Goal: Task Accomplishment & Management: Manage account settings

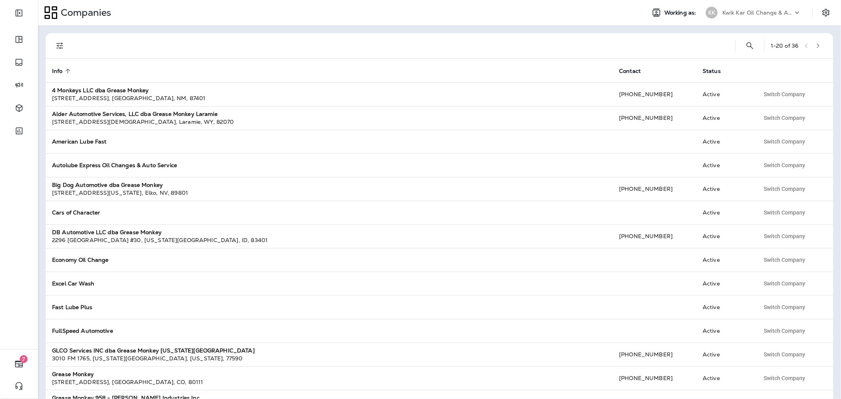
click at [791, 16] on div "Kwik Kar Oil Change & Auto Care" at bounding box center [758, 13] width 71 height 12
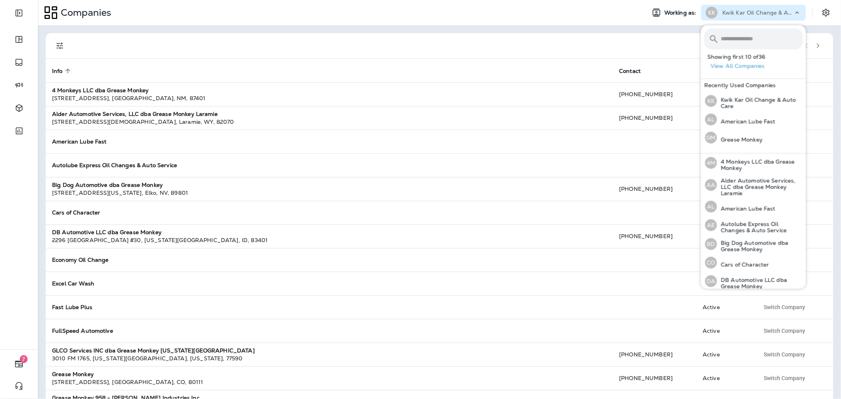
click at [483, 49] on div at bounding box center [401, 45] width 655 height 25
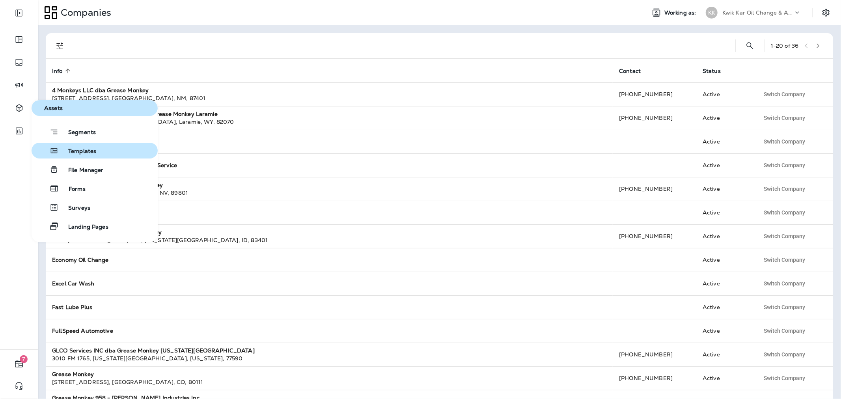
click at [75, 148] on span "Templates" at bounding box center [77, 151] width 37 height 7
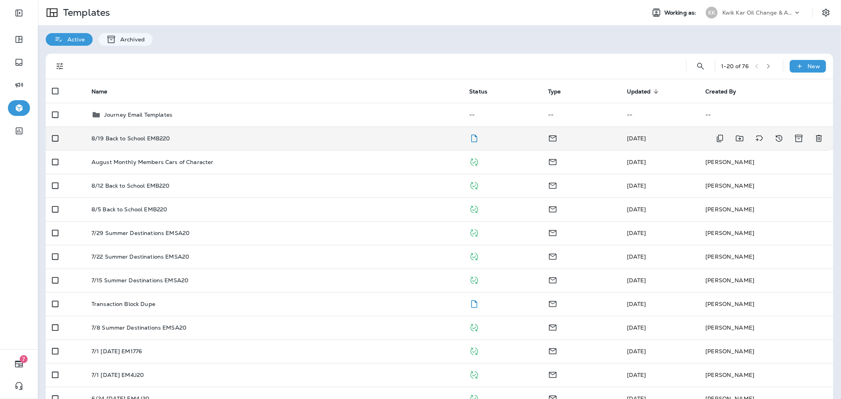
click at [248, 138] on div "8/19 Back to School EMB220" at bounding box center [275, 138] width 366 height 6
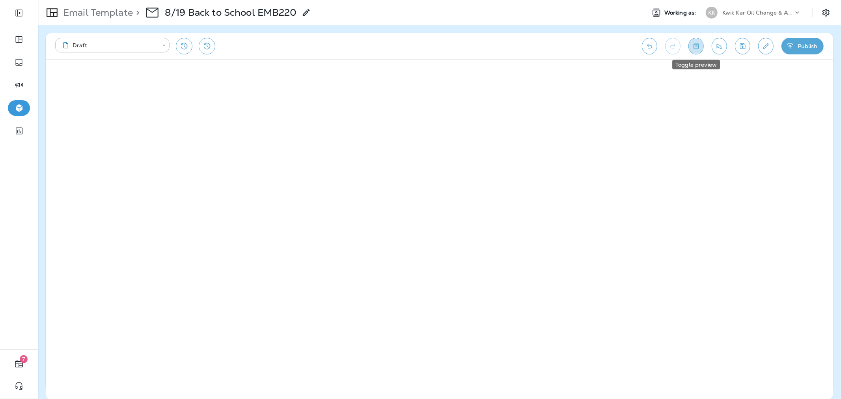
click at [695, 48] on icon "Toggle preview" at bounding box center [696, 46] width 8 height 8
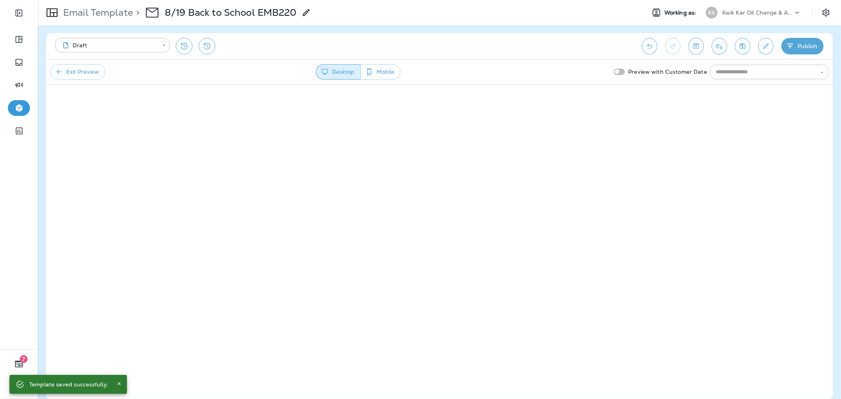
click at [101, 66] on button "Exit Preview" at bounding box center [77, 71] width 55 height 15
click at [762, 45] on icon "Edit details" at bounding box center [766, 46] width 8 height 8
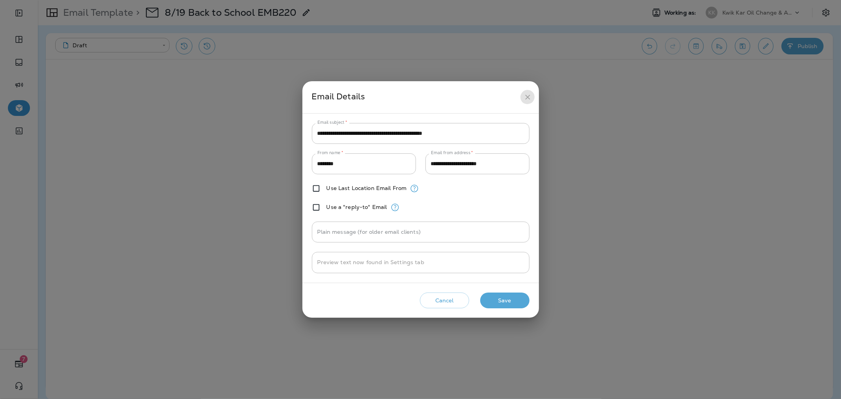
click at [529, 96] on icon "close" at bounding box center [527, 97] width 5 height 5
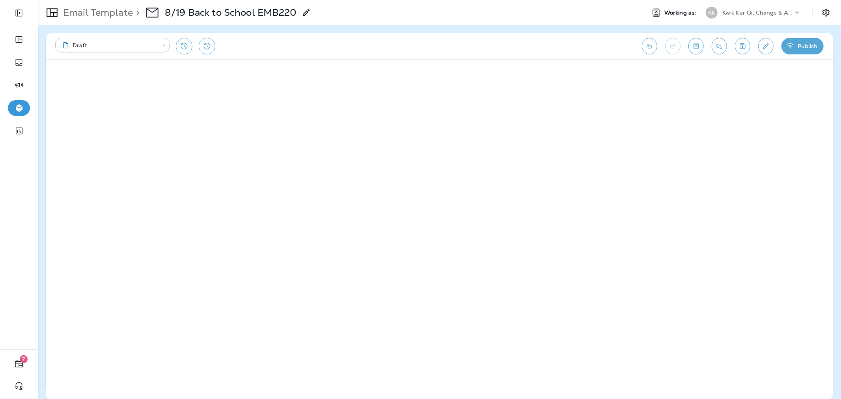
click at [806, 45] on button "Publish" at bounding box center [803, 46] width 42 height 17
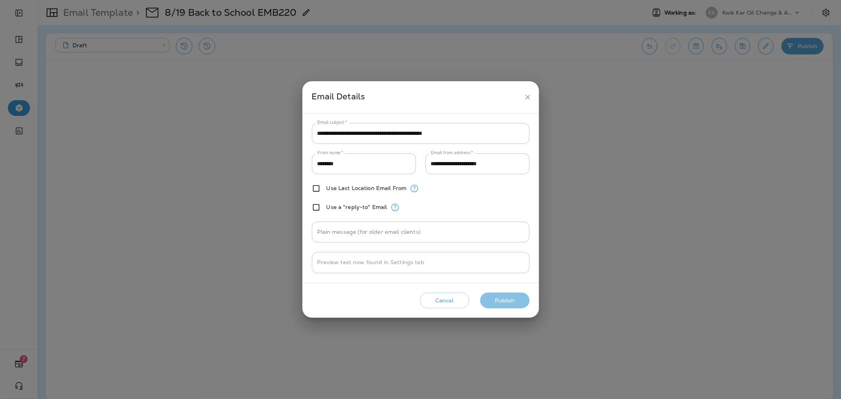
click at [506, 297] on button "Publish" at bounding box center [504, 301] width 49 height 16
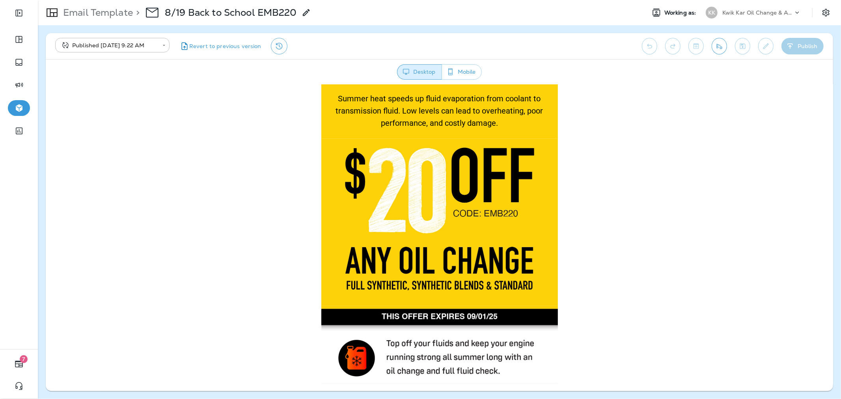
scroll to position [175, 0]
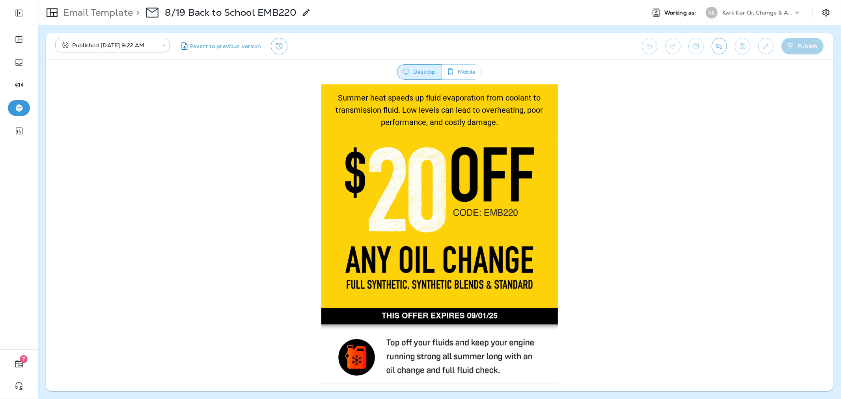
click at [511, 226] on img at bounding box center [439, 221] width 237 height 167
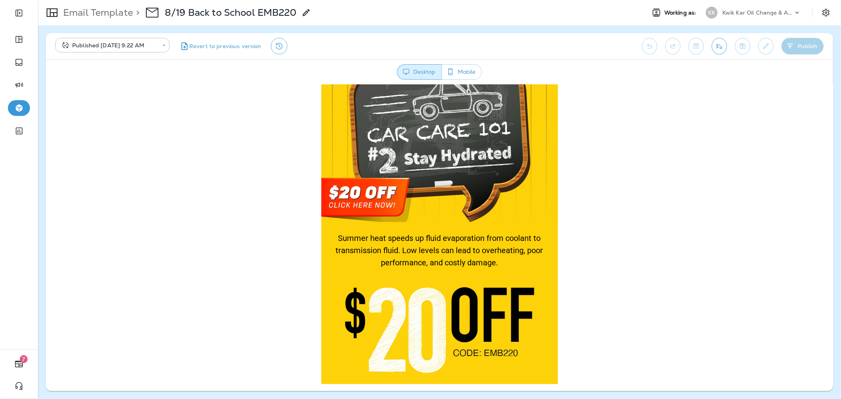
scroll to position [0, 0]
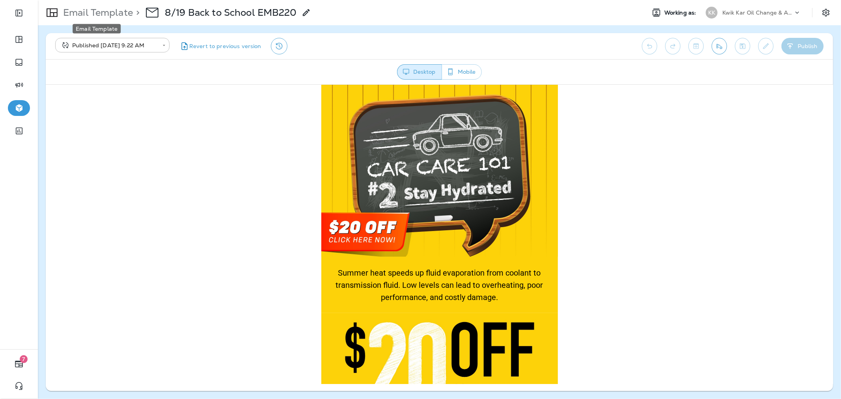
click at [113, 12] on p "Email Template" at bounding box center [96, 13] width 73 height 12
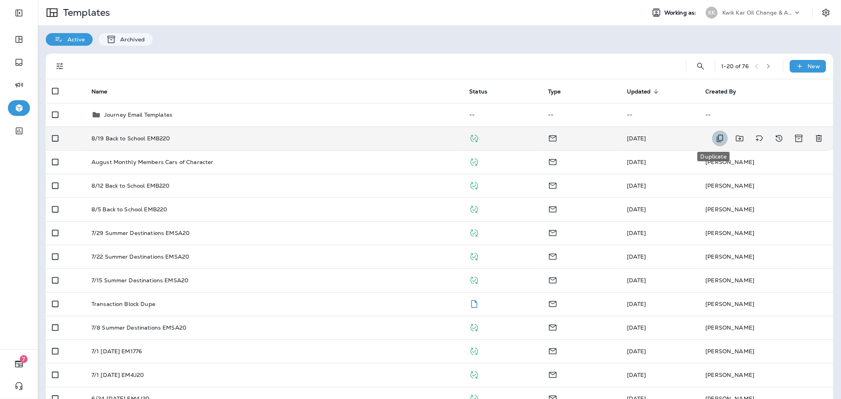
click at [717, 136] on icon "Duplicate" at bounding box center [720, 138] width 9 height 9
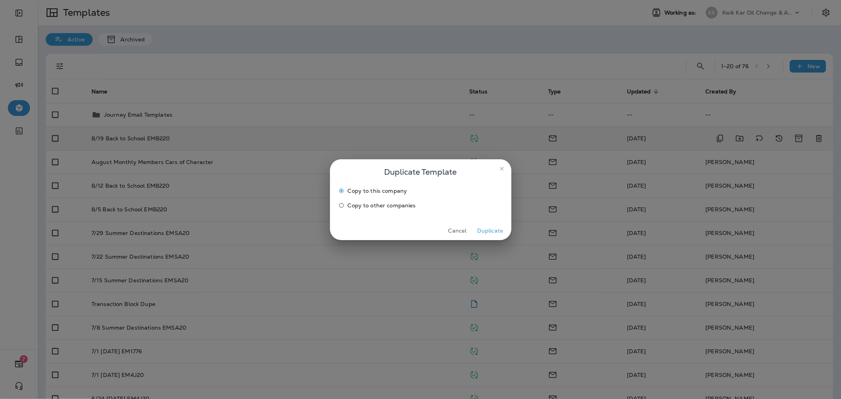
click at [383, 204] on span "Copy to other companies" at bounding box center [382, 205] width 68 height 6
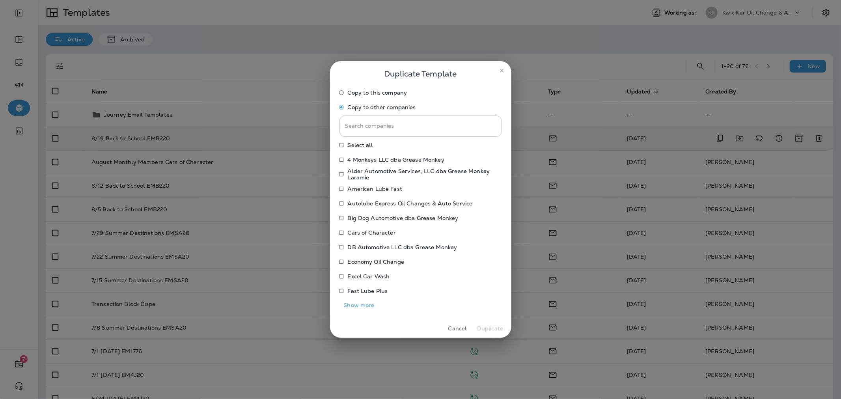
click at [365, 262] on p "Economy Oil Change" at bounding box center [376, 262] width 57 height 6
click at [364, 307] on button "Show more" at bounding box center [359, 305] width 39 height 12
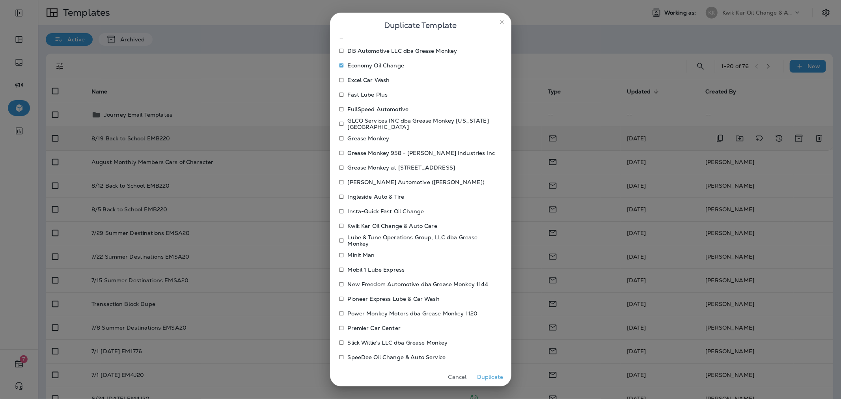
scroll to position [194, 0]
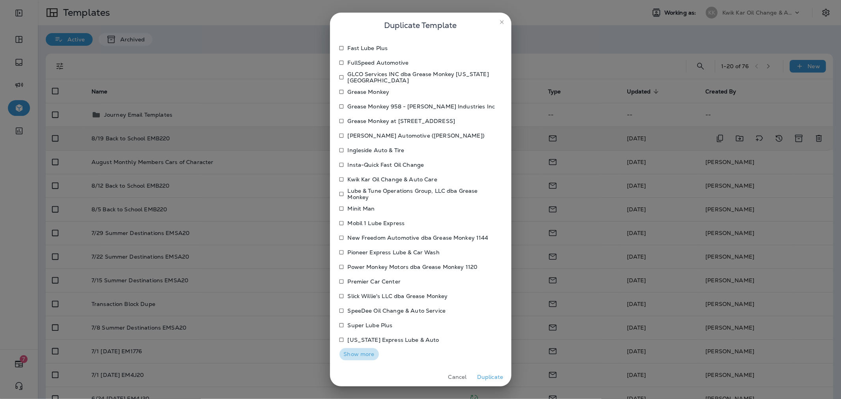
click at [365, 356] on button "Show more" at bounding box center [359, 354] width 39 height 12
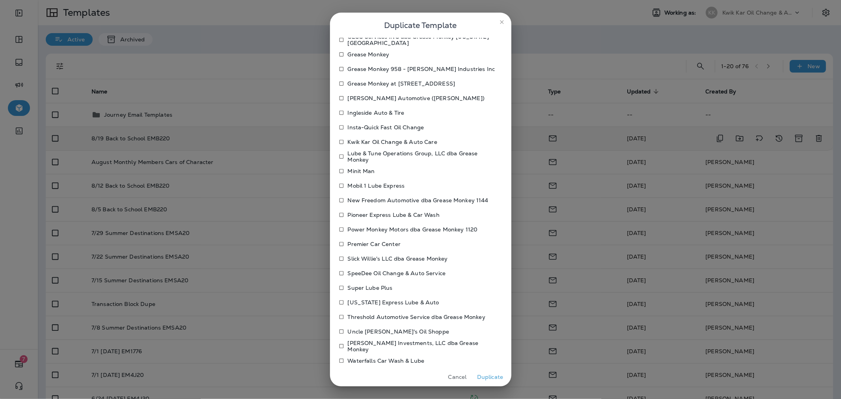
scroll to position [269, 0]
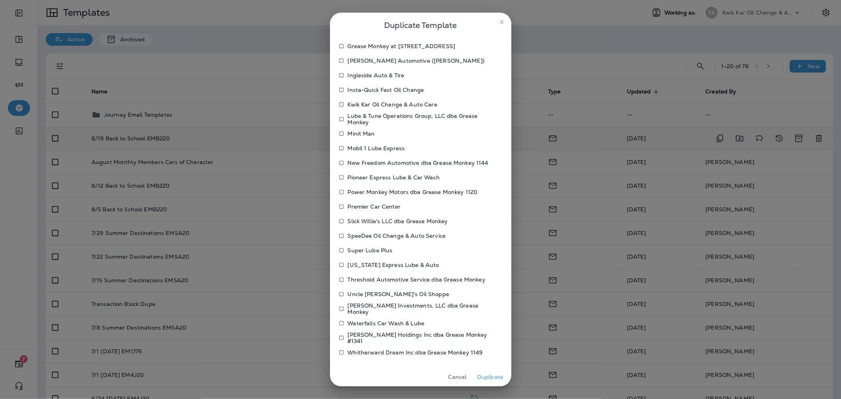
click at [389, 291] on p "Uncle [PERSON_NAME]'s Oil Shoppe" at bounding box center [398, 294] width 101 height 6
click at [485, 375] on button "Duplicate" at bounding box center [491, 377] width 30 height 12
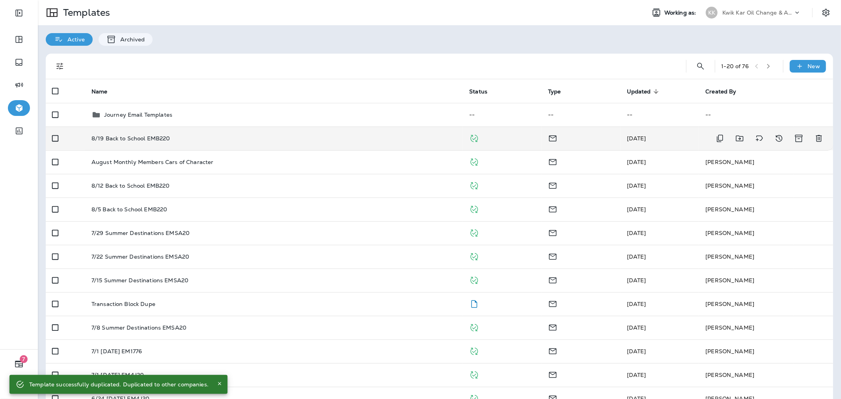
click at [380, 139] on div "8/19 Back to School EMB220" at bounding box center [275, 138] width 366 height 6
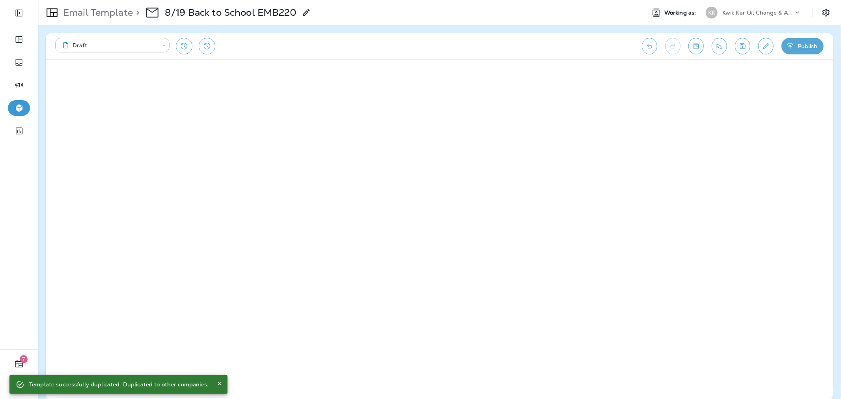
click at [797, 43] on button "Publish" at bounding box center [803, 46] width 42 height 17
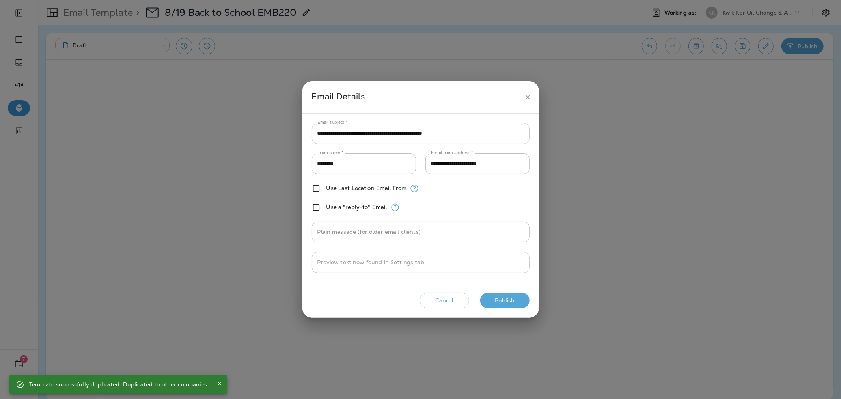
click at [519, 305] on button "Publish" at bounding box center [504, 301] width 49 height 16
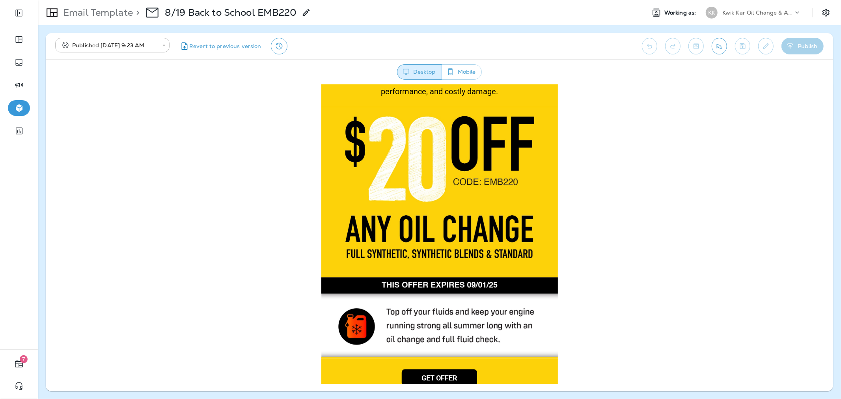
scroll to position [263, 0]
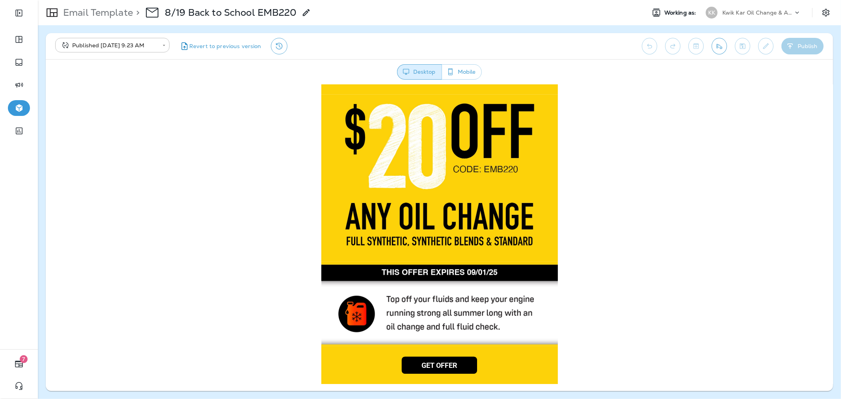
click at [533, 252] on img at bounding box center [439, 177] width 237 height 167
click at [124, 14] on p "Email Template" at bounding box center [96, 13] width 73 height 12
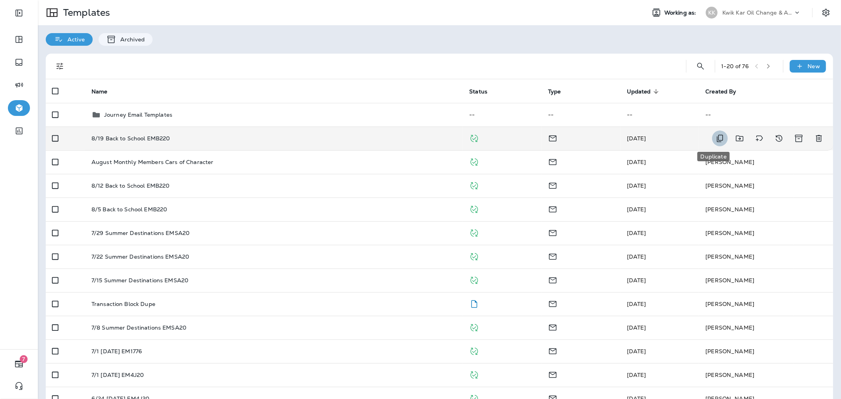
click at [716, 141] on icon "Duplicate" at bounding box center [720, 138] width 9 height 9
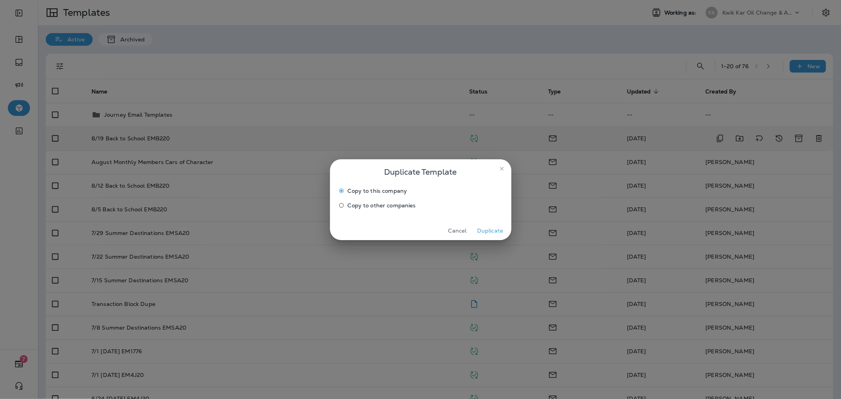
click at [392, 204] on span "Copy to other companies" at bounding box center [382, 205] width 68 height 6
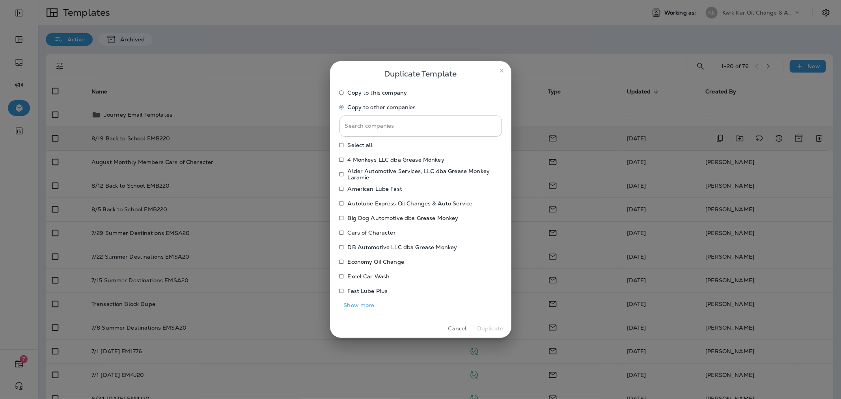
click at [377, 200] on p "Autolube Express Oil Changes & Auto Service" at bounding box center [410, 203] width 125 height 6
click at [487, 327] on button "Duplicate" at bounding box center [491, 329] width 30 height 12
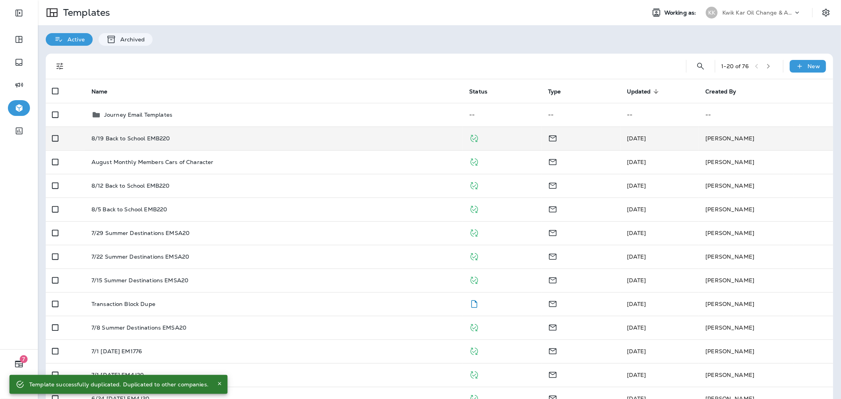
click at [739, 15] on p "Kwik Kar Oil Change & Auto Care" at bounding box center [758, 12] width 71 height 6
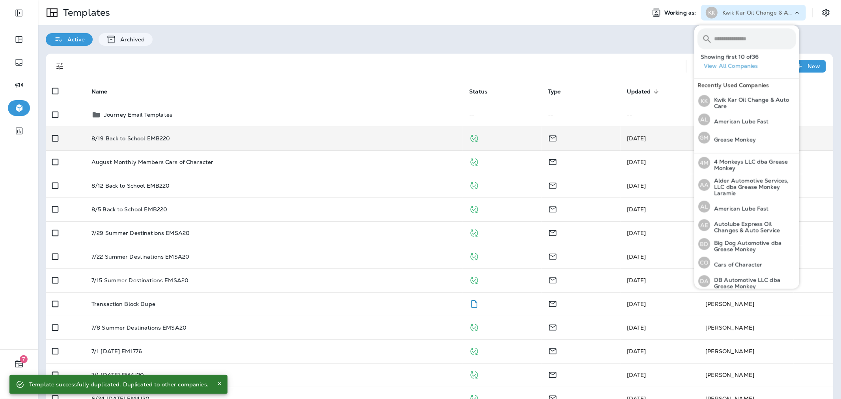
click at [738, 39] on input "text" at bounding box center [755, 38] width 82 height 21
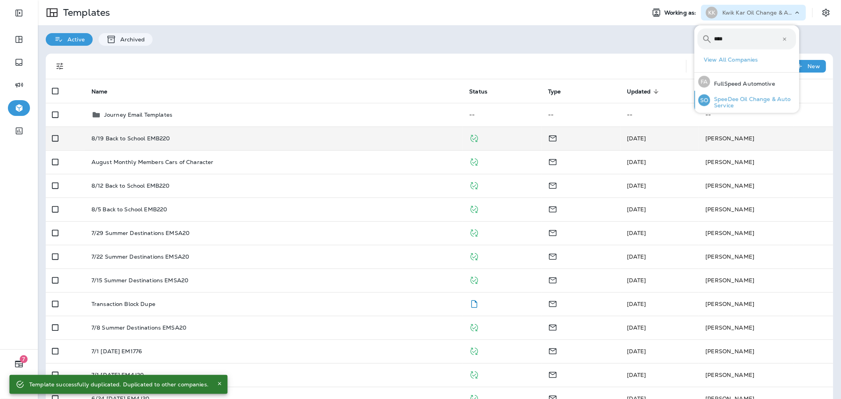
type input "****"
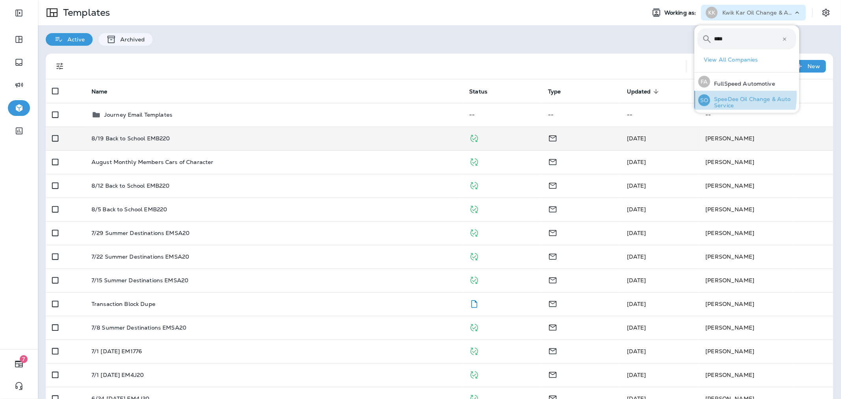
click at [714, 96] on p "SpeeDee Oil Change & Auto Service" at bounding box center [753, 102] width 86 height 13
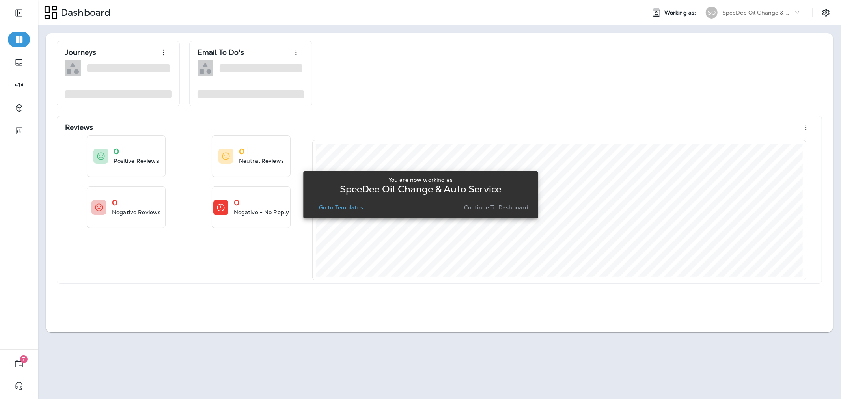
click at [476, 207] on p "Continue to Dashboard" at bounding box center [496, 207] width 64 height 6
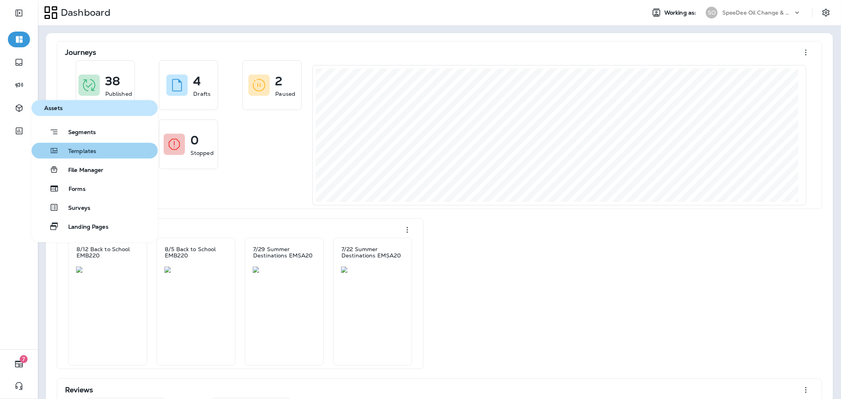
click at [88, 148] on span "Templates" at bounding box center [77, 151] width 37 height 7
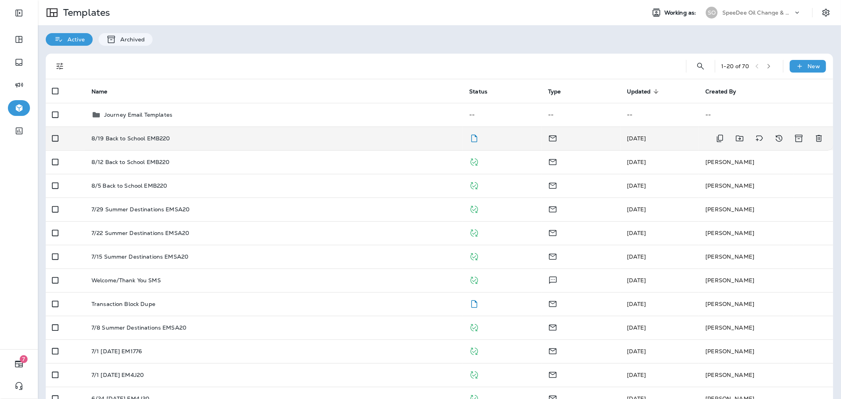
click at [329, 141] on div "8/19 Back to School EMB220" at bounding box center [275, 138] width 366 height 6
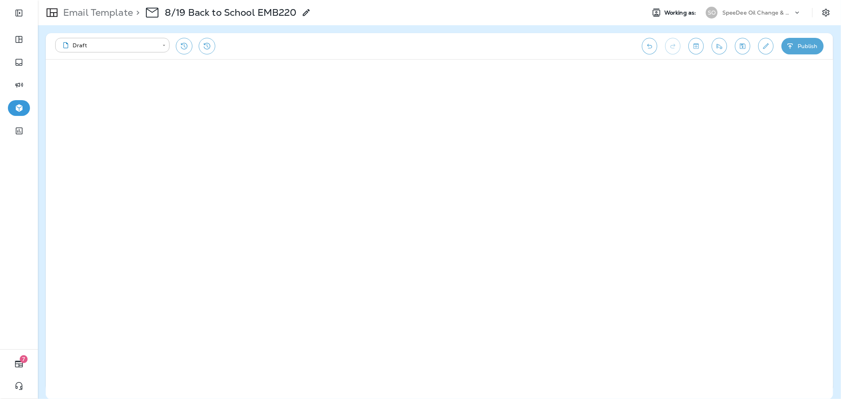
click at [807, 46] on button "Publish" at bounding box center [803, 46] width 42 height 17
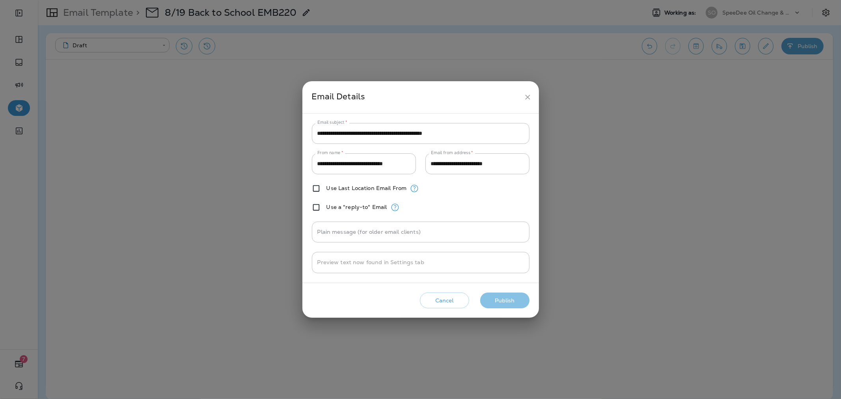
click at [505, 304] on button "Publish" at bounding box center [504, 301] width 49 height 16
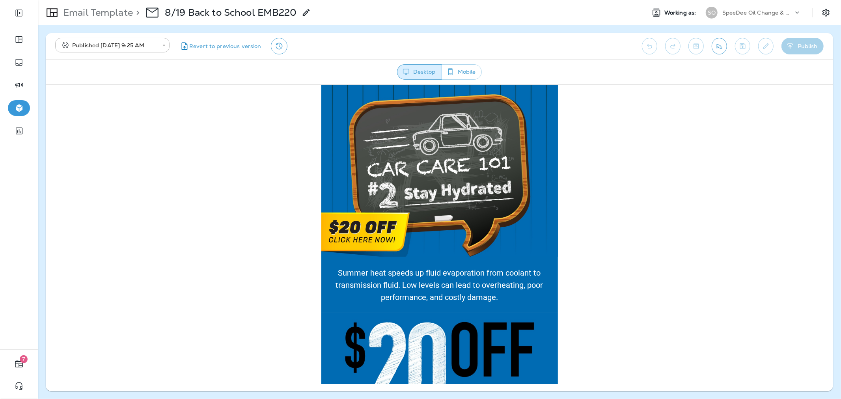
click at [91, 13] on p "Email Template" at bounding box center [96, 13] width 73 height 12
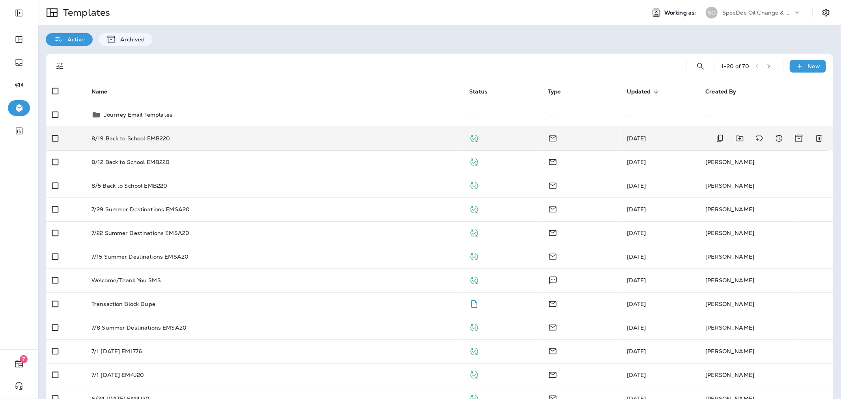
click at [289, 141] on div "8/19 Back to School EMB220" at bounding box center [275, 138] width 366 height 6
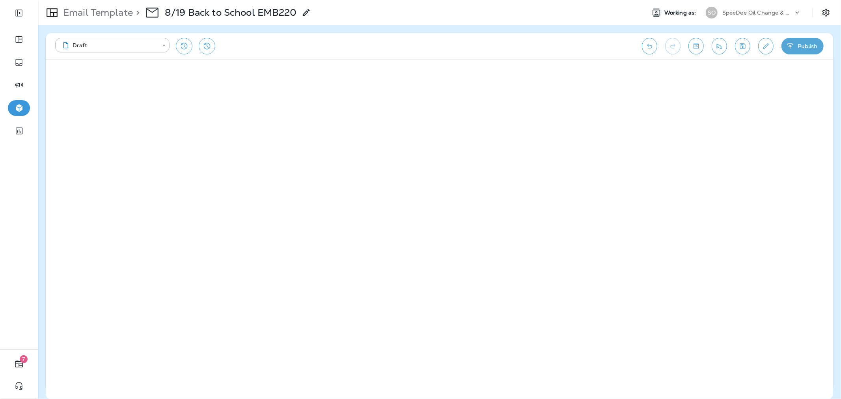
click at [799, 51] on button "Publish" at bounding box center [803, 46] width 42 height 17
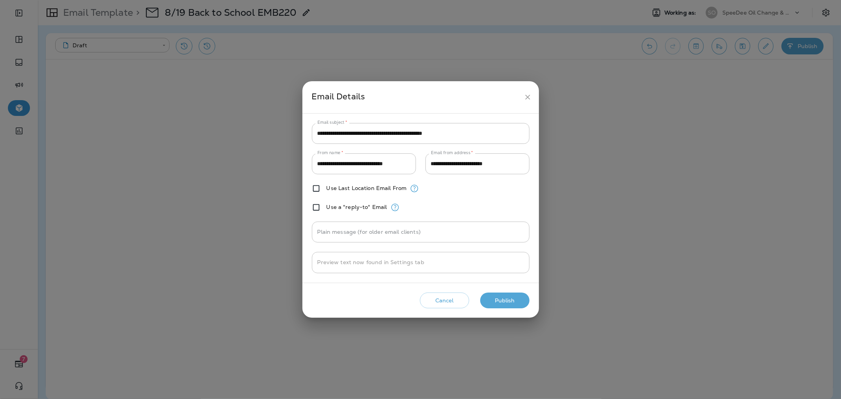
click at [503, 306] on button "Publish" at bounding box center [504, 301] width 49 height 16
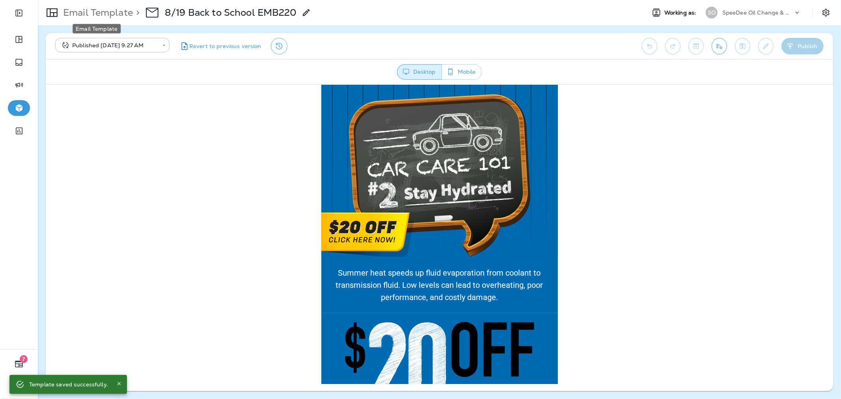
click at [88, 9] on p "Email Template" at bounding box center [96, 13] width 73 height 12
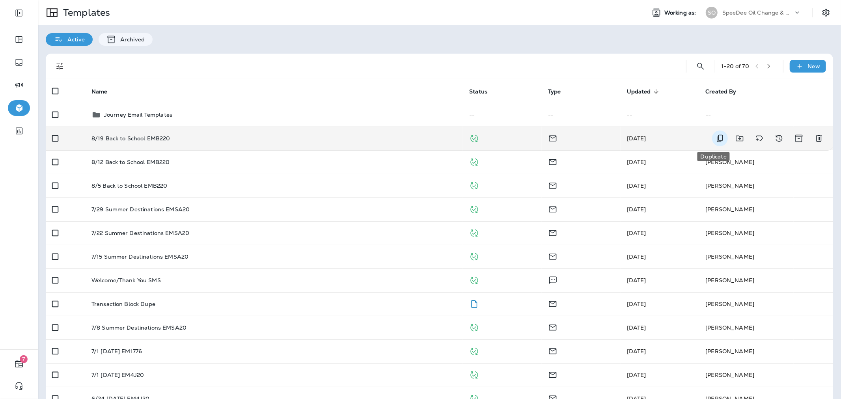
click at [717, 135] on icon "Duplicate" at bounding box center [720, 138] width 6 height 7
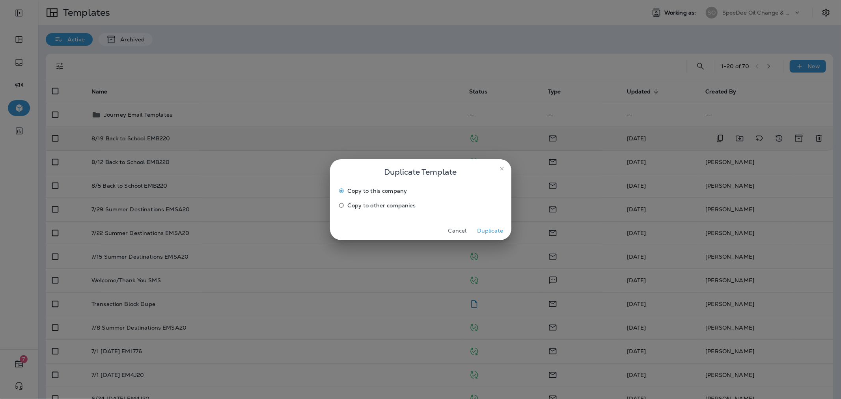
click at [353, 204] on span "Copy to other companies" at bounding box center [382, 205] width 68 height 6
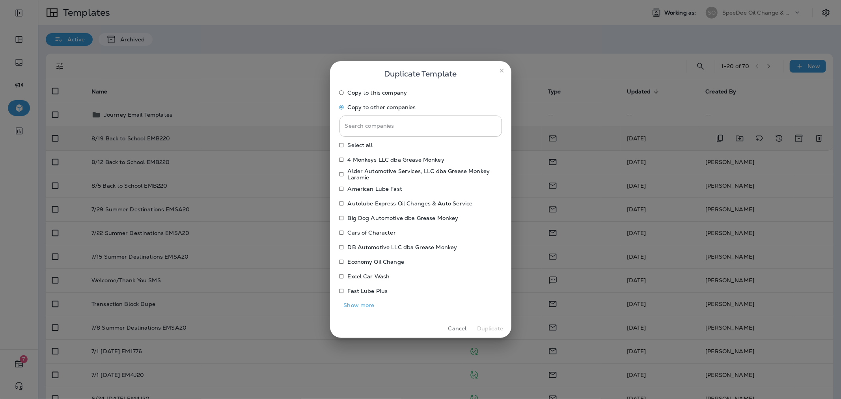
click at [365, 302] on button "Show more" at bounding box center [359, 305] width 39 height 12
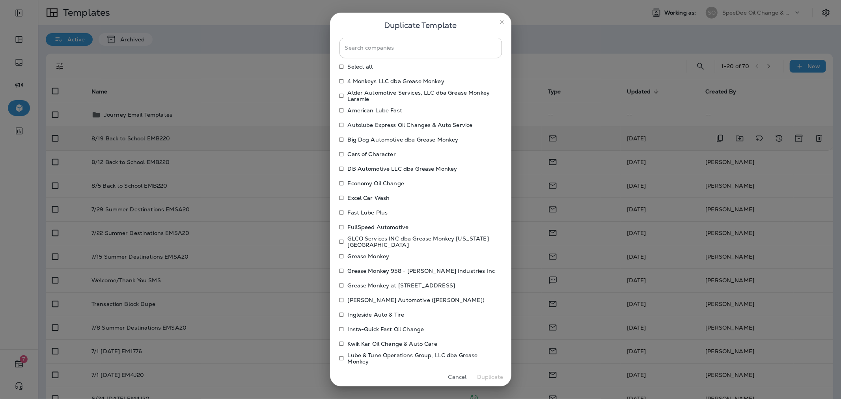
scroll to position [44, 0]
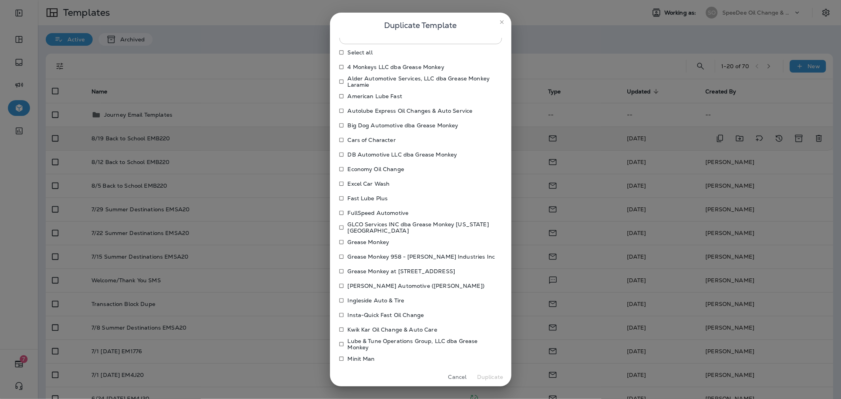
click at [365, 283] on p "[PERSON_NAME] Automotive ([PERSON_NAME])" at bounding box center [416, 286] width 137 height 6
click at [488, 377] on button "Duplicate" at bounding box center [491, 377] width 30 height 12
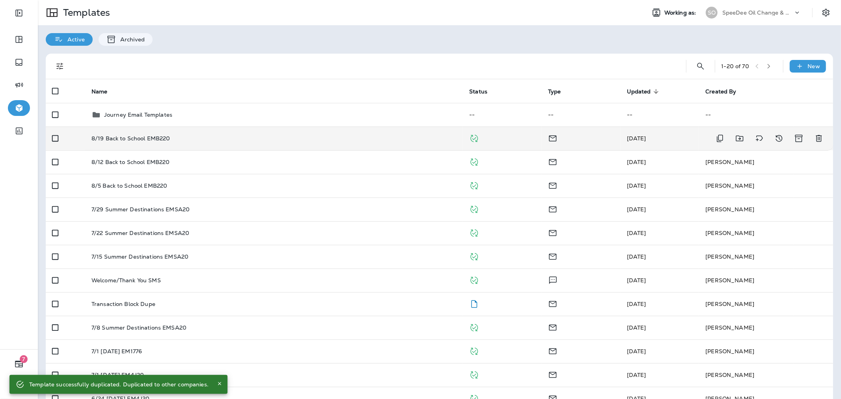
click at [268, 145] on td "8/19 Back to School EMB220" at bounding box center [274, 139] width 378 height 24
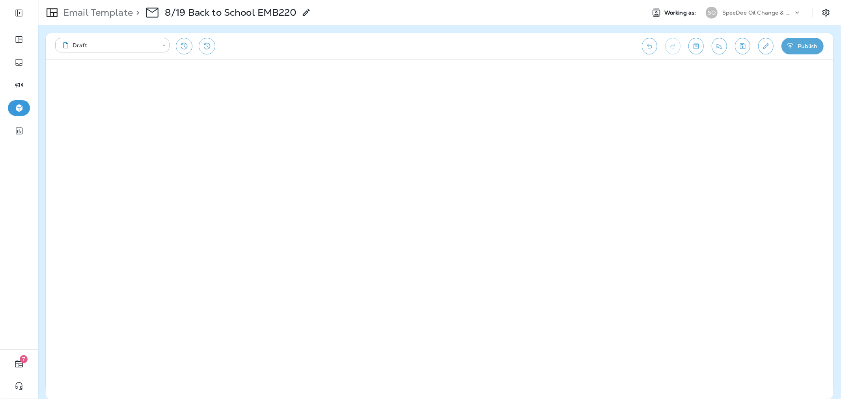
click at [798, 47] on button "Publish" at bounding box center [803, 46] width 42 height 17
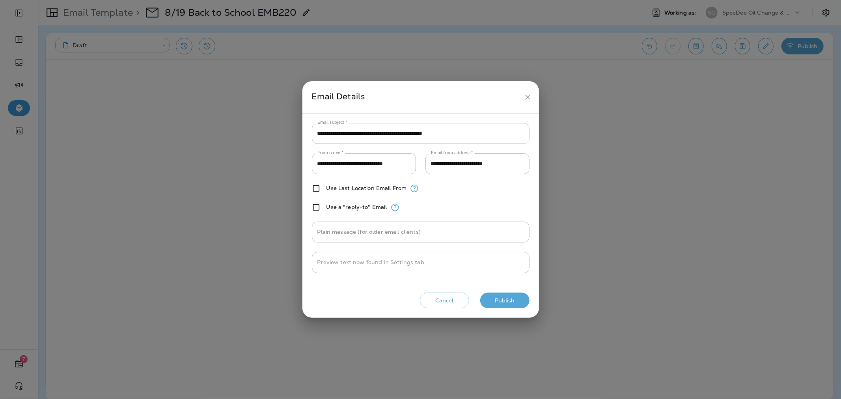
click at [517, 298] on button "Publish" at bounding box center [504, 301] width 49 height 16
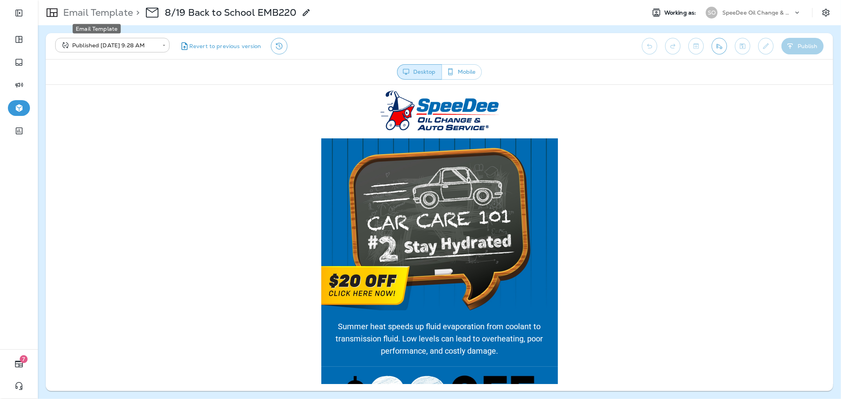
click at [89, 19] on div "Email Template" at bounding box center [97, 27] width 50 height 16
click at [91, 17] on p "Email Template" at bounding box center [96, 13] width 73 height 12
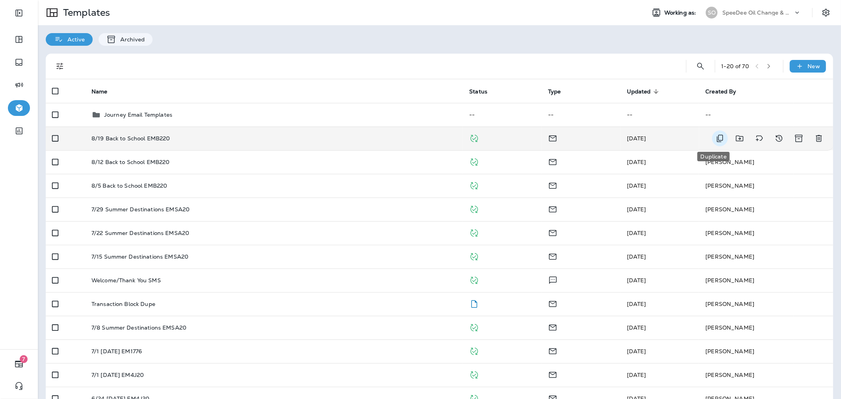
click at [716, 140] on icon "Duplicate" at bounding box center [720, 138] width 9 height 9
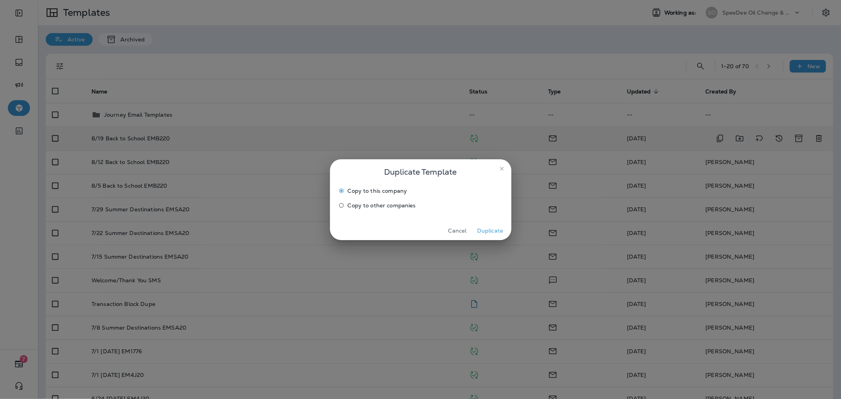
click at [397, 213] on div "Copy to this company Copy to other companies" at bounding box center [421, 199] width 163 height 29
click at [396, 208] on label "Copy to other companies" at bounding box center [415, 205] width 161 height 13
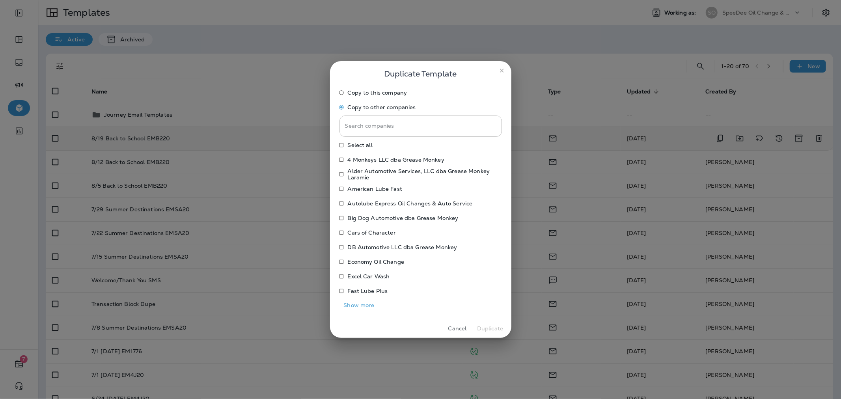
click at [365, 314] on div "Copy to this company Copy to other companies Search companies Search companies …" at bounding box center [420, 202] width 181 height 233
click at [364, 310] on button "Show more" at bounding box center [359, 305] width 39 height 12
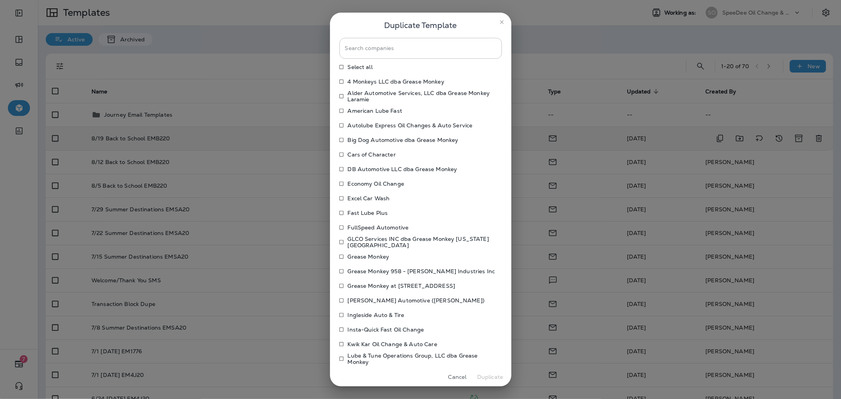
scroll to position [88, 0]
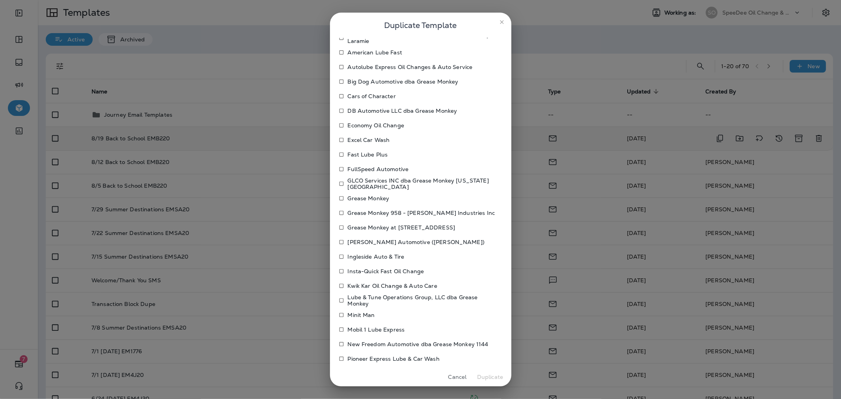
click at [369, 255] on p "Ingleside Auto & Tire" at bounding box center [376, 257] width 57 height 6
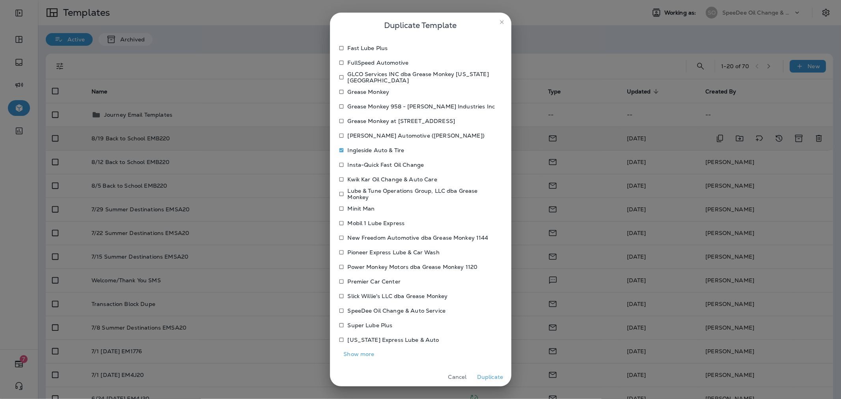
click at [361, 353] on button "Show more" at bounding box center [359, 354] width 39 height 12
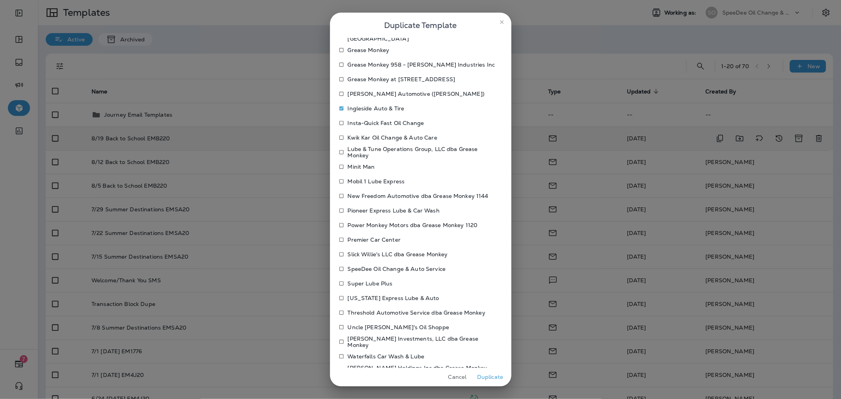
scroll to position [269, 0]
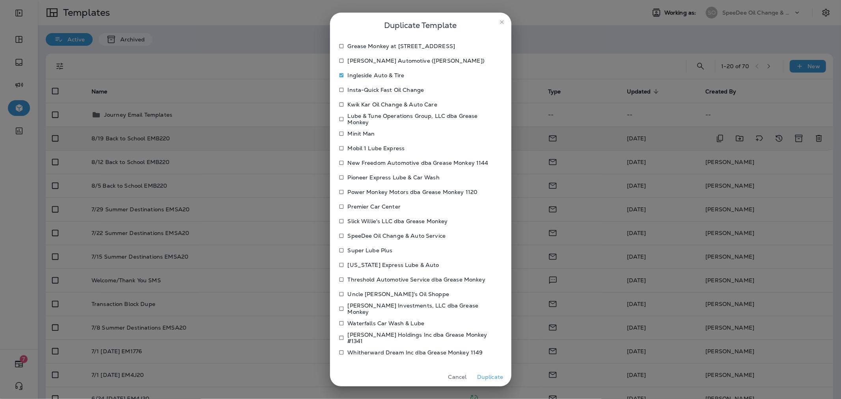
click at [374, 324] on p "Waterfalls Car Wash & Lube" at bounding box center [386, 323] width 77 height 6
click at [488, 377] on button "Duplicate" at bounding box center [491, 377] width 30 height 12
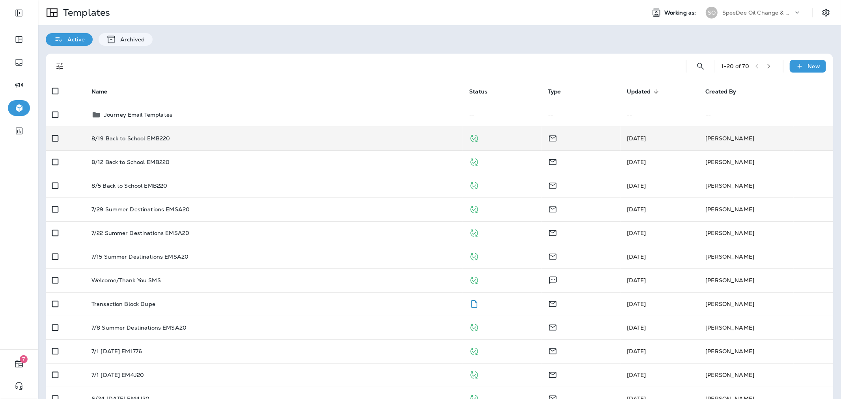
click at [747, 13] on p "SpeeDee Oil Change & Auto Service" at bounding box center [758, 12] width 71 height 6
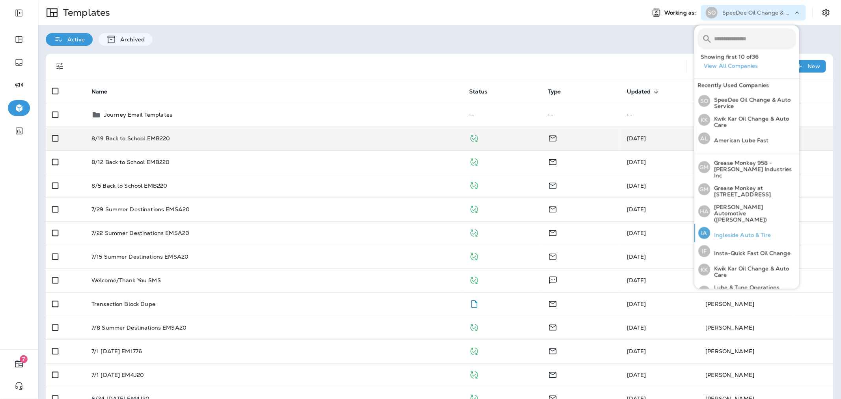
scroll to position [209, 0]
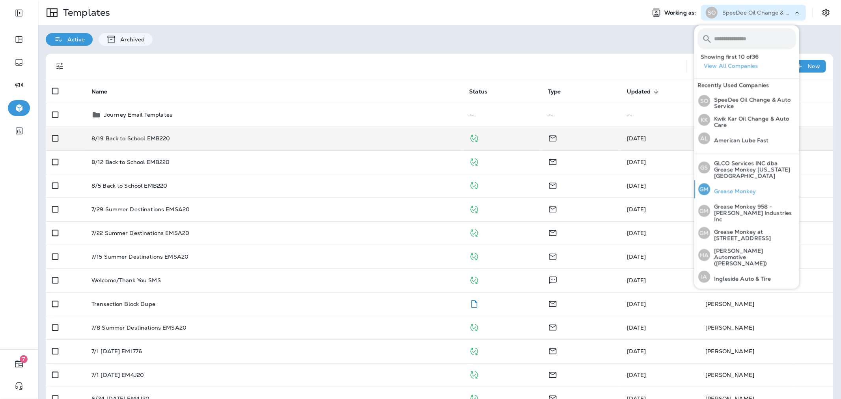
click at [730, 188] on p "Grease Monkey" at bounding box center [733, 191] width 46 height 6
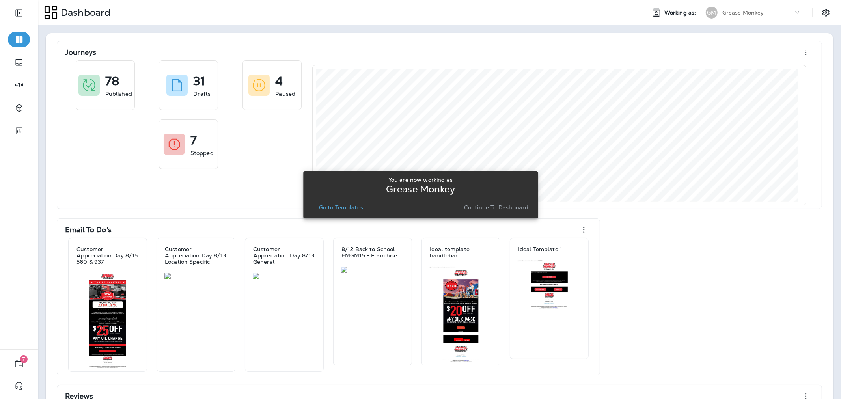
click at [495, 204] on p "Continue to Dashboard" at bounding box center [496, 207] width 64 height 6
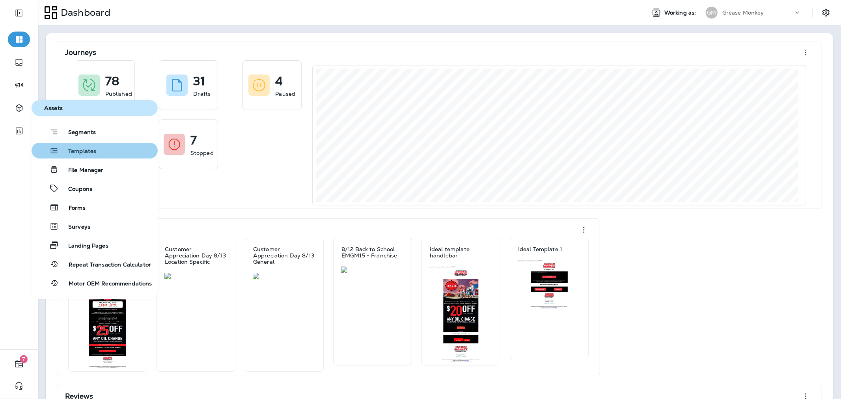
click at [90, 155] on button "Templates" at bounding box center [95, 151] width 126 height 16
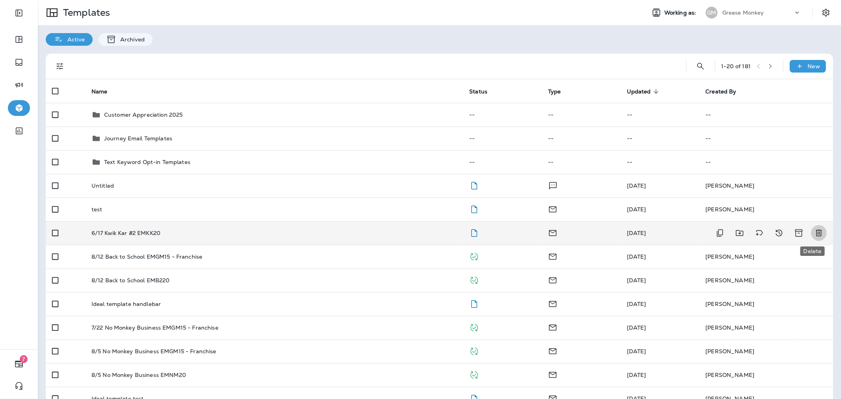
click at [815, 230] on icon "Delete" at bounding box center [819, 232] width 9 height 9
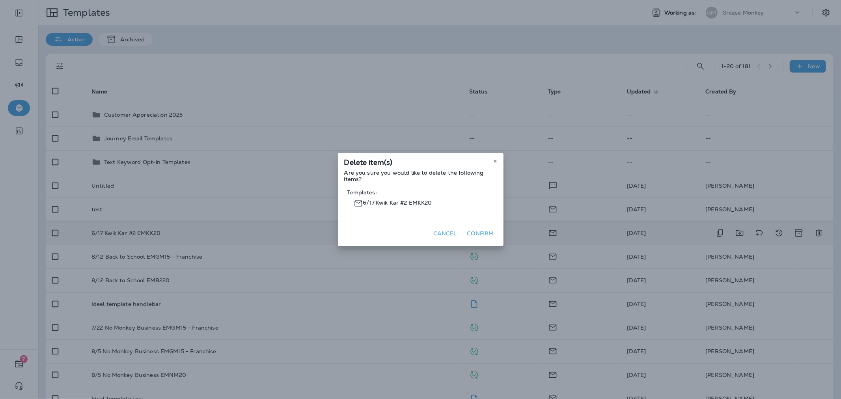
click at [478, 235] on button "Confirm" at bounding box center [480, 234] width 33 height 12
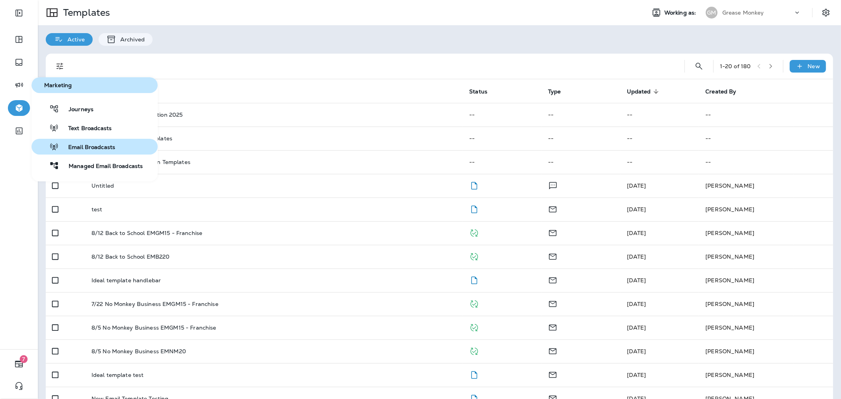
click at [73, 151] on button "Email Broadcasts" at bounding box center [95, 147] width 126 height 16
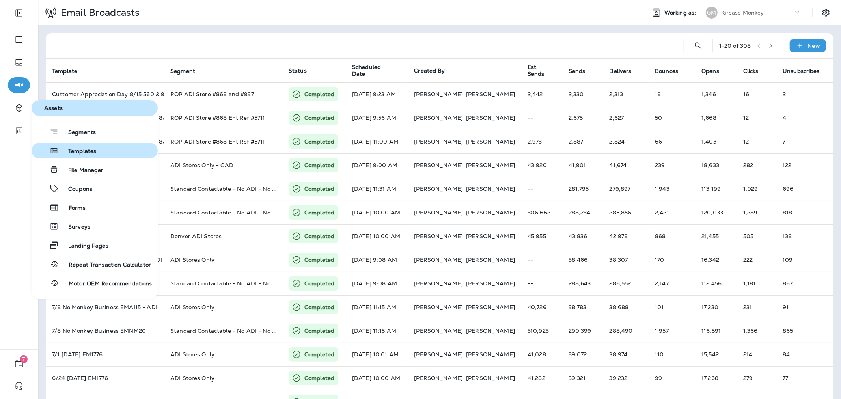
click at [78, 151] on span "Templates" at bounding box center [77, 151] width 37 height 7
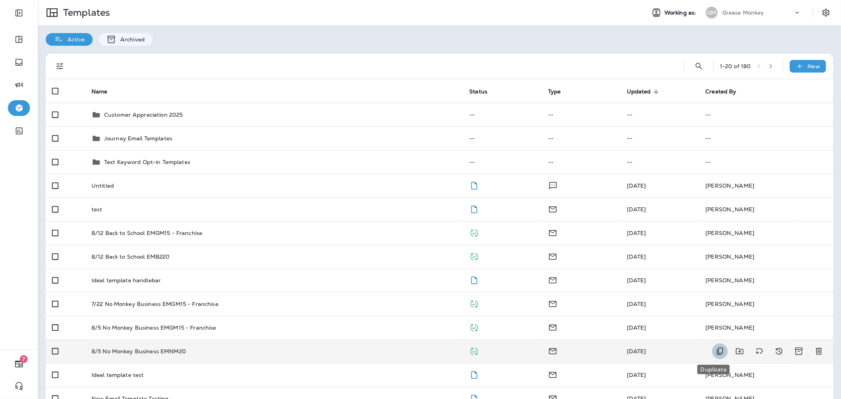
click at [717, 353] on icon "Duplicate" at bounding box center [720, 351] width 6 height 7
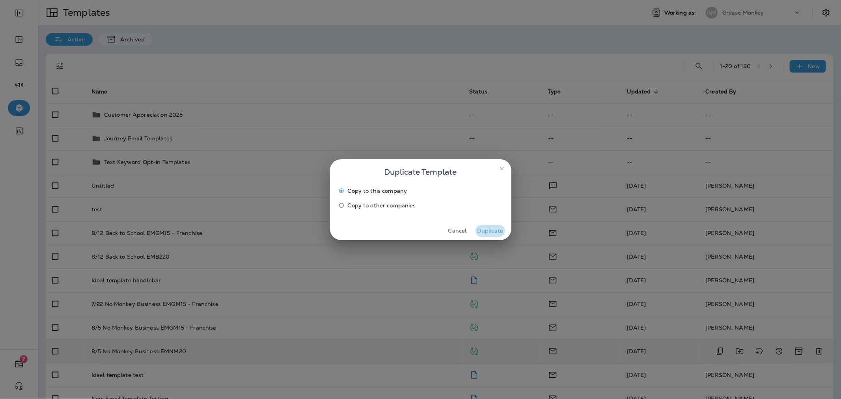
click at [494, 233] on button "Duplicate" at bounding box center [491, 231] width 30 height 12
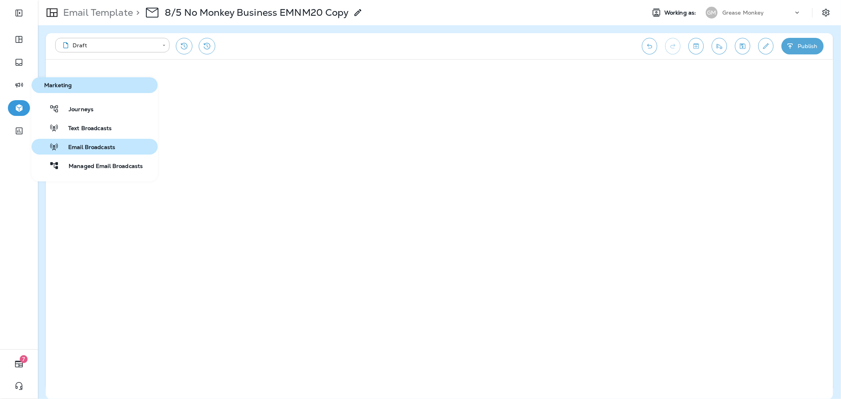
click at [101, 147] on span "Email Broadcasts" at bounding box center [87, 147] width 56 height 7
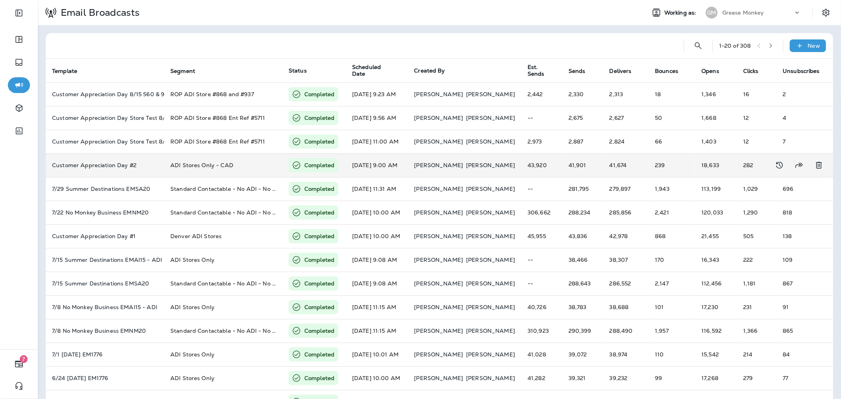
click at [719, 164] on td "18,633" at bounding box center [716, 165] width 42 height 24
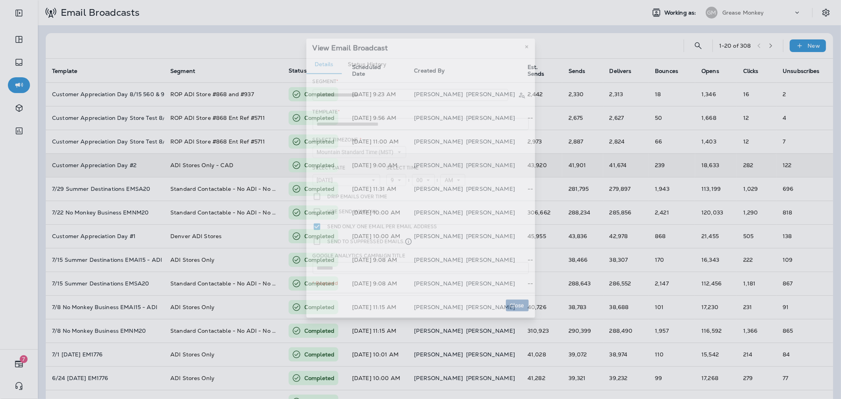
type input "**********"
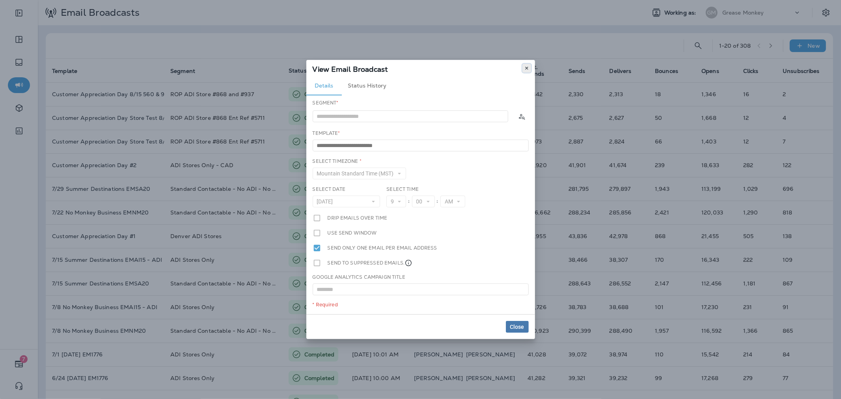
click at [525, 69] on icon at bounding box center [527, 68] width 5 height 5
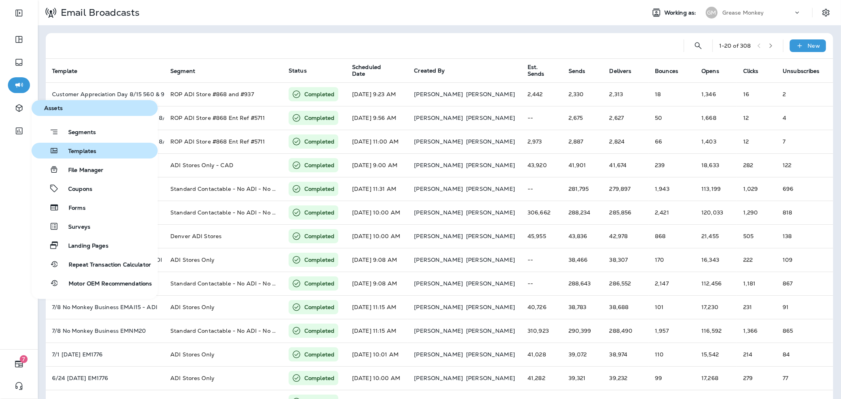
click at [88, 149] on span "Templates" at bounding box center [77, 151] width 37 height 7
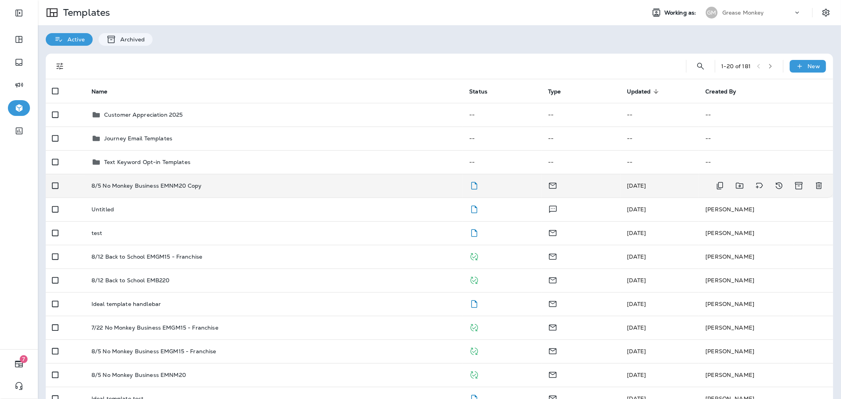
click at [212, 183] on div "8/5 No Monkey Business EMNM20 Copy" at bounding box center [275, 186] width 366 height 6
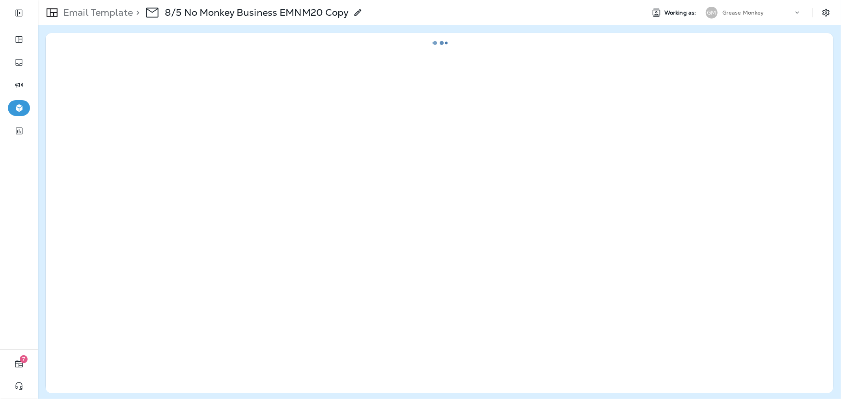
click at [309, 15] on p "8/5 No Monkey Business EMNM20 Copy" at bounding box center [257, 13] width 184 height 12
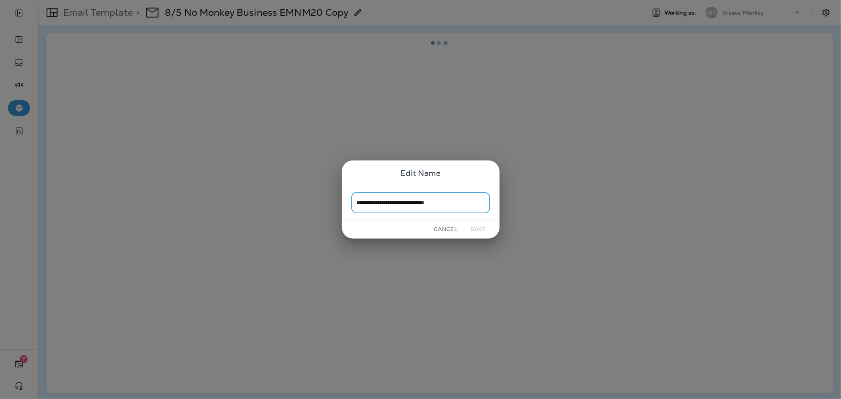
click at [364, 200] on input "**********" at bounding box center [420, 202] width 139 height 21
click at [366, 202] on input "**********" at bounding box center [420, 202] width 139 height 21
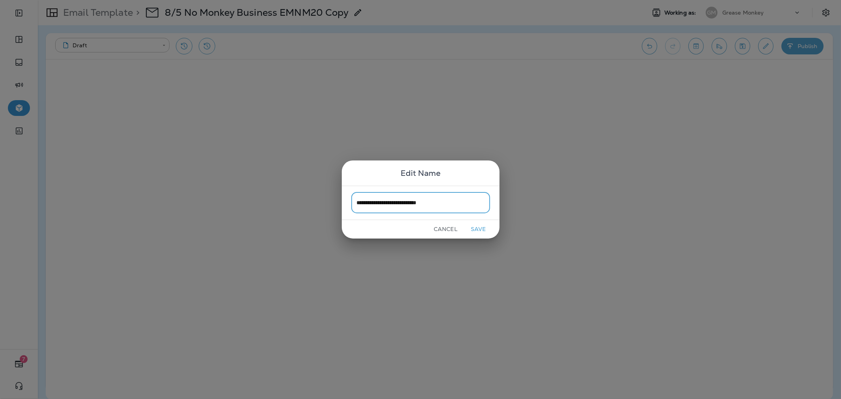
type input "**********"
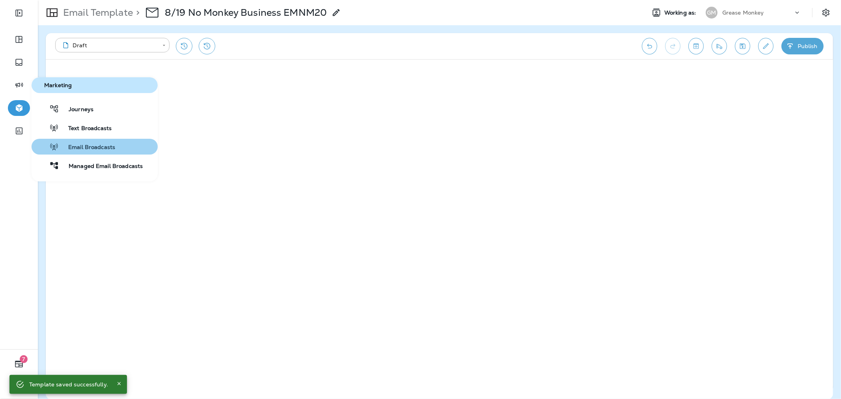
click at [101, 144] on span "Email Broadcasts" at bounding box center [87, 147] width 56 height 7
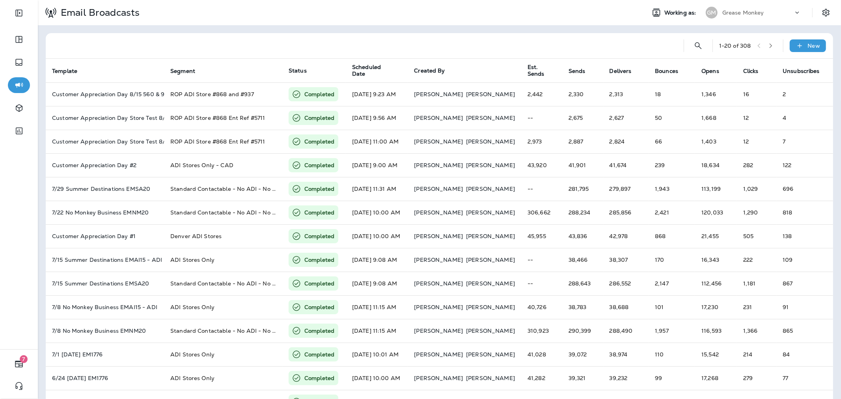
click at [768, 45] on icon "button" at bounding box center [771, 46] width 6 height 6
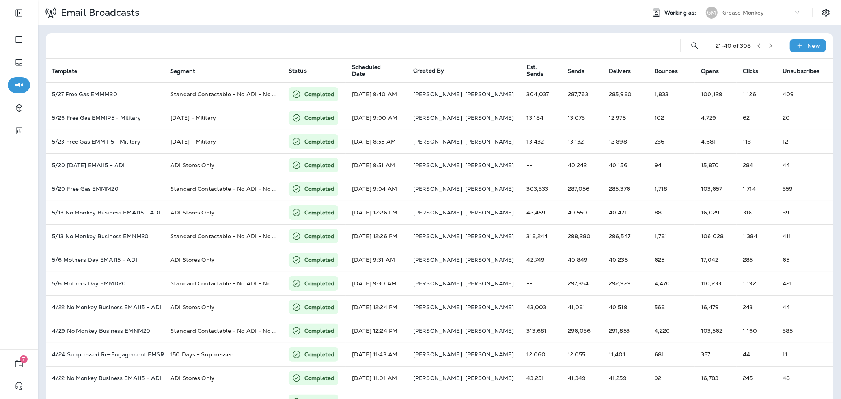
click at [768, 45] on icon "button" at bounding box center [771, 46] width 6 height 6
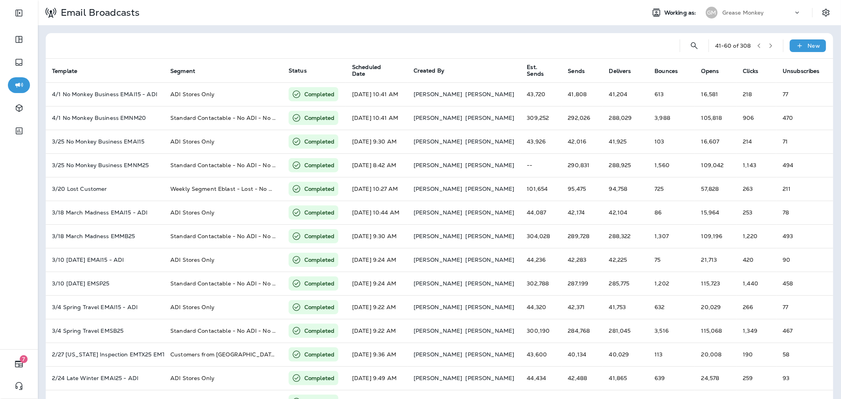
click at [768, 45] on icon "button" at bounding box center [771, 46] width 6 height 6
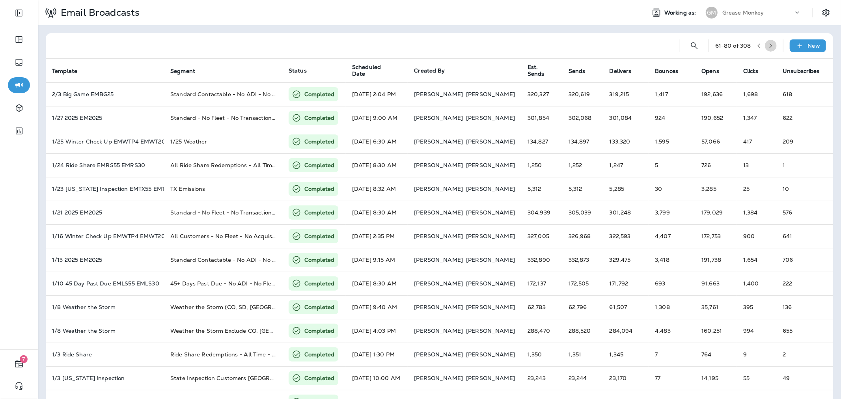
click at [768, 45] on icon "button" at bounding box center [771, 46] width 6 height 6
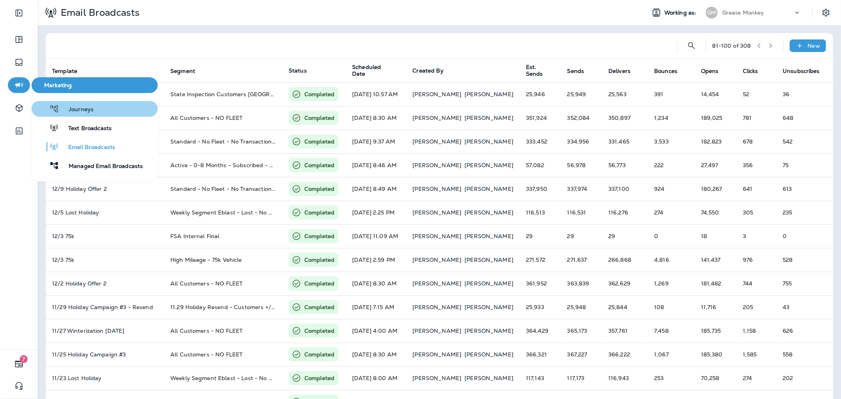
click at [106, 115] on button "Journeys" at bounding box center [95, 109] width 126 height 16
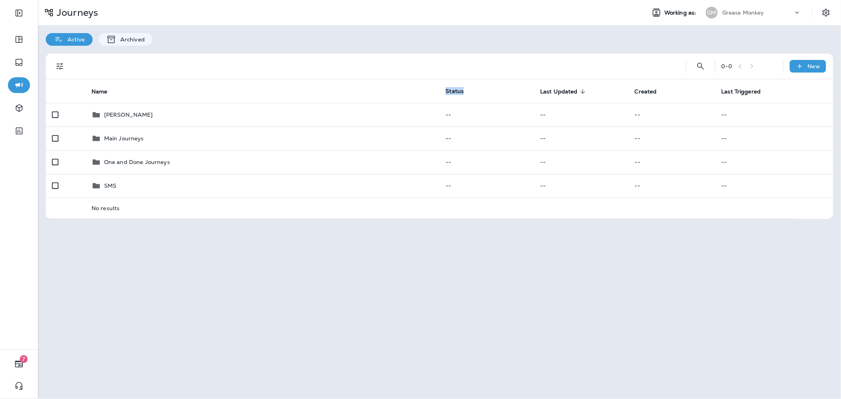
drag, startPoint x: 445, startPoint y: 92, endPoint x: 467, endPoint y: 93, distance: 22.5
click at [467, 93] on th "Status" at bounding box center [486, 91] width 95 height 24
click at [572, 260] on div "Journeys Working as: GM Grease Monkey Active Archived 0 - 0 New Name Status Las…" at bounding box center [440, 199] width 804 height 399
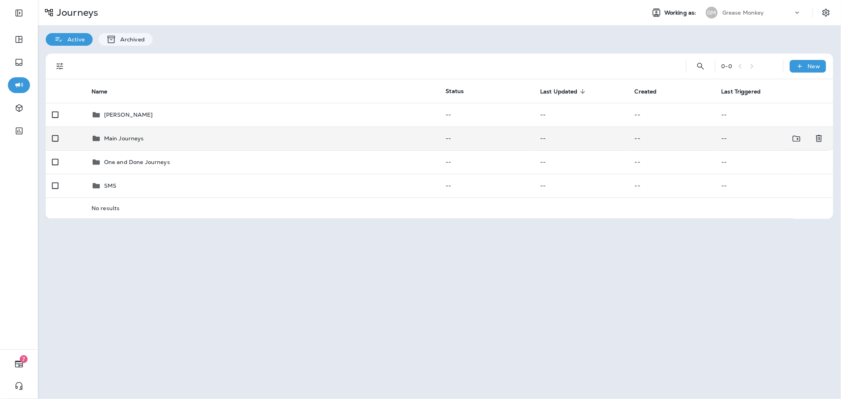
click at [123, 142] on div "Main Journeys" at bounding box center [124, 138] width 40 height 9
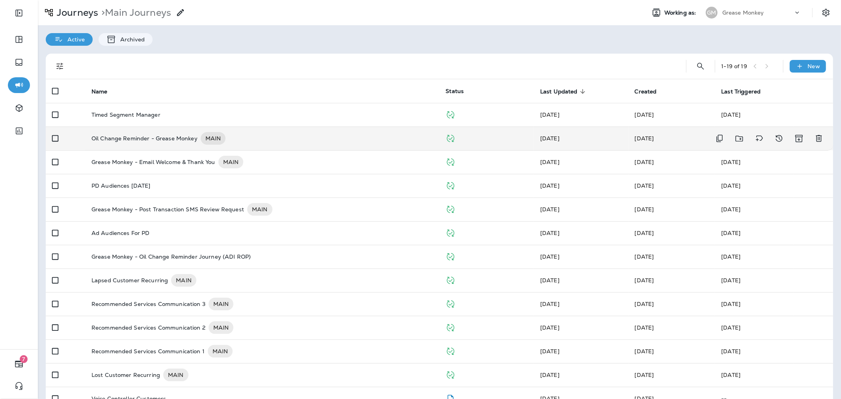
click at [277, 142] on div "Oil Change Reminder - Grease Monkey MAIN" at bounding box center [263, 138] width 342 height 13
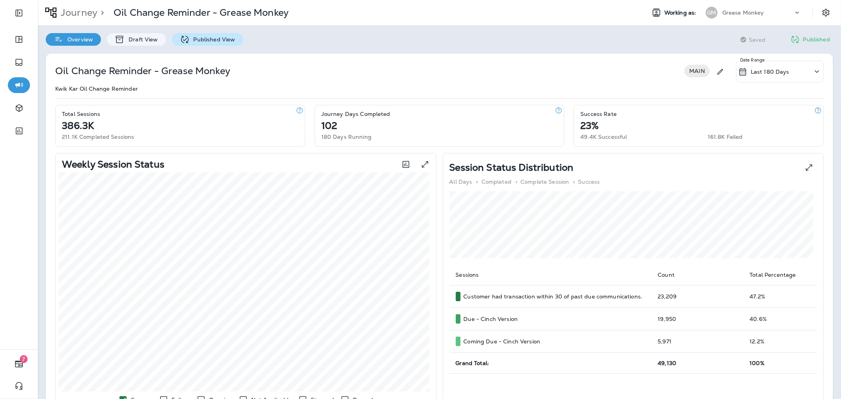
click at [198, 37] on p "Published View" at bounding box center [213, 39] width 46 height 6
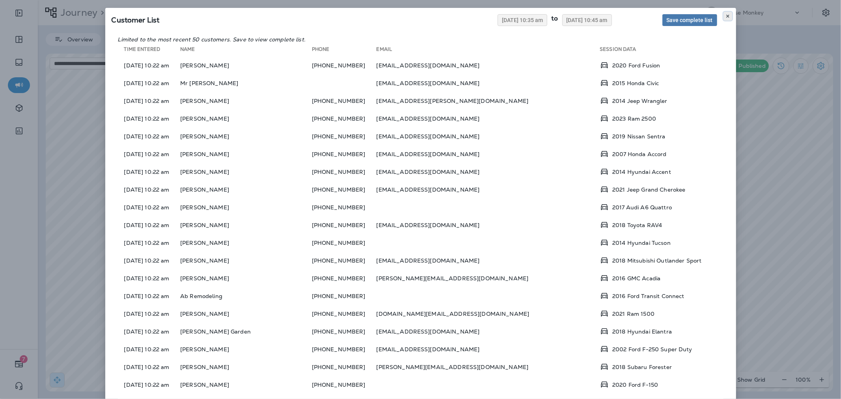
click at [726, 16] on icon at bounding box center [728, 16] width 5 height 5
click at [724, 14] on button at bounding box center [728, 16] width 9 height 9
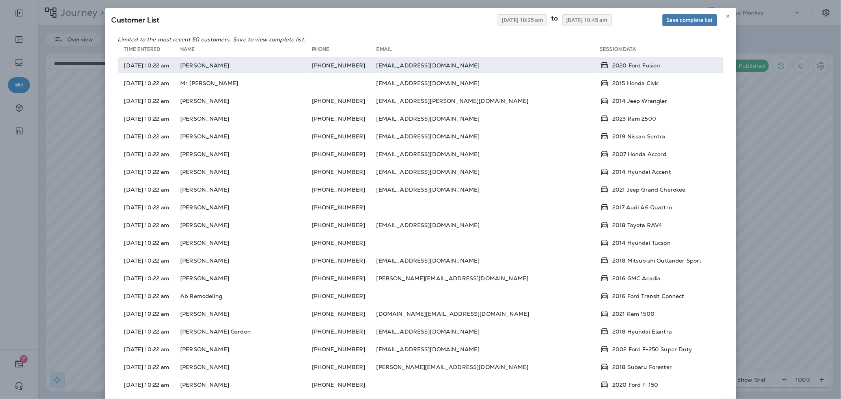
click at [272, 65] on td "[PERSON_NAME]" at bounding box center [246, 65] width 132 height 16
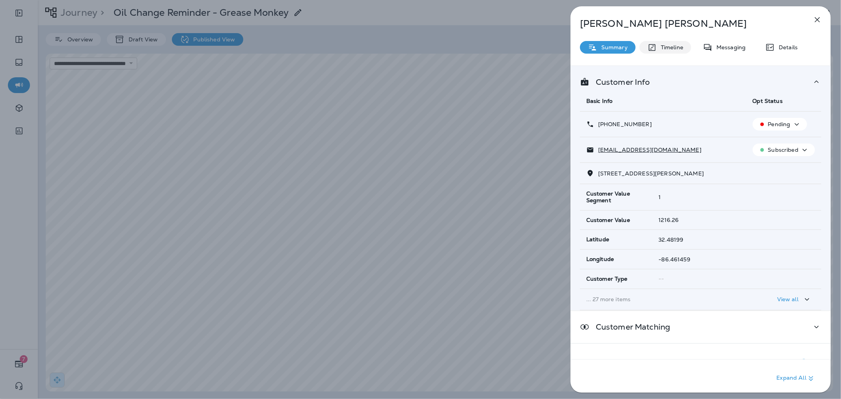
click at [675, 45] on p "Timeline" at bounding box center [670, 47] width 26 height 6
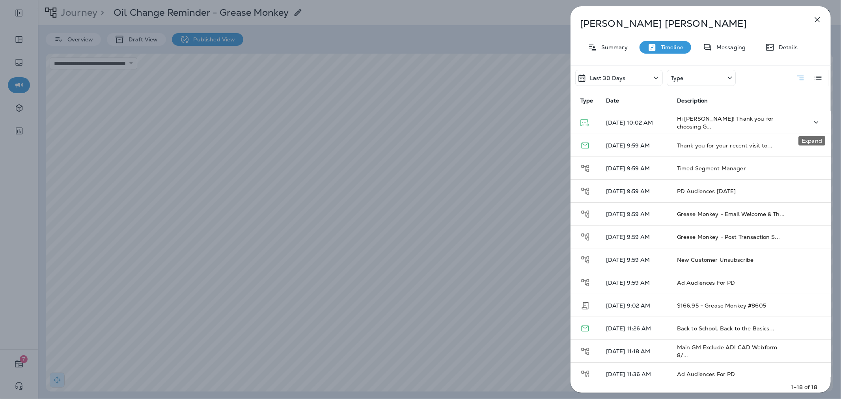
click at [812, 120] on icon "Expand" at bounding box center [816, 123] width 9 height 10
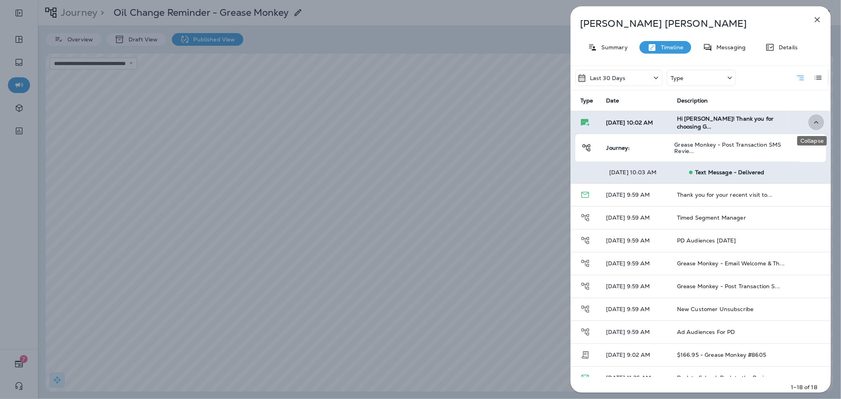
click at [812, 120] on icon "Collapse" at bounding box center [816, 123] width 9 height 10
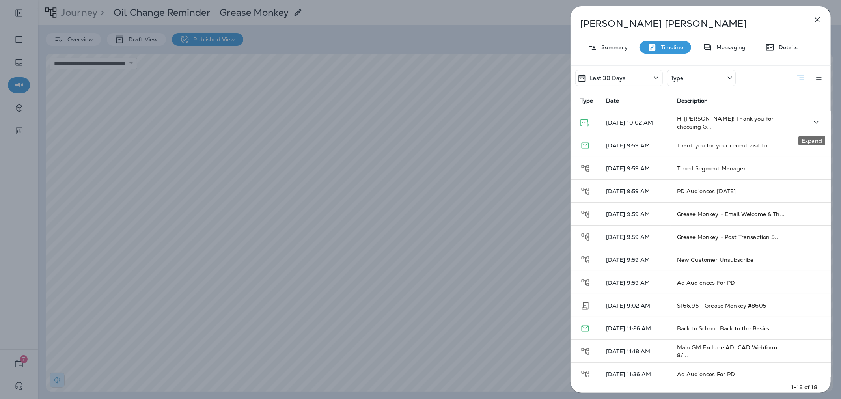
click at [812, 121] on icon "Expand" at bounding box center [816, 123] width 9 height 10
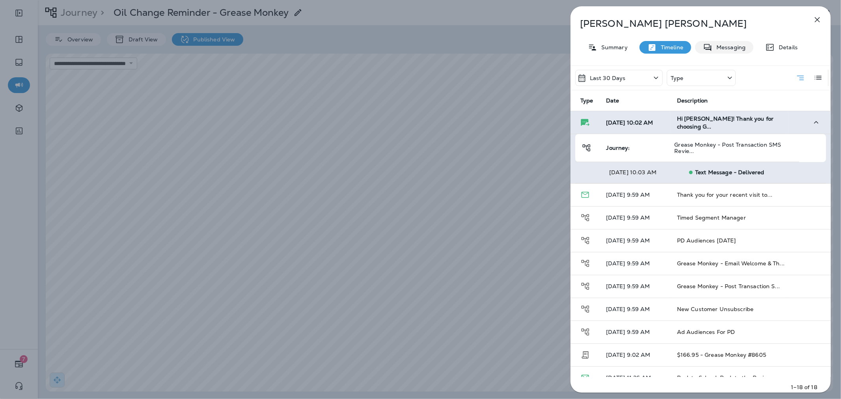
click at [741, 52] on div "Messaging" at bounding box center [724, 47] width 58 height 13
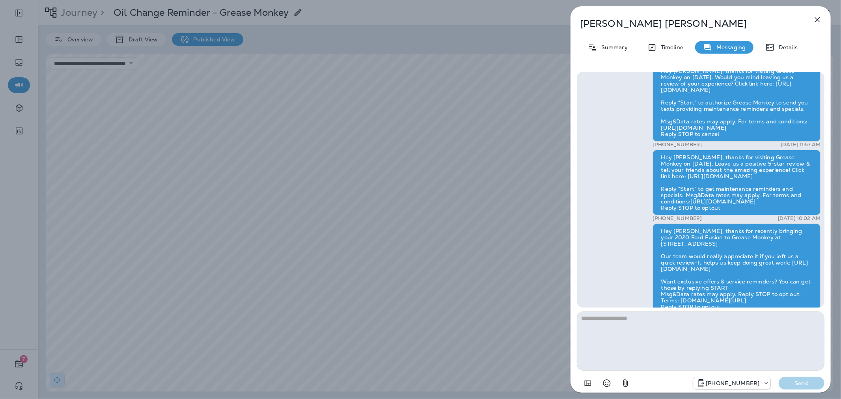
scroll to position [0, 0]
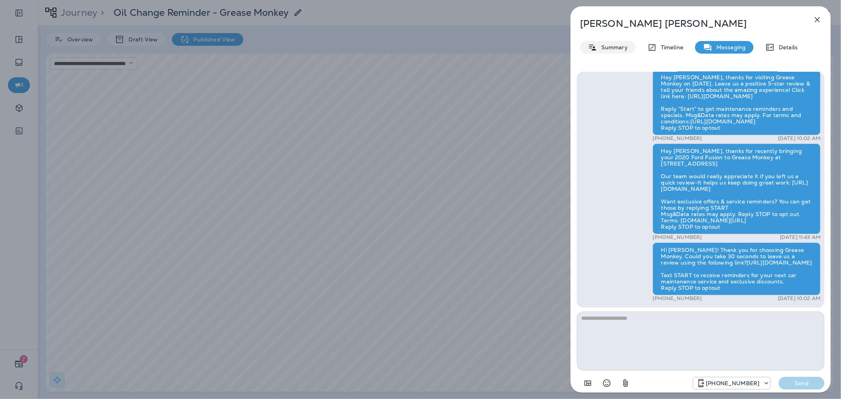
click at [620, 44] on p "Summary" at bounding box center [613, 47] width 30 height 6
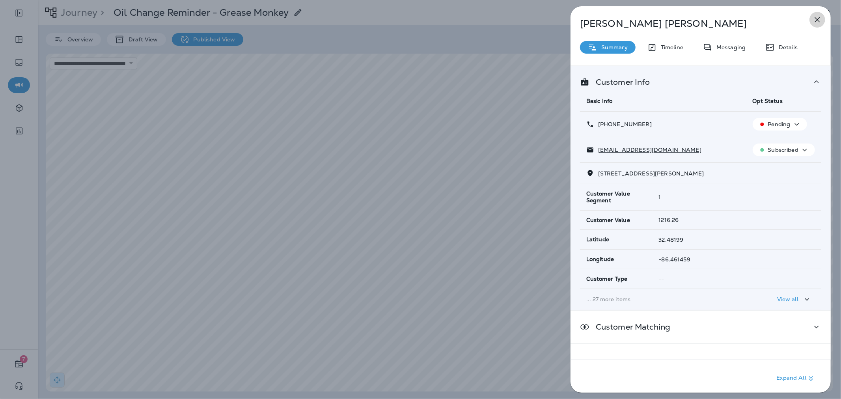
click at [813, 21] on icon "button" at bounding box center [817, 19] width 9 height 9
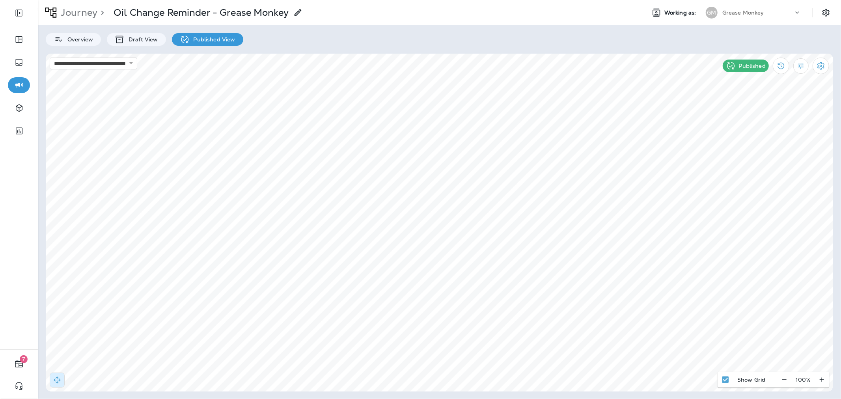
select select "*"
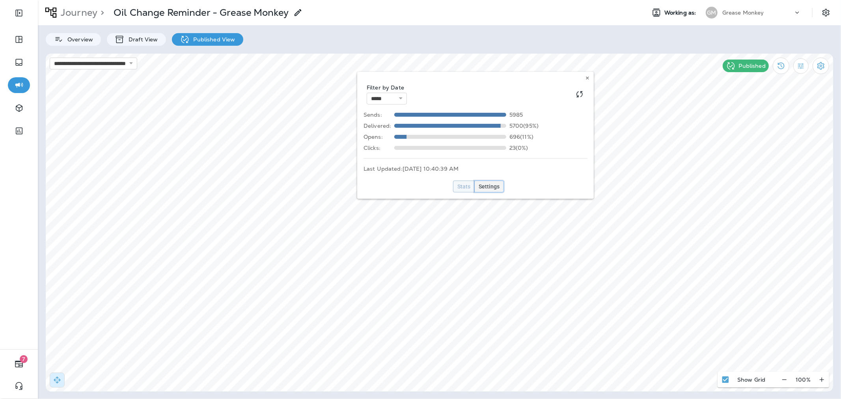
click at [482, 187] on span "Settings" at bounding box center [489, 187] width 21 height 6
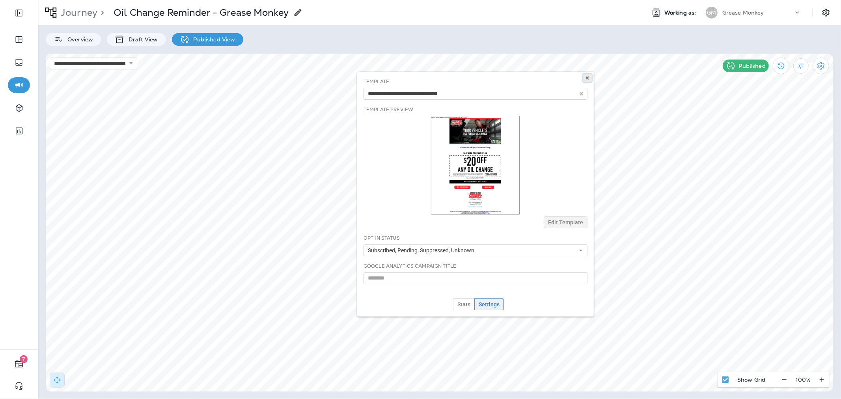
click at [586, 78] on icon at bounding box center [587, 78] width 5 height 5
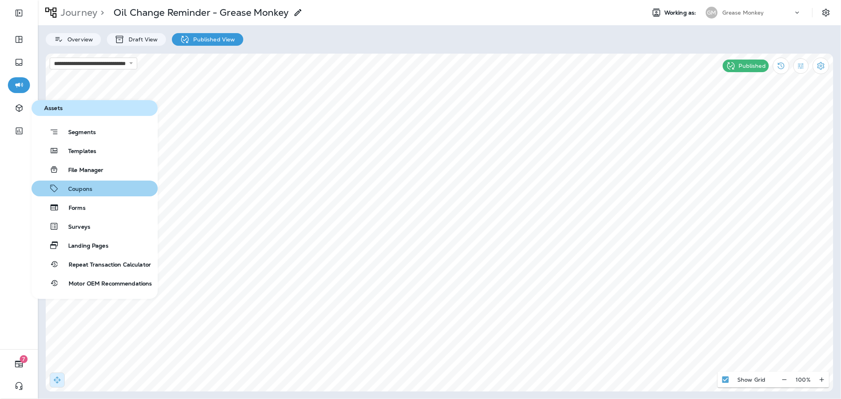
click at [104, 187] on button "Coupons" at bounding box center [95, 189] width 126 height 16
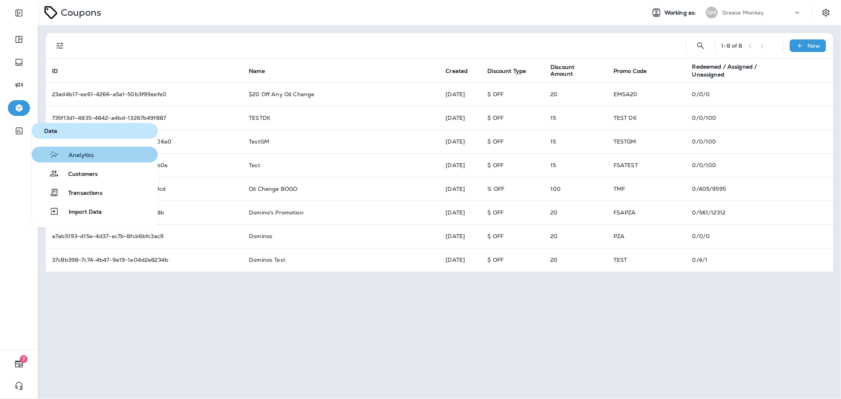
click at [65, 152] on span "Analytics" at bounding box center [76, 155] width 35 height 7
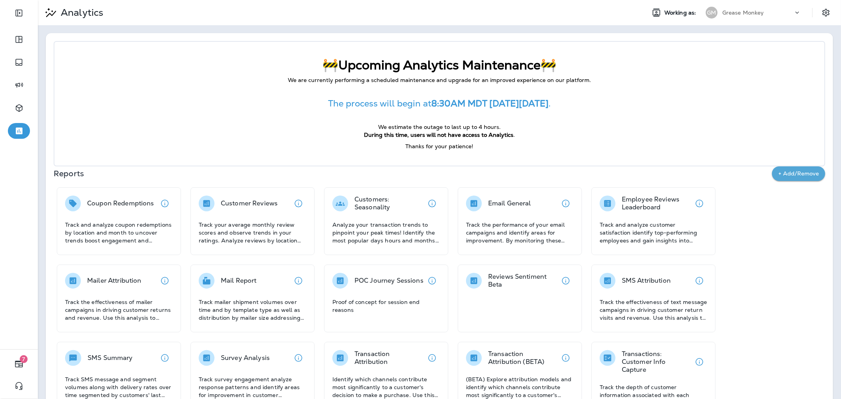
click at [738, 16] on div "Grease Monkey" at bounding box center [758, 13] width 71 height 12
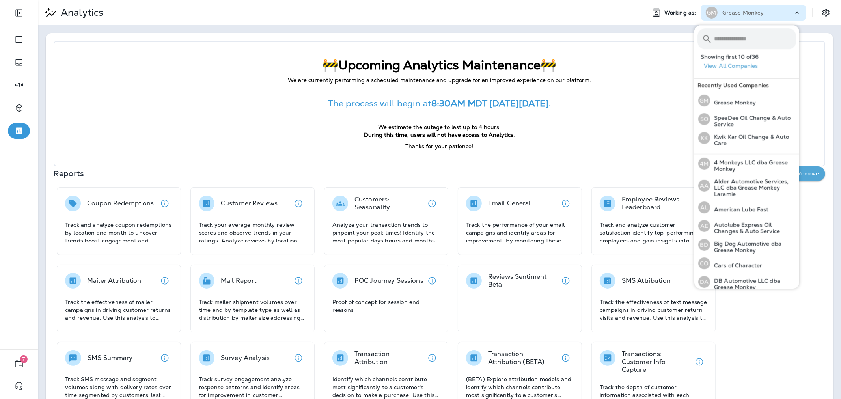
click at [730, 38] on input "text" at bounding box center [755, 38] width 82 height 21
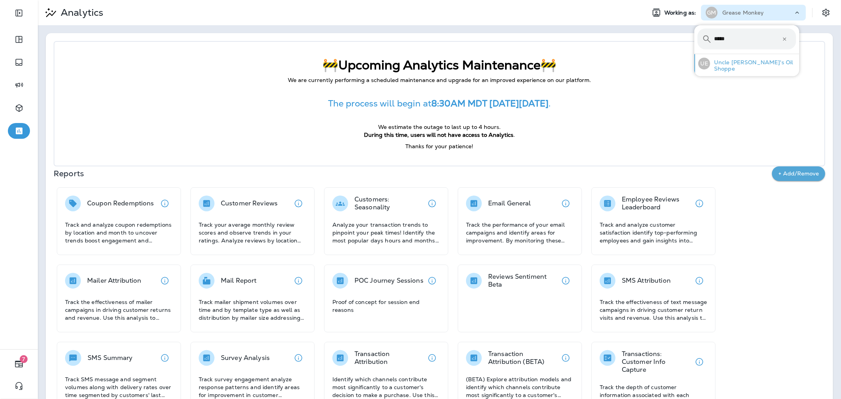
type input "*****"
click at [736, 65] on p "Uncle [PERSON_NAME]'s Oil Shoppe" at bounding box center [753, 65] width 86 height 13
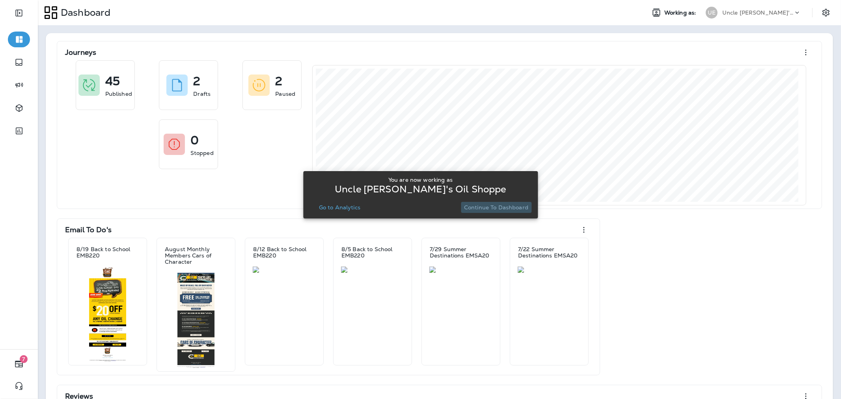
click at [509, 211] on button "Continue to Dashboard" at bounding box center [496, 207] width 71 height 11
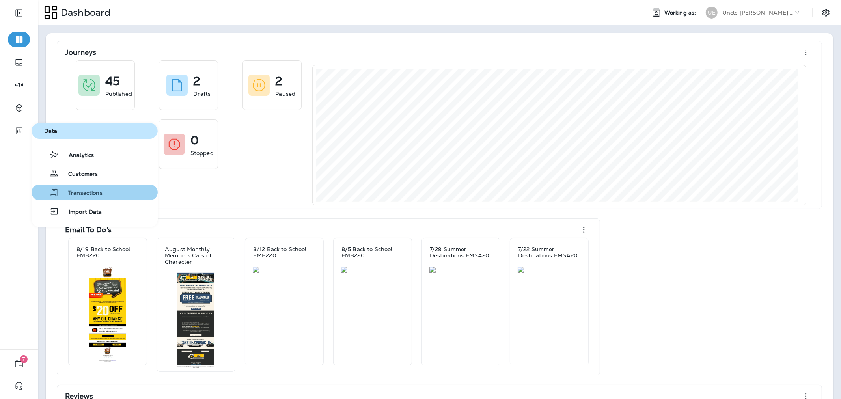
click at [104, 190] on button "Transactions" at bounding box center [95, 193] width 126 height 16
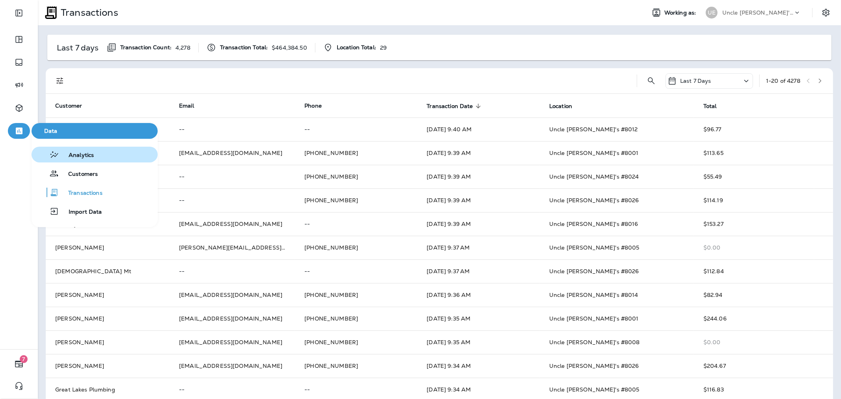
click at [111, 159] on button "Analytics" at bounding box center [95, 155] width 126 height 16
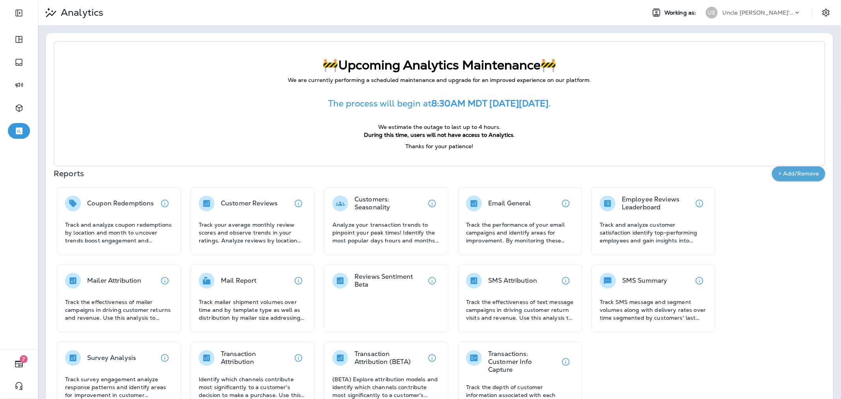
scroll to position [26, 0]
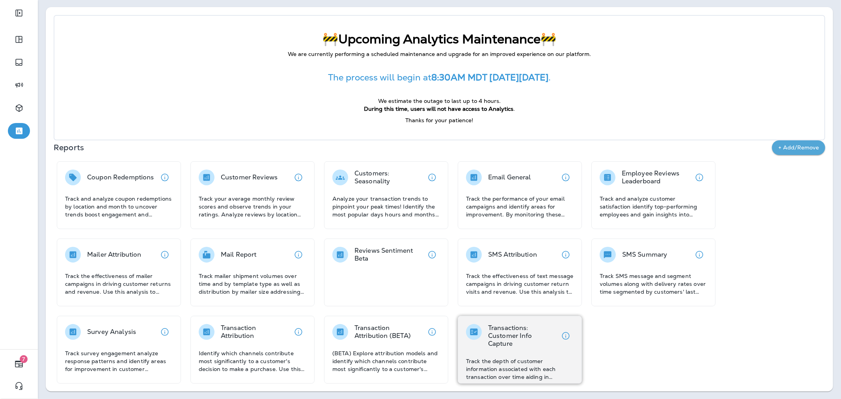
click at [516, 359] on p "Track the depth of customer information associated with each transaction over t…" at bounding box center [520, 369] width 108 height 24
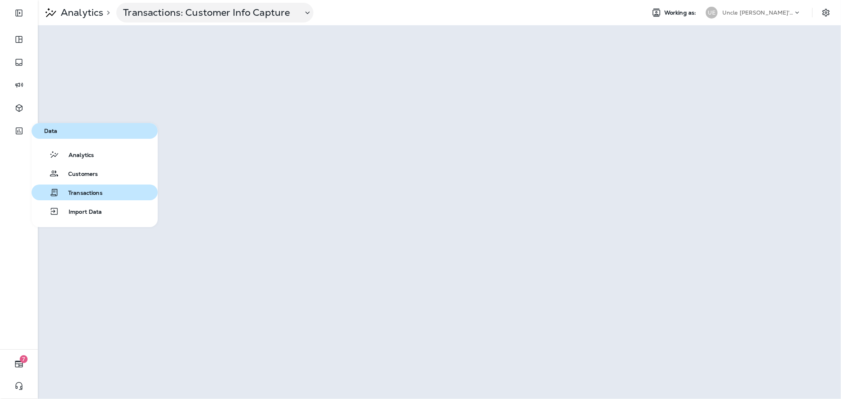
click at [101, 190] on span "Transactions" at bounding box center [81, 193] width 44 height 7
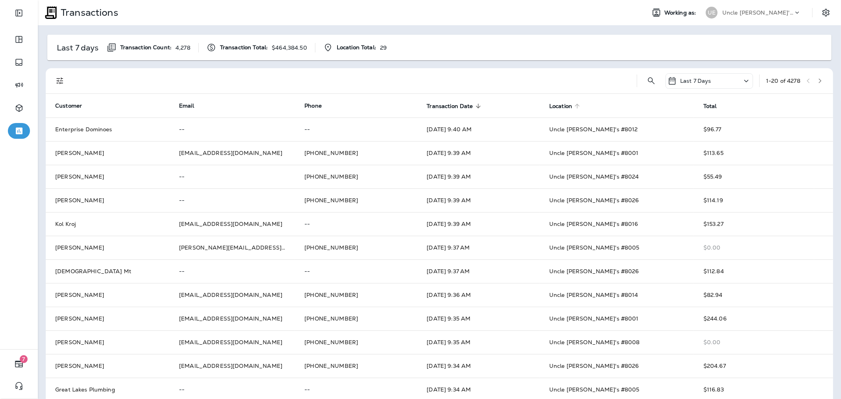
click at [574, 108] on icon at bounding box center [577, 106] width 7 height 7
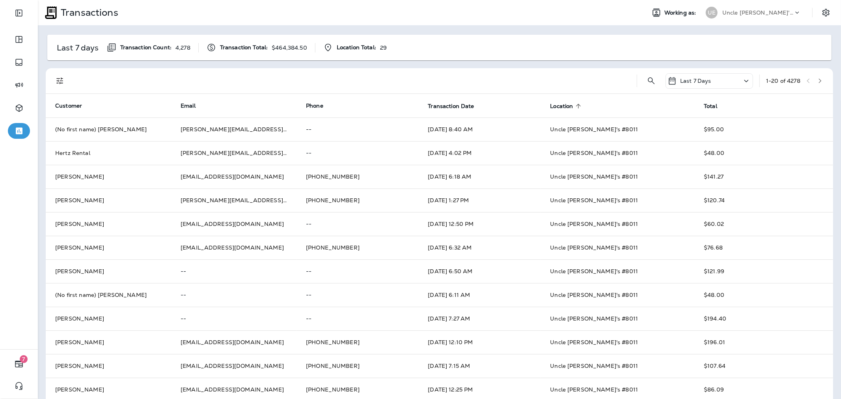
click at [571, 108] on span "Location sorted ascending" at bounding box center [566, 106] width 33 height 7
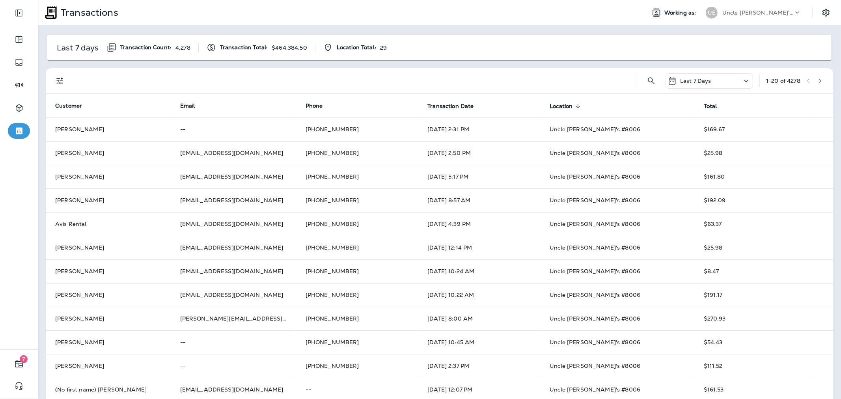
click at [575, 105] on icon at bounding box center [578, 106] width 7 height 7
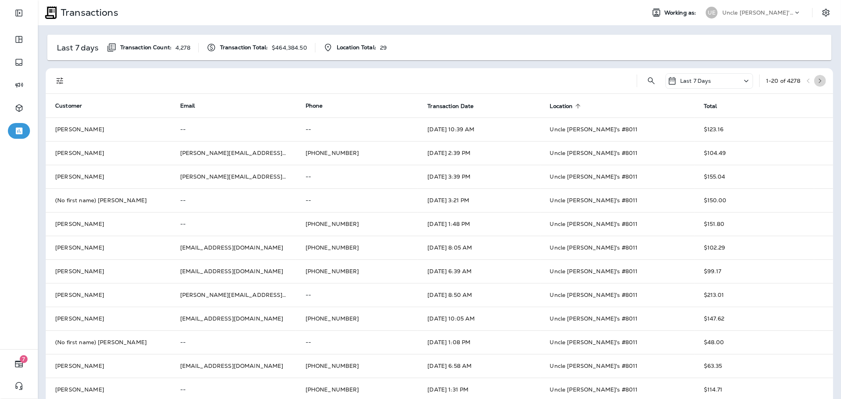
click at [818, 81] on icon "button" at bounding box center [821, 81] width 6 height 6
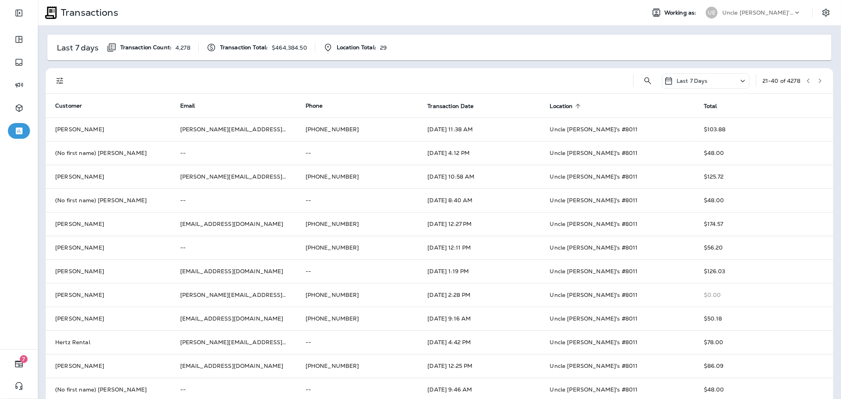
click at [818, 81] on icon "button" at bounding box center [821, 81] width 6 height 6
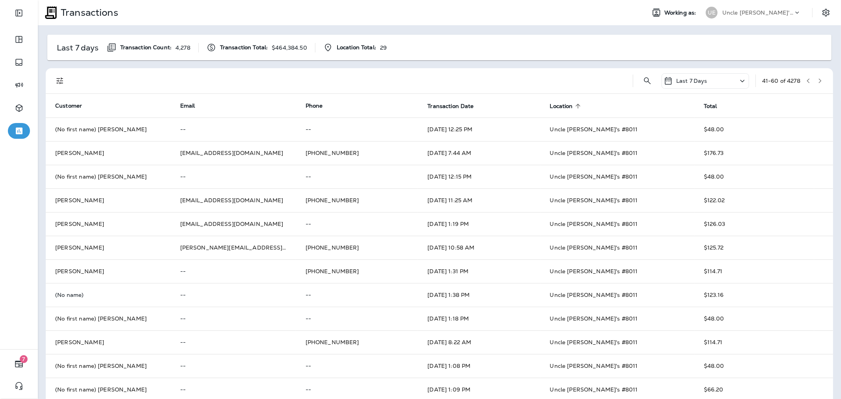
click at [818, 83] on icon "button" at bounding box center [821, 81] width 6 height 6
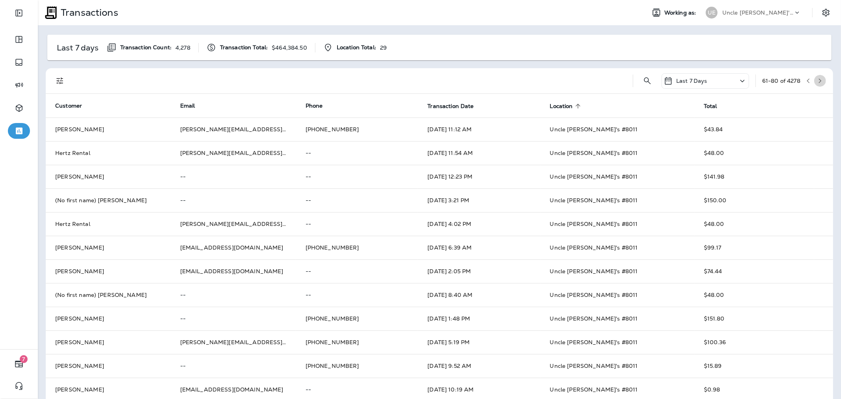
click at [817, 81] on button "button" at bounding box center [821, 81] width 12 height 12
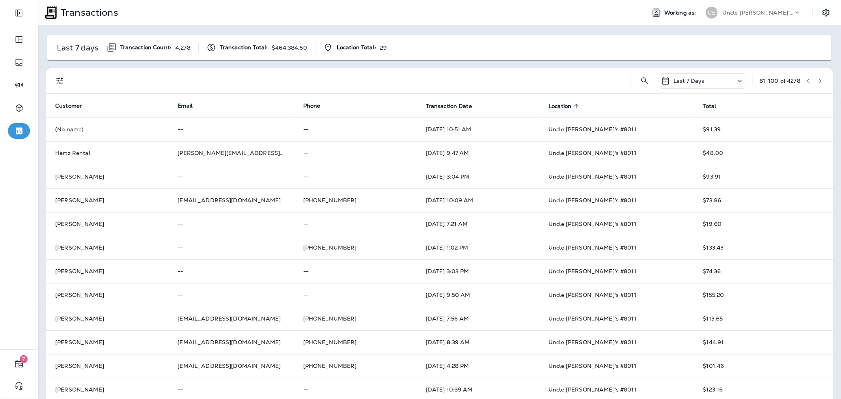
click at [817, 81] on button "button" at bounding box center [821, 81] width 12 height 12
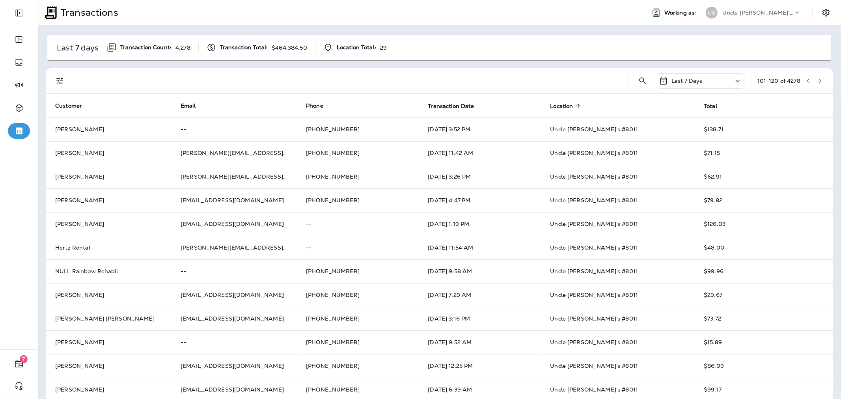
click at [819, 80] on icon "button" at bounding box center [820, 80] width 3 height 5
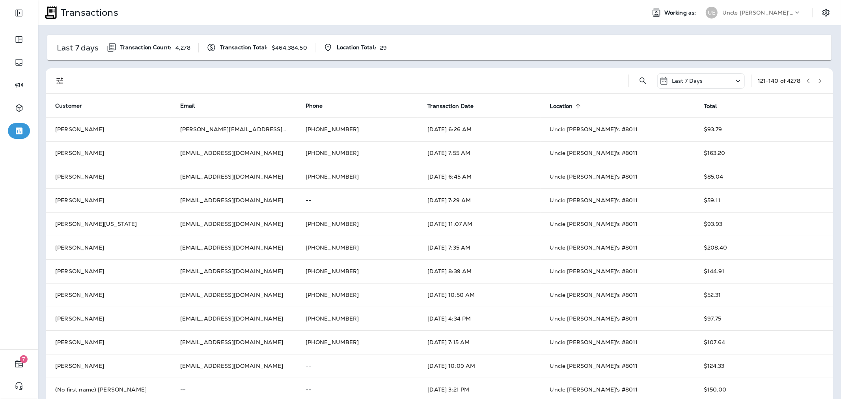
click at [819, 80] on icon "button" at bounding box center [820, 80] width 3 height 5
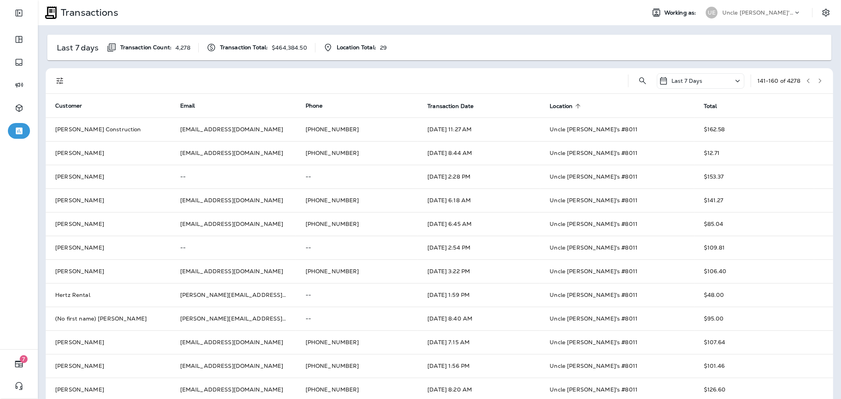
click at [819, 80] on icon "button" at bounding box center [820, 80] width 3 height 5
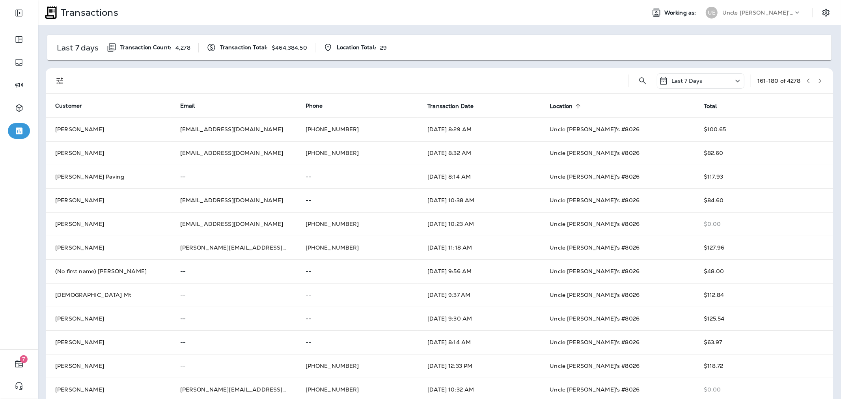
click at [815, 76] on button "button" at bounding box center [821, 81] width 12 height 12
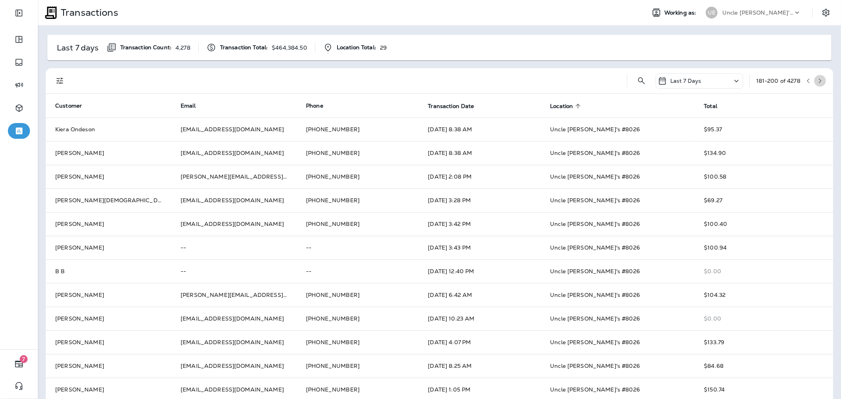
click at [817, 82] on button "button" at bounding box center [821, 81] width 12 height 12
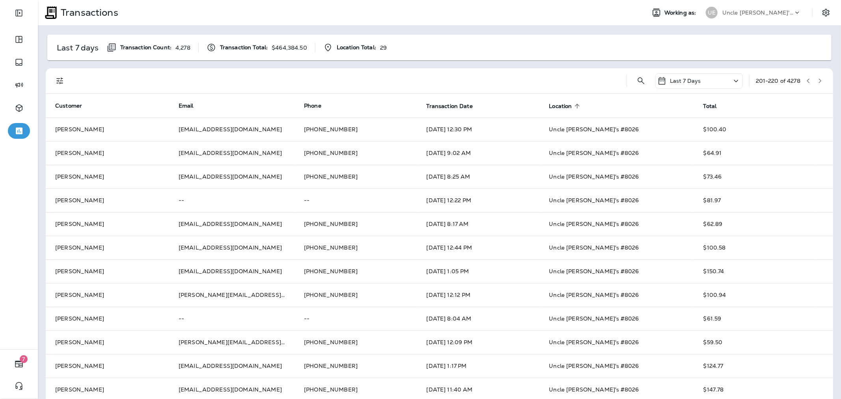
click at [818, 80] on icon "button" at bounding box center [821, 81] width 6 height 6
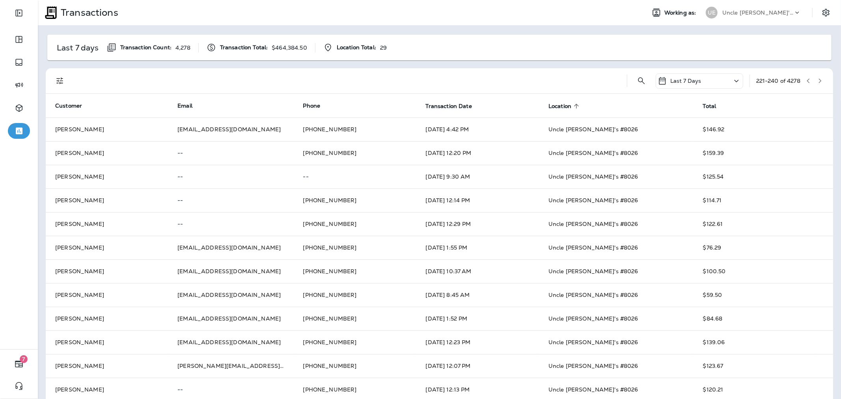
click at [818, 80] on icon "button" at bounding box center [821, 81] width 6 height 6
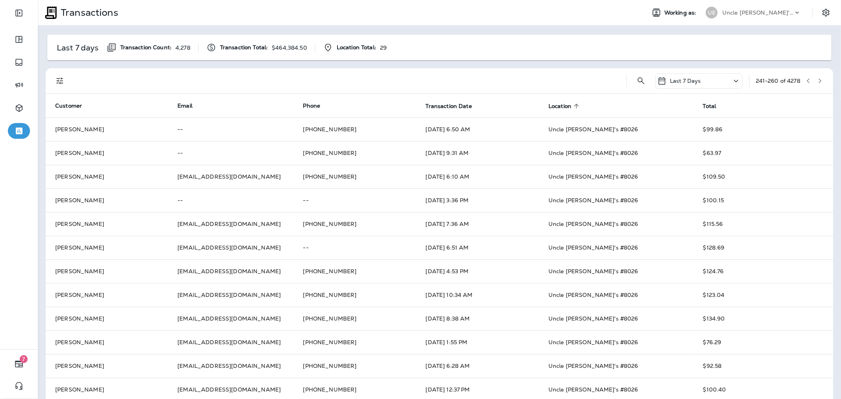
click at [818, 80] on icon "button" at bounding box center [821, 81] width 6 height 6
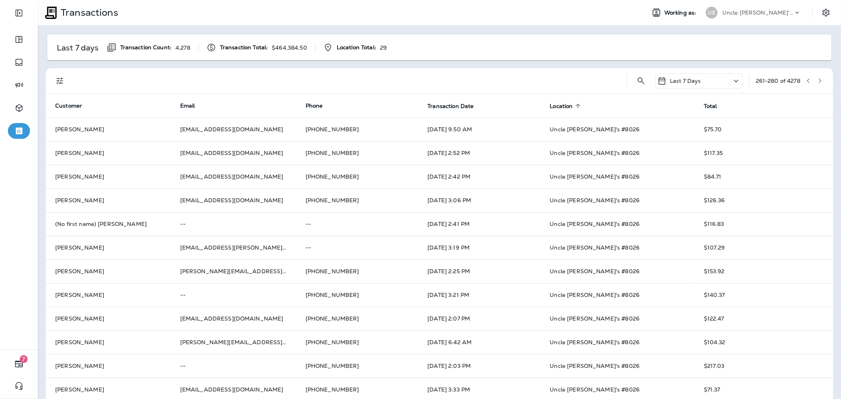
click at [818, 80] on icon "button" at bounding box center [821, 81] width 6 height 6
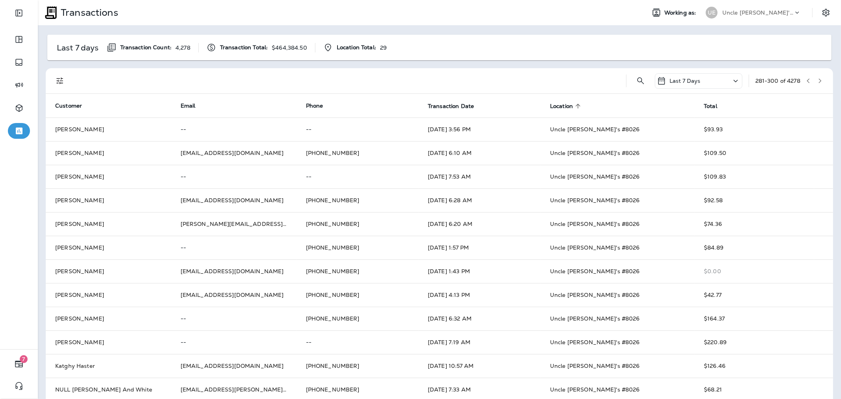
click at [817, 80] on button "button" at bounding box center [821, 81] width 12 height 12
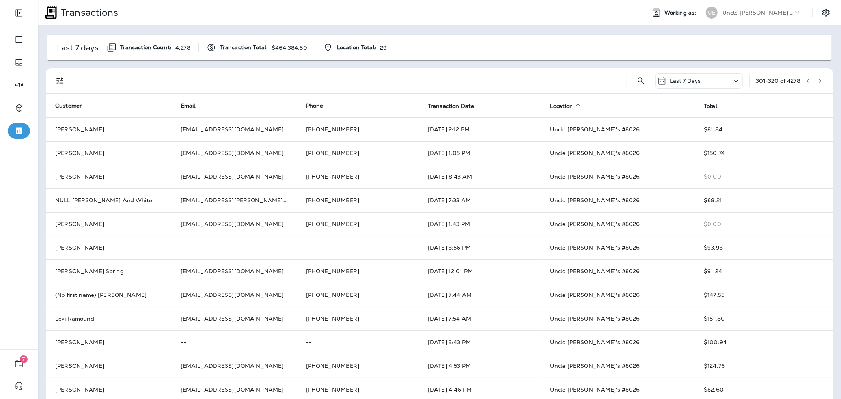
click at [817, 80] on button "button" at bounding box center [821, 81] width 12 height 12
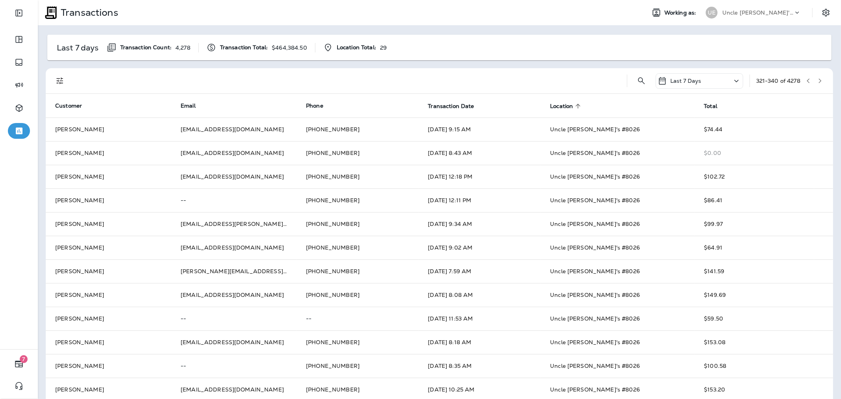
click at [817, 80] on button "button" at bounding box center [821, 81] width 12 height 12
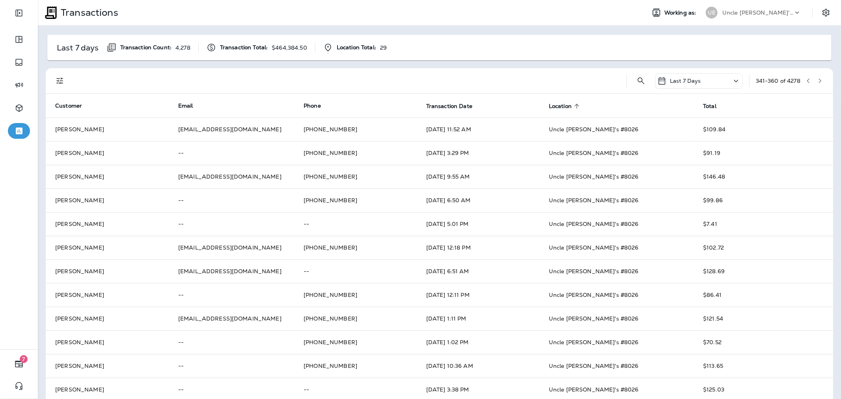
click at [817, 80] on button "button" at bounding box center [821, 81] width 12 height 12
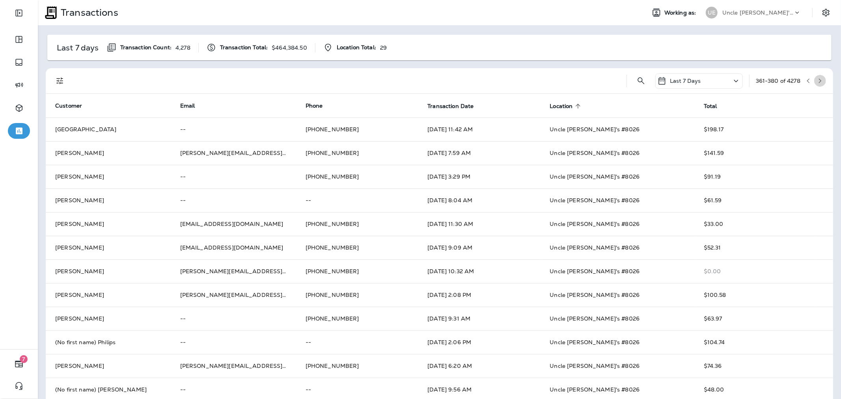
click at [817, 81] on button "button" at bounding box center [821, 81] width 12 height 12
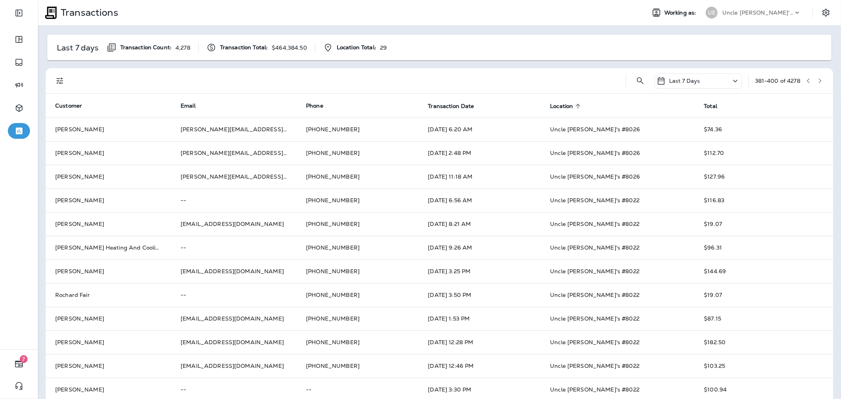
click at [818, 82] on icon "button" at bounding box center [821, 81] width 6 height 6
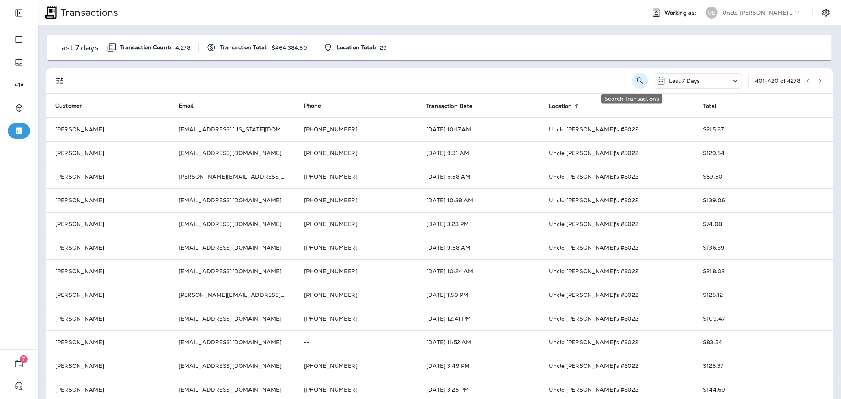
click at [636, 80] on icon "Search Transactions" at bounding box center [640, 80] width 9 height 9
click at [606, 81] on input "text" at bounding box center [600, 80] width 82 height 21
type input "****"
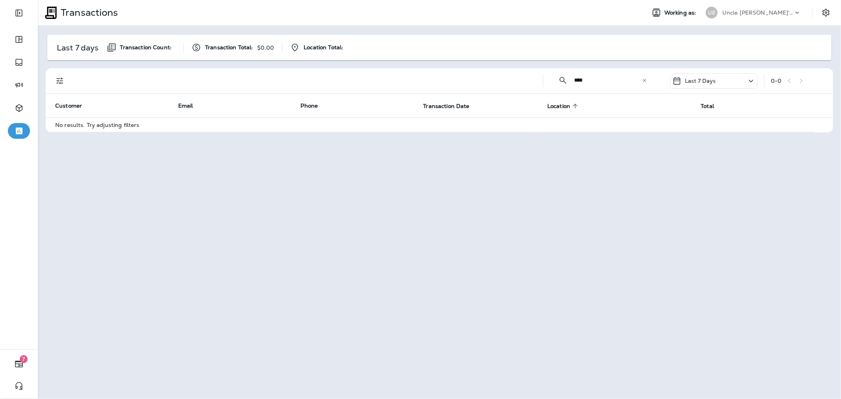
click at [542, 228] on div "Transactions Working as: UE Uncle [PERSON_NAME]'s Oil Shoppe Last 7 days Transa…" at bounding box center [440, 199] width 804 height 399
click at [752, 10] on p "Uncle [PERSON_NAME]'s Oil Shoppe" at bounding box center [758, 12] width 71 height 6
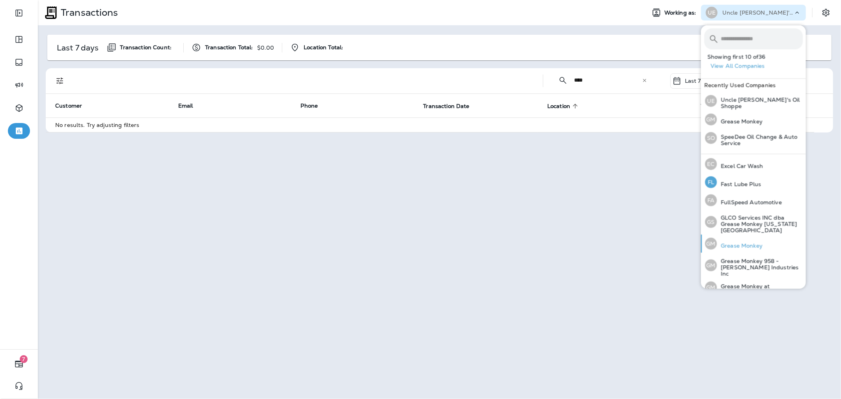
scroll to position [175, 0]
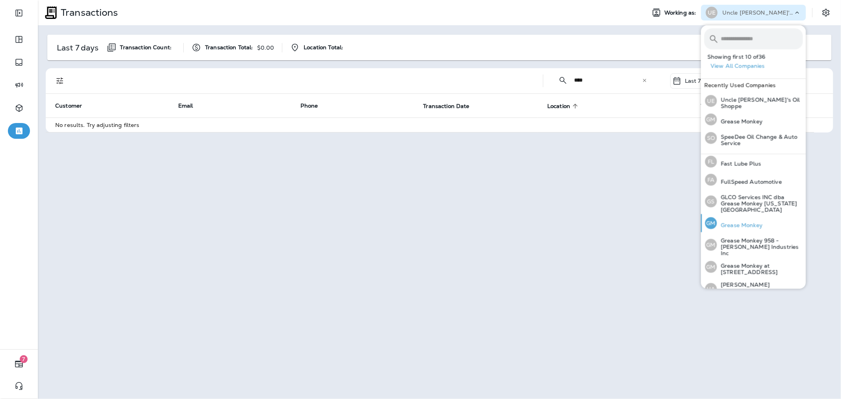
click at [746, 222] on p "Grease Monkey" at bounding box center [740, 225] width 46 height 6
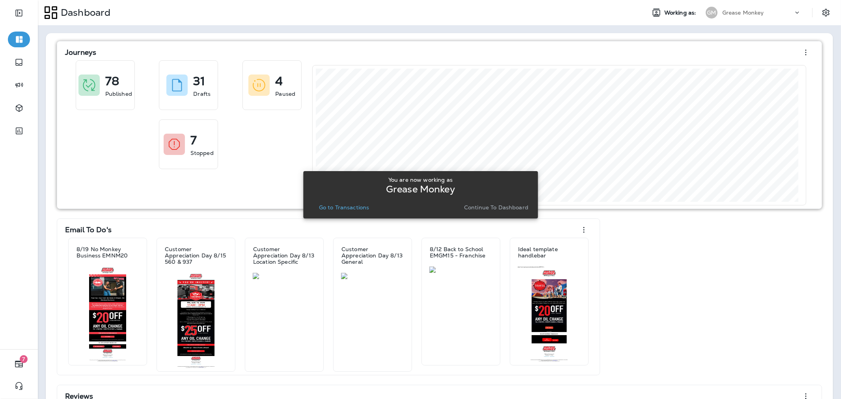
click at [496, 207] on p "Continue to Dashboard" at bounding box center [496, 207] width 64 height 6
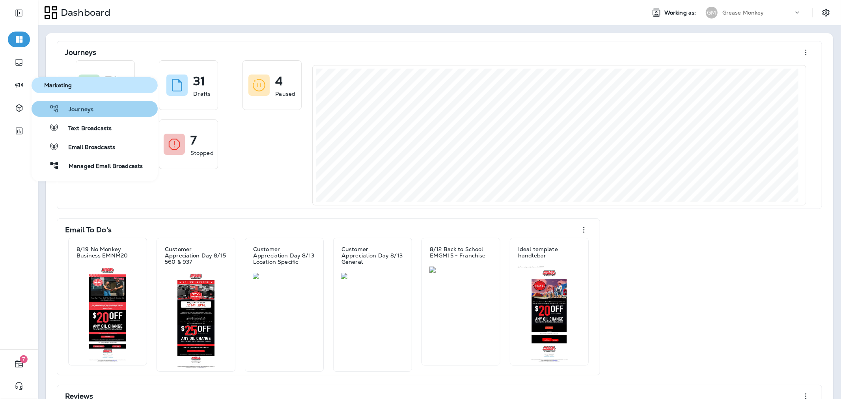
click at [65, 108] on span "Journeys" at bounding box center [76, 109] width 34 height 7
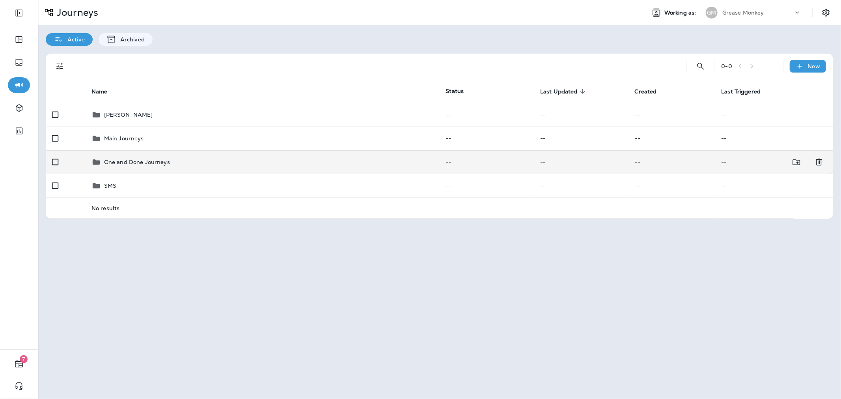
click at [136, 157] on td "One and Done Journeys" at bounding box center [262, 162] width 355 height 24
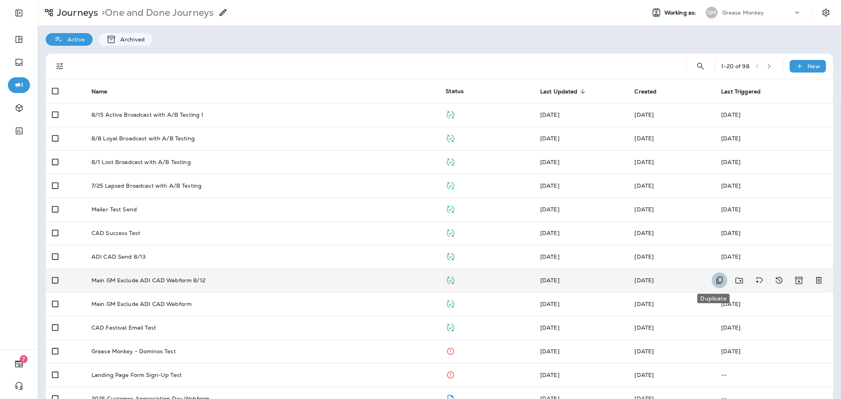
click at [717, 282] on icon "Duplicate" at bounding box center [720, 280] width 6 height 7
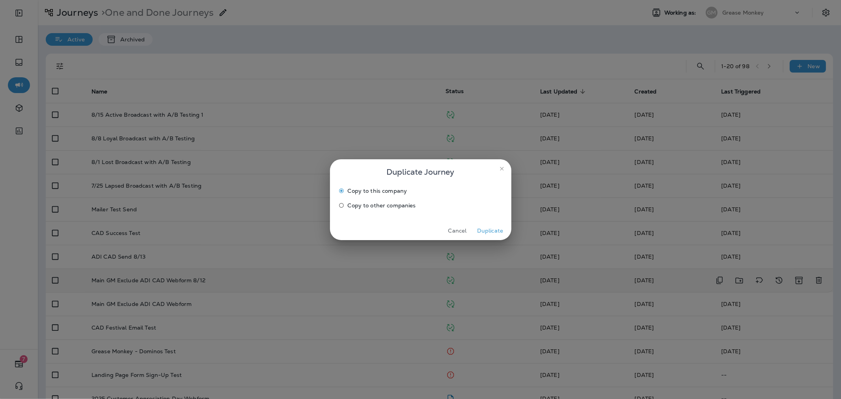
click at [483, 233] on button "Duplicate" at bounding box center [491, 231] width 30 height 12
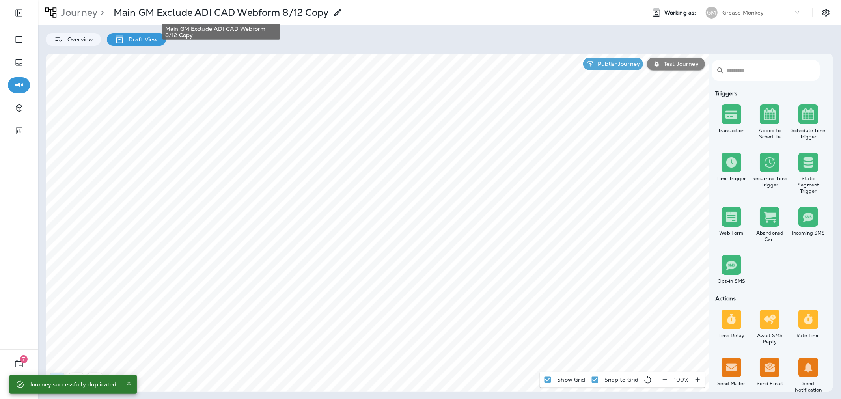
click at [290, 9] on p "Main GM Exclude ADI CAD Webform 8/12 Copy" at bounding box center [221, 13] width 215 height 12
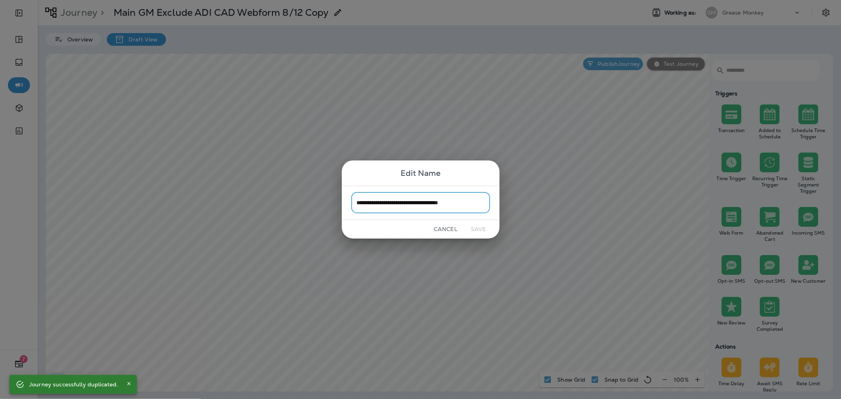
drag, startPoint x: 477, startPoint y: 205, endPoint x: 472, endPoint y: 203, distance: 4.8
click at [476, 205] on input "**********" at bounding box center [420, 202] width 139 height 21
click at [468, 202] on input "**********" at bounding box center [420, 202] width 139 height 21
click at [482, 202] on input "**********" at bounding box center [420, 202] width 139 height 21
drag, startPoint x: 483, startPoint y: 203, endPoint x: 467, endPoint y: 208, distance: 17.3
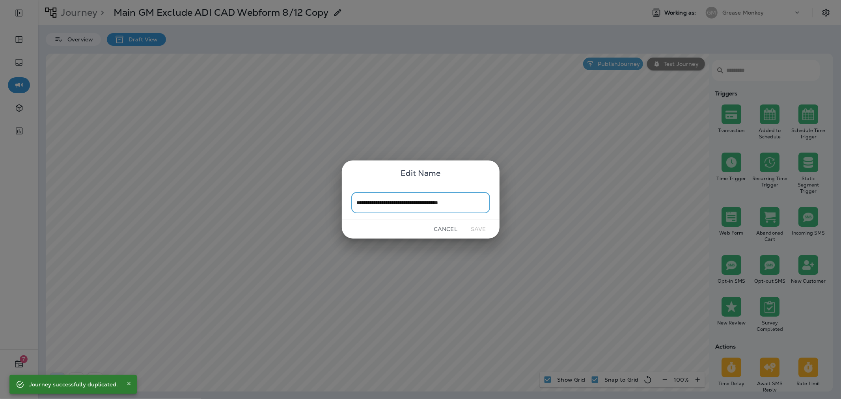
click at [467, 208] on input "**********" at bounding box center [420, 202] width 139 height 21
type input "**********"
click at [478, 225] on button "Save" at bounding box center [479, 229] width 30 height 12
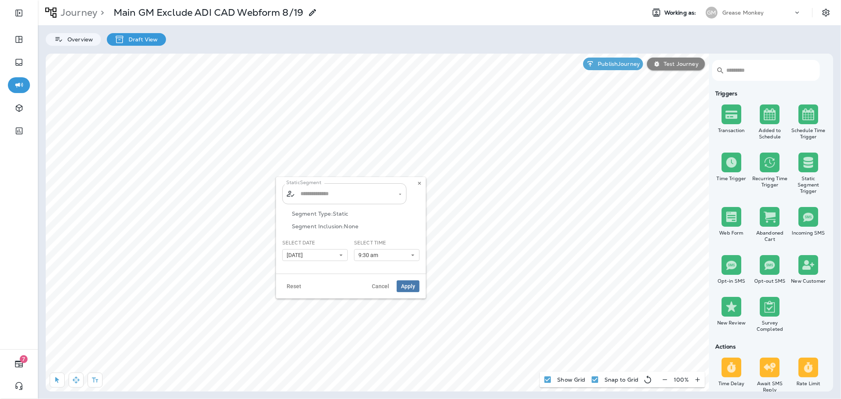
click at [336, 193] on input "text" at bounding box center [345, 194] width 93 height 14
click at [413, 200] on div "Static Segment ​ ​" at bounding box center [350, 193] width 137 height 21
type input "**********"
click at [373, 197] on input "**********" at bounding box center [340, 194] width 82 height 14
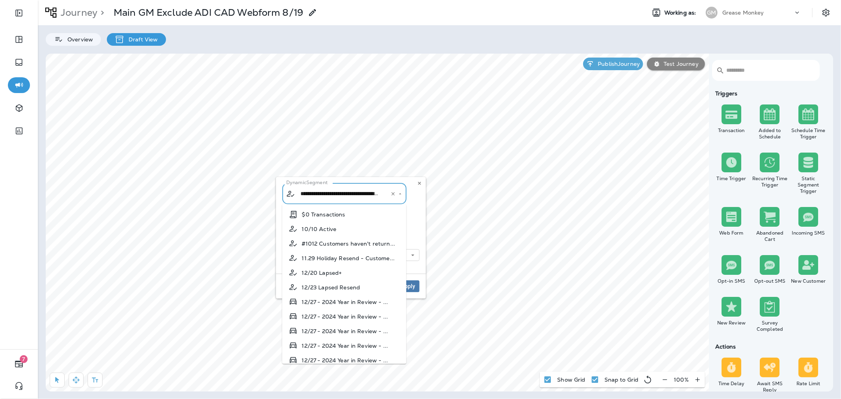
scroll to position [6155, 0]
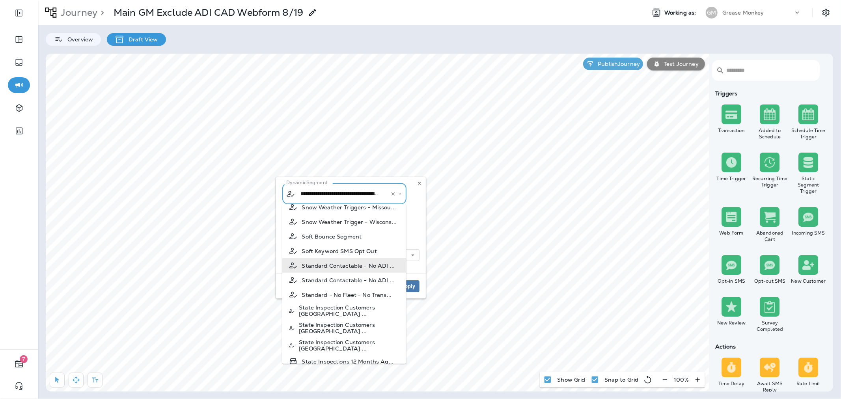
click at [409, 199] on div "**********" at bounding box center [350, 193] width 137 height 21
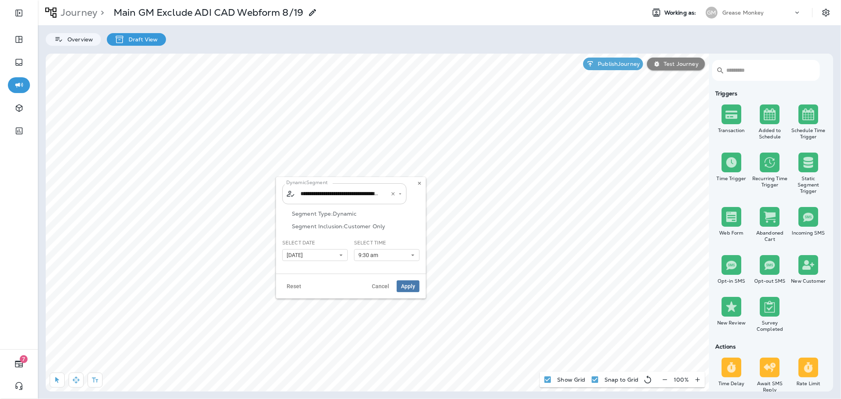
click at [355, 193] on input "**********" at bounding box center [340, 194] width 82 height 14
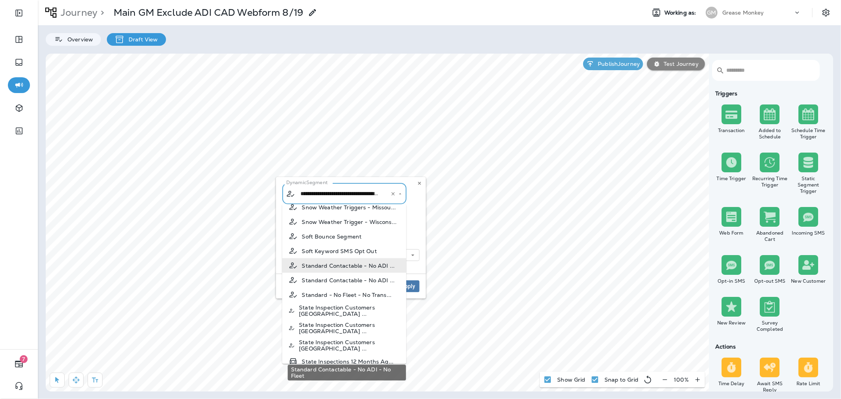
click at [358, 269] on span "Standard Contactable - No ADI ..." at bounding box center [348, 265] width 93 height 6
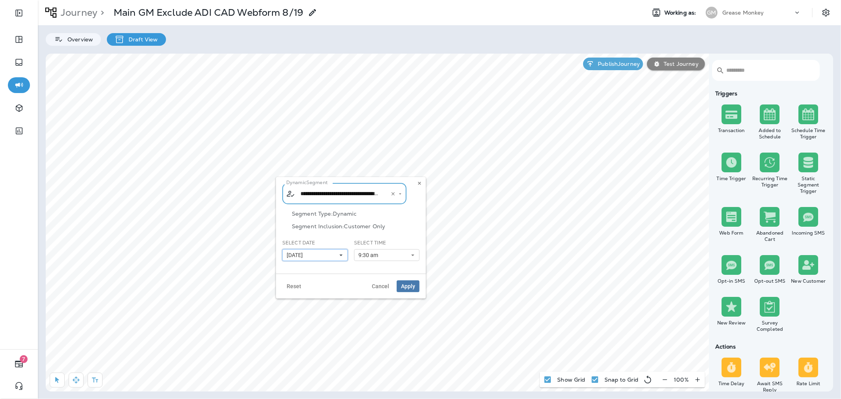
click at [333, 252] on button "[DATE]" at bounding box center [314, 255] width 65 height 12
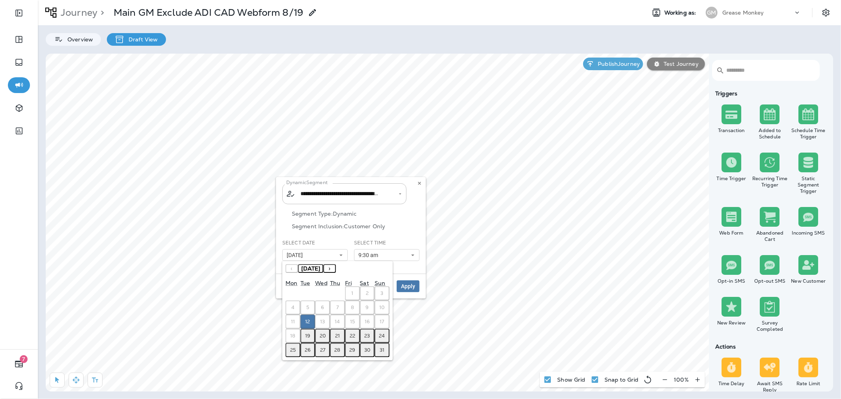
click at [312, 334] on button "19" at bounding box center [308, 336] width 15 height 14
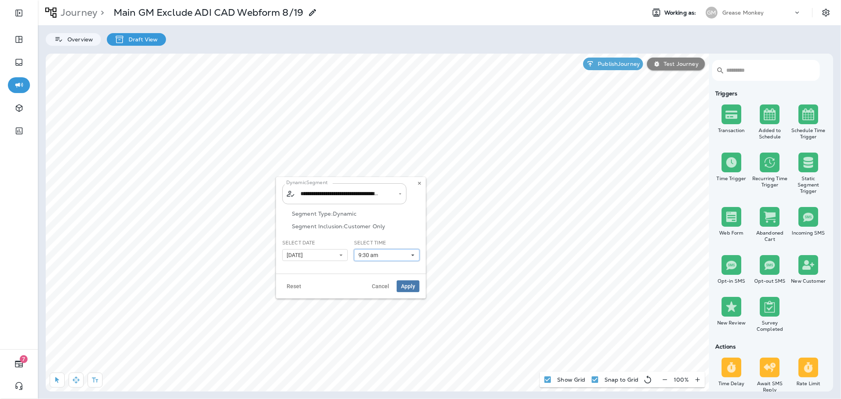
click at [397, 258] on button "9:30 am" at bounding box center [386, 255] width 65 height 12
click at [385, 283] on link "11:30 am" at bounding box center [386, 286] width 65 height 9
click at [408, 225] on p "Segment Inclusion: Customer Only" at bounding box center [356, 226] width 128 height 6
click at [412, 284] on span "Apply" at bounding box center [408, 287] width 14 height 6
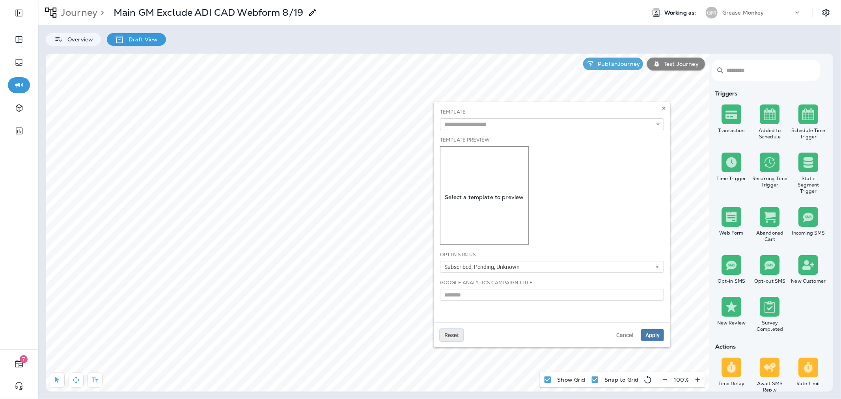
click at [446, 336] on span "Reset" at bounding box center [452, 336] width 15 height 6
click at [658, 330] on button "Apply" at bounding box center [652, 335] width 23 height 12
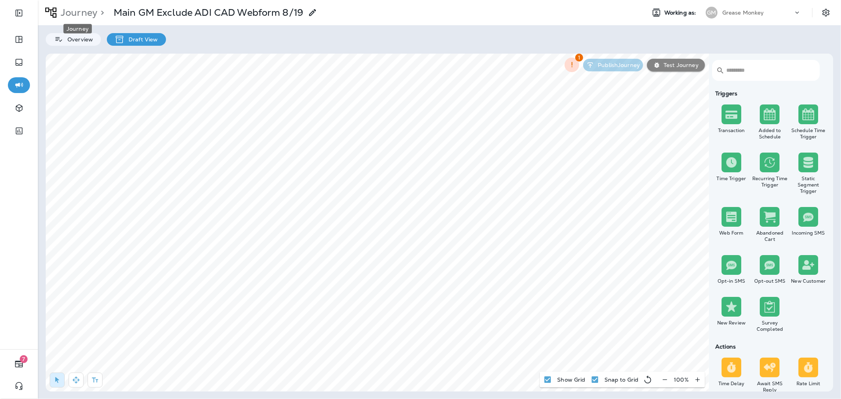
click at [82, 8] on p "Journey" at bounding box center [78, 13] width 40 height 12
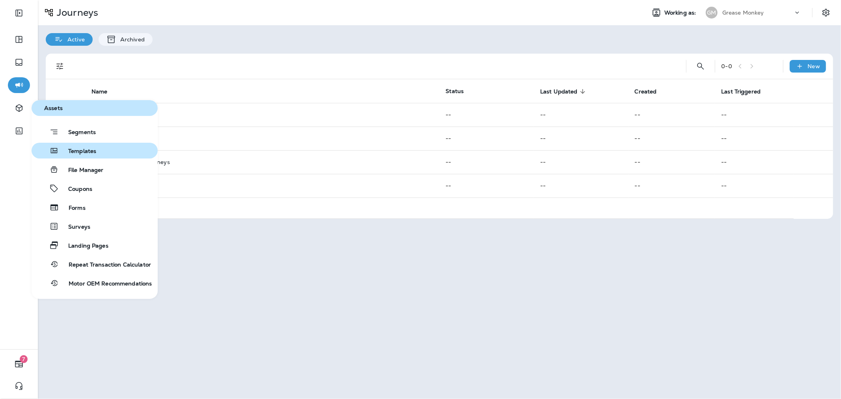
click at [80, 147] on div "Templates" at bounding box center [66, 150] width 62 height 9
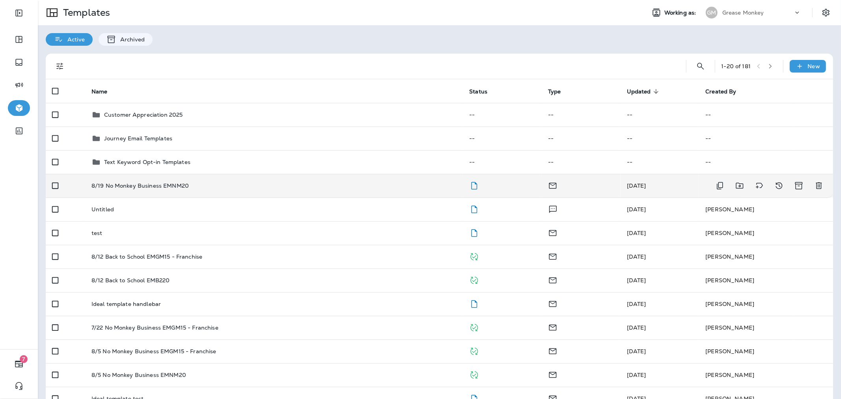
click at [390, 187] on div "8/19 No Monkey Business EMNM20" at bounding box center [275, 186] width 366 height 6
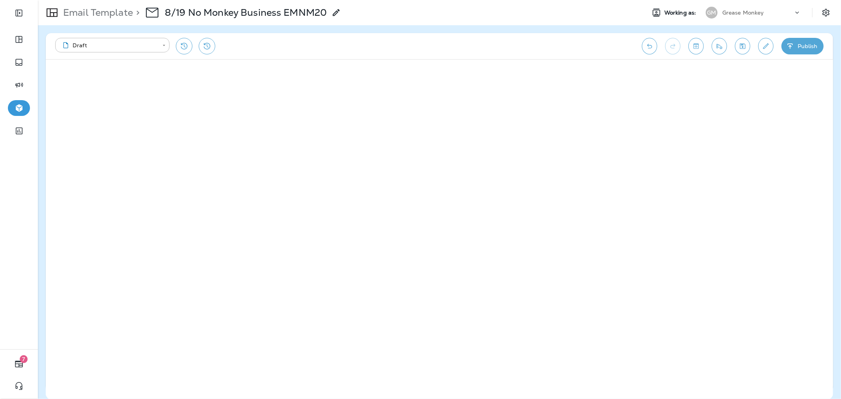
click at [759, 52] on div "**********" at bounding box center [440, 46] width 788 height 26
click at [765, 48] on icon "Edit details" at bounding box center [767, 46] width 6 height 6
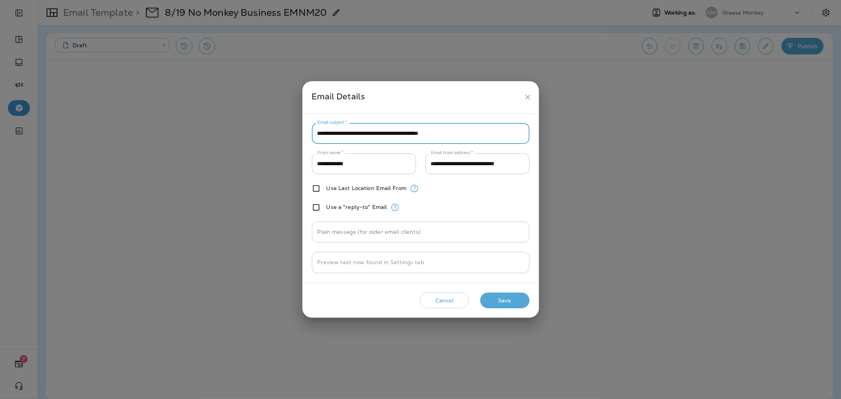
click at [478, 135] on input "**********" at bounding box center [421, 133] width 218 height 21
paste input "text"
type input "**********"
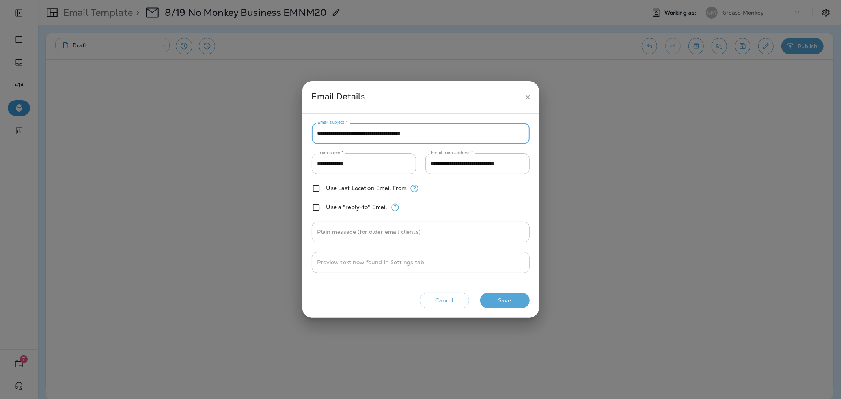
click at [506, 299] on button "Save" at bounding box center [504, 301] width 49 height 16
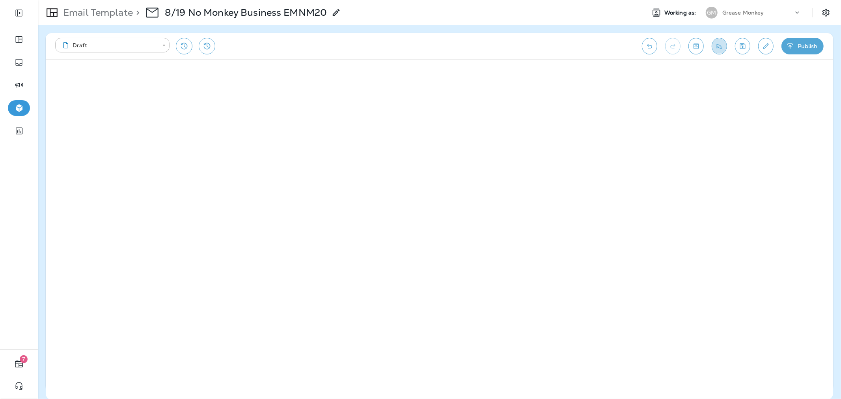
click at [717, 48] on icon "Send test email" at bounding box center [720, 46] width 6 height 5
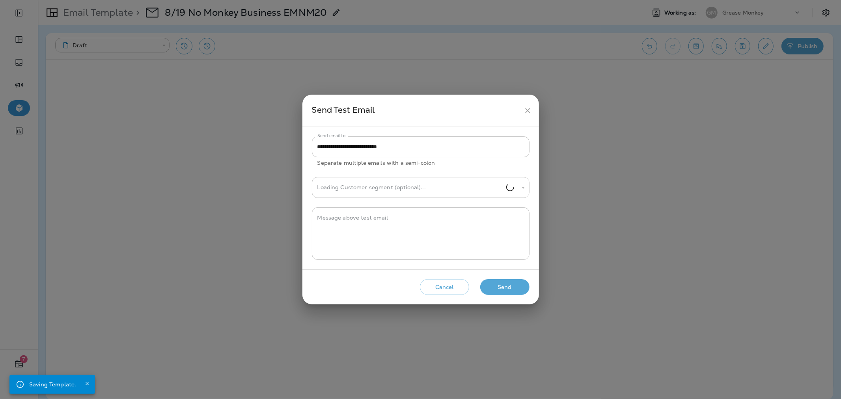
click at [485, 186] on input "Loading Customer segment (optional)..." at bounding box center [411, 188] width 191 height 14
click at [463, 149] on input "**********" at bounding box center [421, 146] width 218 height 21
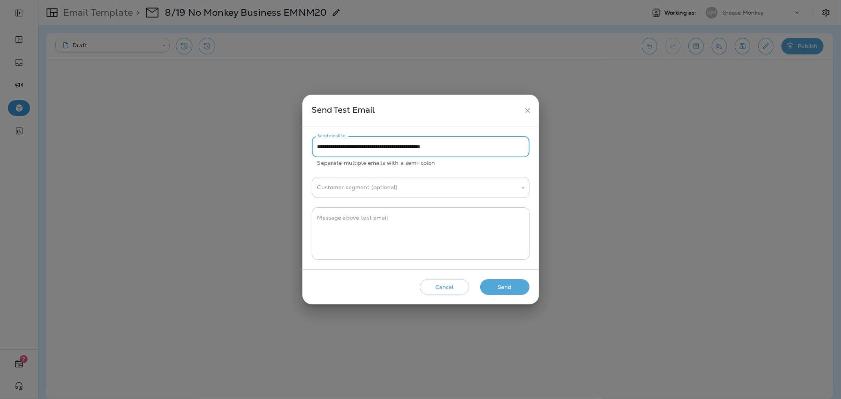
type input "**********"
click at [466, 190] on input "Customer segment (optional)" at bounding box center [415, 188] width 199 height 14
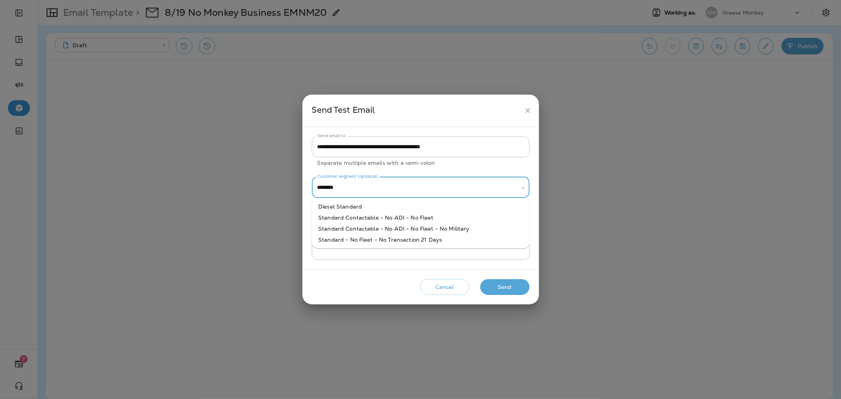
click at [415, 220] on li "Standard Contactable - No ADI - No Fleet" at bounding box center [421, 217] width 218 height 11
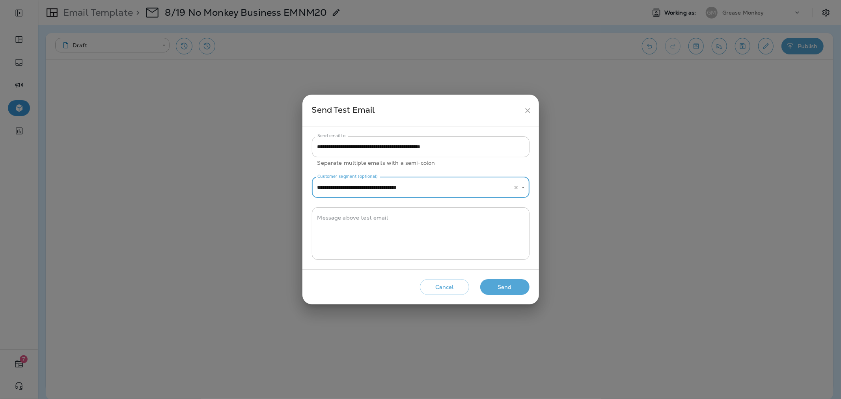
type input "**********"
click at [486, 284] on button "Send" at bounding box center [504, 287] width 49 height 16
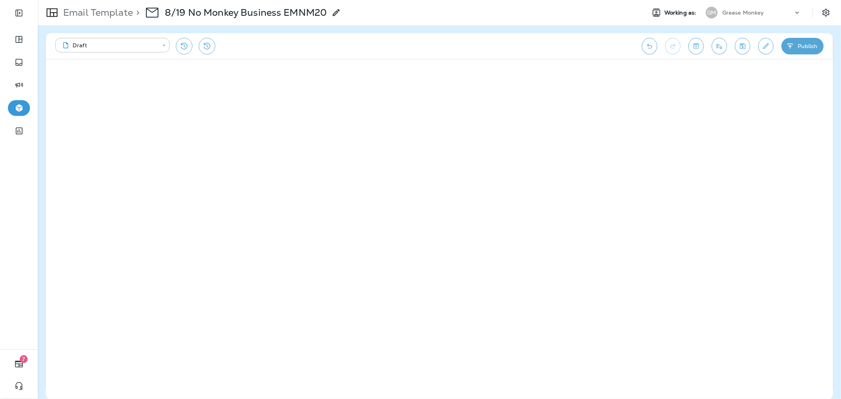
click at [714, 48] on button "Send test email" at bounding box center [719, 46] width 15 height 17
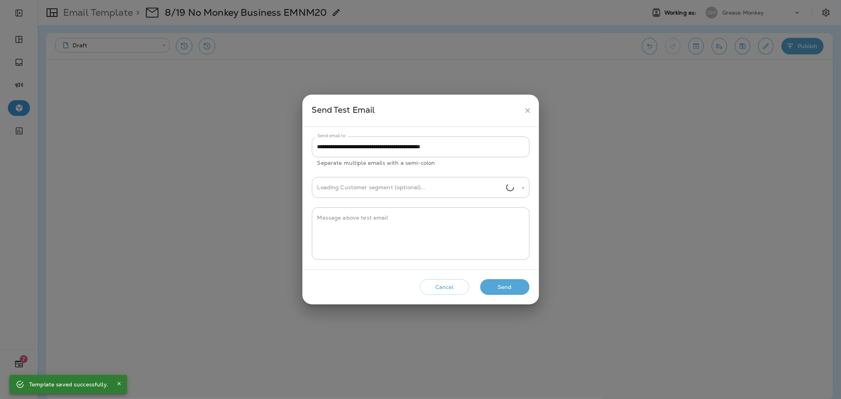
type input "**********"
click at [510, 286] on button "Send" at bounding box center [504, 287] width 49 height 16
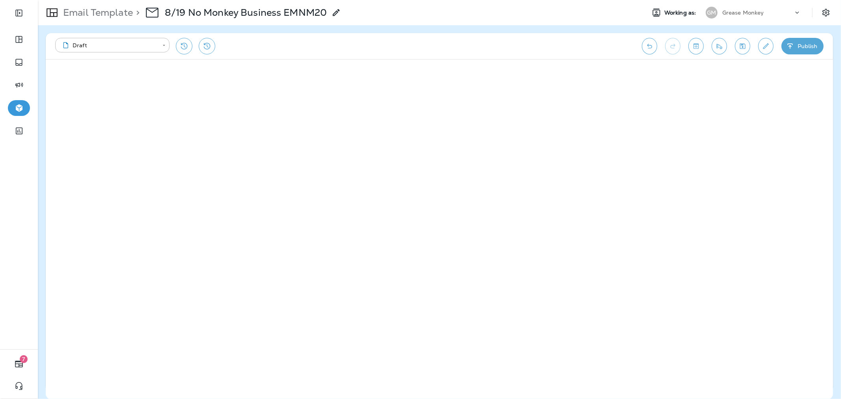
click at [694, 50] on button "Toggle preview" at bounding box center [696, 46] width 15 height 17
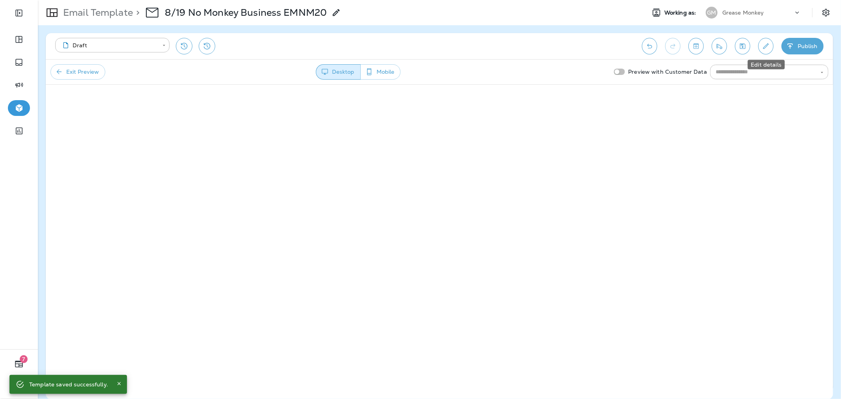
click at [770, 49] on icon "Edit details" at bounding box center [766, 46] width 8 height 8
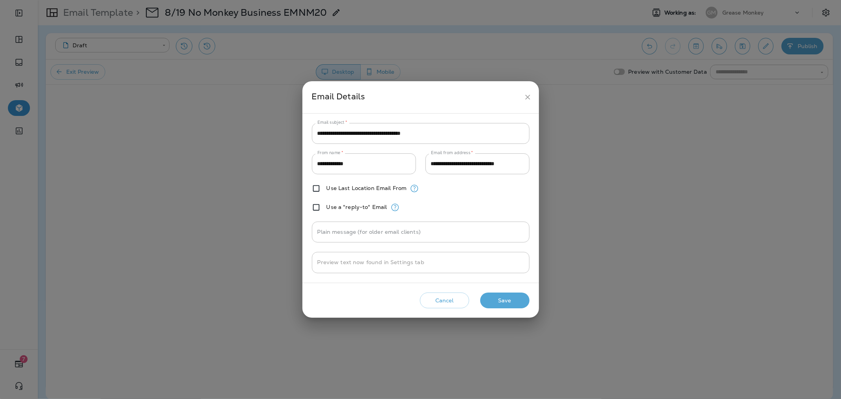
click at [513, 306] on button "Save" at bounding box center [504, 301] width 49 height 16
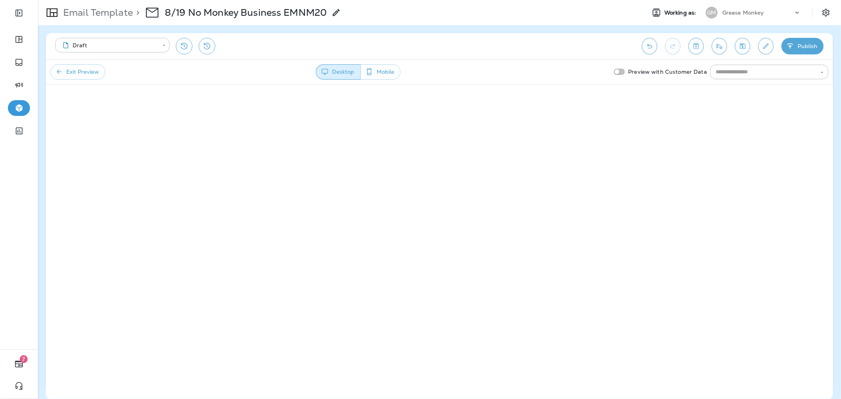
click at [794, 48] on icon "button" at bounding box center [791, 46] width 8 height 8
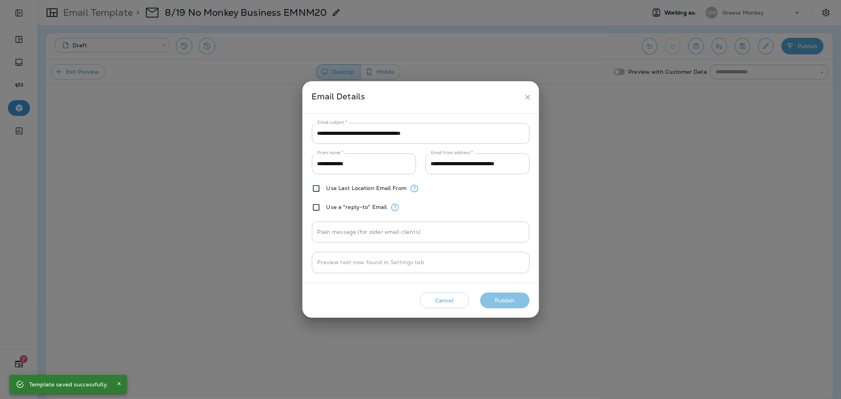
click at [518, 308] on button "Publish" at bounding box center [504, 301] width 49 height 16
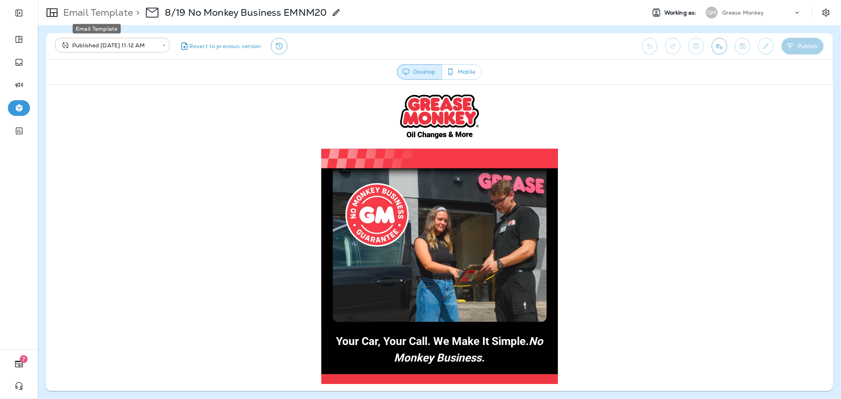
click at [114, 13] on p "Email Template" at bounding box center [96, 13] width 73 height 12
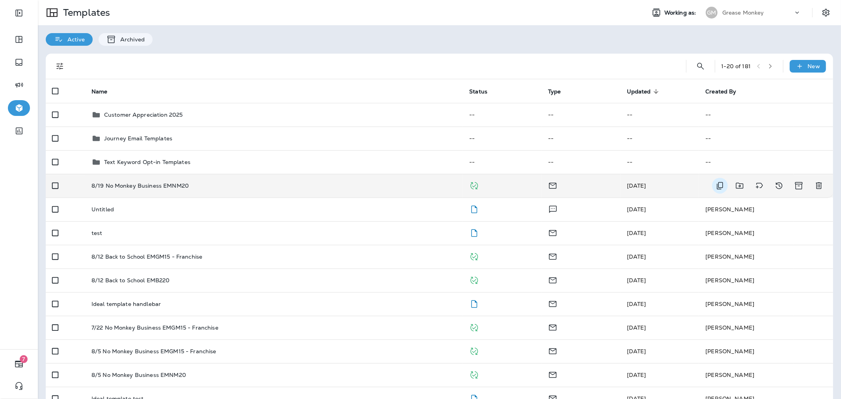
click at [712, 185] on button "Duplicate" at bounding box center [720, 186] width 16 height 16
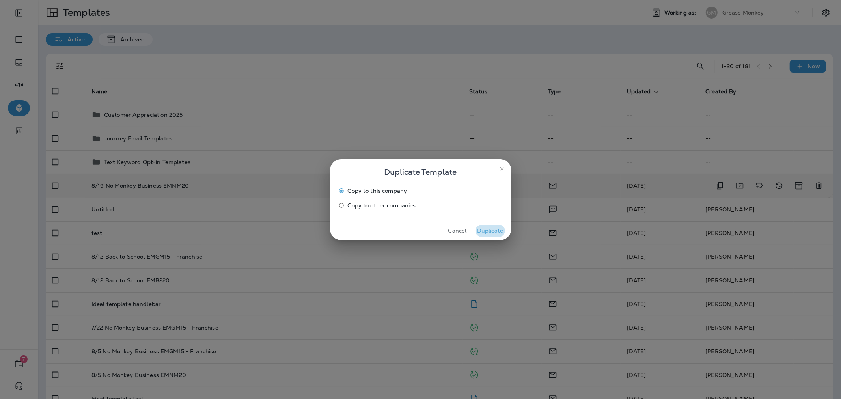
click at [478, 228] on button "Duplicate" at bounding box center [491, 231] width 30 height 12
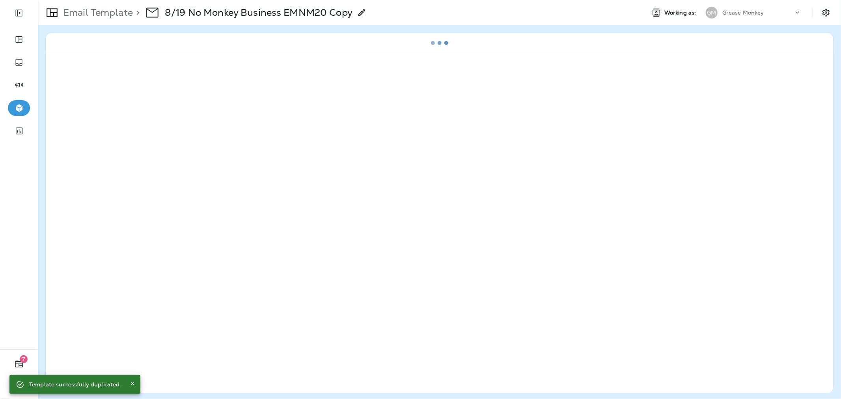
click at [362, 13] on icon at bounding box center [361, 12] width 9 height 9
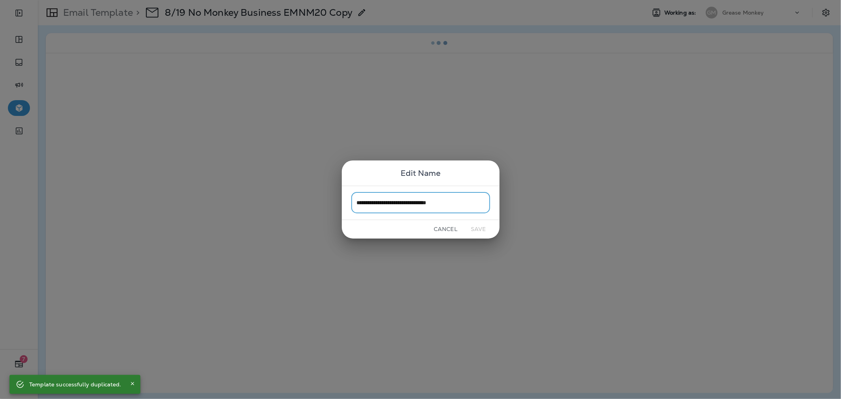
click at [373, 206] on input "**********" at bounding box center [420, 202] width 139 height 21
click at [368, 203] on input "**********" at bounding box center [420, 202] width 139 height 21
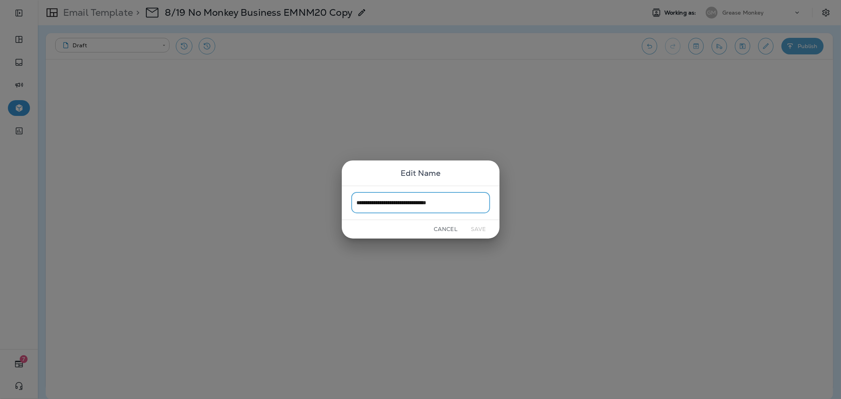
click at [469, 203] on input "**********" at bounding box center [420, 202] width 139 height 21
click at [470, 203] on input "**********" at bounding box center [420, 202] width 139 height 21
type input "**********"
click at [480, 228] on button "Save" at bounding box center [479, 229] width 30 height 12
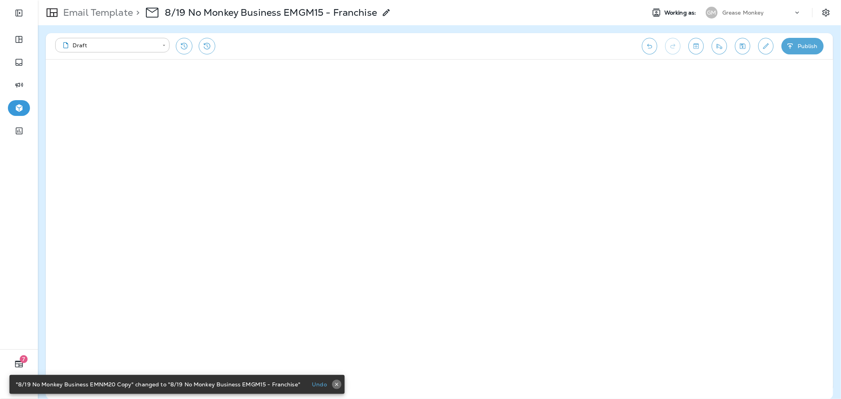
click at [334, 383] on icon "button" at bounding box center [337, 385] width 6 height 6
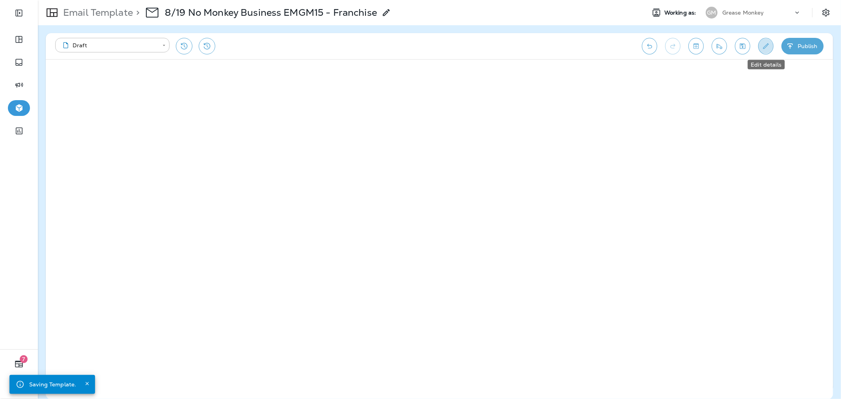
click at [768, 43] on icon "Edit details" at bounding box center [766, 46] width 8 height 8
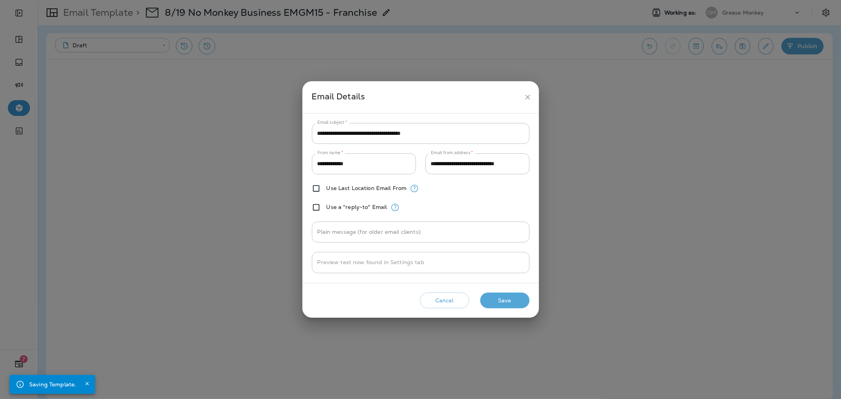
click at [507, 302] on button "Save" at bounding box center [504, 301] width 49 height 16
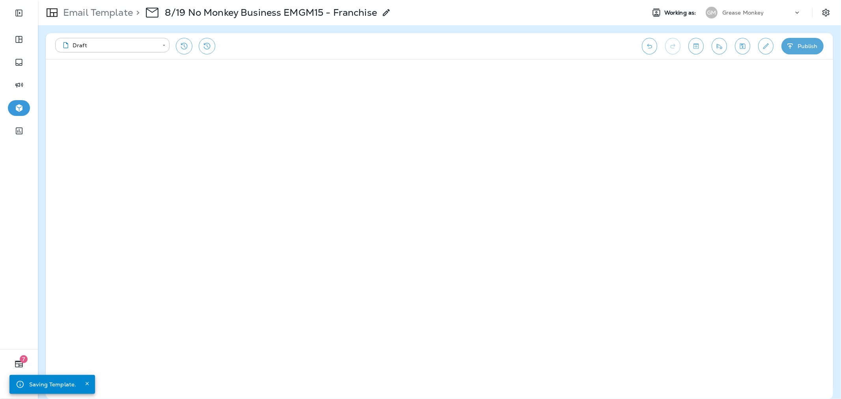
click at [767, 45] on icon "Edit details" at bounding box center [766, 46] width 8 height 8
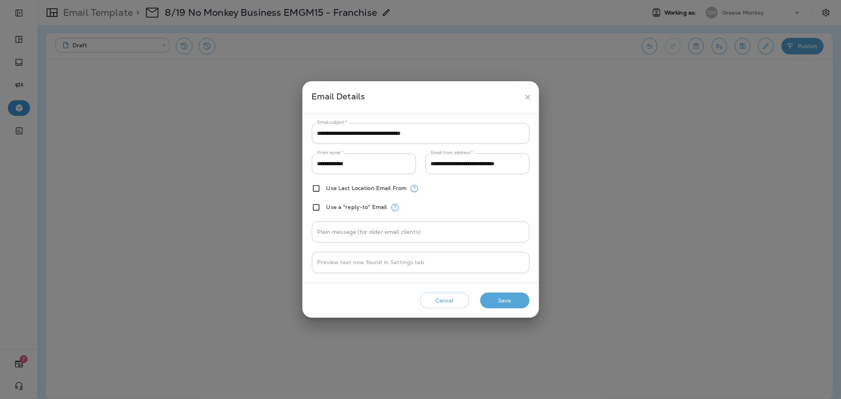
click at [514, 294] on button "Save" at bounding box center [504, 301] width 49 height 16
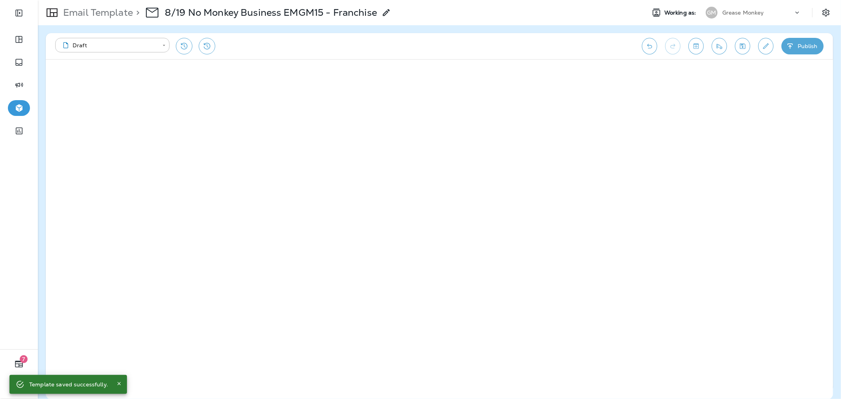
click at [793, 48] on icon "button" at bounding box center [791, 46] width 8 height 8
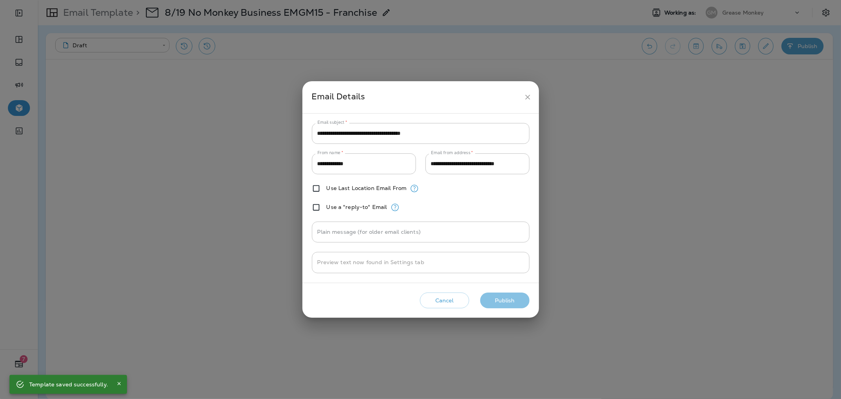
click at [521, 299] on button "Publish" at bounding box center [504, 301] width 49 height 16
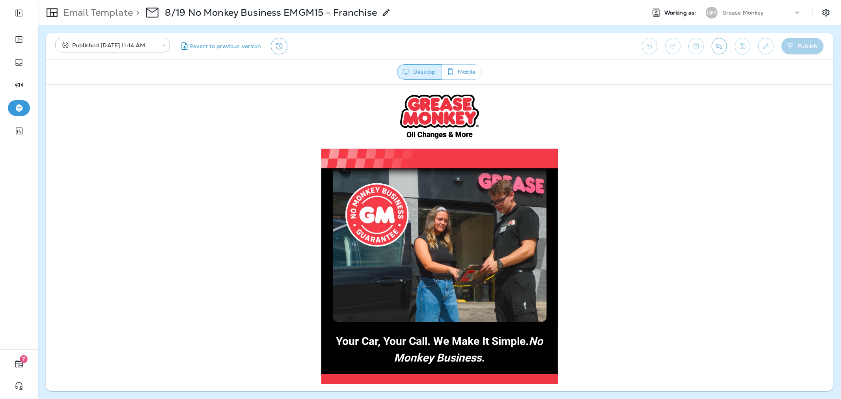
click at [112, 12] on p "Email Template" at bounding box center [96, 13] width 73 height 12
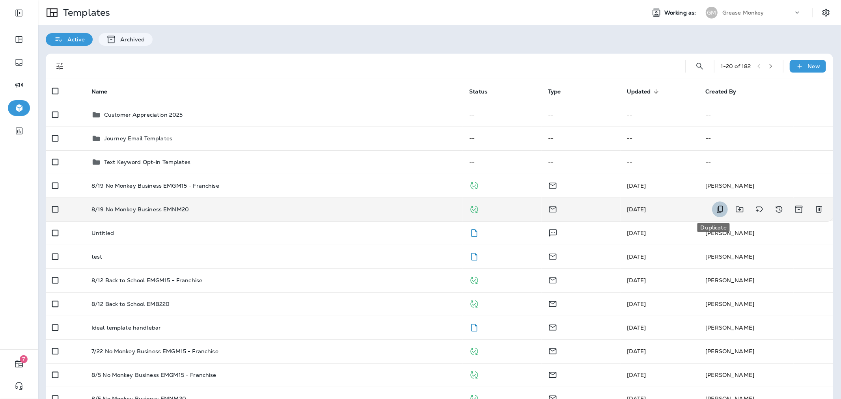
click at [716, 209] on icon "Duplicate" at bounding box center [720, 209] width 9 height 9
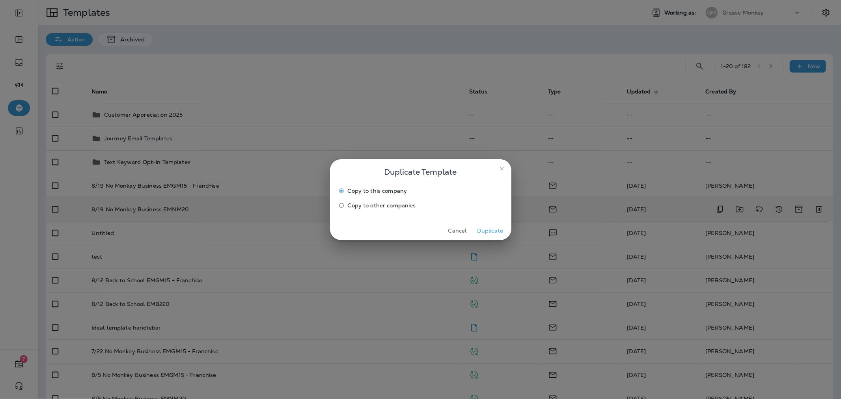
click at [392, 208] on span "Copy to other companies" at bounding box center [382, 205] width 68 height 6
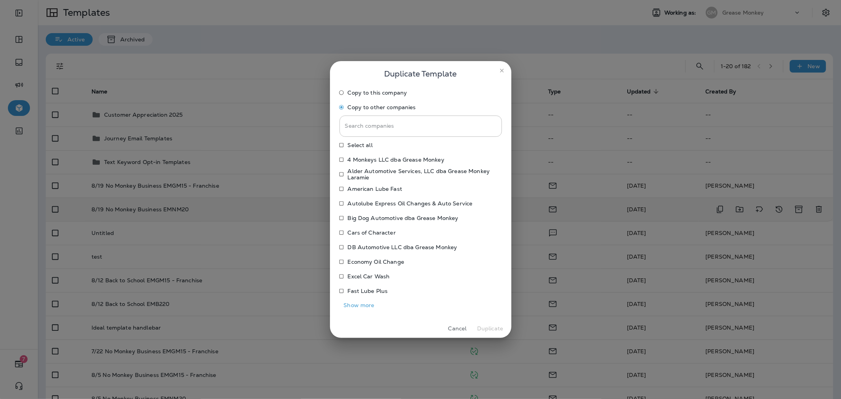
click at [367, 289] on p "Fast Lube Plus" at bounding box center [368, 291] width 40 height 6
click at [367, 304] on button "Show more" at bounding box center [359, 305] width 39 height 12
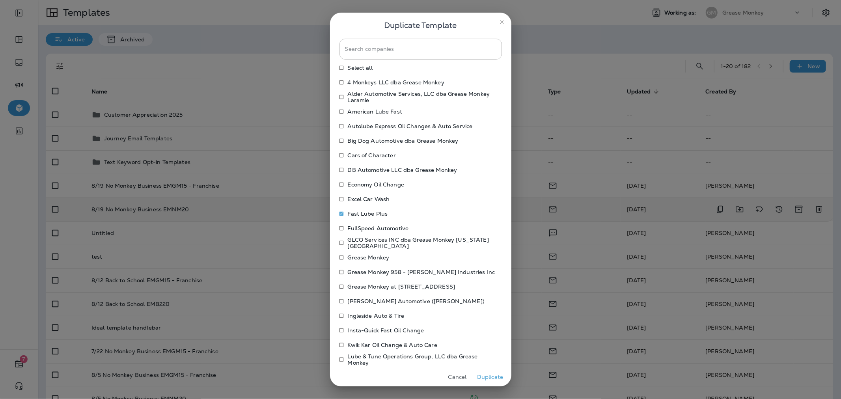
scroll to position [44, 0]
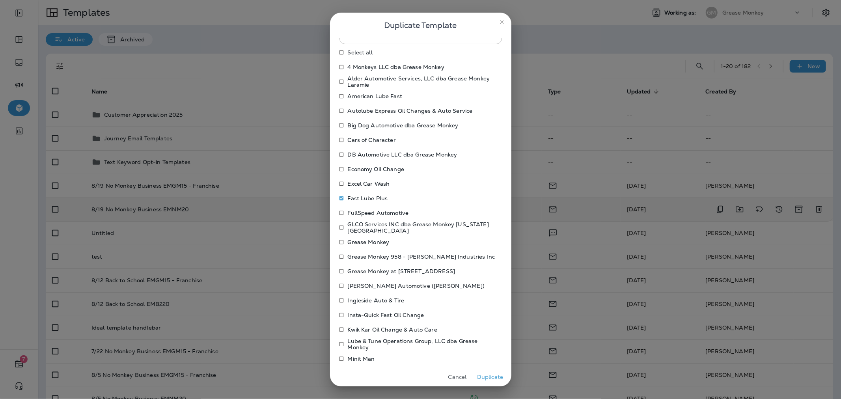
click at [365, 316] on p "Insta-Quick Fast Oil Change" at bounding box center [386, 315] width 77 height 6
click at [368, 356] on p "Minit Man" at bounding box center [361, 359] width 27 height 6
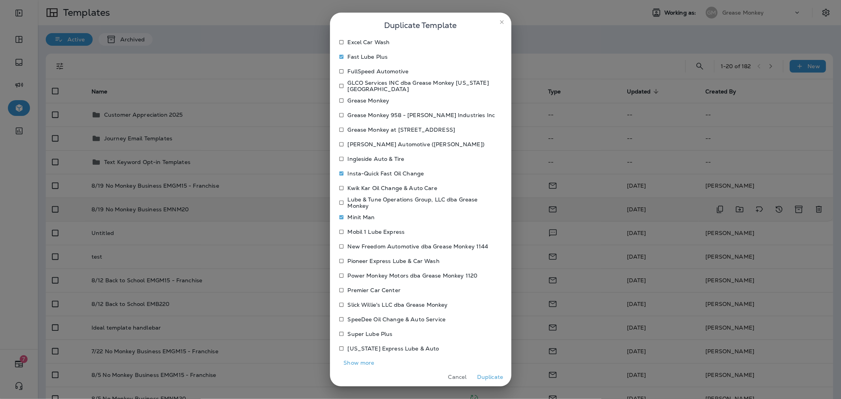
scroll to position [194, 0]
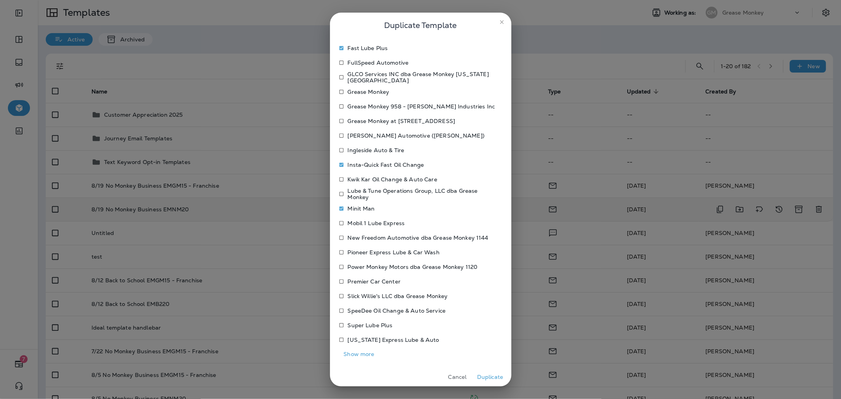
click at [357, 223] on p "Mobil 1 Lube Express" at bounding box center [376, 223] width 57 height 6
click at [360, 252] on p "Pioneer Express Lube & Car Wash" at bounding box center [394, 252] width 92 height 6
click at [362, 281] on p "Premier Car Center" at bounding box center [374, 281] width 53 height 6
click at [361, 325] on p "Super Lube Plus" at bounding box center [370, 325] width 45 height 6
click at [363, 340] on p "[US_STATE] Express Lube & Auto" at bounding box center [394, 340] width 92 height 6
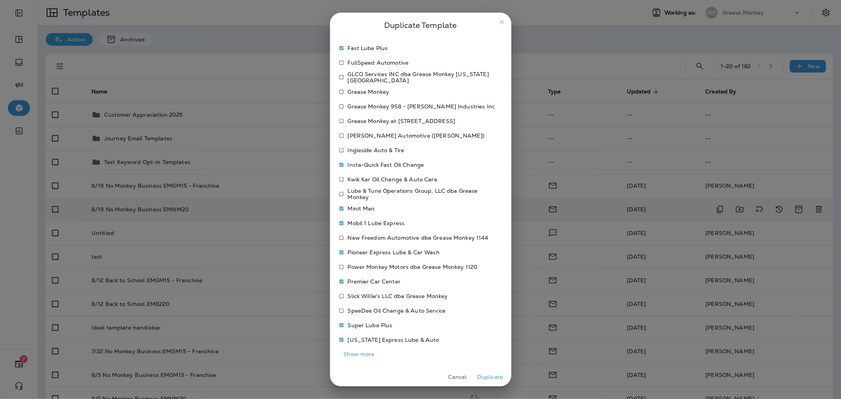
click at [365, 353] on button "Show more" at bounding box center [359, 354] width 39 height 12
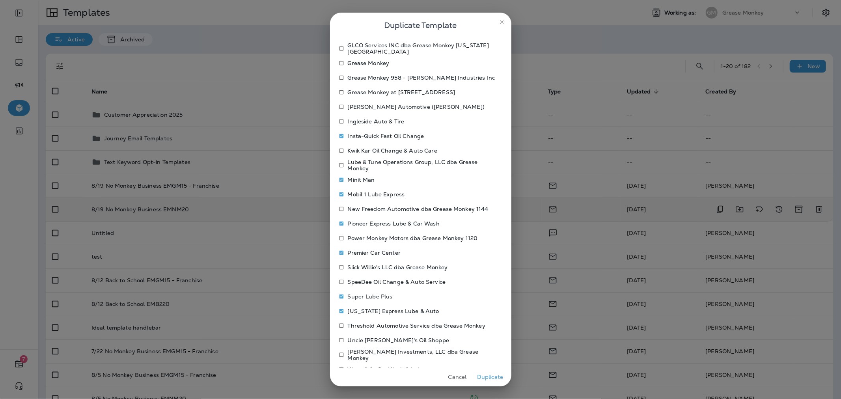
scroll to position [238, 0]
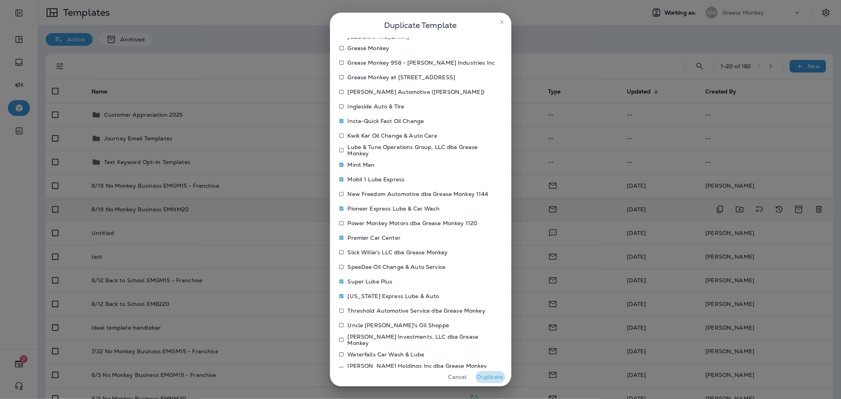
click at [483, 379] on button "Duplicate" at bounding box center [491, 377] width 30 height 12
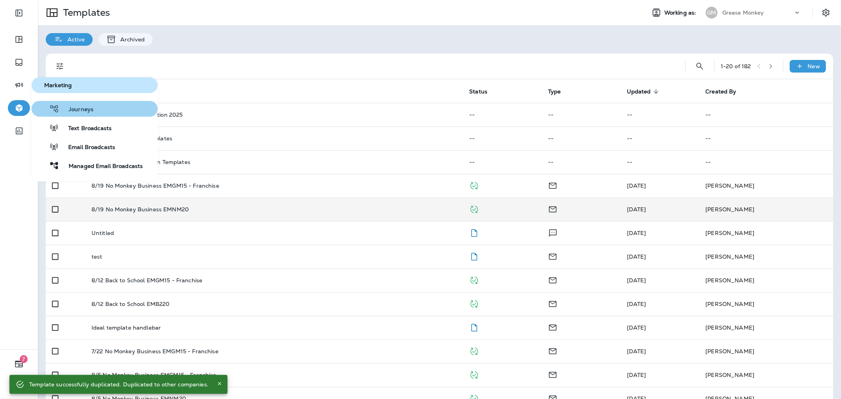
click at [78, 110] on span "Journeys" at bounding box center [76, 109] width 34 height 7
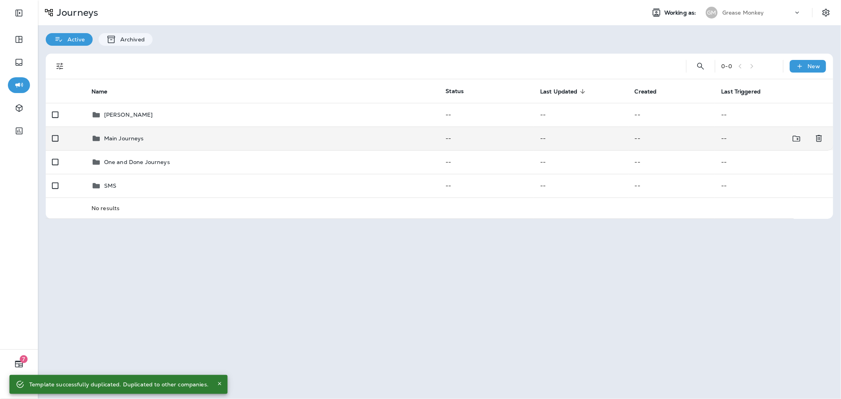
click at [222, 145] on td "Main Journeys" at bounding box center [262, 139] width 355 height 24
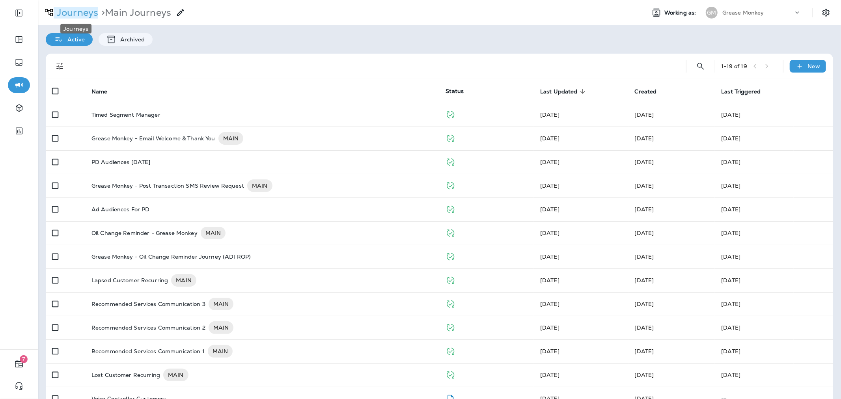
click at [65, 10] on p "Journeys" at bounding box center [76, 13] width 45 height 12
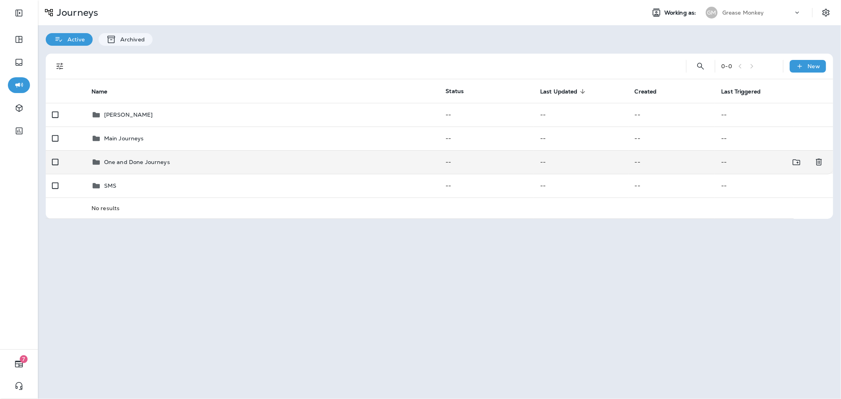
click at [176, 166] on div "One and Done Journeys" at bounding box center [263, 161] width 342 height 9
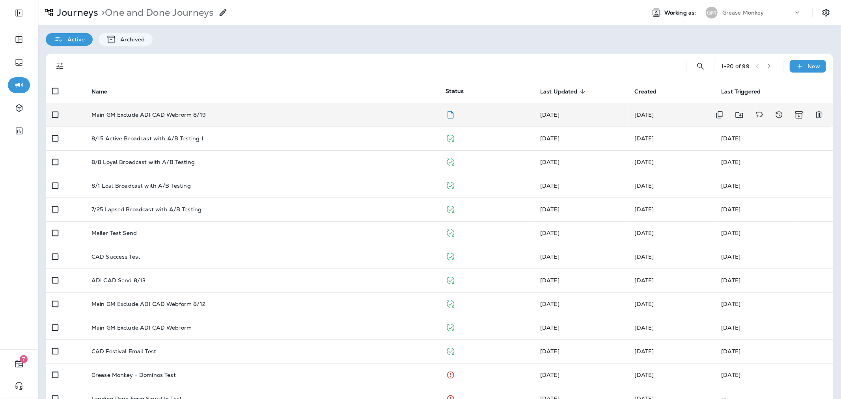
click at [370, 114] on div "Main GM Exclude ADI CAD Webform 8/19" at bounding box center [263, 115] width 342 height 6
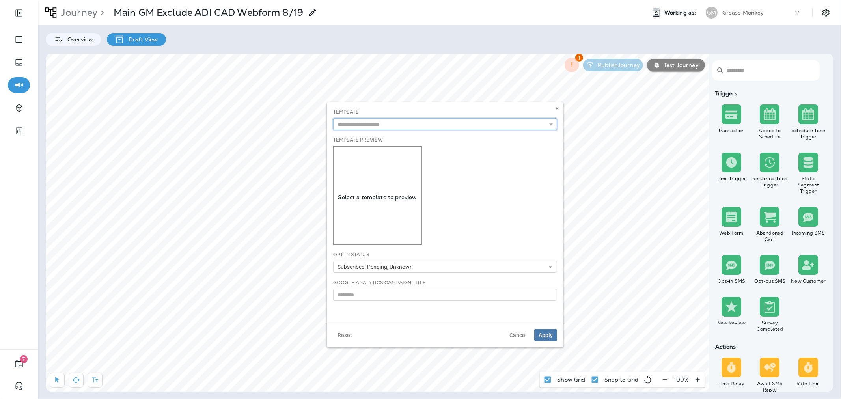
click at [385, 123] on input "text" at bounding box center [445, 124] width 224 height 12
type input "**********"
click at [424, 146] on div "**********" at bounding box center [445, 212] width 237 height 221
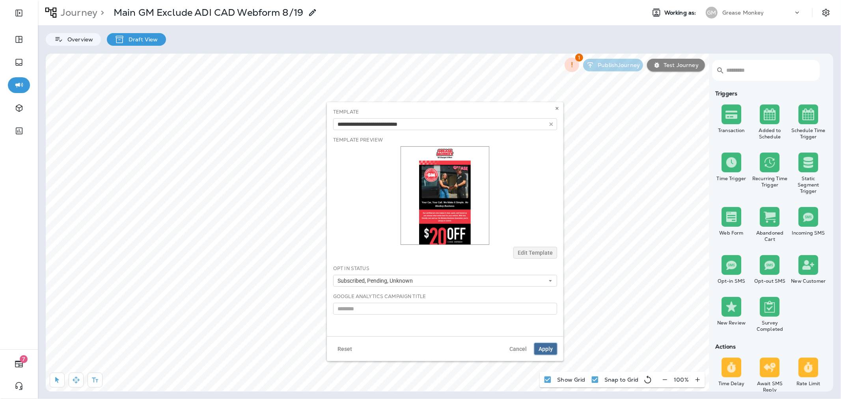
click at [547, 349] on span "Apply" at bounding box center [546, 349] width 14 height 6
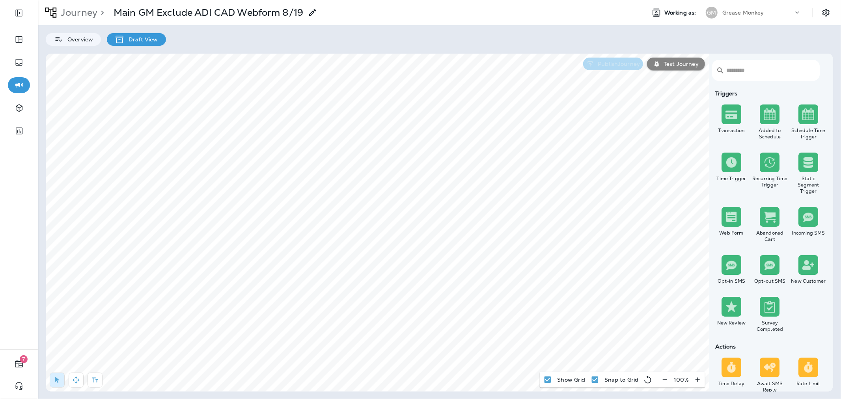
click at [633, 65] on p "Publish Journey" at bounding box center [617, 64] width 45 height 6
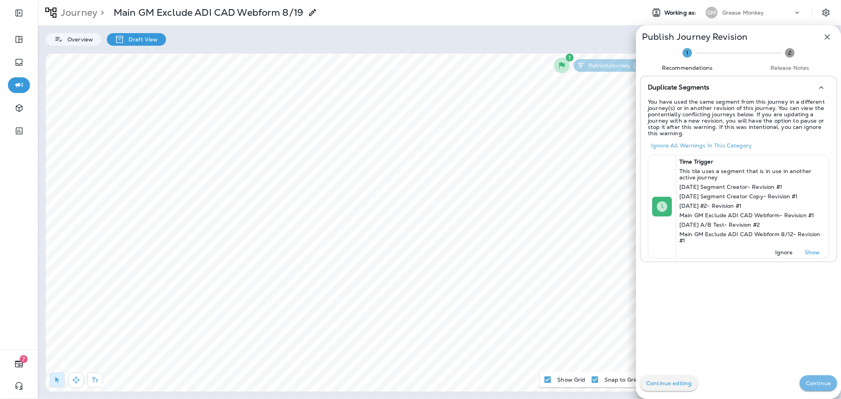
click at [806, 382] on p "Continue" at bounding box center [818, 383] width 25 height 6
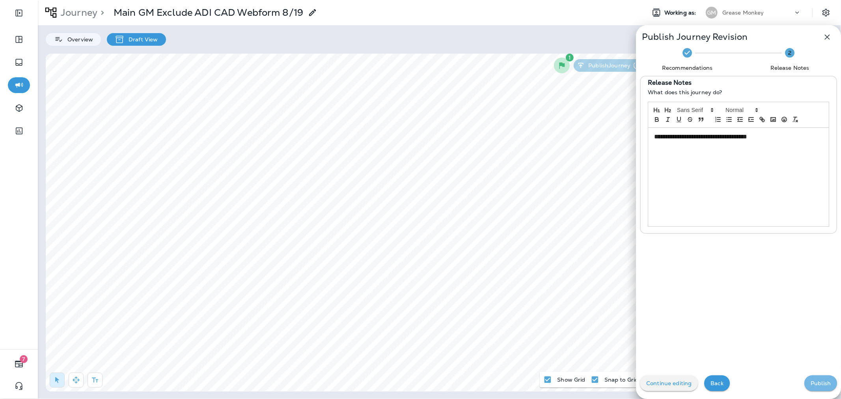
click at [811, 380] on p "Publish" at bounding box center [821, 383] width 20 height 6
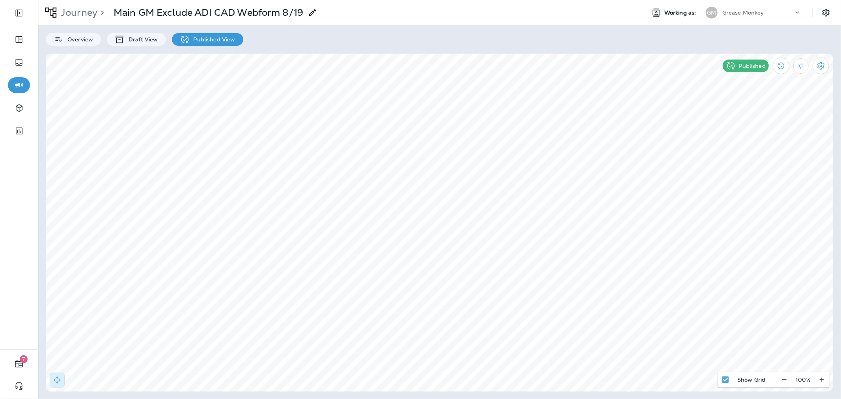
click at [755, 9] on div "Grease Monkey" at bounding box center [758, 13] width 71 height 12
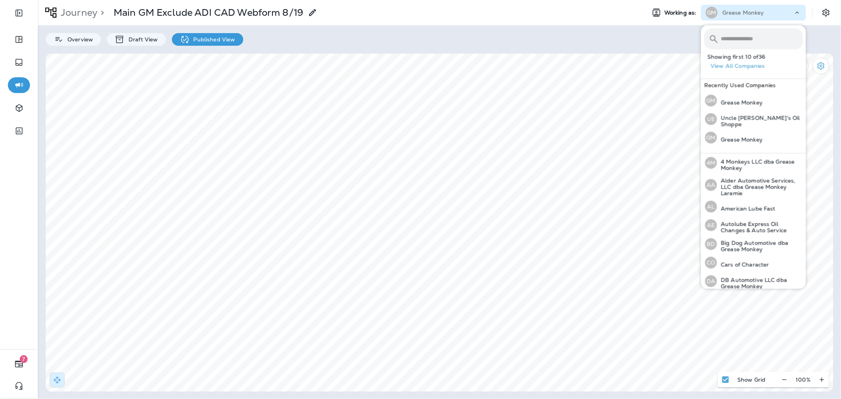
click at [756, 38] on input "text" at bounding box center [762, 38] width 82 height 21
click at [775, 211] on div "AL American Lube Fast" at bounding box center [740, 207] width 77 height 18
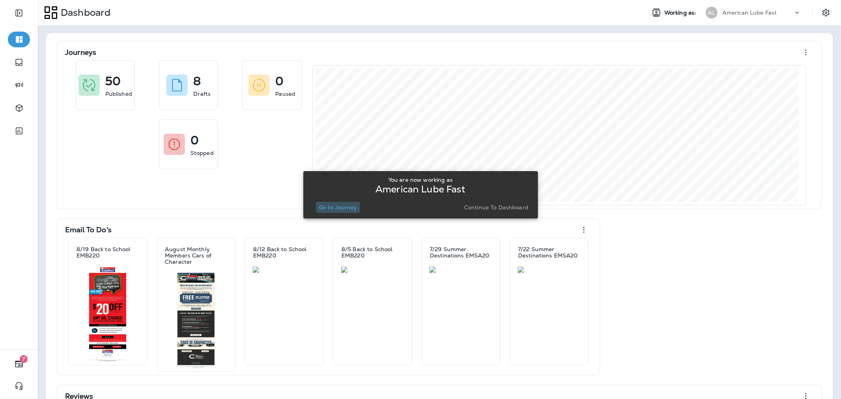
click at [347, 208] on p "Go to Journey" at bounding box center [338, 207] width 38 height 6
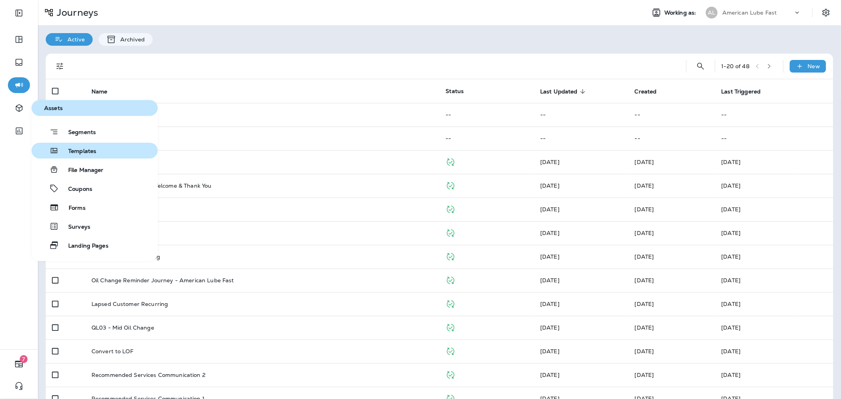
click at [91, 150] on span "Templates" at bounding box center [77, 151] width 37 height 7
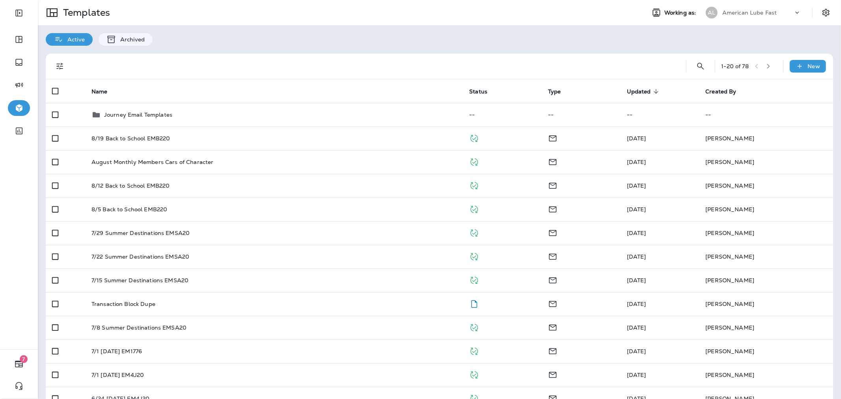
click at [375, 60] on div at bounding box center [374, 66] width 600 height 25
click at [759, 14] on p "American Lube Fast" at bounding box center [750, 12] width 55 height 6
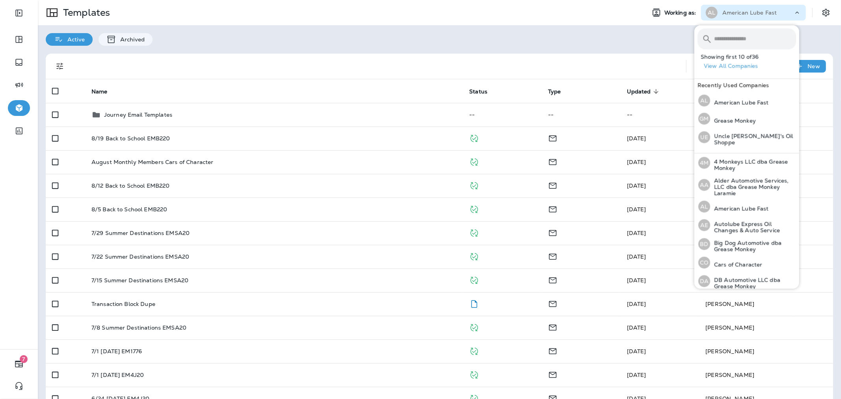
click at [746, 34] on input "text" at bounding box center [755, 38] width 82 height 21
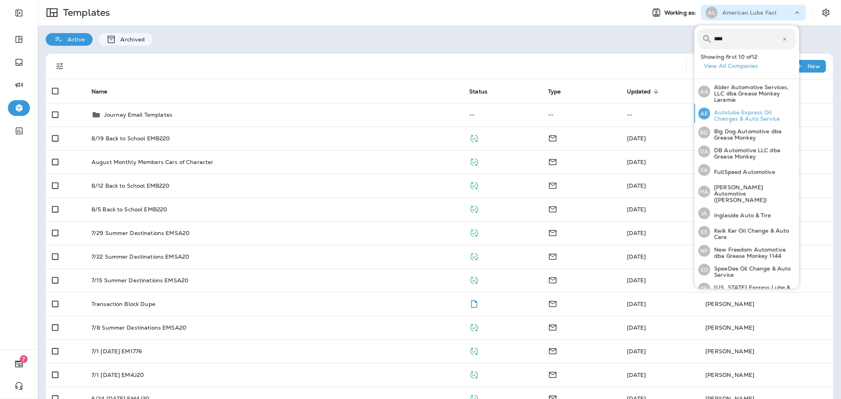
type input "****"
click at [758, 112] on p "Autolube Express Oil Changes & Auto Service" at bounding box center [753, 115] width 86 height 13
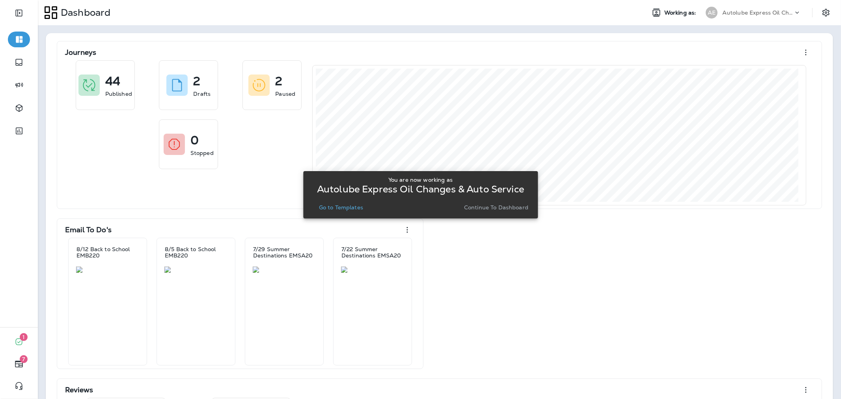
click at [344, 209] on p "Go to Templates" at bounding box center [341, 207] width 44 height 6
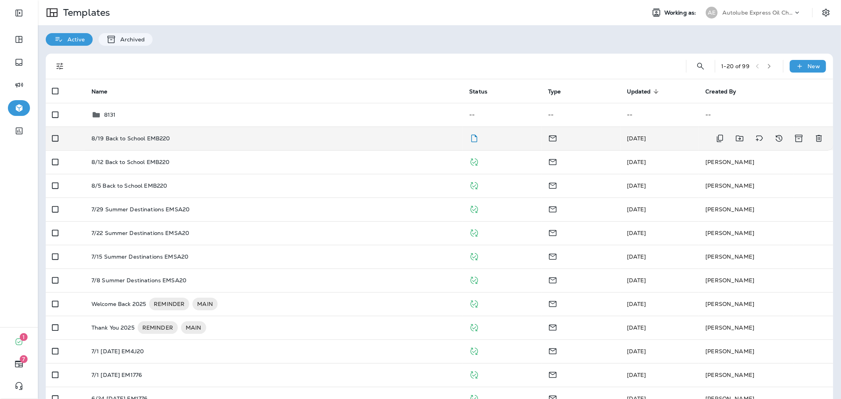
click at [348, 141] on div "8/19 Back to School EMB220" at bounding box center [275, 138] width 366 height 6
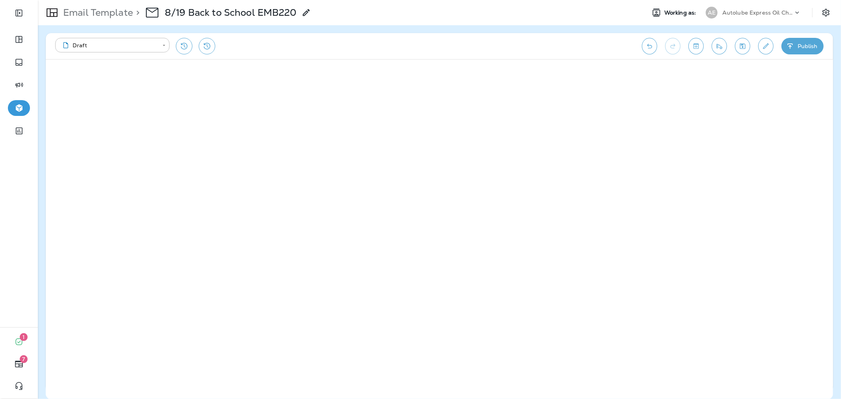
click at [799, 42] on button "Publish" at bounding box center [803, 46] width 42 height 17
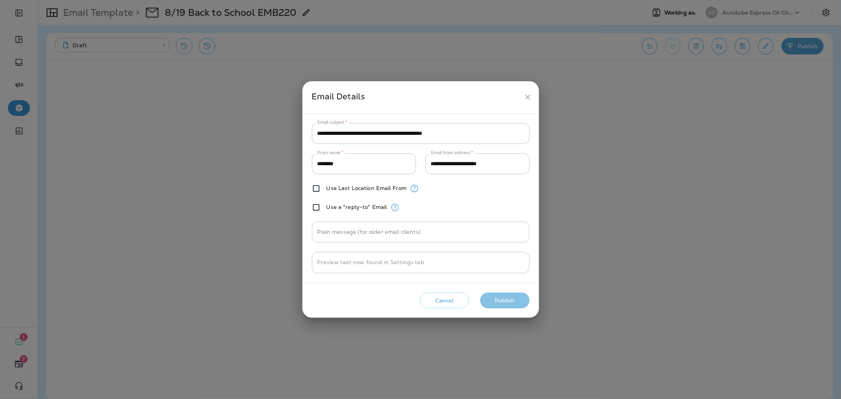
click at [494, 293] on button "Publish" at bounding box center [504, 301] width 49 height 16
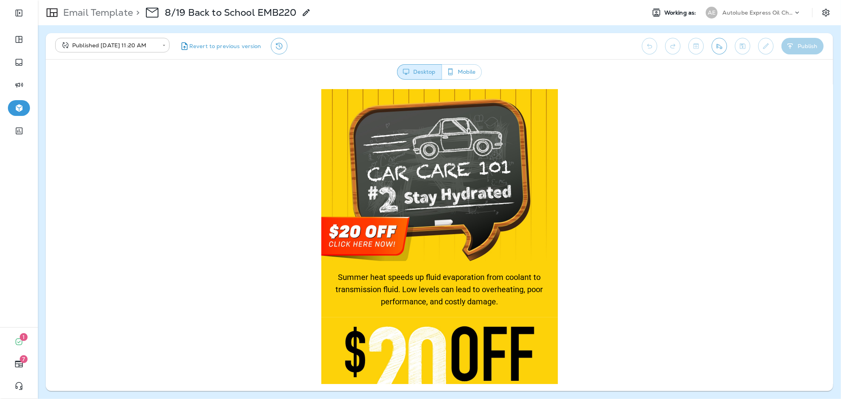
scroll to position [88, 0]
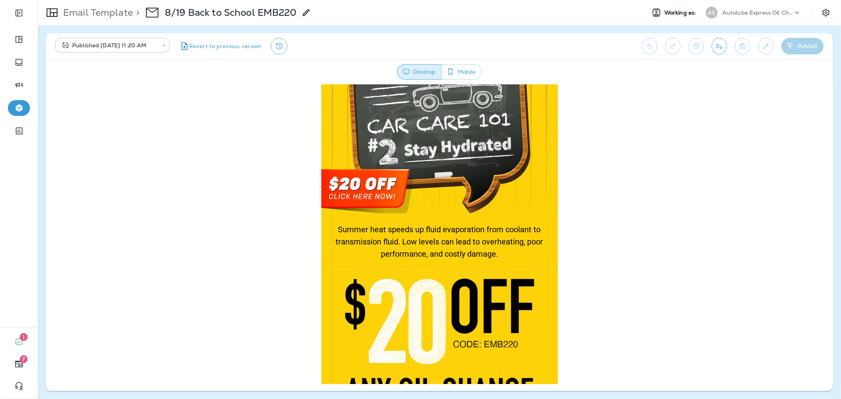
click at [743, 2] on div "Email Template > 8/19 Back to School EMB220 Working as: AE Autolube Express Oil…" at bounding box center [440, 12] width 804 height 25
click at [743, 15] on p "Autolube Express Oil Changes & Auto Service" at bounding box center [758, 12] width 71 height 6
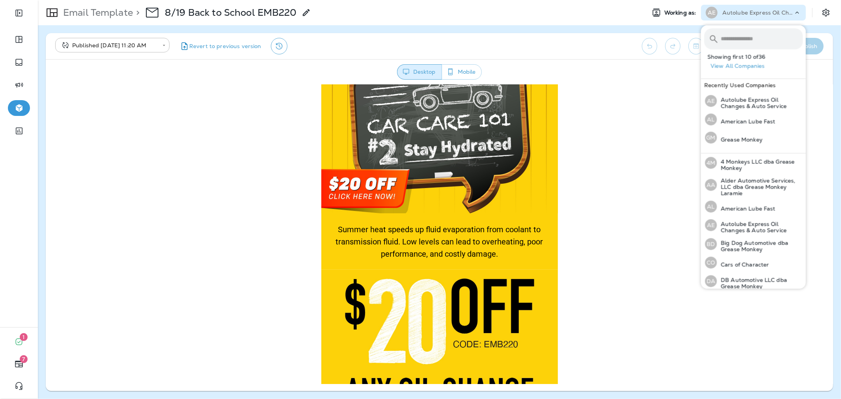
click at [742, 30] on input "text" at bounding box center [762, 38] width 82 height 21
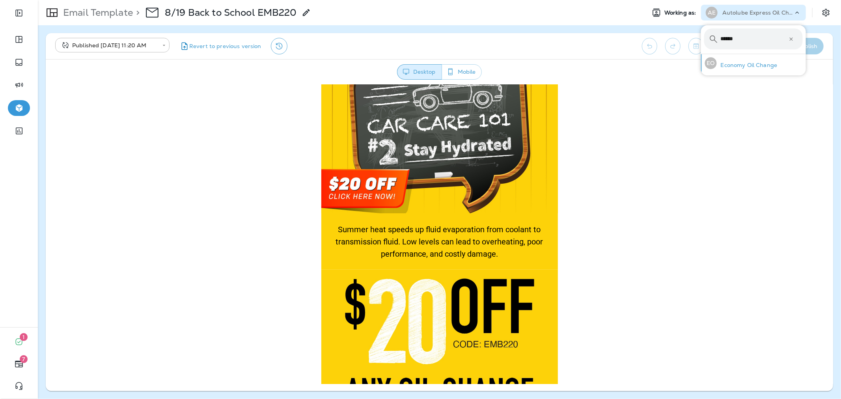
type input "******"
click at [744, 59] on div "EO Economy Oil Change" at bounding box center [741, 63] width 79 height 18
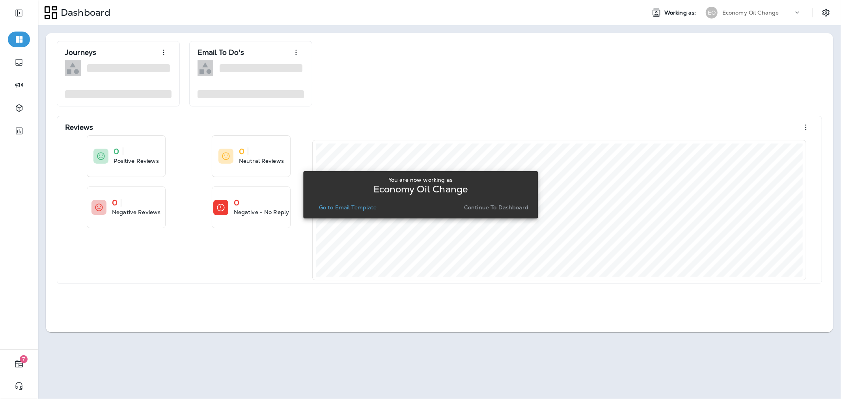
click at [368, 210] on button "Go to Email Template" at bounding box center [348, 207] width 64 height 11
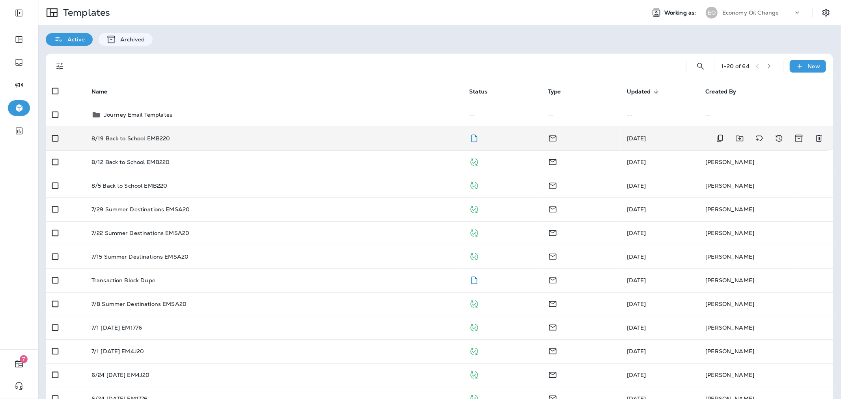
click at [449, 139] on div "8/19 Back to School EMB220" at bounding box center [275, 138] width 366 height 6
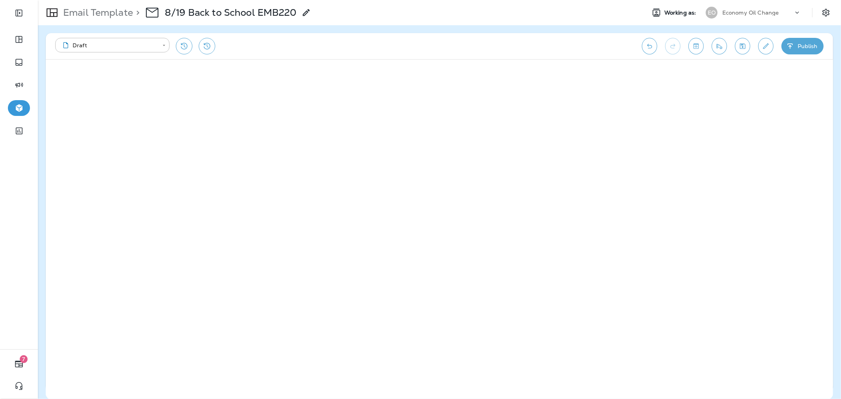
click at [808, 37] on div "**********" at bounding box center [440, 46] width 788 height 26
click at [768, 47] on icon "Edit details" at bounding box center [766, 46] width 8 height 8
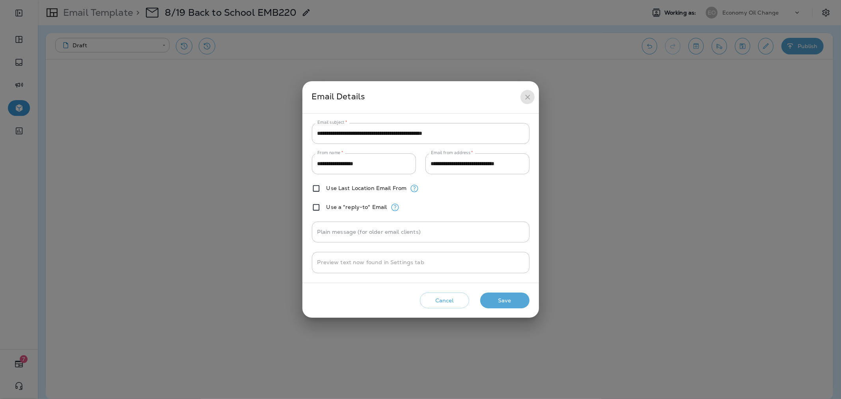
click at [531, 92] on button "close" at bounding box center [528, 97] width 15 height 15
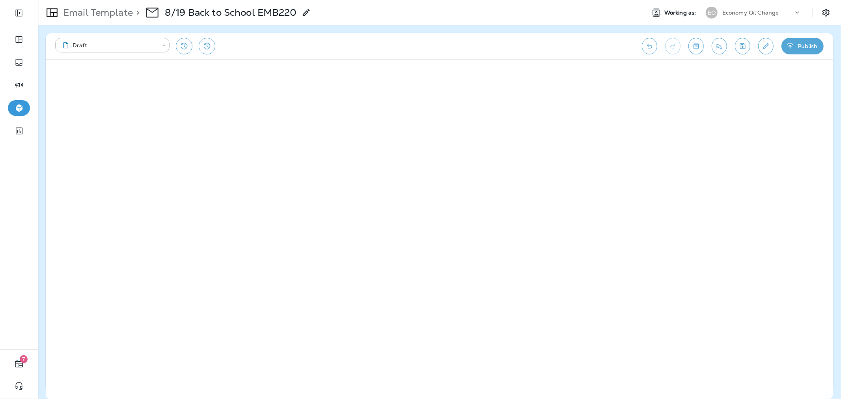
click at [805, 46] on button "Publish" at bounding box center [803, 46] width 42 height 17
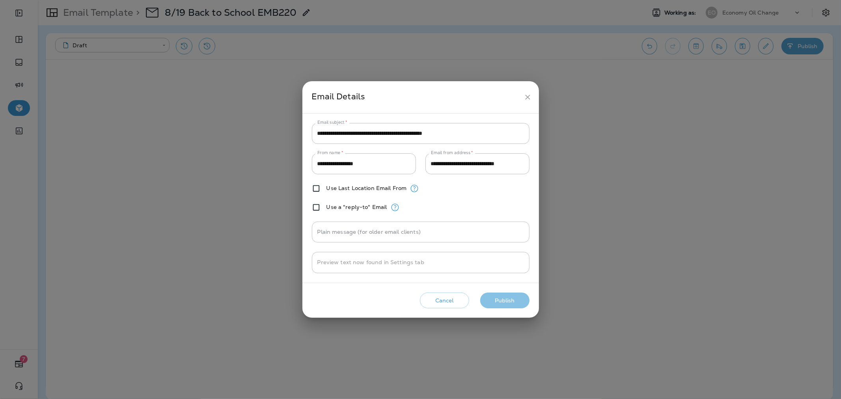
click at [512, 296] on button "Publish" at bounding box center [504, 301] width 49 height 16
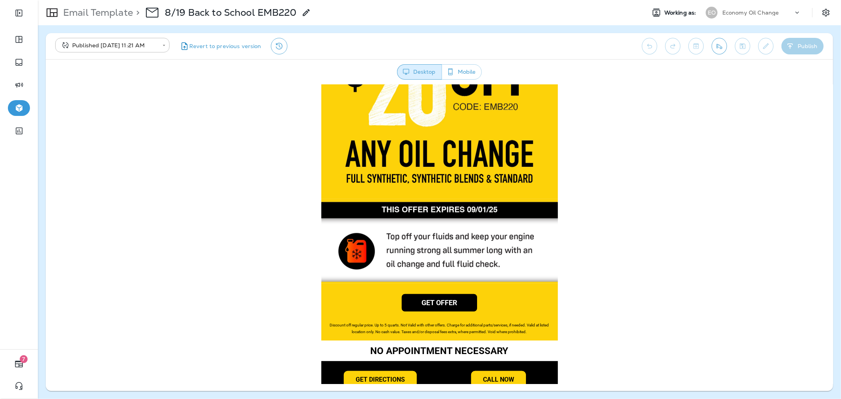
scroll to position [350, 0]
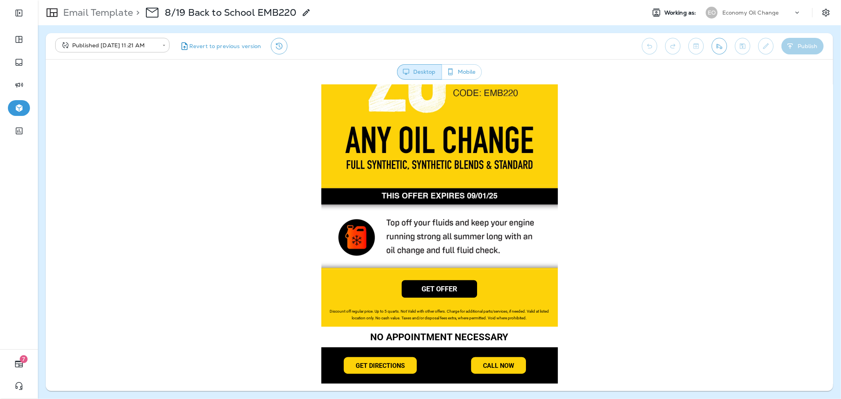
click at [758, 13] on p "Economy Oil Change" at bounding box center [751, 12] width 57 height 6
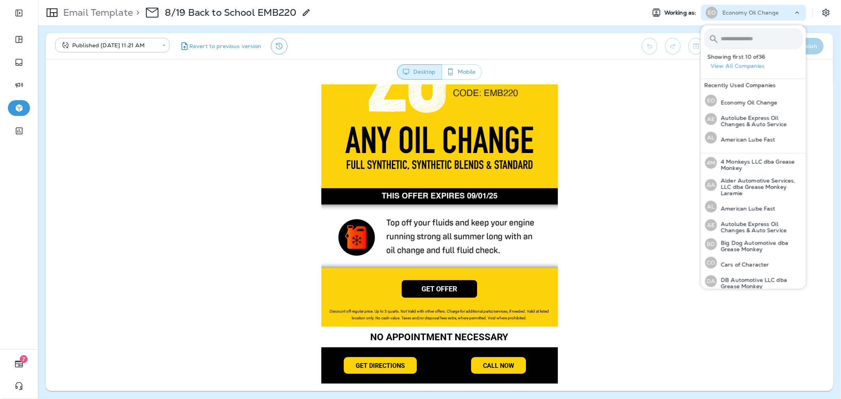
click at [747, 39] on input "text" at bounding box center [762, 38] width 82 height 21
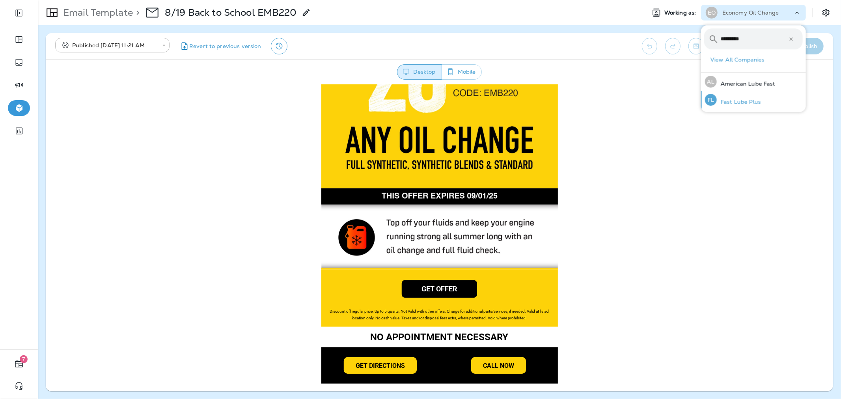
type input "*********"
click at [757, 104] on p "Fast Lube Plus" at bounding box center [739, 102] width 44 height 6
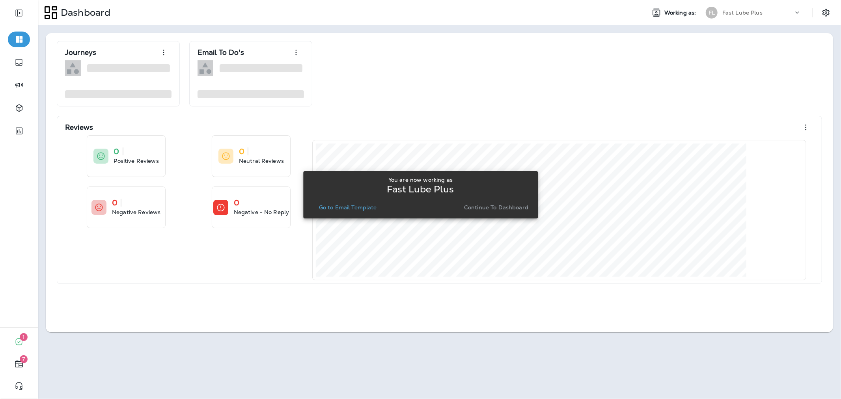
click at [344, 207] on p "Go to Email Template" at bounding box center [348, 207] width 58 height 6
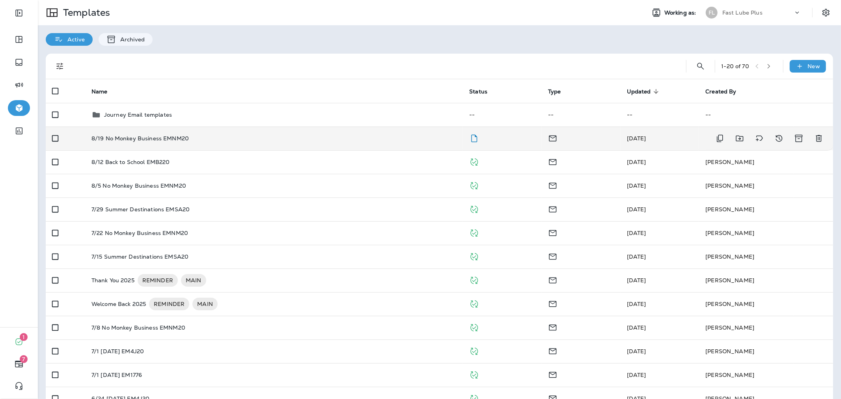
click at [353, 143] on td "8/19 No Monkey Business EMNM20" at bounding box center [274, 139] width 378 height 24
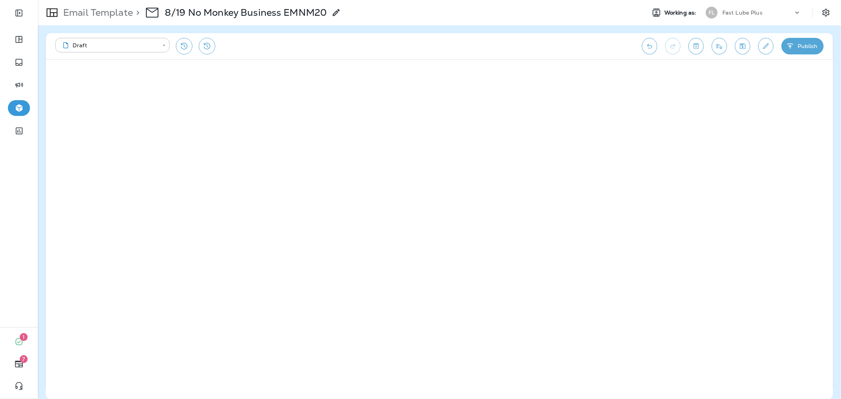
click at [784, 48] on button "Publish" at bounding box center [803, 46] width 42 height 17
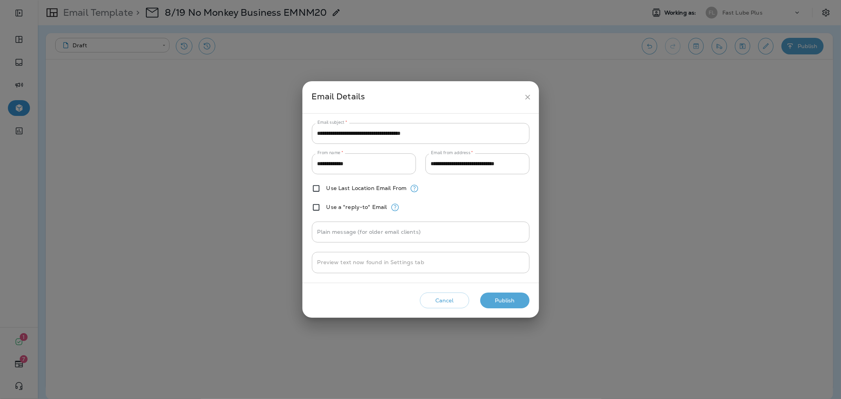
click at [514, 293] on button "Publish" at bounding box center [504, 301] width 49 height 16
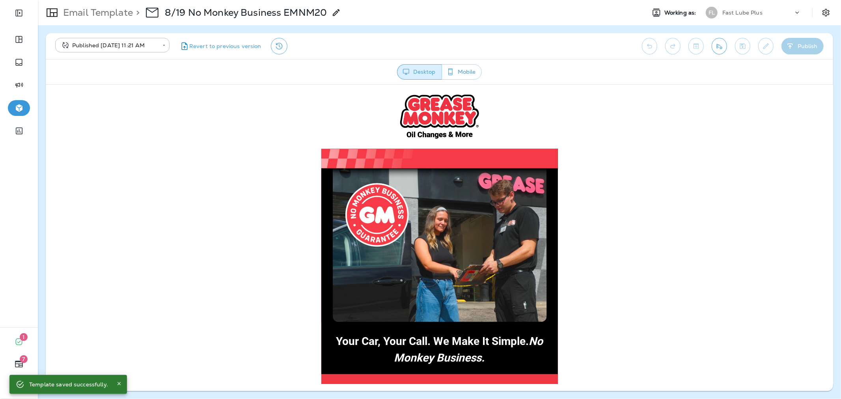
click at [740, 19] on div "FL Fast Lube Plus" at bounding box center [753, 13] width 105 height 16
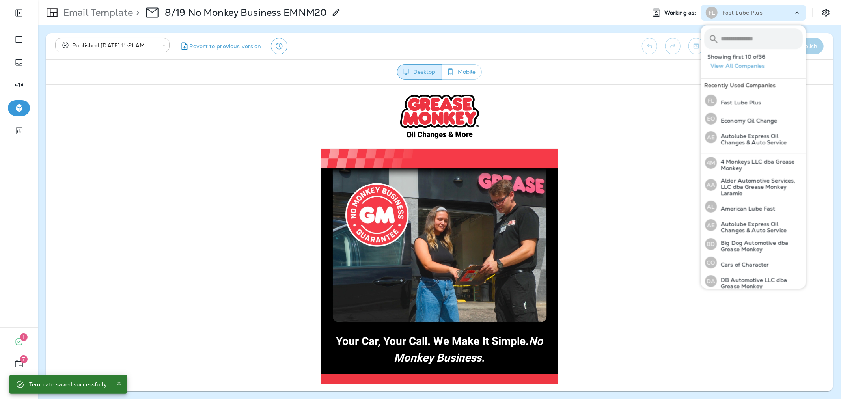
click at [744, 41] on input "text" at bounding box center [762, 38] width 82 height 21
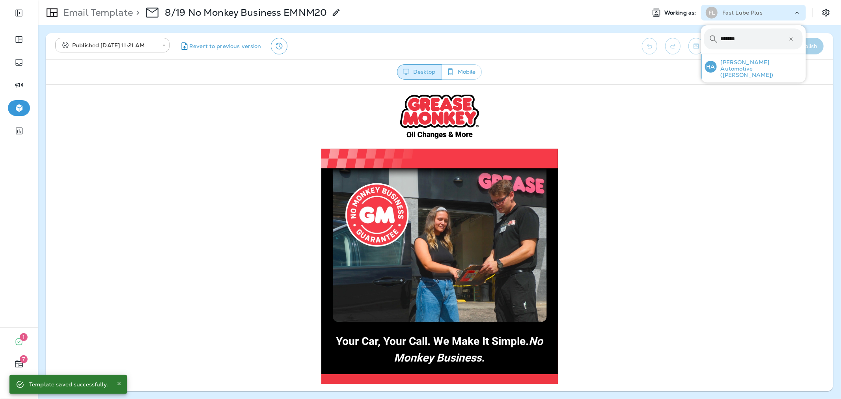
type input "*******"
click at [747, 69] on p "[PERSON_NAME] Automotive ([PERSON_NAME])" at bounding box center [760, 68] width 86 height 19
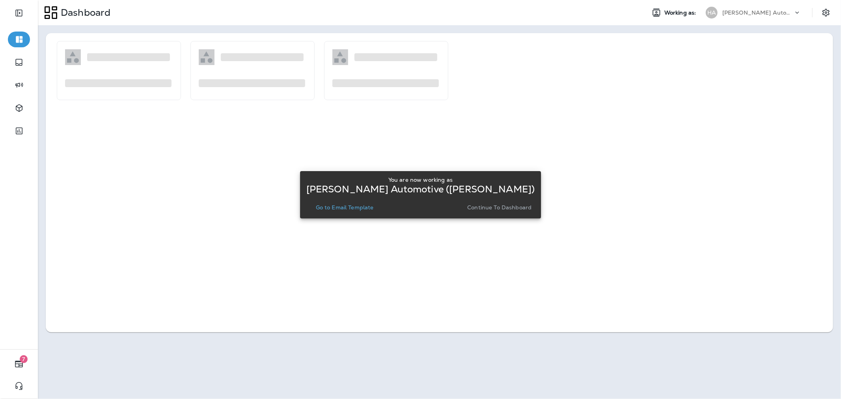
click at [338, 210] on p "Go to Email Template" at bounding box center [345, 207] width 58 height 6
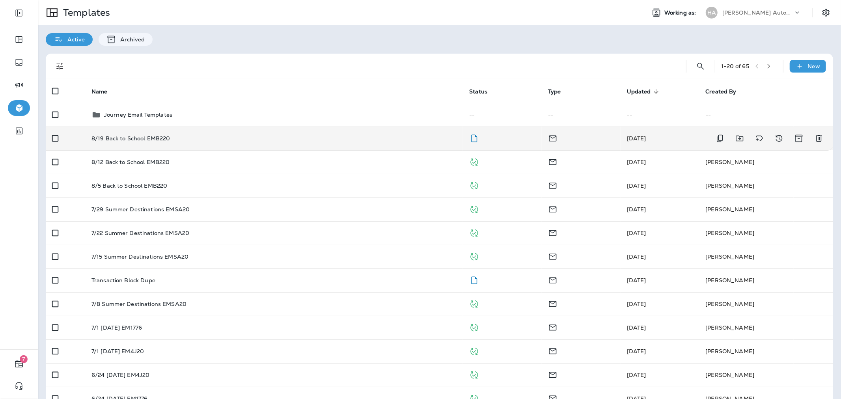
click at [411, 141] on div "8/19 Back to School EMB220" at bounding box center [275, 138] width 366 height 6
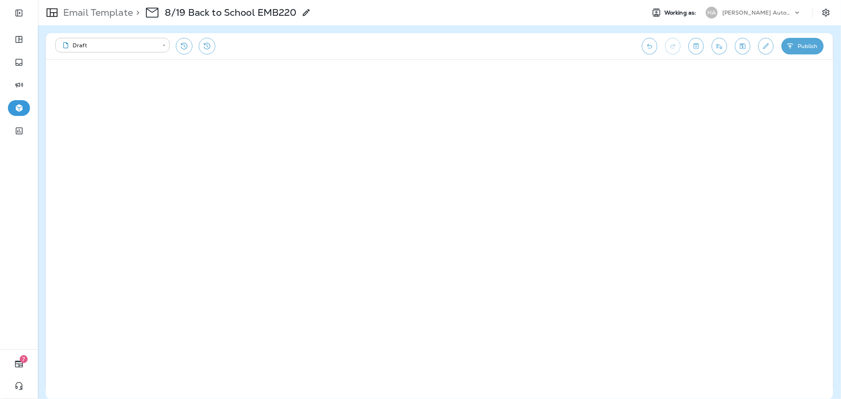
click at [810, 41] on button "Publish" at bounding box center [803, 46] width 42 height 17
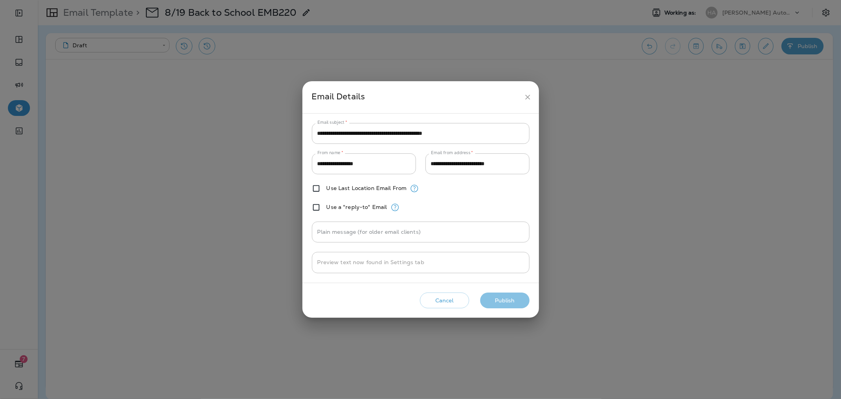
click at [505, 300] on button "Publish" at bounding box center [504, 301] width 49 height 16
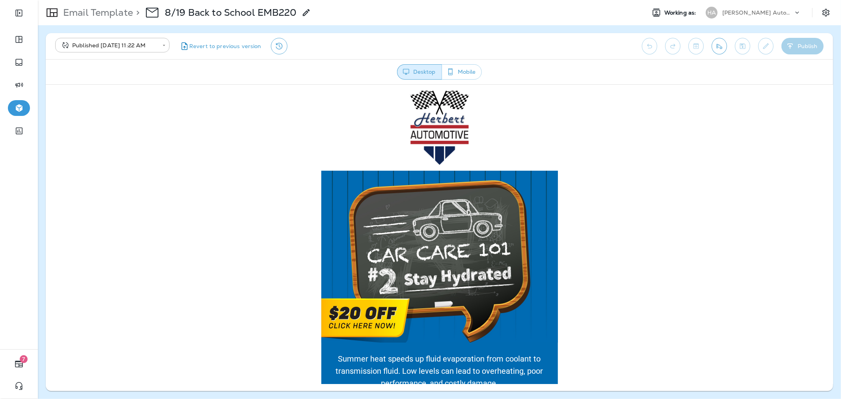
click at [757, 11] on p "[PERSON_NAME] Automotive ([PERSON_NAME])" at bounding box center [758, 12] width 71 height 6
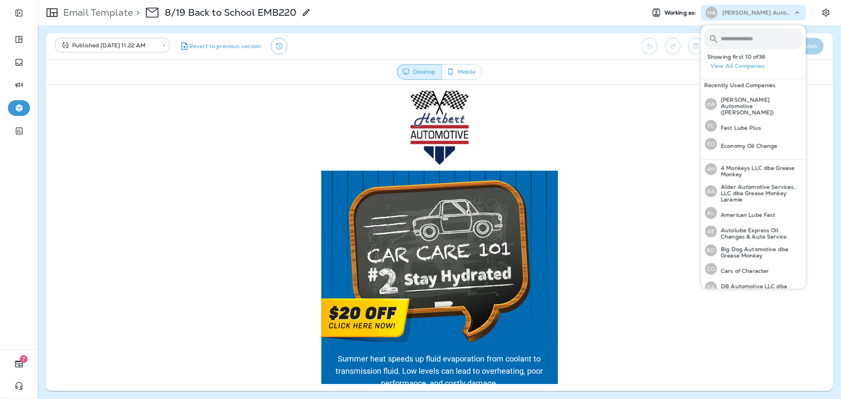
click at [755, 35] on input "text" at bounding box center [762, 38] width 82 height 21
type input "*"
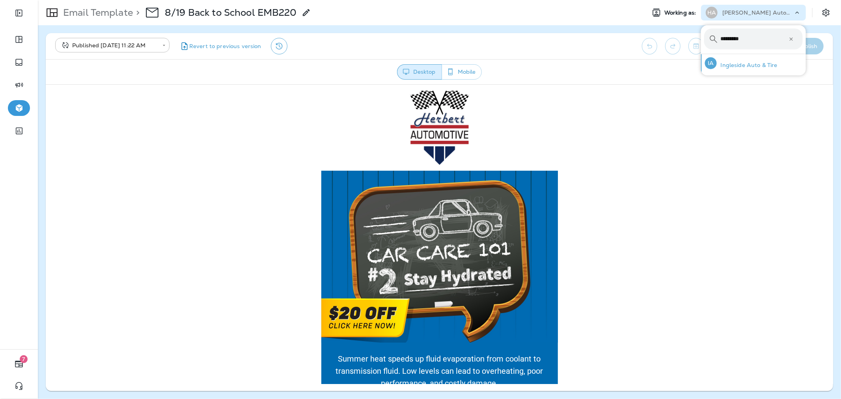
type input "*********"
click at [768, 61] on div "IA Ingleside Auto & Tire" at bounding box center [741, 63] width 79 height 18
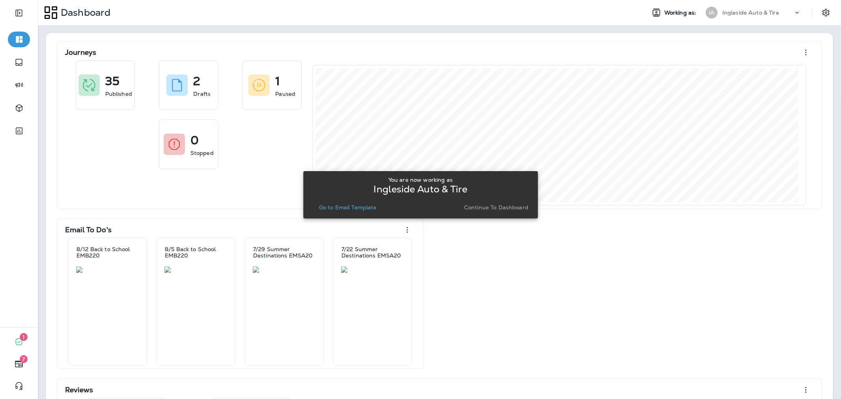
click at [367, 210] on p "Go to Email Template" at bounding box center [348, 207] width 58 height 6
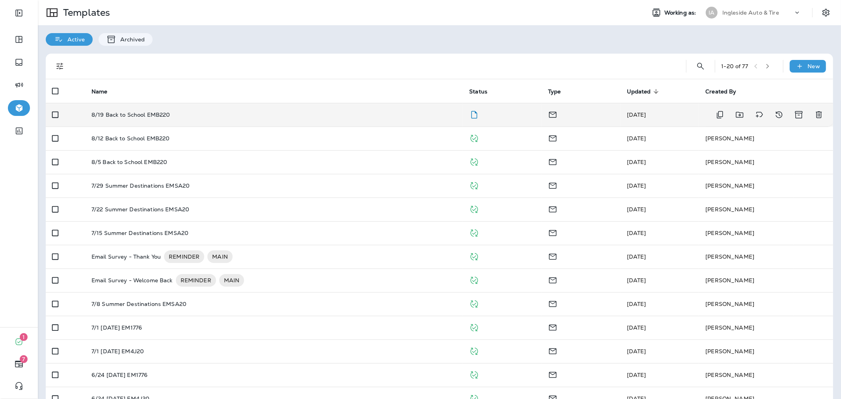
click at [404, 118] on td "8/19 Back to School EMB220" at bounding box center [274, 115] width 378 height 24
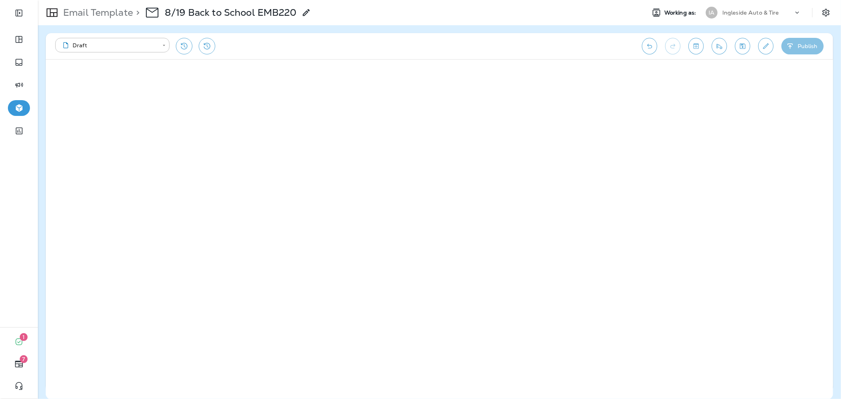
click at [817, 46] on button "Publish" at bounding box center [803, 46] width 42 height 17
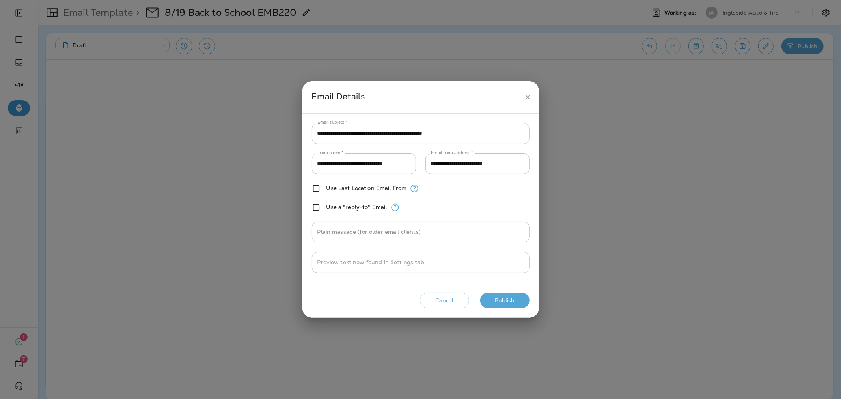
click at [490, 297] on button "Publish" at bounding box center [504, 301] width 49 height 16
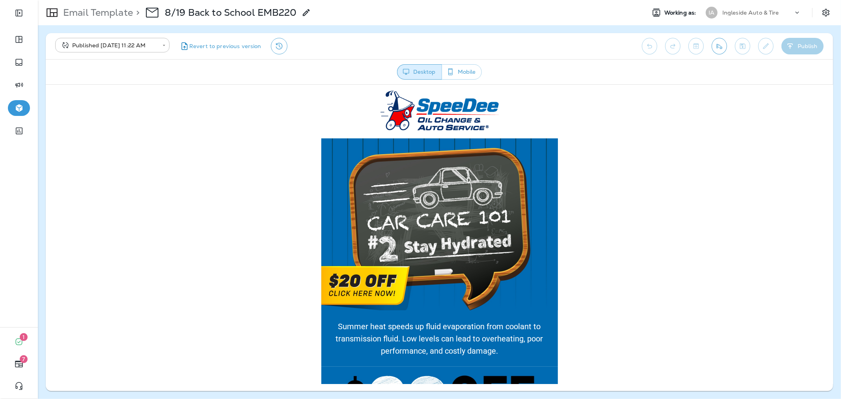
click at [768, 17] on div "Ingleside Auto & Tire" at bounding box center [758, 13] width 71 height 12
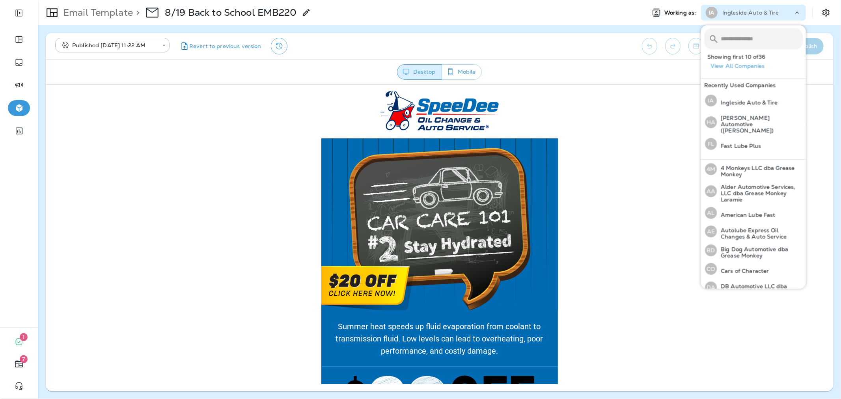
click at [762, 34] on input "text" at bounding box center [762, 38] width 82 height 21
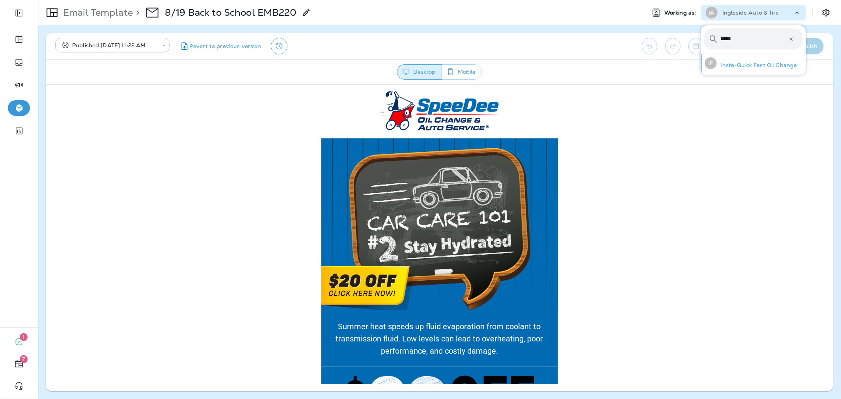
type input "*****"
click at [767, 66] on p "Insta-Quick Fast Oil Change" at bounding box center [757, 65] width 80 height 6
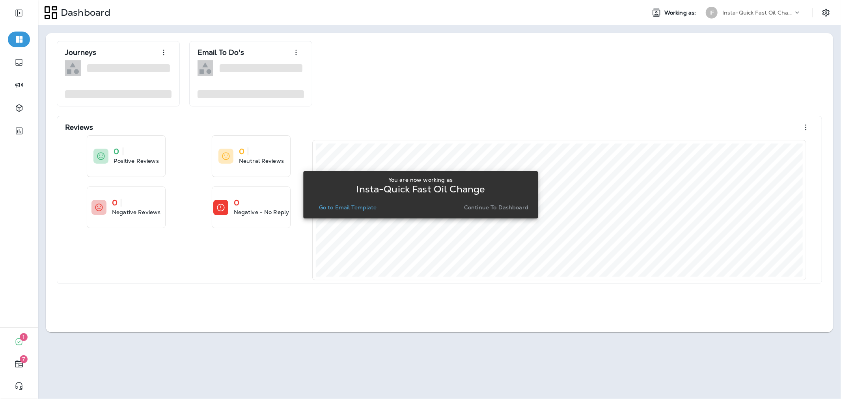
click at [366, 208] on p "Go to Email Template" at bounding box center [348, 207] width 58 height 6
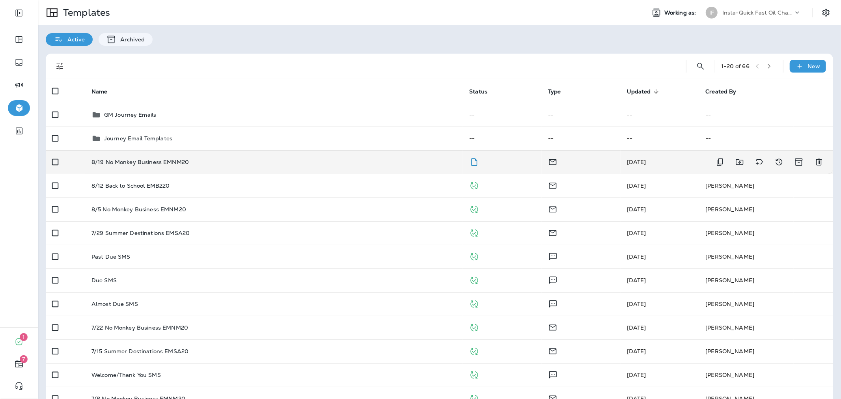
click at [424, 163] on div "8/19 No Monkey Business EMNM20" at bounding box center [275, 162] width 366 height 6
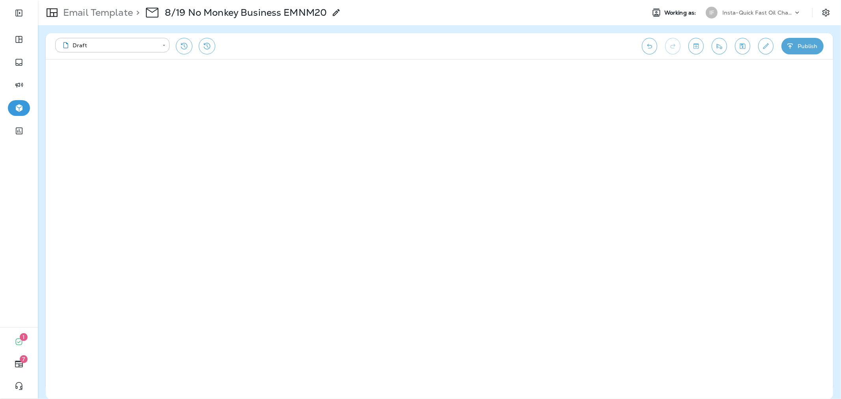
click at [794, 41] on button "Publish" at bounding box center [803, 46] width 42 height 17
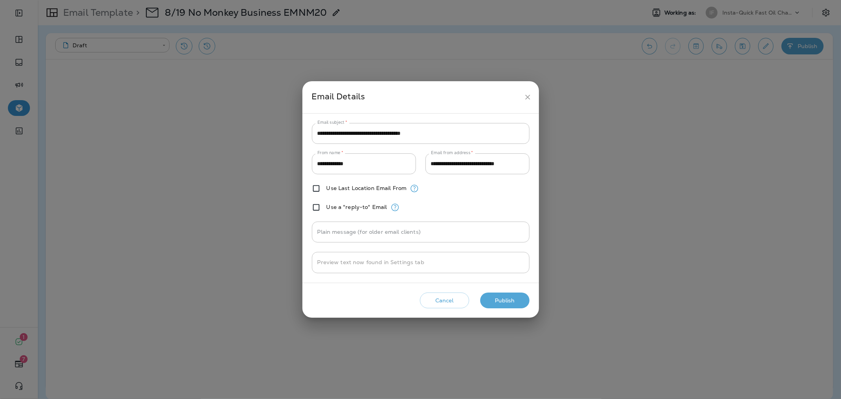
click at [505, 312] on div "**********" at bounding box center [421, 199] width 237 height 237
click at [505, 301] on button "Publish" at bounding box center [504, 301] width 49 height 16
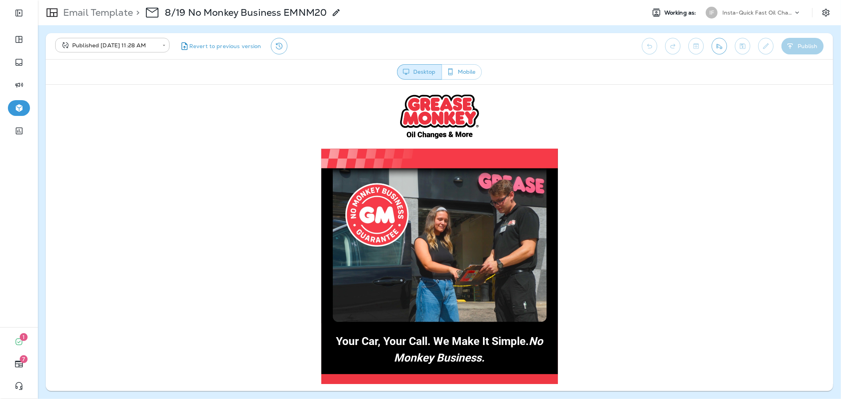
click at [85, 16] on p "Email Template" at bounding box center [96, 13] width 73 height 12
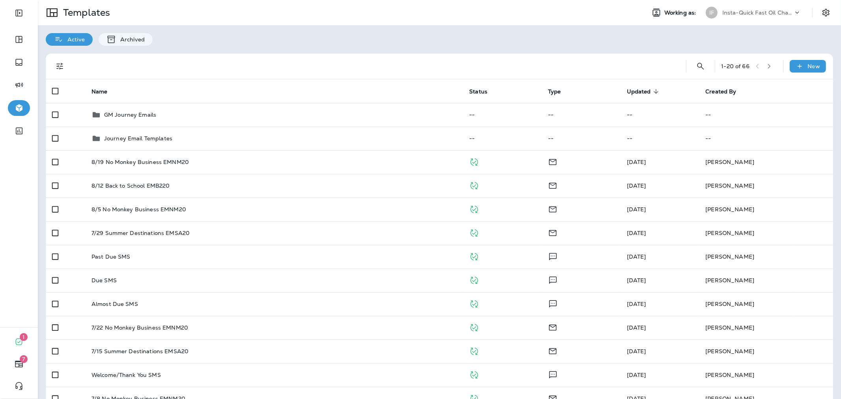
click at [731, 0] on div "Templates Working as: IF Insta-Quick Fast Oil Change" at bounding box center [440, 12] width 804 height 25
click at [731, 10] on p "Insta-Quick Fast Oil Change" at bounding box center [758, 12] width 71 height 6
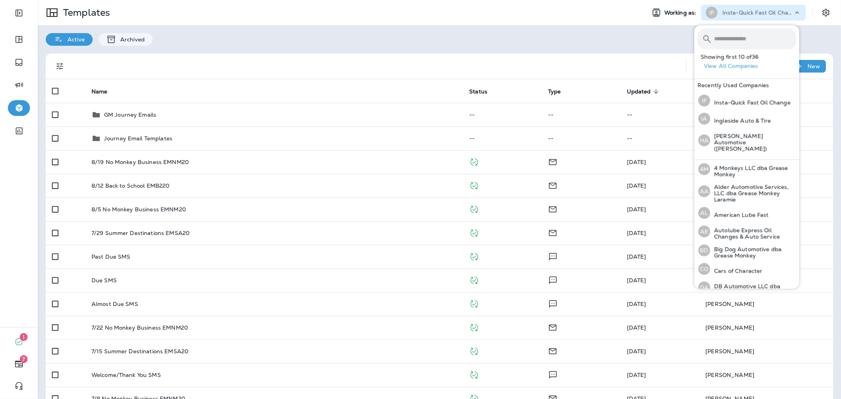
click at [734, 29] on input "text" at bounding box center [755, 38] width 82 height 21
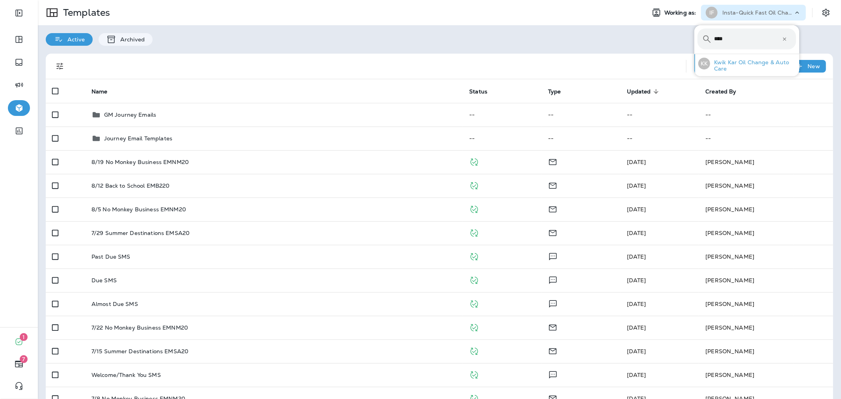
type input "****"
click at [740, 62] on p "Kwik Kar Oil Change & Auto Care" at bounding box center [753, 65] width 86 height 13
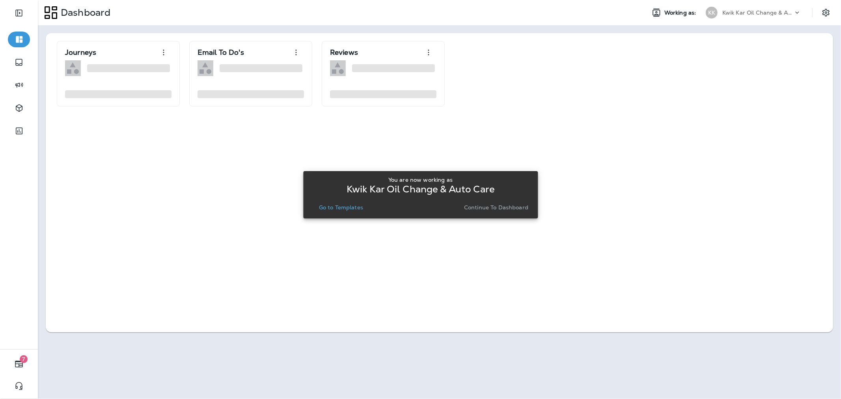
click at [354, 202] on button "Go to Templates" at bounding box center [341, 207] width 50 height 11
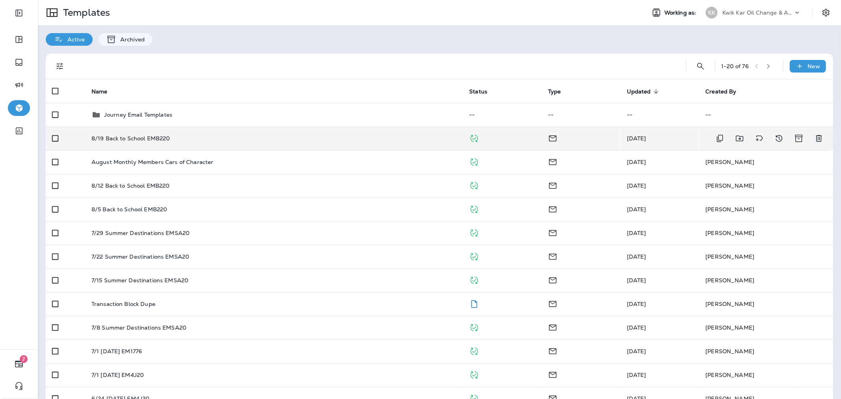
click at [256, 140] on div "8/19 Back to School EMB220" at bounding box center [275, 138] width 366 height 6
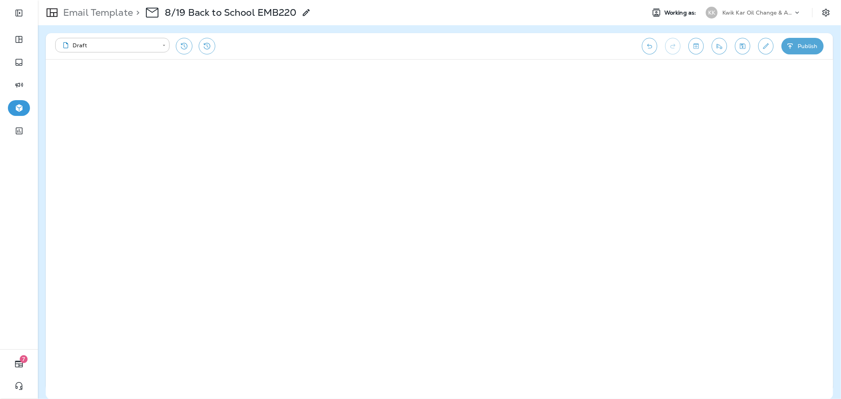
click at [796, 43] on button "Publish" at bounding box center [803, 46] width 42 height 17
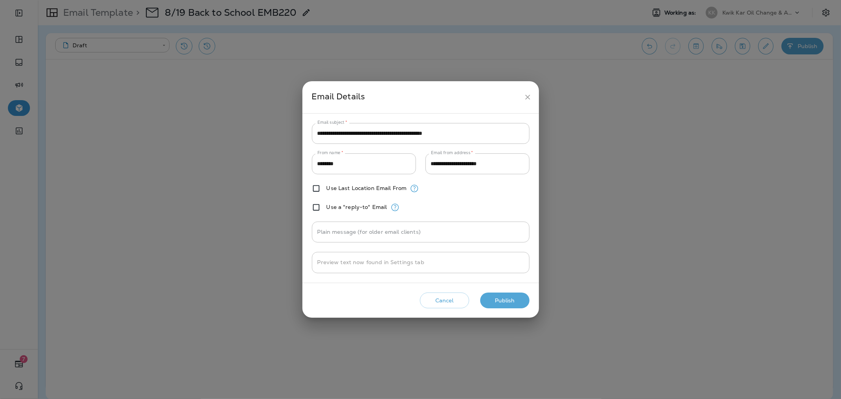
click at [500, 295] on button "Publish" at bounding box center [504, 301] width 49 height 16
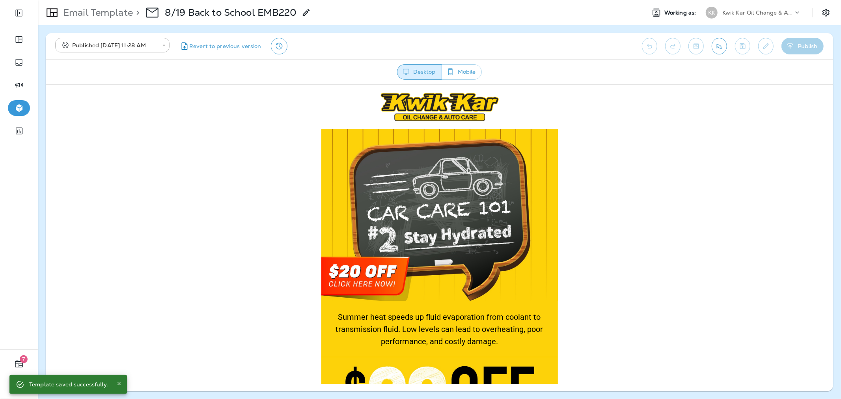
click at [752, 24] on div "Email Template > 8/19 Back to School EMB220 Working as: KK Kwik Kar Oil Change …" at bounding box center [440, 12] width 804 height 25
click at [755, 15] on p "Kwik Kar Oil Change & Auto Care" at bounding box center [758, 12] width 71 height 6
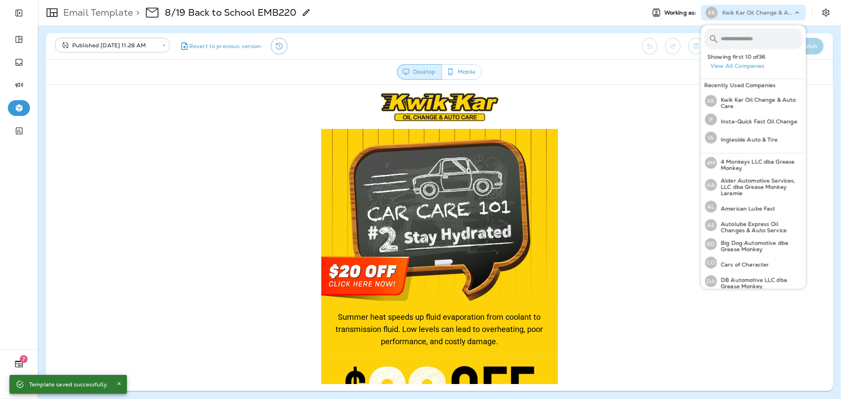
click at [758, 36] on input "text" at bounding box center [762, 38] width 82 height 21
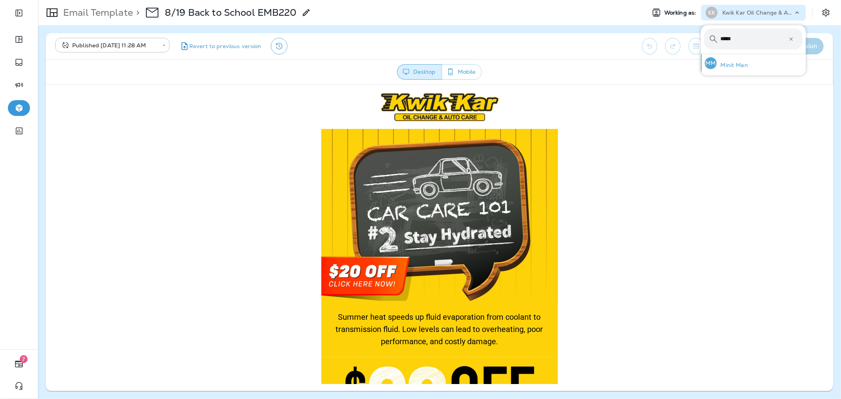
type input "*****"
click at [747, 60] on div "MM Minit Man" at bounding box center [726, 63] width 49 height 18
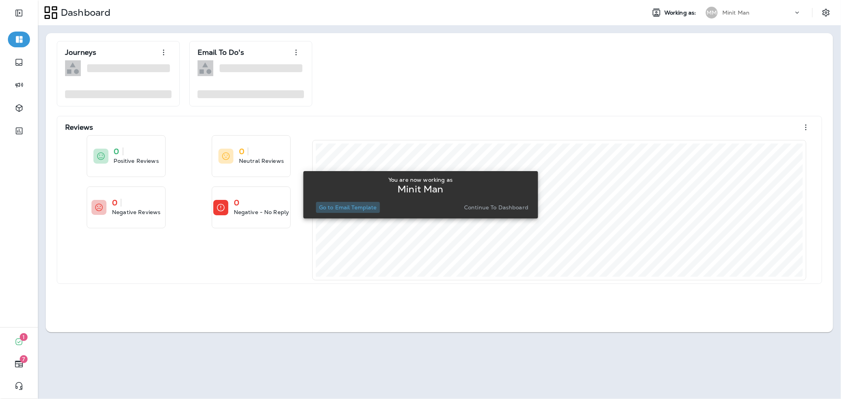
click at [364, 203] on button "Go to Email Template" at bounding box center [348, 207] width 64 height 11
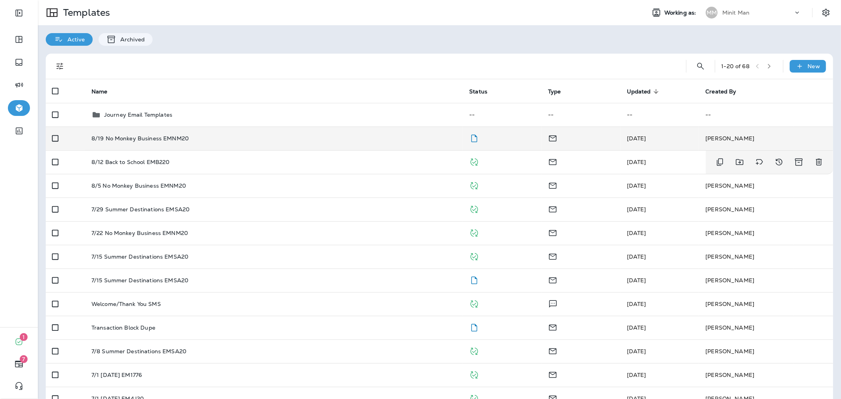
click at [342, 140] on div "8/19 No Monkey Business EMNM20" at bounding box center [275, 138] width 366 height 6
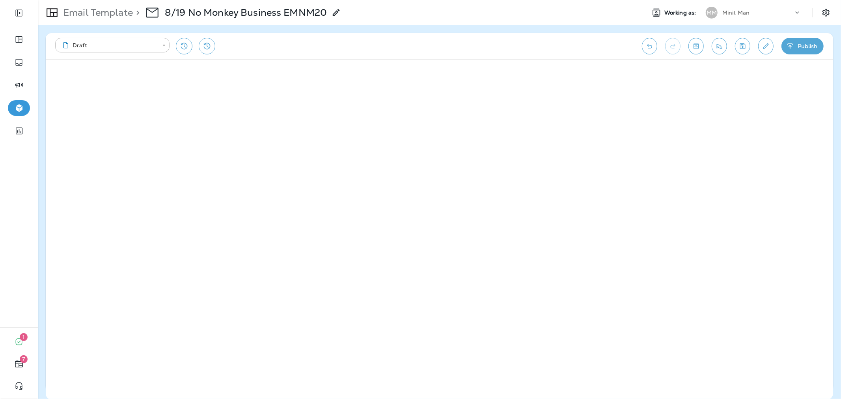
click at [795, 50] on button "Publish" at bounding box center [803, 46] width 42 height 17
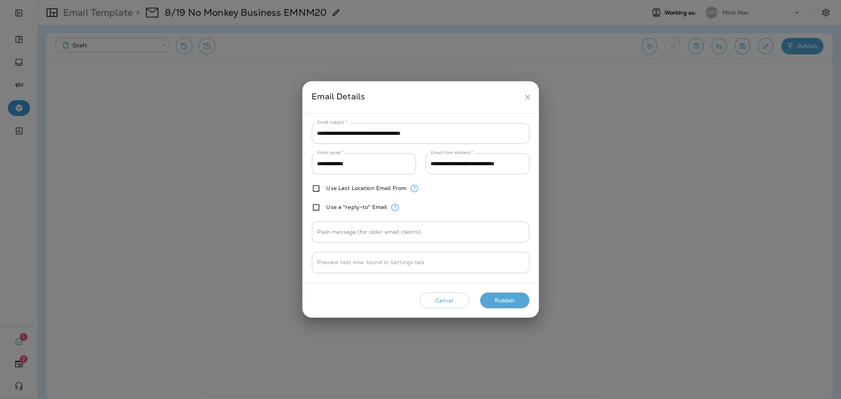
click at [511, 293] on button "Publish" at bounding box center [504, 301] width 49 height 16
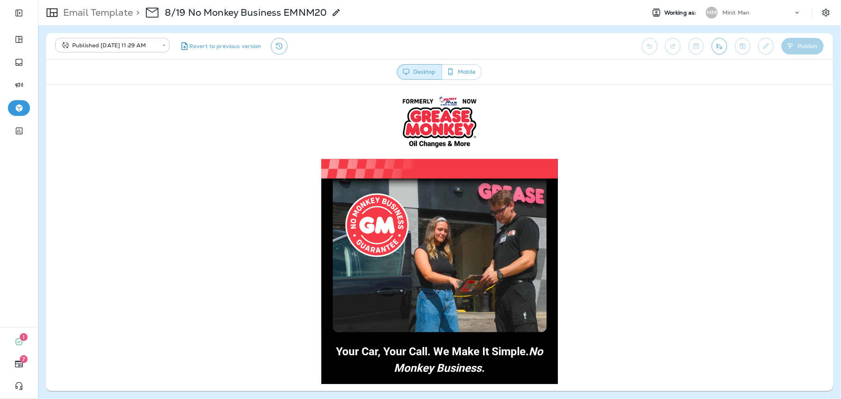
click at [726, 18] on div "Minit Man" at bounding box center [758, 13] width 71 height 12
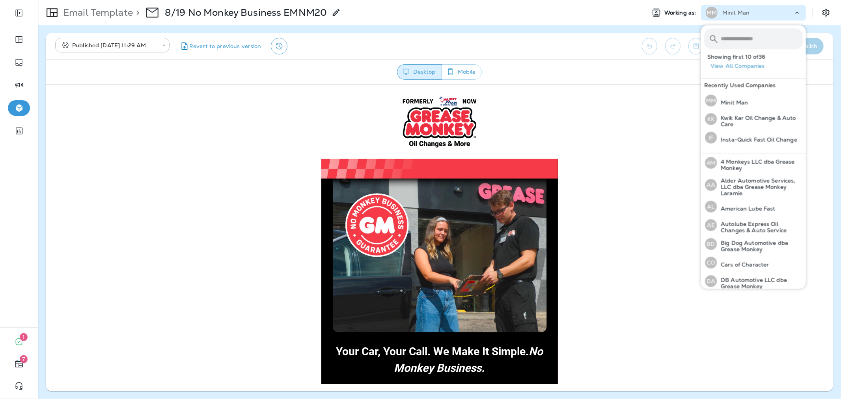
click at [741, 45] on input "text" at bounding box center [762, 38] width 82 height 21
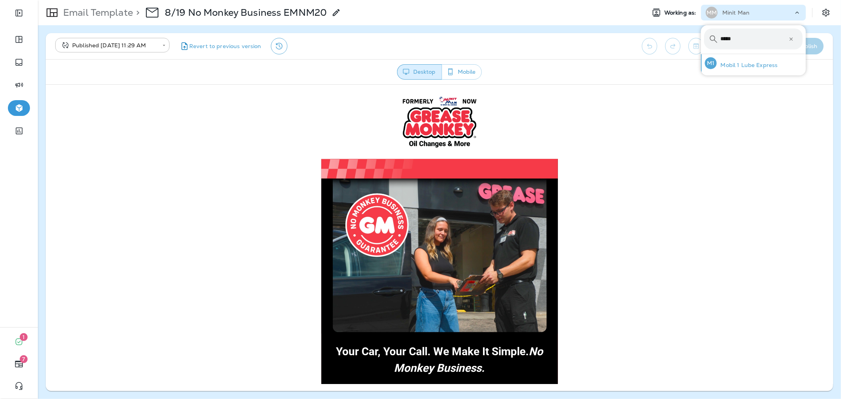
type input "*****"
click at [746, 60] on div "M1 Mobil 1 Lube Express" at bounding box center [741, 63] width 79 height 18
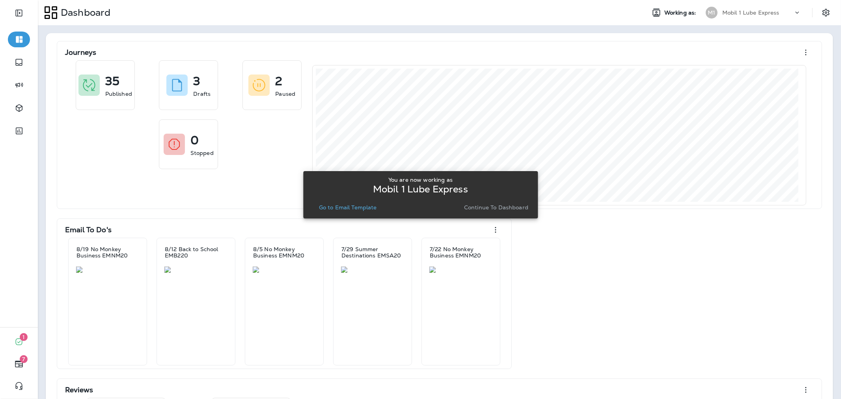
click at [371, 208] on p "Go to Email Template" at bounding box center [348, 207] width 58 height 6
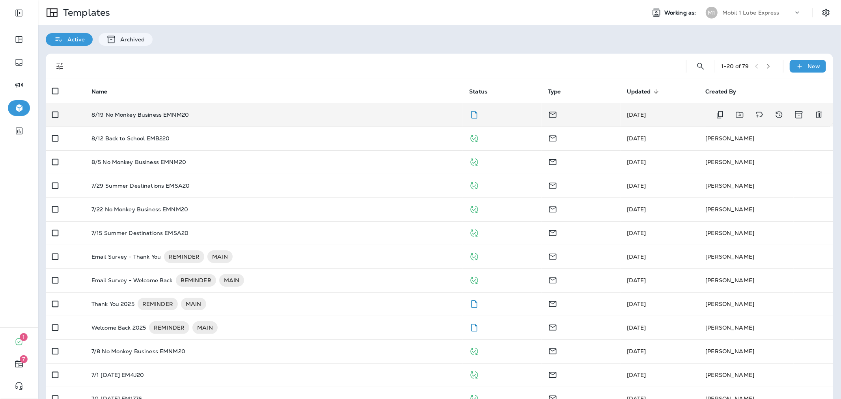
click at [388, 119] on td "8/19 No Monkey Business EMNM20" at bounding box center [274, 115] width 378 height 24
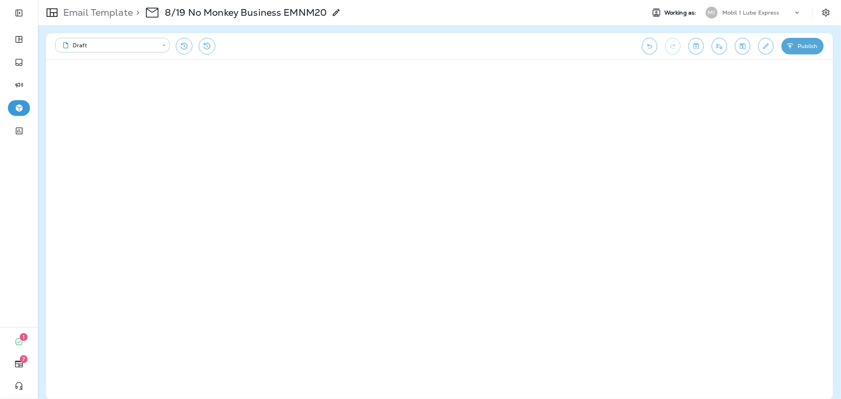
click at [802, 46] on button "Publish" at bounding box center [803, 46] width 42 height 17
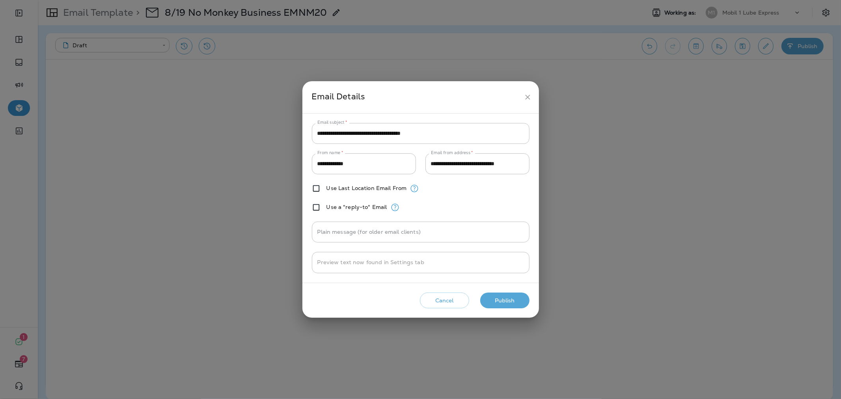
click at [507, 297] on button "Publish" at bounding box center [504, 301] width 49 height 16
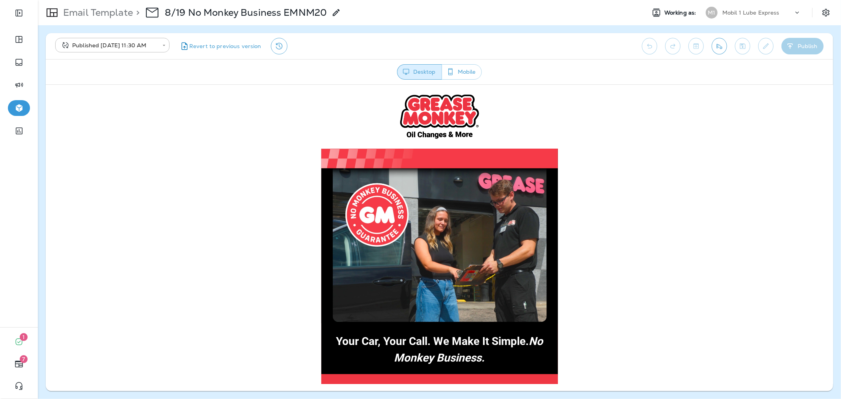
click at [748, 11] on p "Mobil 1 Lube Express" at bounding box center [751, 12] width 57 height 6
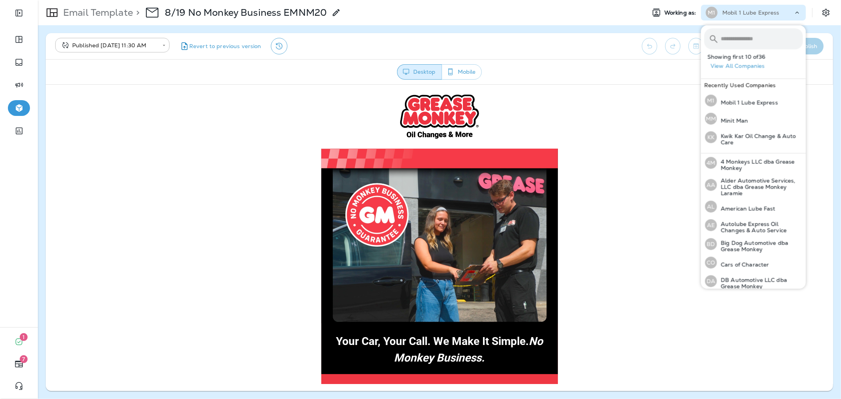
click at [738, 42] on input "text" at bounding box center [762, 38] width 82 height 21
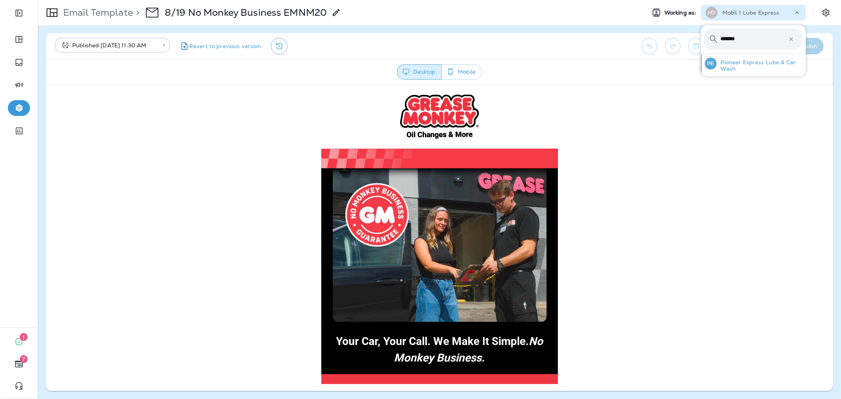
type input "*******"
click at [745, 65] on p "Pioneer Express Lube & Car Wash" at bounding box center [760, 65] width 86 height 13
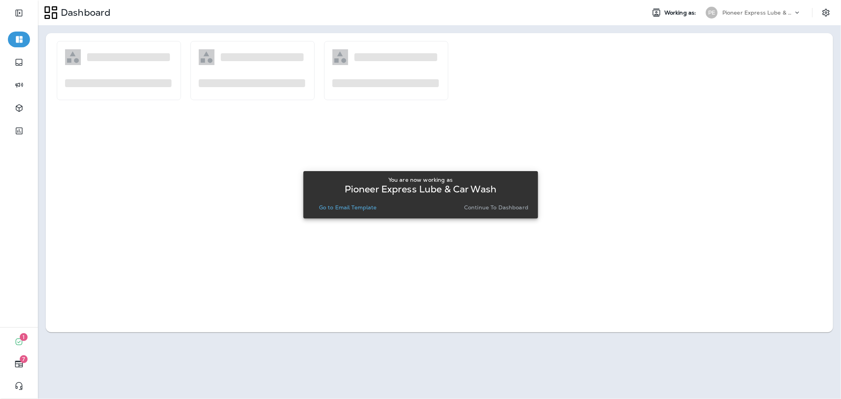
click at [345, 202] on button "Go to Email Template" at bounding box center [348, 207] width 64 height 11
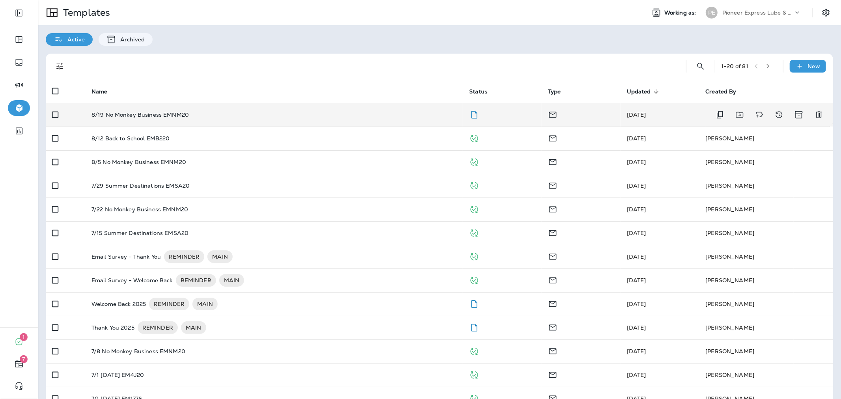
click at [356, 116] on div "8/19 No Monkey Business EMNM20" at bounding box center [275, 115] width 366 height 6
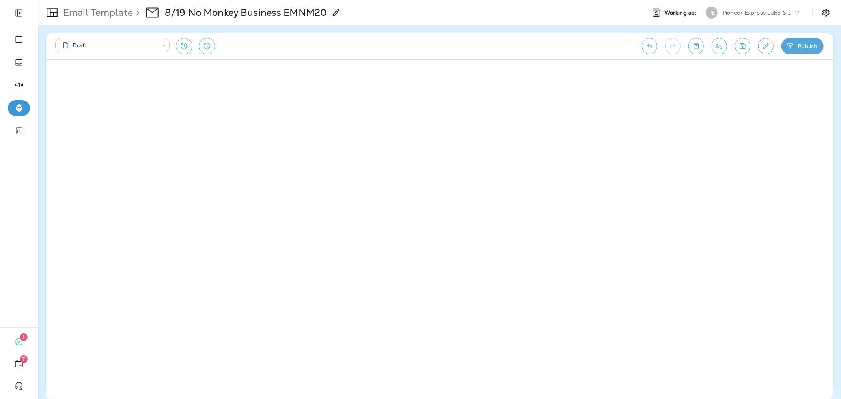
click at [793, 42] on icon "button" at bounding box center [791, 46] width 8 height 8
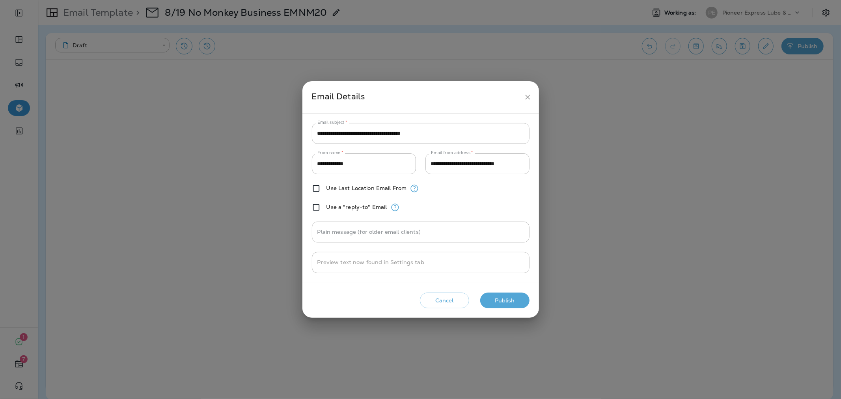
click at [505, 296] on button "Publish" at bounding box center [504, 301] width 49 height 16
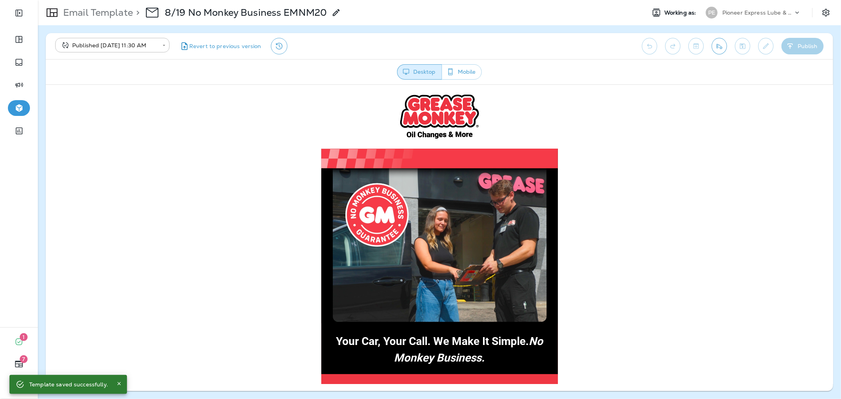
click at [762, 7] on div "Pioneer Express Lube & Car Wash" at bounding box center [758, 13] width 71 height 12
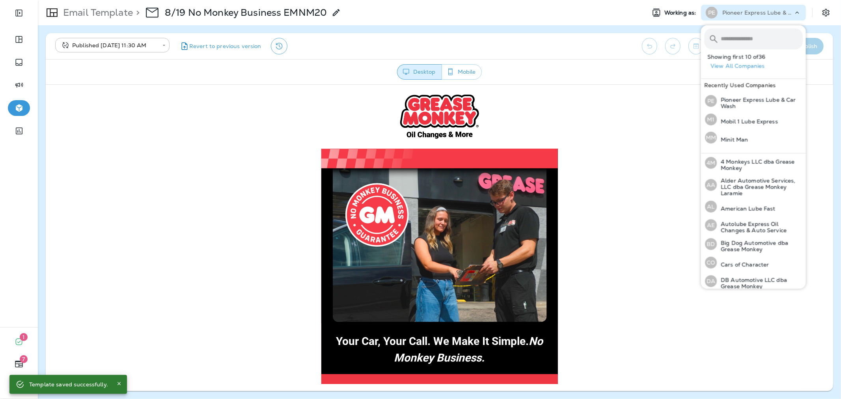
click at [751, 42] on input "text" at bounding box center [762, 38] width 82 height 21
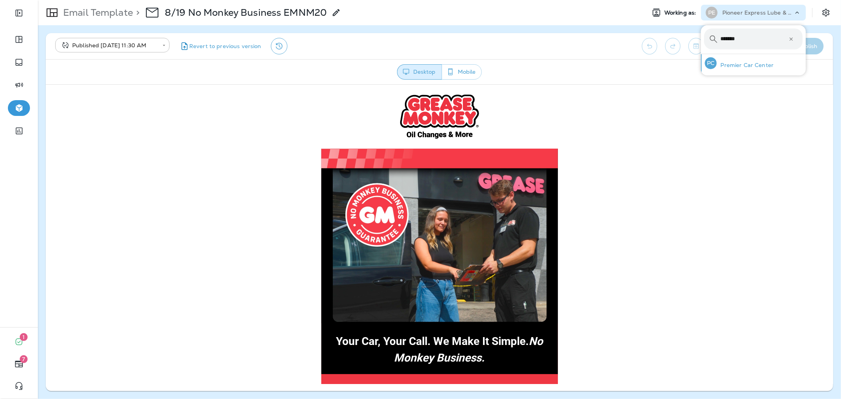
type input "*******"
click at [754, 65] on p "Premier Car Center" at bounding box center [745, 65] width 57 height 6
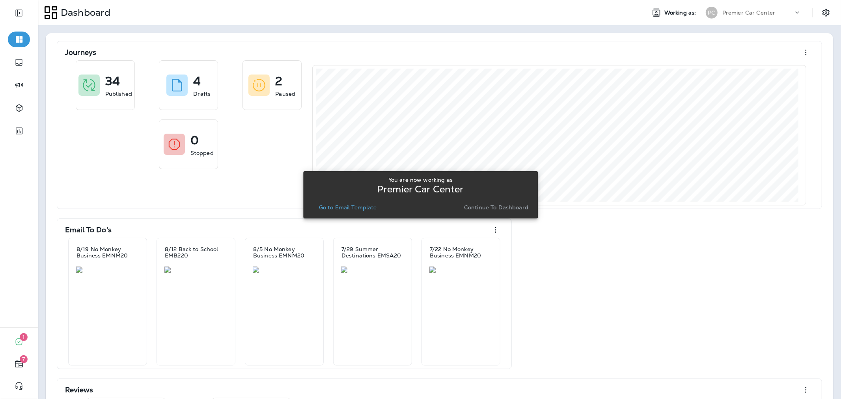
click at [342, 207] on p "Go to Email Template" at bounding box center [348, 207] width 58 height 6
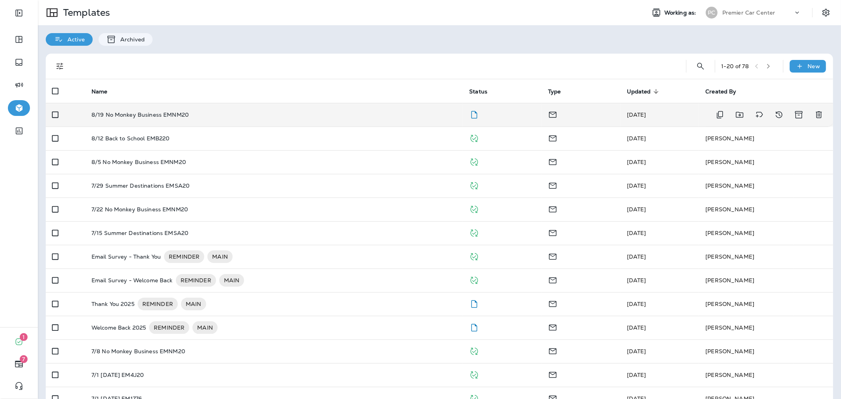
click at [419, 116] on div "8/19 No Monkey Business EMNM20" at bounding box center [275, 115] width 366 height 6
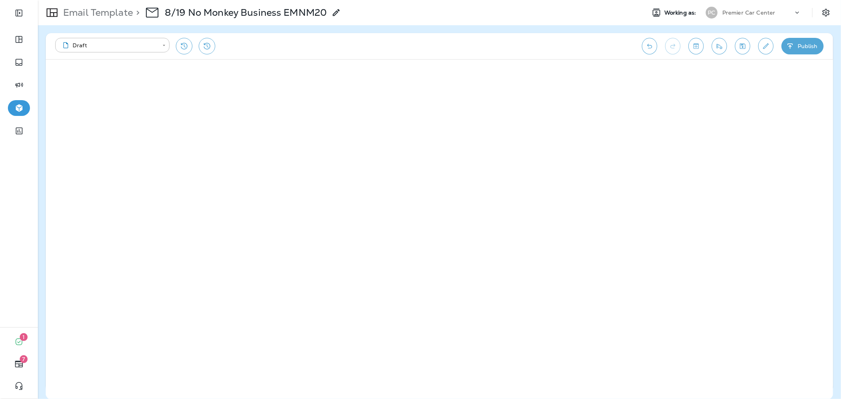
click at [799, 45] on button "Publish" at bounding box center [803, 46] width 42 height 17
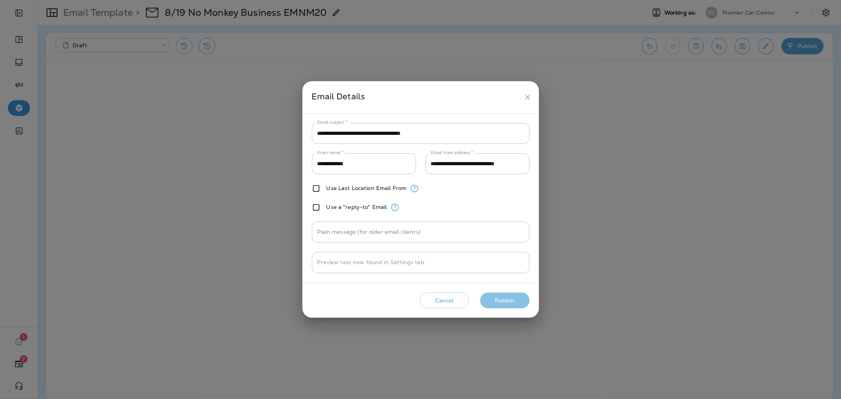
click at [511, 296] on button "Publish" at bounding box center [504, 301] width 49 height 16
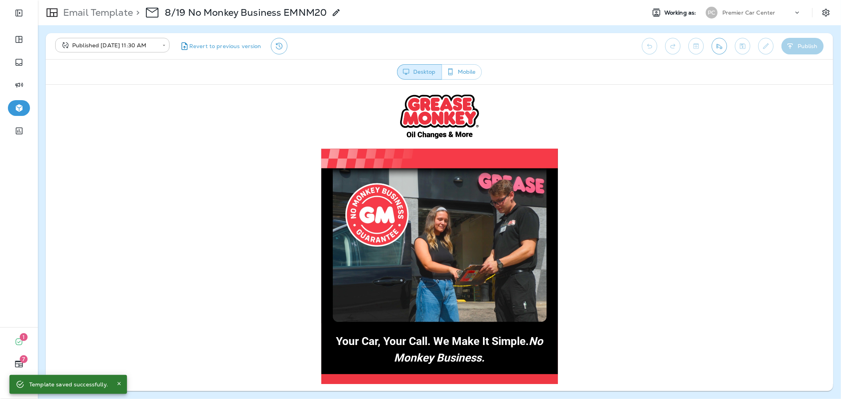
click at [710, 14] on div "PC" at bounding box center [712, 13] width 12 height 12
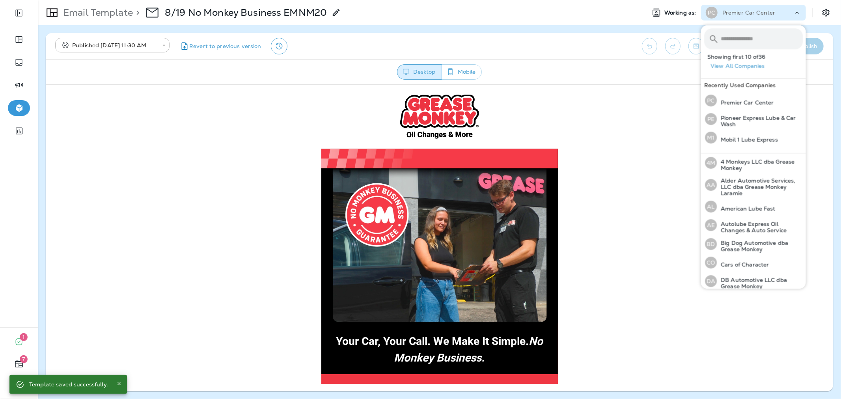
click at [738, 37] on input "text" at bounding box center [762, 38] width 82 height 21
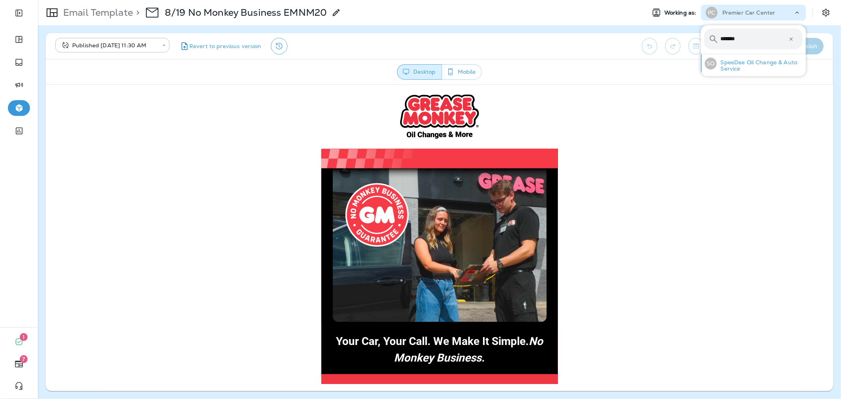
type input "*******"
click at [758, 66] on p "SpeeDee Oil Change & Auto Service" at bounding box center [760, 65] width 86 height 13
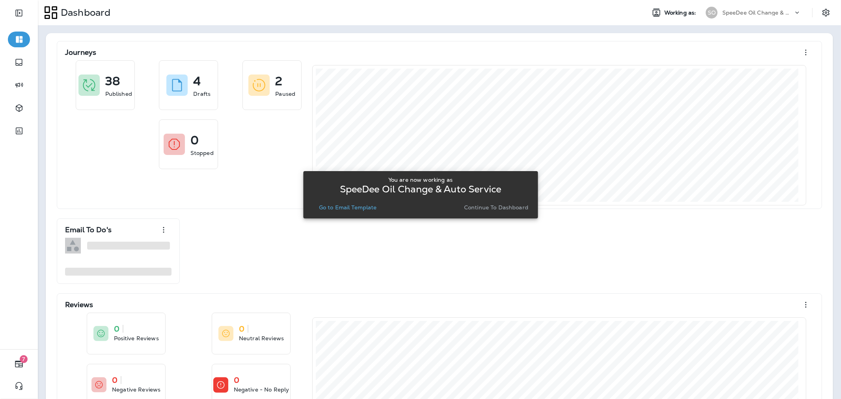
click at [345, 204] on p "Go to Email Template" at bounding box center [348, 207] width 58 height 6
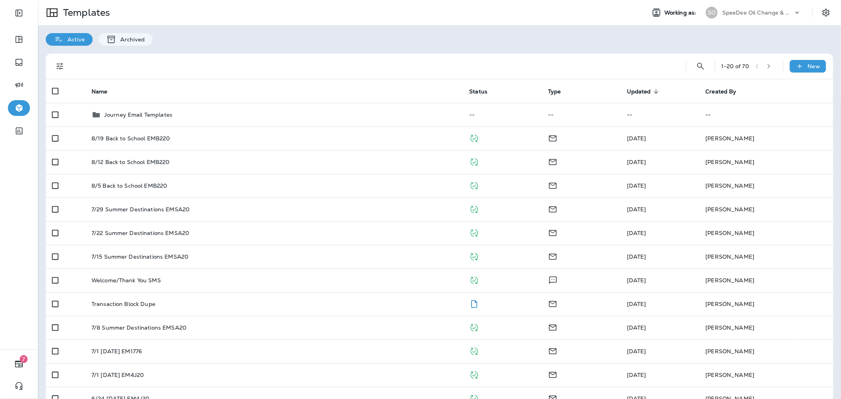
click at [739, 9] on p "SpeeDee Oil Change & Auto Service" at bounding box center [758, 12] width 71 height 6
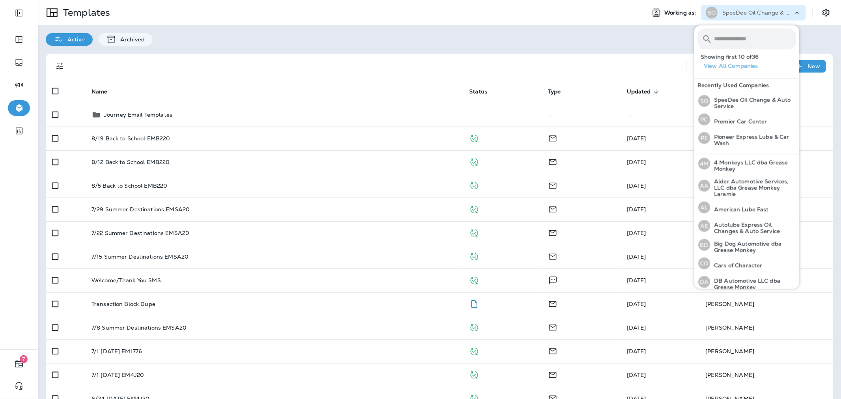
click at [736, 40] on input "text" at bounding box center [755, 38] width 82 height 21
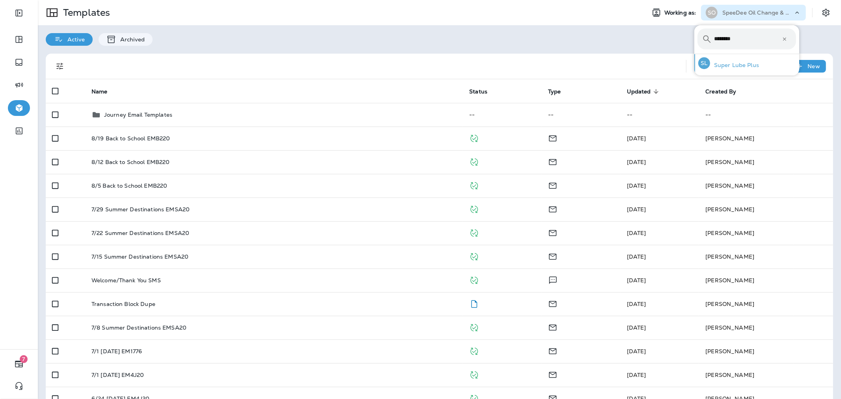
type input "********"
click at [741, 62] on p "Super Lube Plus" at bounding box center [734, 65] width 49 height 6
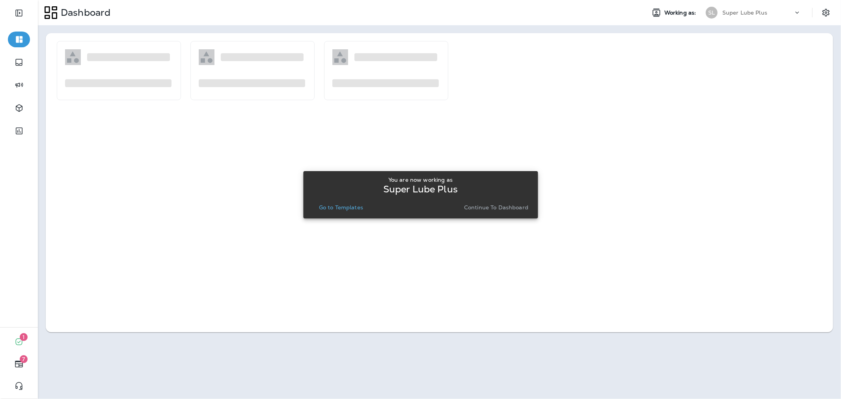
click at [348, 207] on p "Go to Templates" at bounding box center [341, 207] width 44 height 6
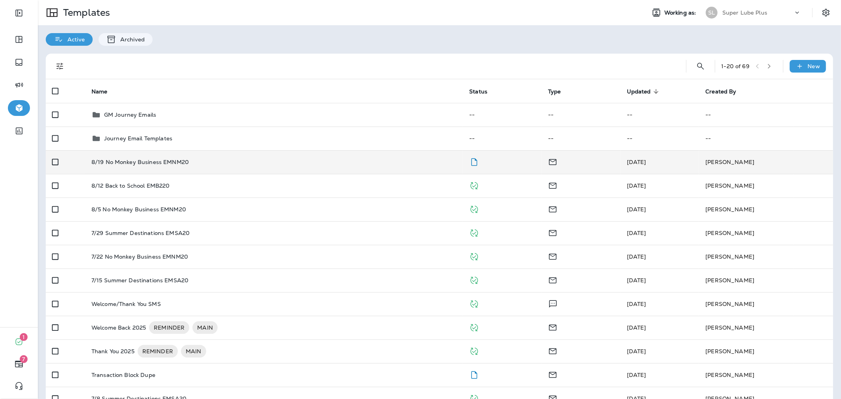
click at [339, 165] on div "8/19 No Monkey Business EMNM20" at bounding box center [275, 162] width 366 height 6
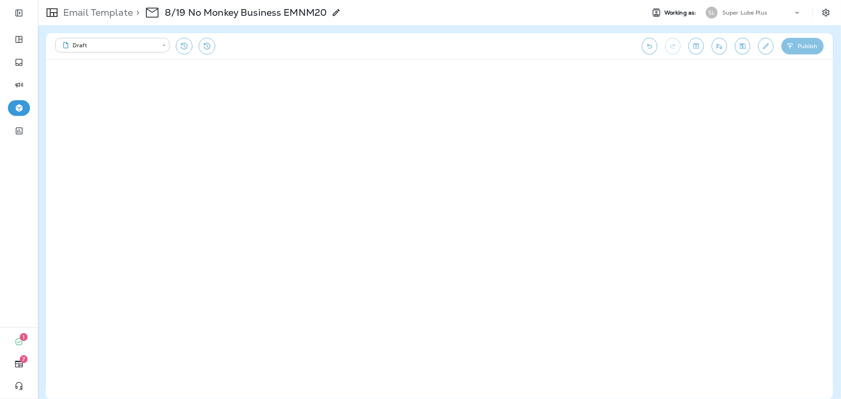
click at [820, 46] on button "Publish" at bounding box center [803, 46] width 42 height 17
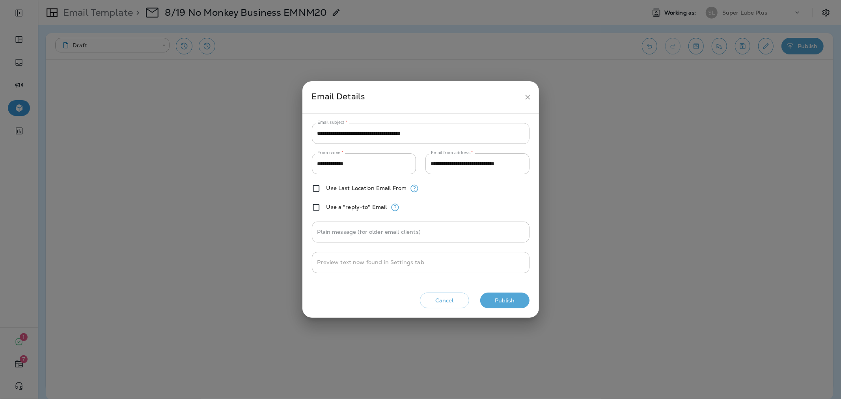
click at [497, 300] on button "Publish" at bounding box center [504, 301] width 49 height 16
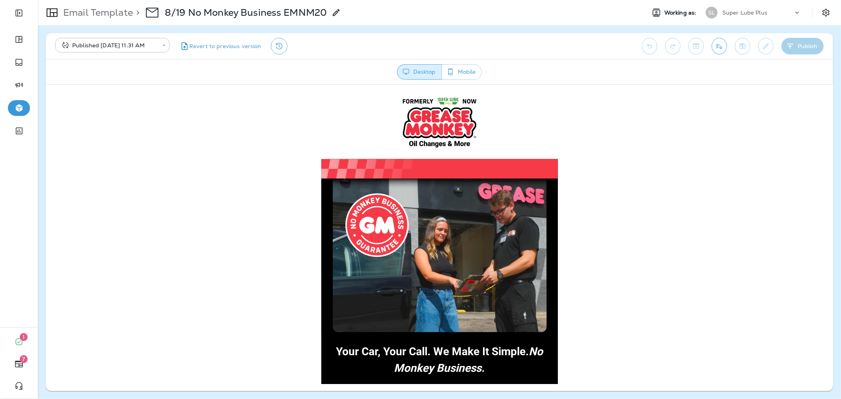
click at [731, 14] on p "Super Lube Plus" at bounding box center [745, 12] width 45 height 6
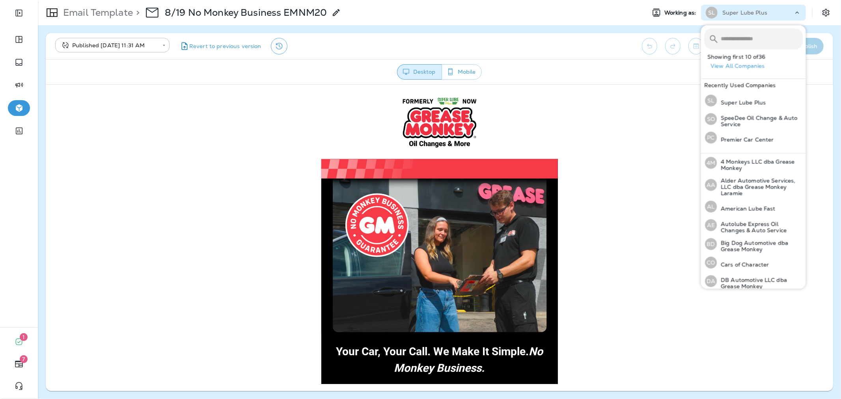
click at [742, 37] on input "text" at bounding box center [762, 38] width 82 height 21
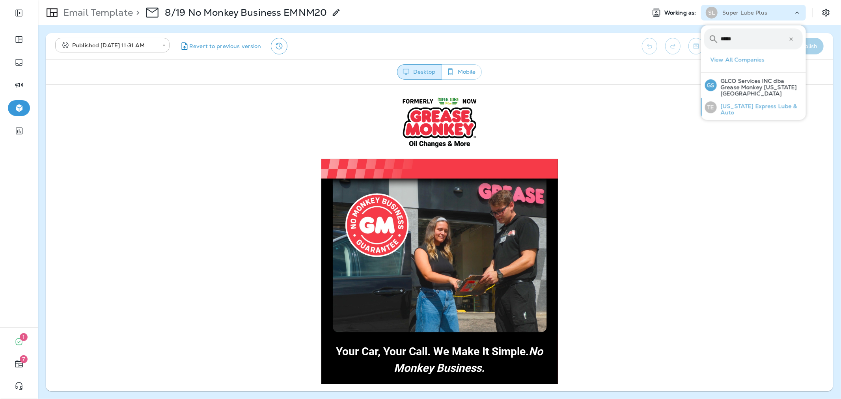
type input "*****"
click at [772, 103] on p "[US_STATE] Express Lube & Auto" at bounding box center [760, 109] width 86 height 13
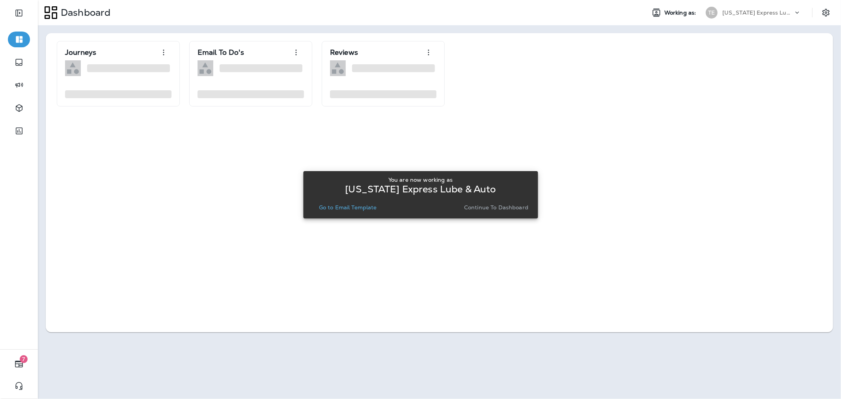
click at [353, 208] on p "Go to Email Template" at bounding box center [348, 207] width 58 height 6
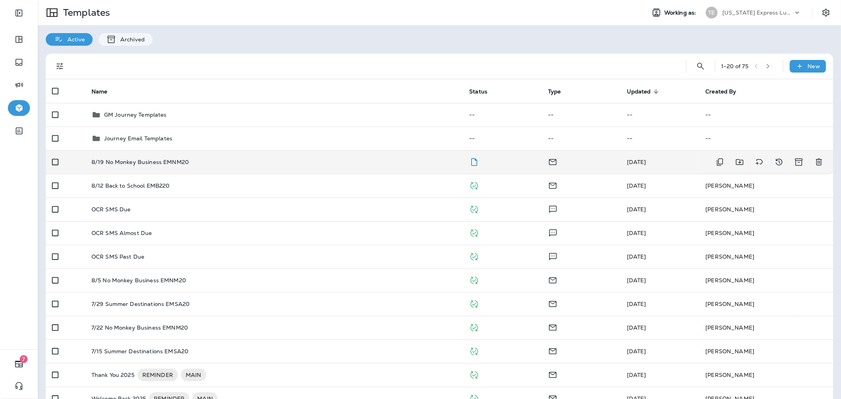
click at [306, 163] on div "8/19 No Monkey Business EMNM20" at bounding box center [275, 162] width 366 height 6
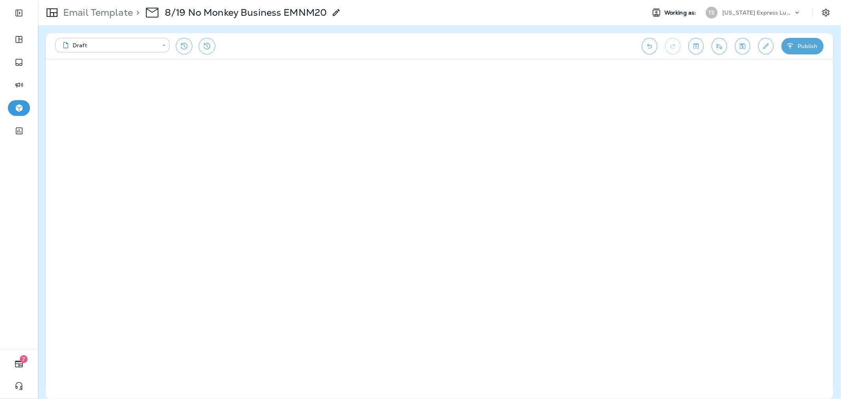
click at [788, 47] on icon "button" at bounding box center [791, 46] width 8 height 8
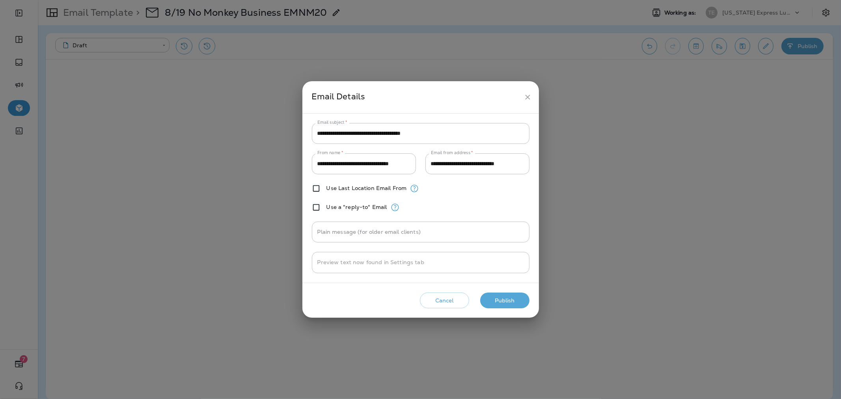
click at [488, 297] on button "Publish" at bounding box center [504, 301] width 49 height 16
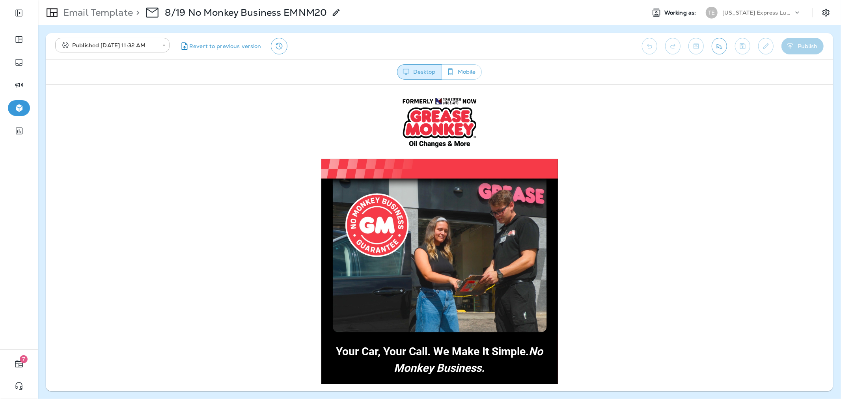
click at [744, 7] on div "[US_STATE] Express Lube & Auto" at bounding box center [758, 13] width 71 height 12
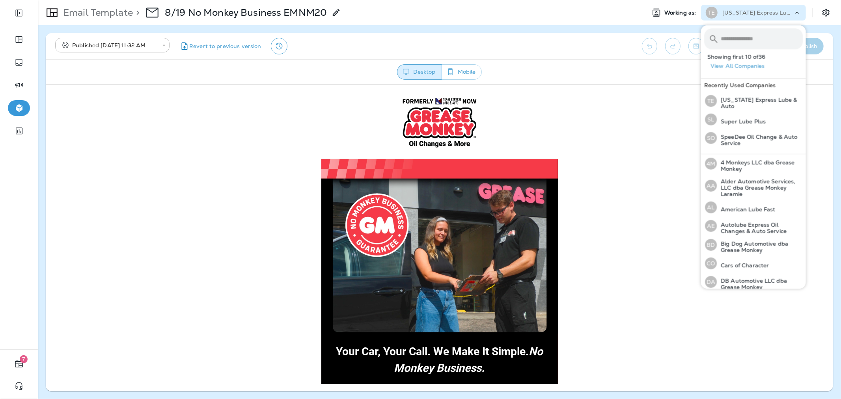
click at [741, 41] on input "text" at bounding box center [762, 38] width 82 height 21
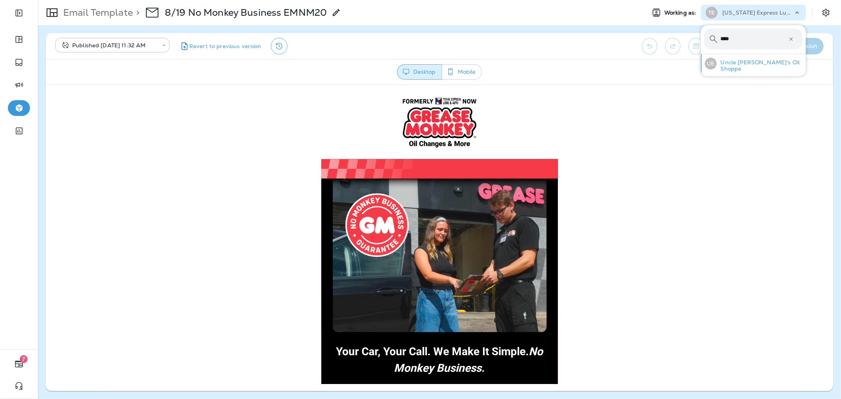
type input "****"
click at [758, 67] on p "Uncle [PERSON_NAME]'s Oil Shoppe" at bounding box center [760, 65] width 86 height 13
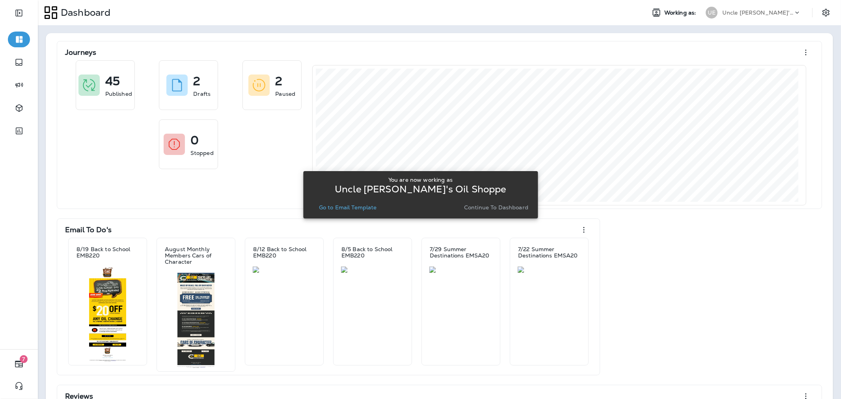
click at [368, 211] on button "Go to Email Template" at bounding box center [348, 207] width 64 height 11
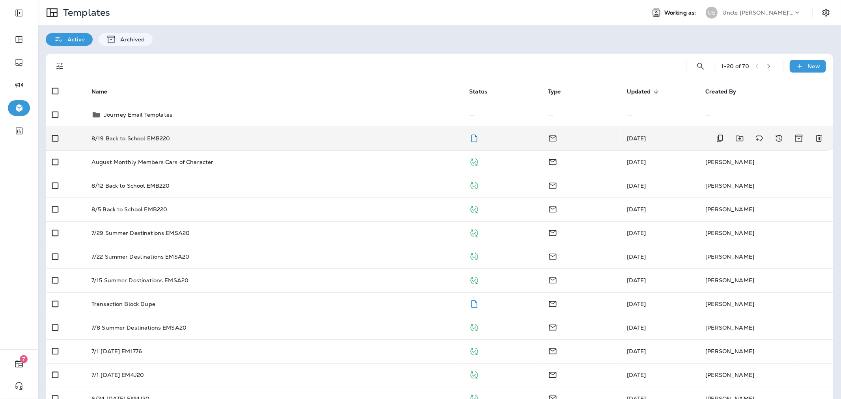
click at [259, 135] on td "8/19 Back to School EMB220" at bounding box center [274, 139] width 378 height 24
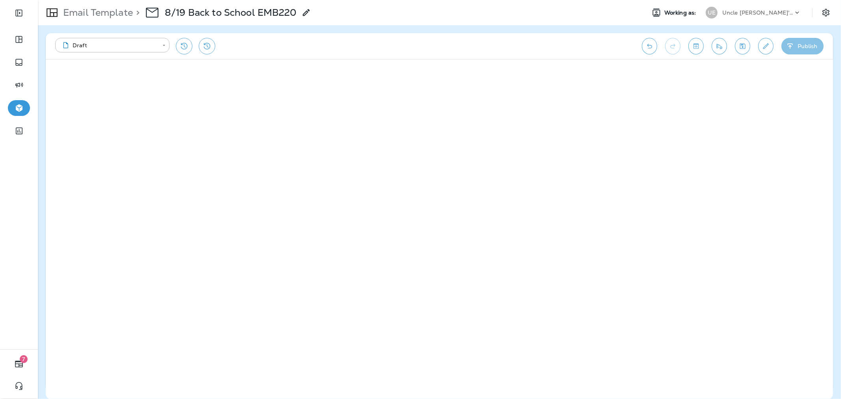
click at [811, 48] on button "Publish" at bounding box center [803, 46] width 42 height 17
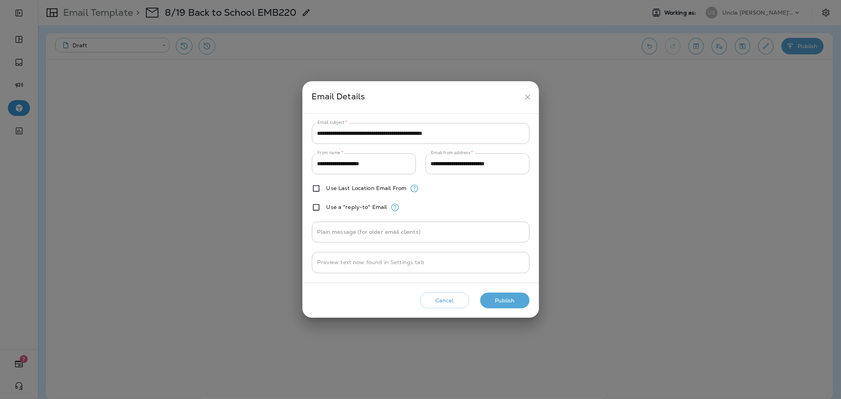
click at [503, 301] on button "Publish" at bounding box center [504, 301] width 49 height 16
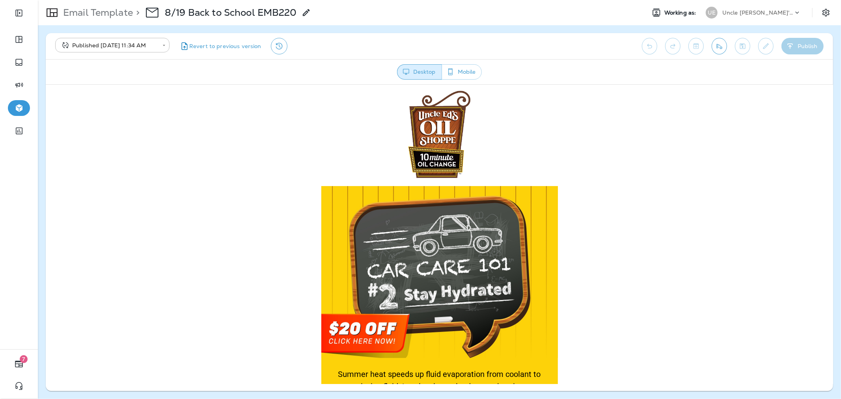
click at [727, 18] on div "UE Uncle [PERSON_NAME]'s Oil Shoppe" at bounding box center [753, 13] width 105 height 16
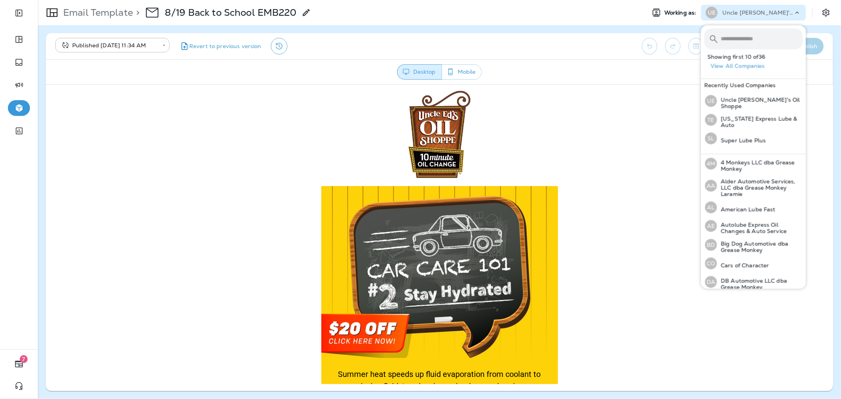
click at [734, 39] on input "text" at bounding box center [762, 38] width 82 height 21
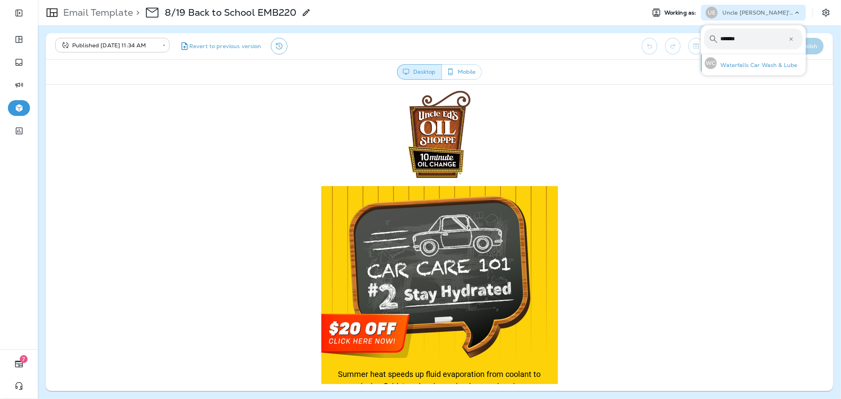
type input "*******"
click at [751, 64] on p "Waterfalls Car Wash & Lube" at bounding box center [757, 65] width 81 height 6
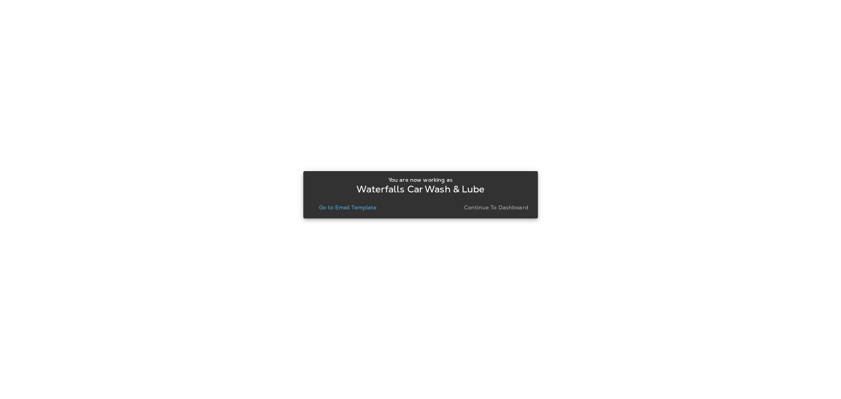
click at [346, 202] on button "Go to Email Template" at bounding box center [348, 207] width 64 height 11
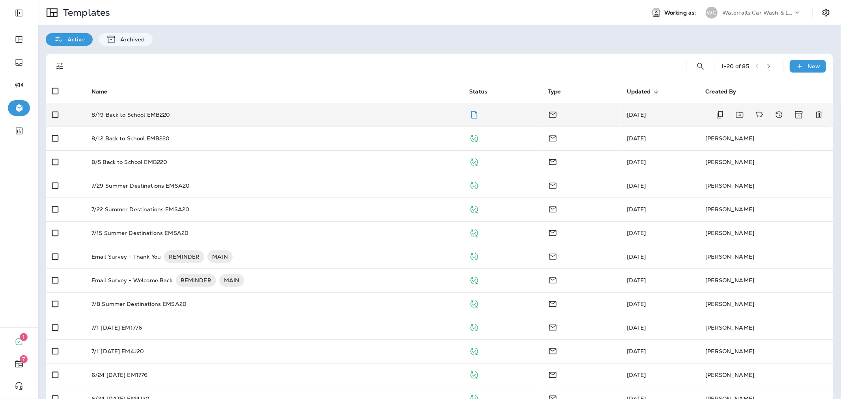
click at [412, 114] on div "8/19 Back to School EMB220" at bounding box center [275, 115] width 366 height 6
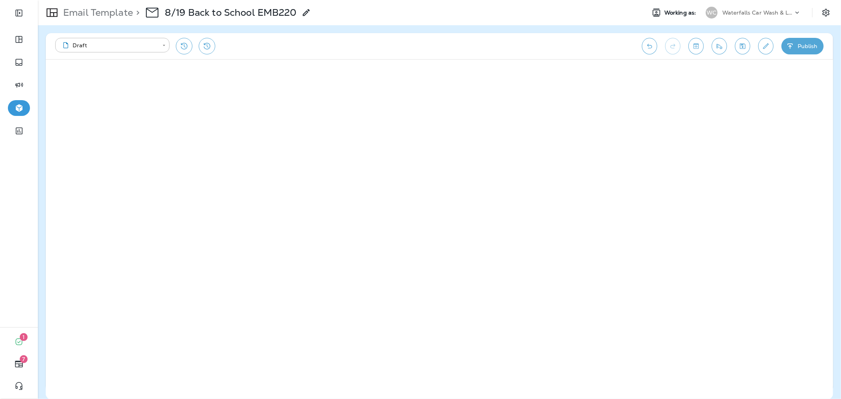
click at [804, 46] on button "Publish" at bounding box center [803, 46] width 42 height 17
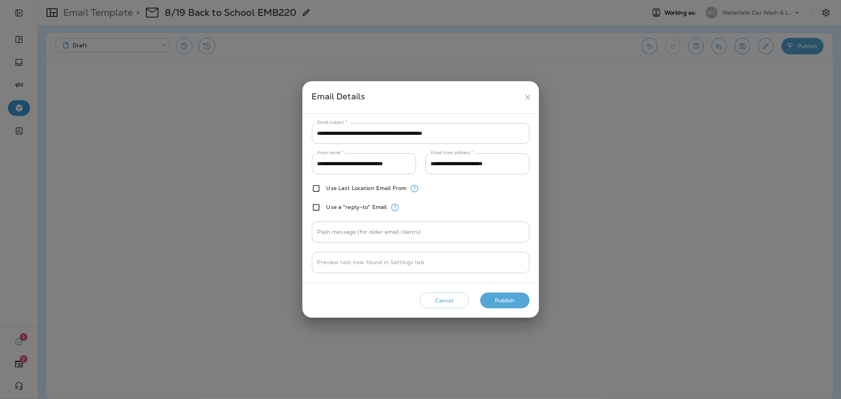
click at [503, 298] on button "Publish" at bounding box center [504, 301] width 49 height 16
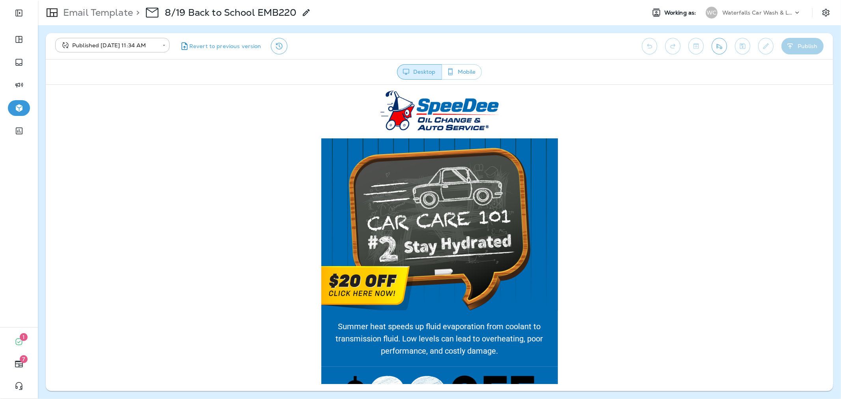
click at [738, 16] on div "Waterfalls Car Wash & Lube" at bounding box center [758, 13] width 71 height 12
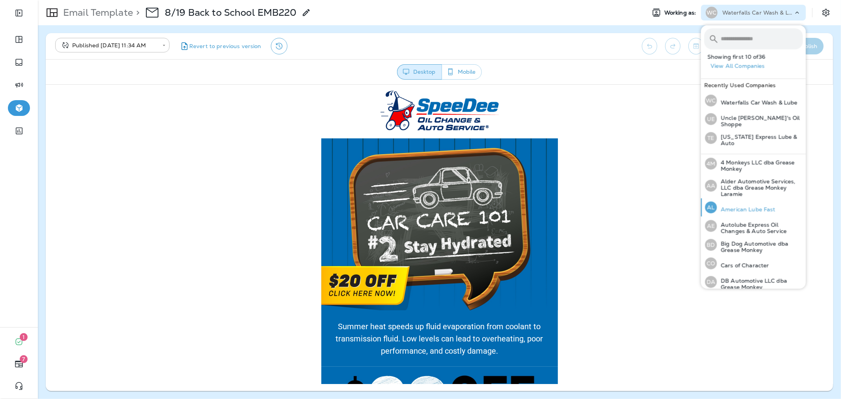
click at [746, 208] on p "American Lube Fast" at bounding box center [746, 209] width 59 height 6
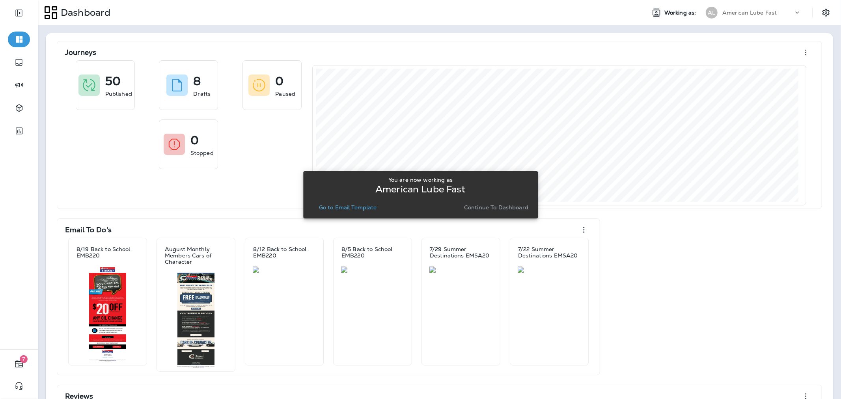
click at [731, 9] on p "American Lube Fast" at bounding box center [750, 12] width 55 height 6
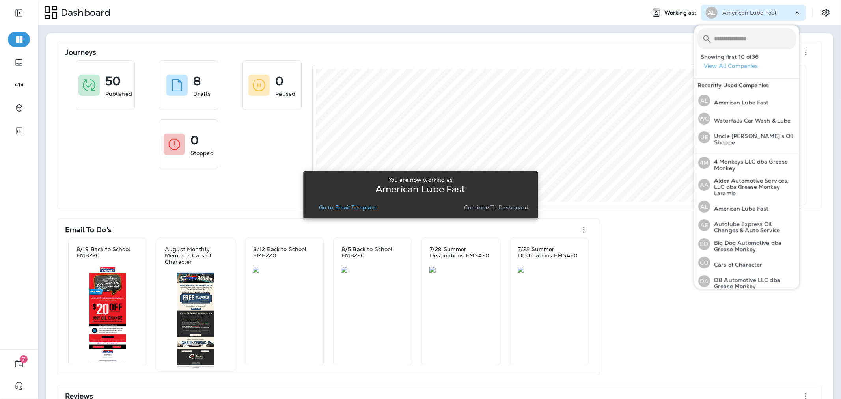
click at [617, 15] on div "Dashboard" at bounding box center [339, 13] width 602 height 20
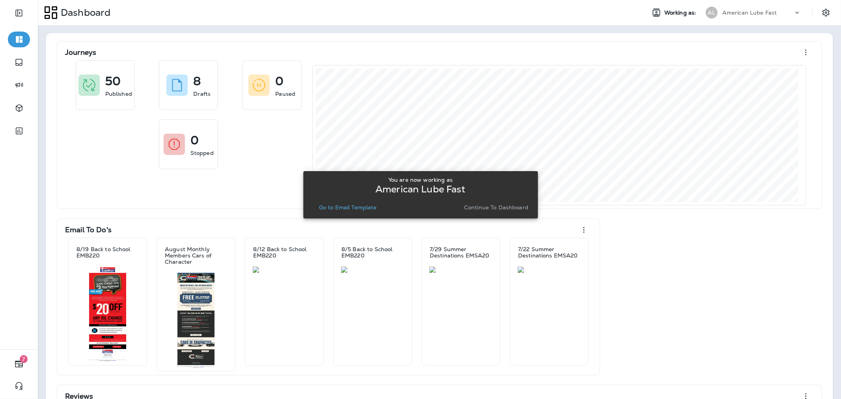
click at [520, 210] on p "Continue to Dashboard" at bounding box center [496, 207] width 64 height 6
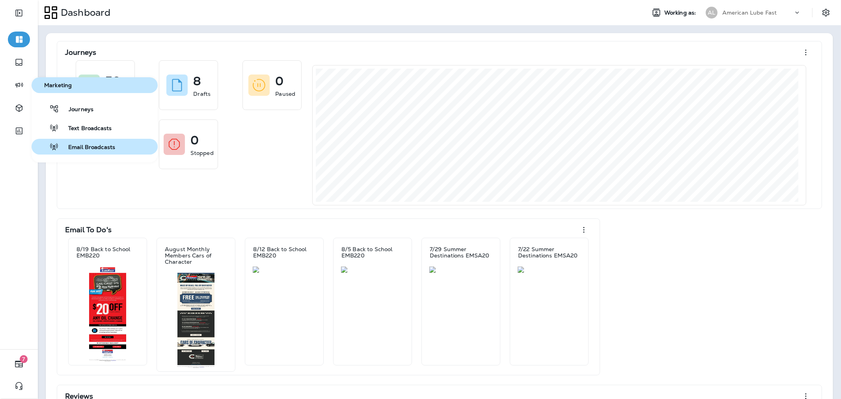
click at [80, 148] on span "Email Broadcasts" at bounding box center [87, 147] width 56 height 7
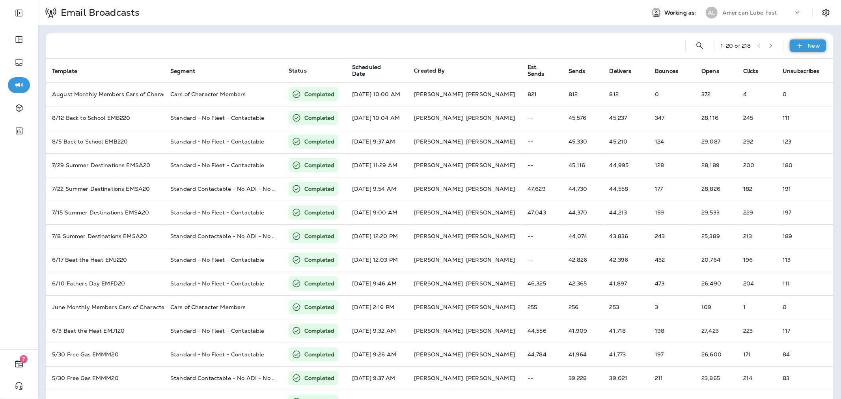
click at [808, 48] on p "New" at bounding box center [814, 46] width 12 height 6
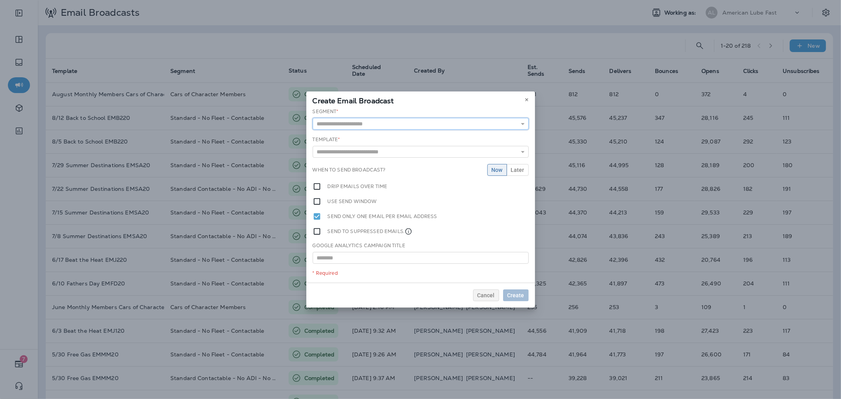
click at [465, 126] on input "text" at bounding box center [421, 124] width 216 height 12
type input "**********"
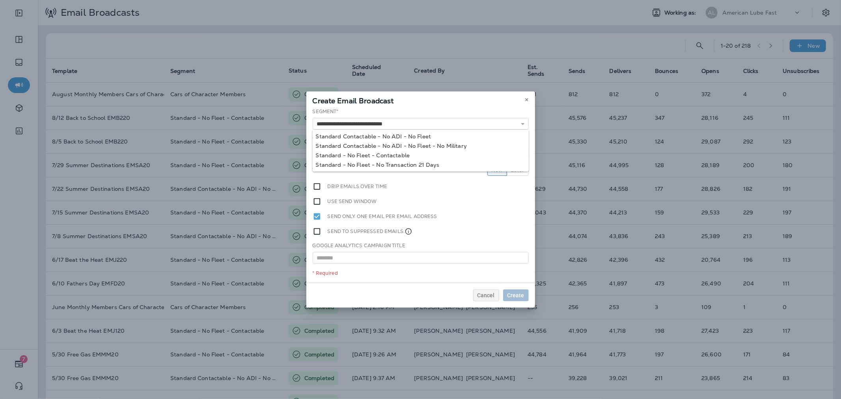
drag, startPoint x: 393, startPoint y: 158, endPoint x: 413, endPoint y: 165, distance: 20.6
click at [393, 158] on div "**********" at bounding box center [420, 195] width 229 height 175
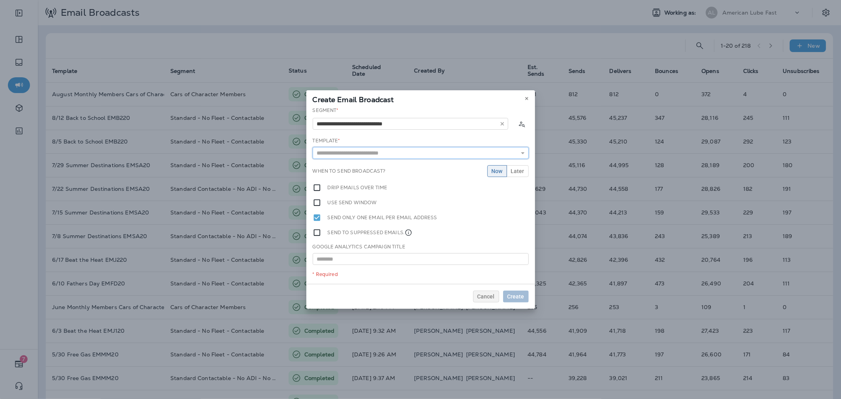
click at [490, 153] on input "text" at bounding box center [421, 153] width 216 height 12
type input "**********"
click at [409, 163] on div "**********" at bounding box center [420, 195] width 229 height 177
click at [519, 174] on button "Later" at bounding box center [518, 171] width 22 height 12
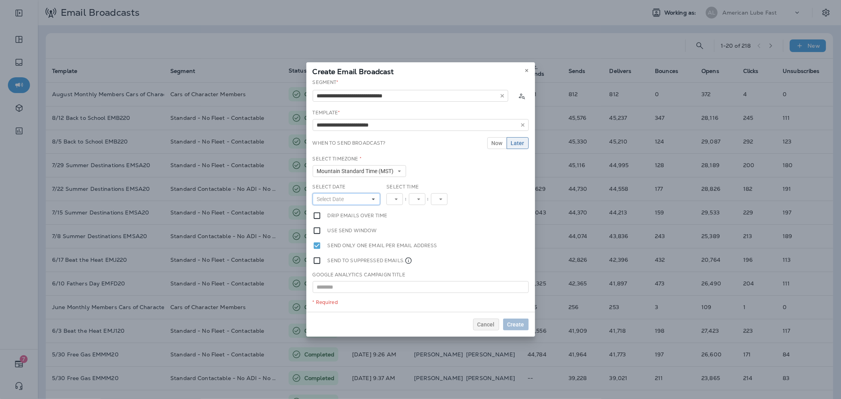
drag, startPoint x: 353, startPoint y: 194, endPoint x: 355, endPoint y: 204, distance: 9.2
click at [353, 194] on button "Select Date" at bounding box center [347, 199] width 68 height 12
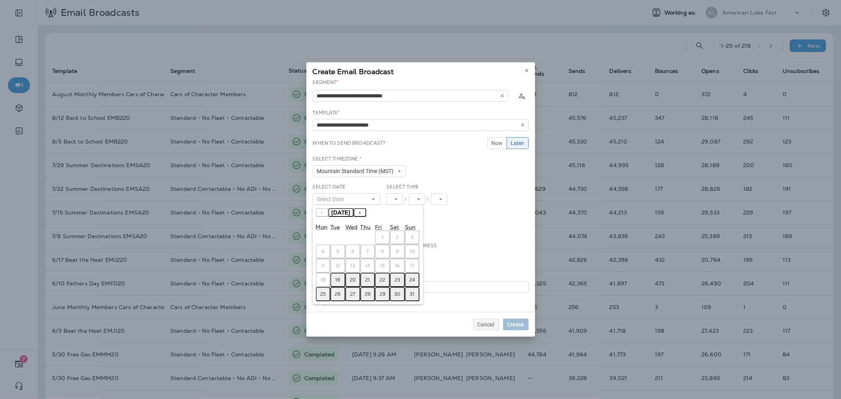
click at [336, 278] on abbr "19" at bounding box center [338, 280] width 5 height 6
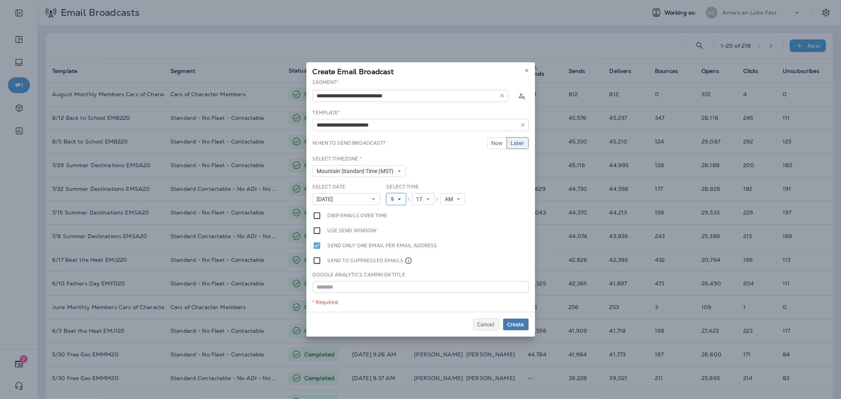
drag, startPoint x: 402, startPoint y: 196, endPoint x: 401, endPoint y: 220, distance: 24.1
click at [402, 196] on button "9" at bounding box center [397, 199] width 20 height 12
click at [390, 302] on link "11" at bounding box center [397, 306] width 20 height 9
click at [431, 192] on div "Select Time 11 1 2 3 4 5 6 7 8 9 10 11 12 : 17 00 01 02 03 04 05 06 07 08 09 10…" at bounding box center [428, 194] width 83 height 22
click at [431, 198] on icon at bounding box center [431, 199] width 5 height 5
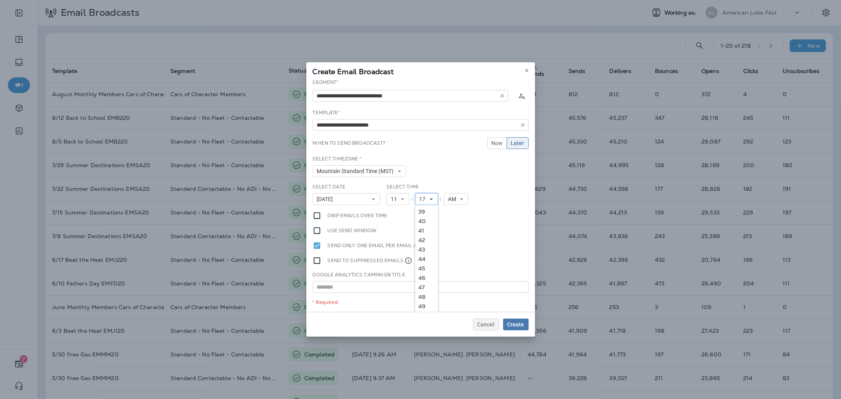
scroll to position [461, 0]
click at [420, 225] on link "50" at bounding box center [426, 224] width 23 height 9
click at [516, 323] on span "Create" at bounding box center [516, 325] width 17 height 6
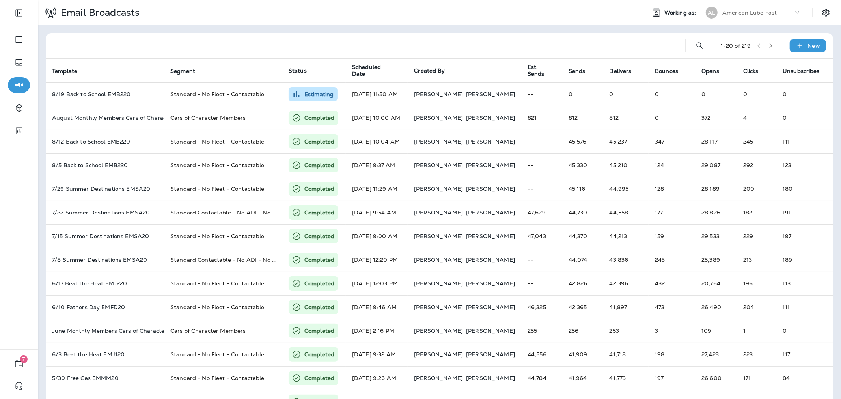
click at [716, 19] on div "AL American Lube Fast" at bounding box center [753, 13] width 105 height 16
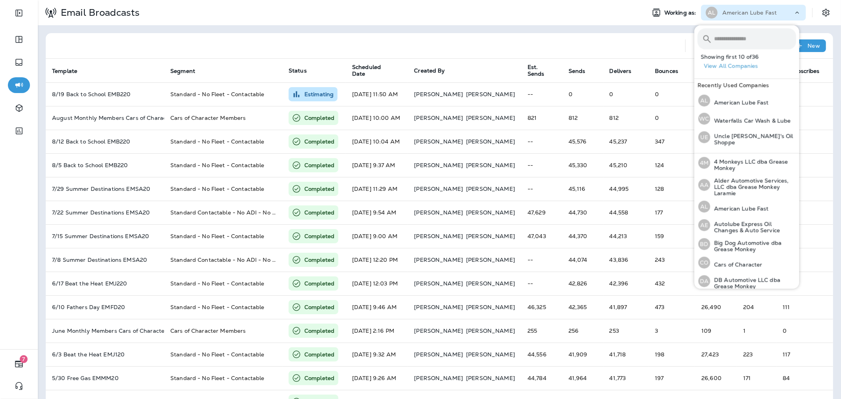
click at [735, 37] on input "text" at bounding box center [755, 38] width 82 height 21
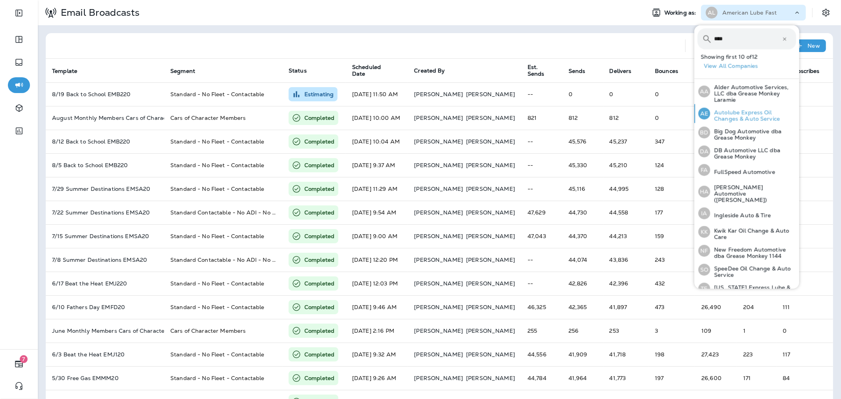
type input "****"
click at [746, 115] on p "Autolube Express Oil Changes & Auto Service" at bounding box center [753, 115] width 86 height 13
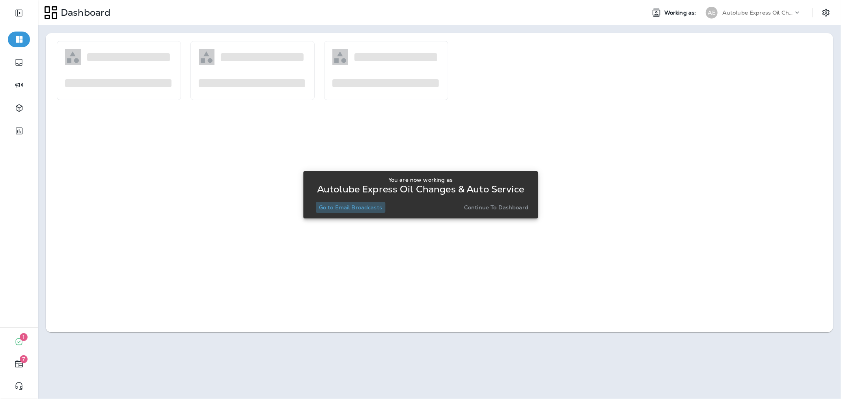
click at [355, 211] on button "Go to Email Broadcasts" at bounding box center [350, 207] width 69 height 11
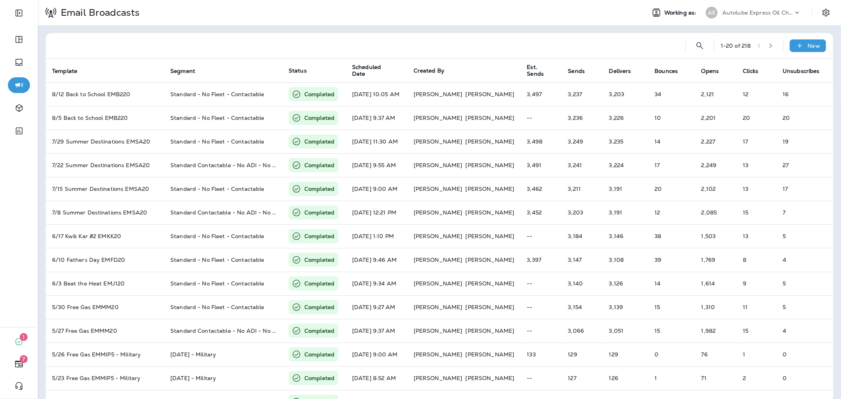
click at [798, 52] on div "1 - 20 of 218 New" at bounding box center [441, 45] width 778 height 25
click at [798, 48] on div "New" at bounding box center [808, 45] width 36 height 13
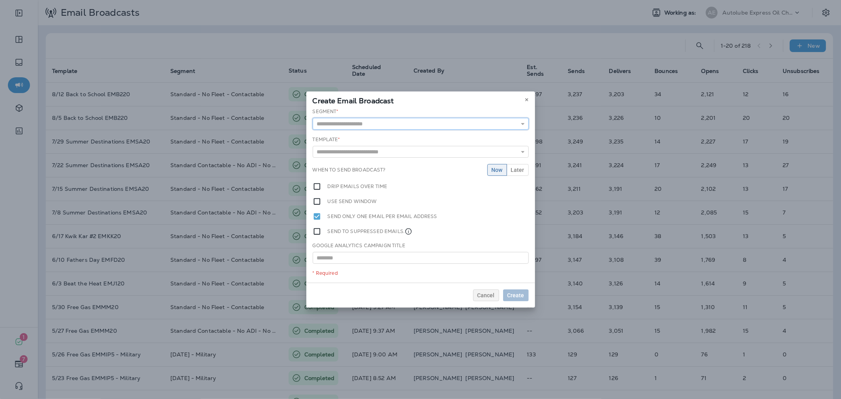
click at [433, 125] on input "text" at bounding box center [421, 124] width 216 height 12
type input "**********"
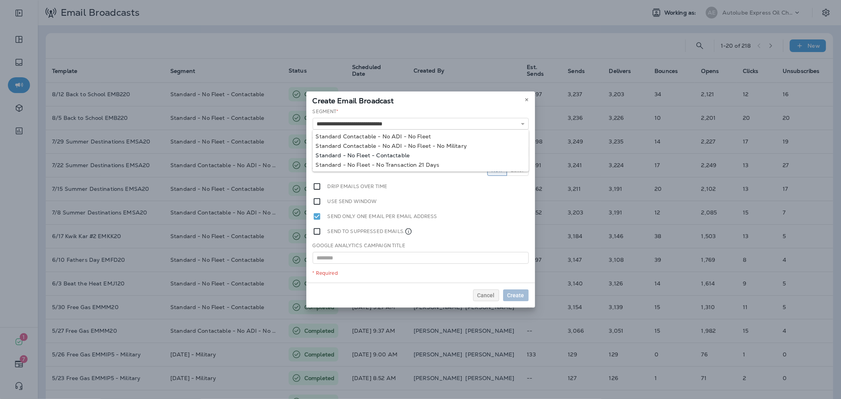
click at [412, 158] on div "**********" at bounding box center [420, 195] width 229 height 175
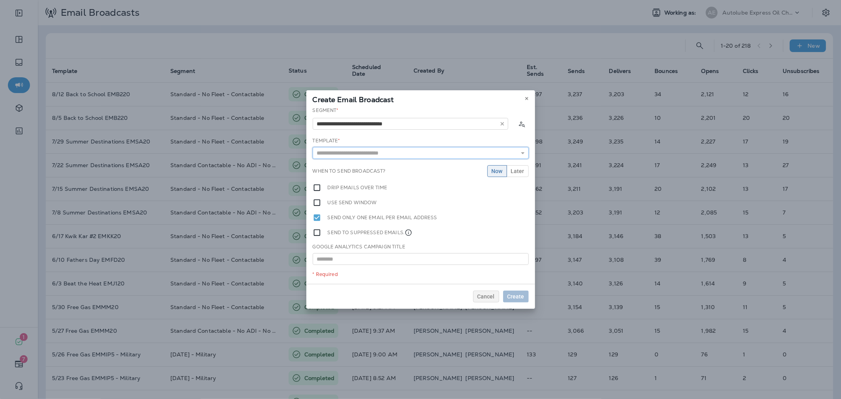
click at [412, 158] on input "text" at bounding box center [421, 153] width 216 height 12
type input "**********"
click at [400, 166] on div "**********" at bounding box center [420, 195] width 229 height 177
click at [515, 170] on span "Later" at bounding box center [517, 171] width 13 height 6
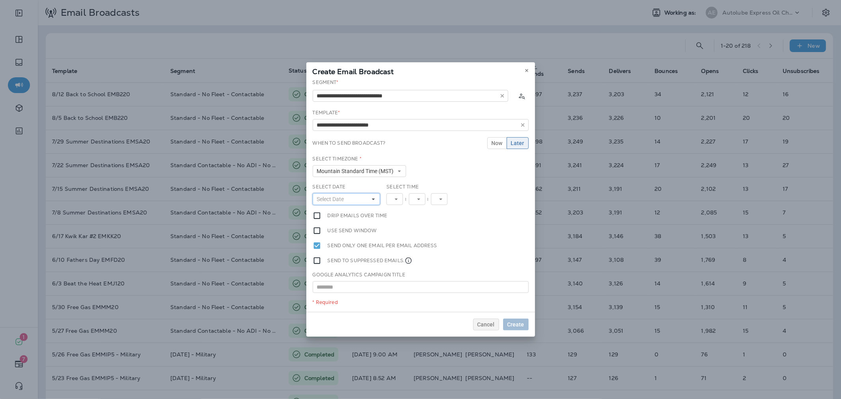
click at [348, 200] on span "Select Date" at bounding box center [332, 199] width 30 height 7
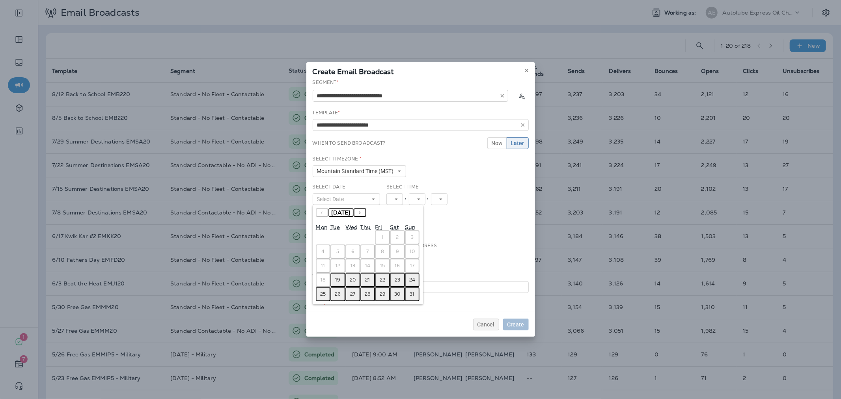
click at [338, 278] on abbr "19" at bounding box center [338, 280] width 5 height 6
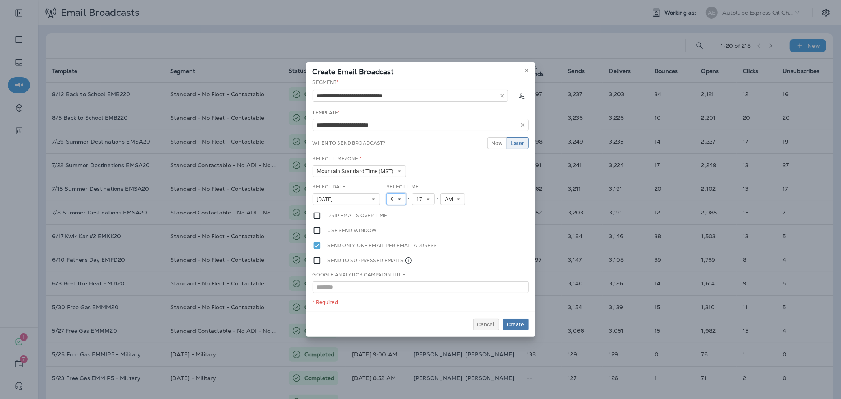
click at [392, 196] on span "9" at bounding box center [394, 199] width 6 height 7
click at [390, 304] on link "11" at bounding box center [397, 306] width 20 height 9
click at [420, 200] on span "17" at bounding box center [424, 199] width 9 height 7
click at [420, 219] on link "50" at bounding box center [426, 220] width 23 height 9
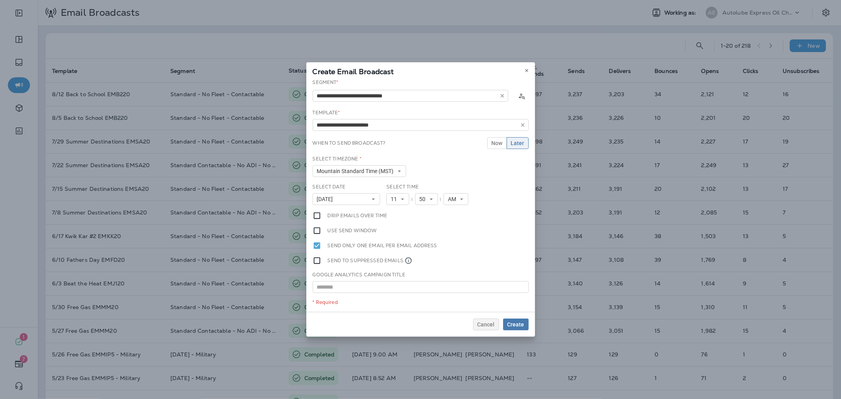
scroll to position [0, 0]
click at [511, 322] on span "Create" at bounding box center [516, 325] width 17 height 6
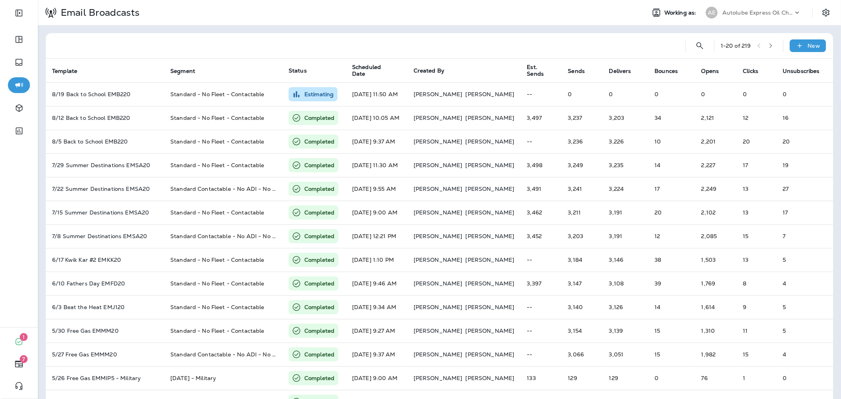
click at [774, 13] on p "Autolube Express Oil Changes & Auto Service" at bounding box center [758, 12] width 71 height 6
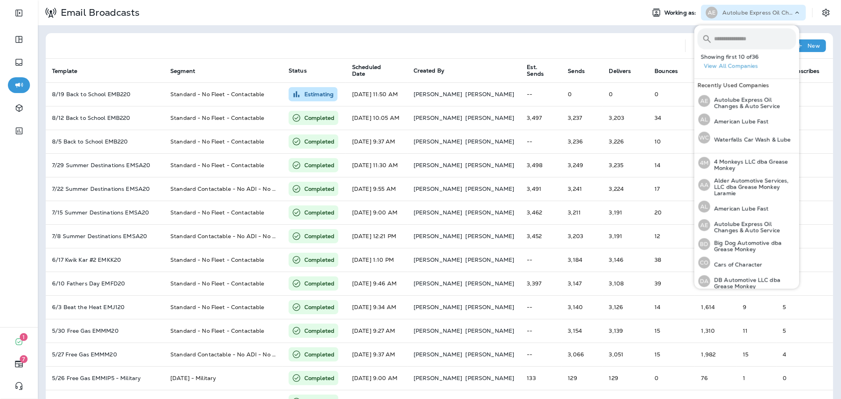
click at [764, 43] on input "text" at bounding box center [755, 38] width 82 height 21
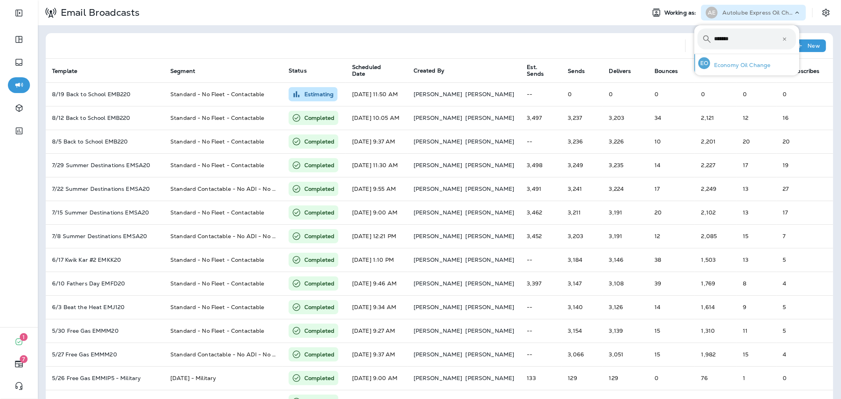
type input "*******"
click at [766, 64] on p "Economy Oil Change" at bounding box center [740, 65] width 61 height 6
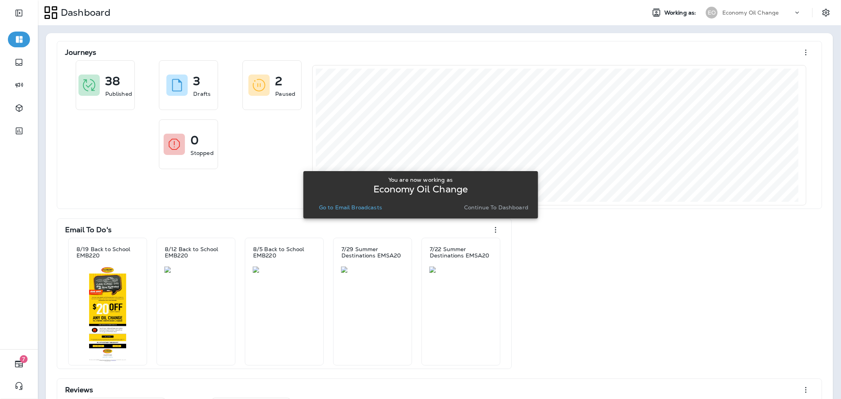
click at [371, 208] on p "Go to Email Broadcasts" at bounding box center [350, 207] width 63 height 6
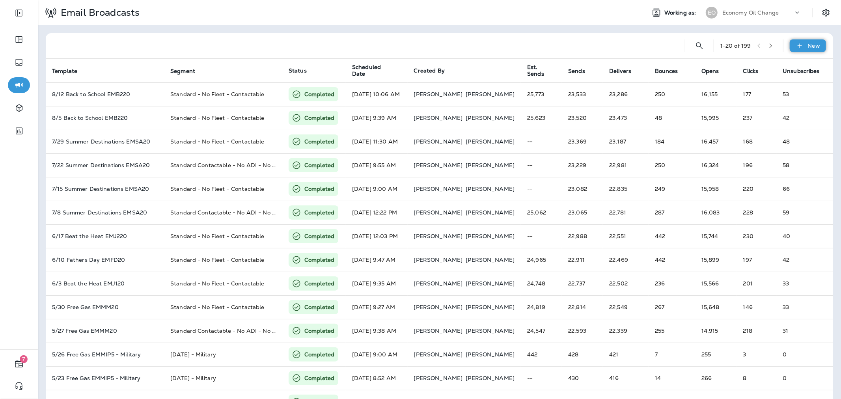
click at [808, 47] on p "New" at bounding box center [814, 46] width 12 height 6
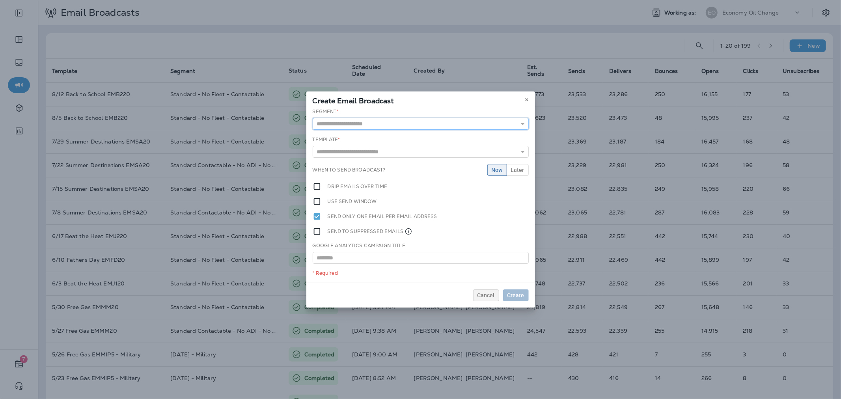
click at [364, 122] on input "text" at bounding box center [421, 124] width 216 height 12
type input "**********"
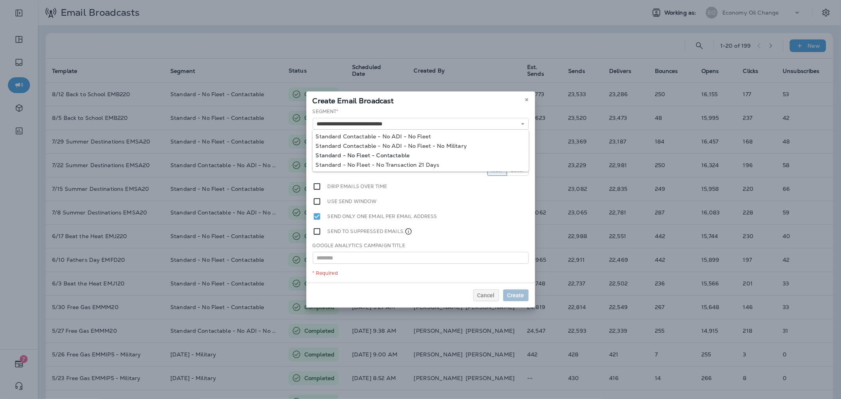
click at [382, 154] on div "**********" at bounding box center [420, 195] width 229 height 175
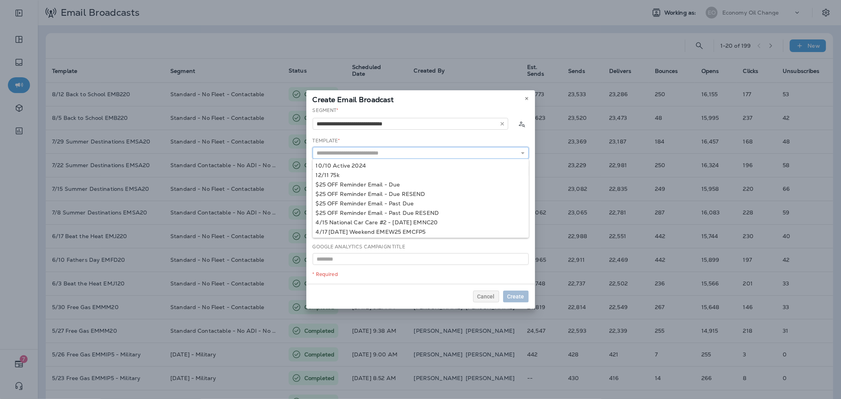
click at [387, 151] on input "text" at bounding box center [421, 153] width 216 height 12
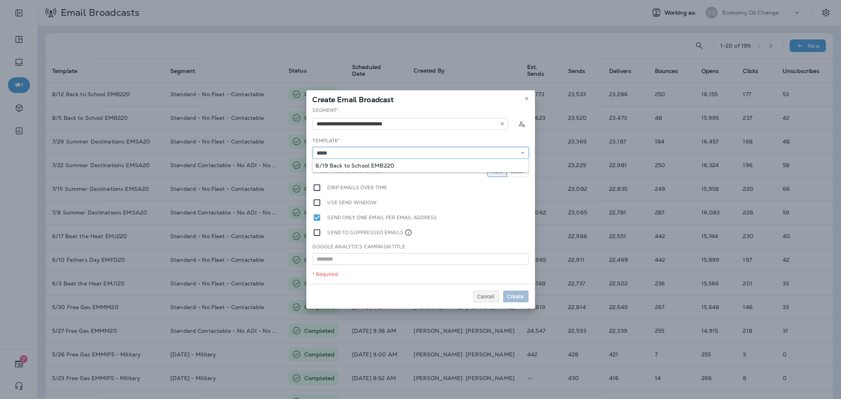
type input "**********"
click at [364, 165] on div "**********" at bounding box center [420, 195] width 229 height 177
click at [520, 168] on span "Later" at bounding box center [517, 171] width 13 height 6
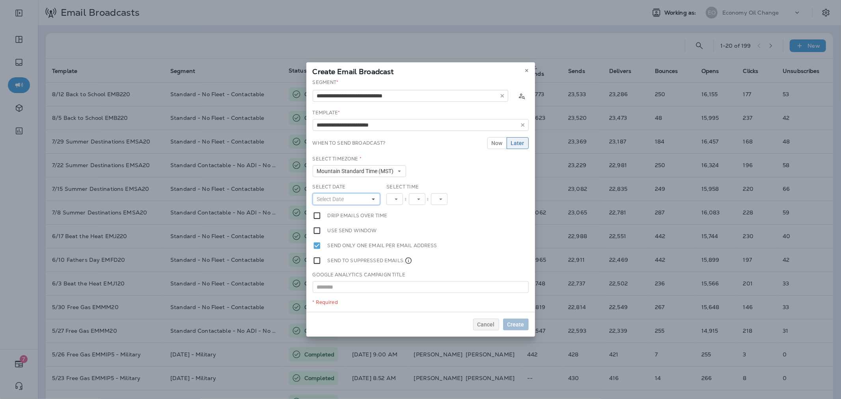
click at [353, 194] on button "Select Date" at bounding box center [347, 199] width 68 height 12
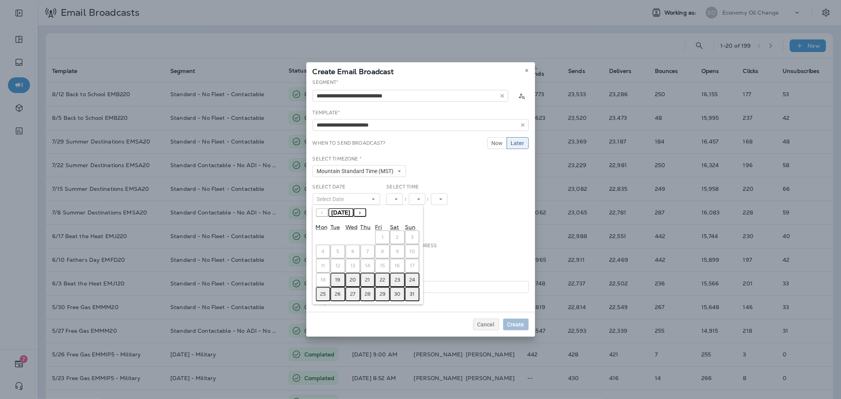
click at [340, 277] on abbr "19" at bounding box center [338, 280] width 5 height 6
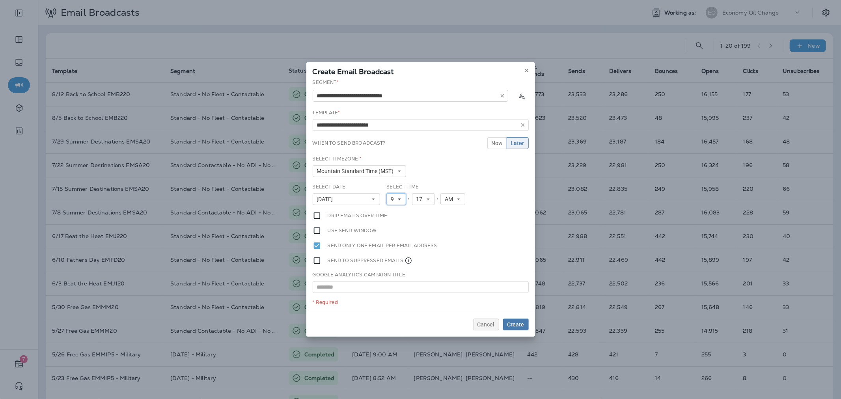
click at [397, 200] on icon at bounding box center [399, 199] width 5 height 5
click at [394, 296] on link "11" at bounding box center [397, 296] width 20 height 9
click at [425, 196] on span "17" at bounding box center [424, 199] width 9 height 7
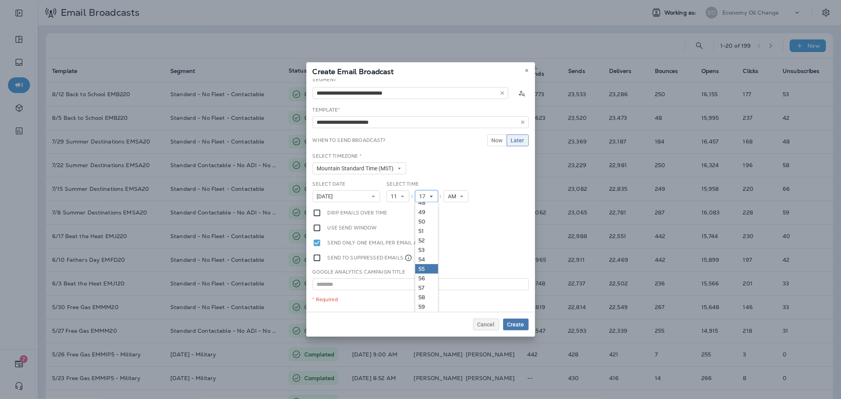
scroll to position [4, 0]
click at [421, 217] on link "50" at bounding box center [426, 220] width 23 height 9
click at [521, 319] on button "Create" at bounding box center [516, 325] width 26 height 12
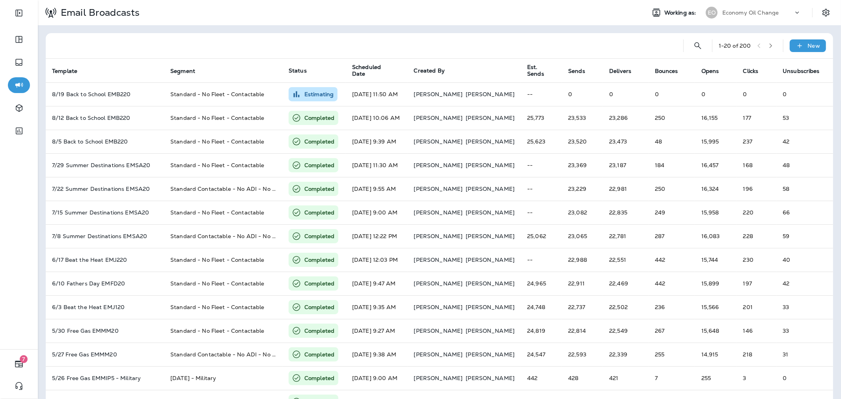
click at [729, 18] on div "EO Economy Oil Change" at bounding box center [753, 13] width 105 height 16
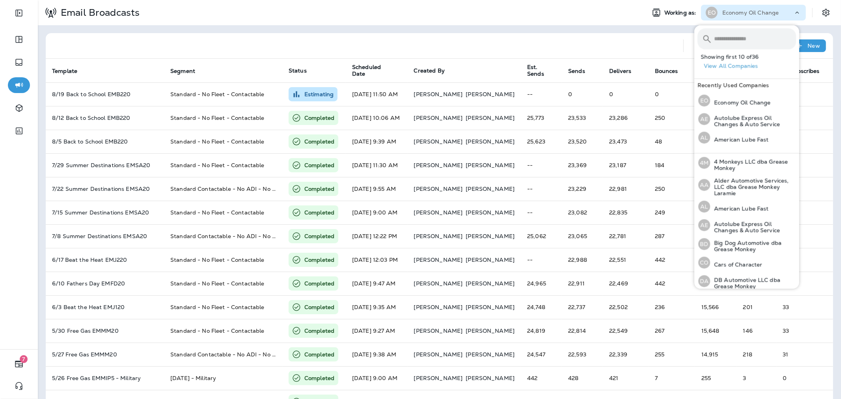
click at [734, 37] on input "text" at bounding box center [755, 38] width 82 height 21
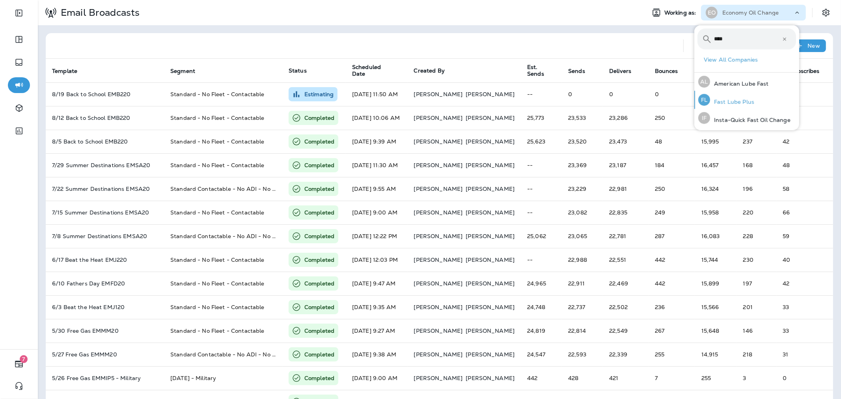
type input "****"
click at [741, 96] on div "FL Fast Lube Plus" at bounding box center [726, 100] width 62 height 18
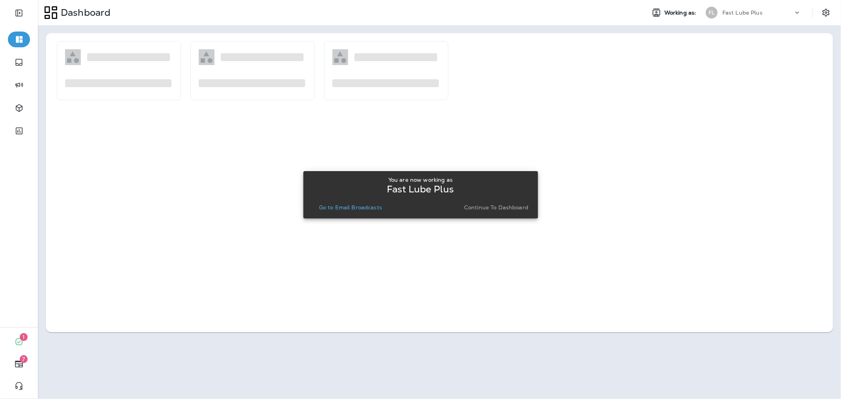
click at [339, 207] on p "Go to Email Broadcasts" at bounding box center [350, 207] width 63 height 6
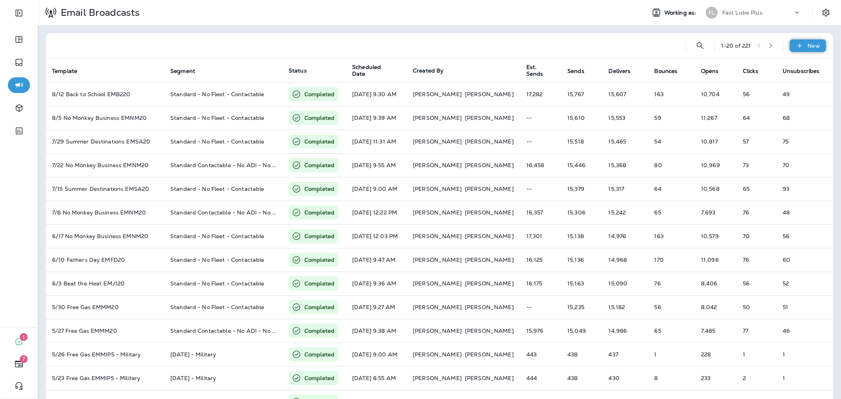
click at [798, 44] on icon at bounding box center [800, 46] width 8 height 8
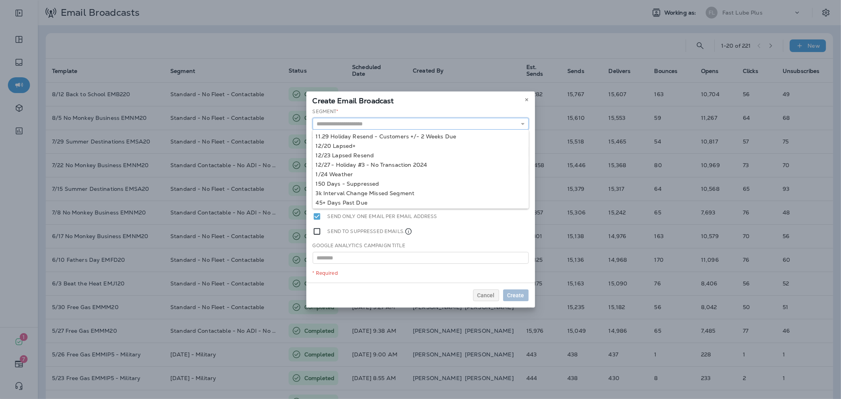
click at [401, 126] on input "text" at bounding box center [421, 124] width 216 height 12
type input "**********"
click at [399, 155] on div "**********" at bounding box center [420, 195] width 229 height 175
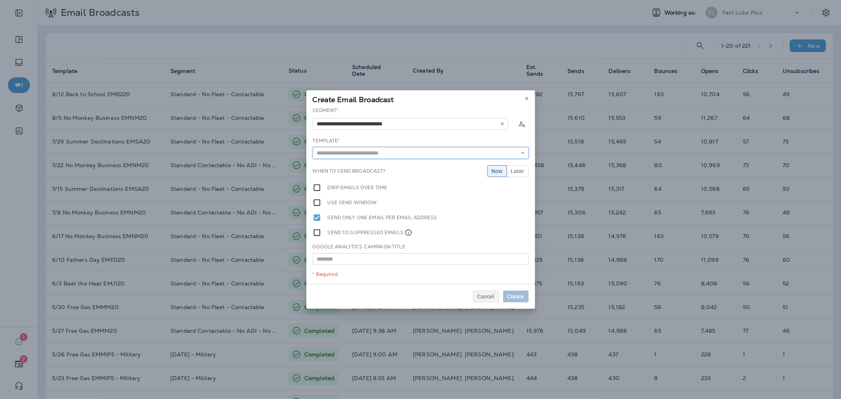
click at [407, 155] on input "text" at bounding box center [421, 153] width 216 height 12
type input "****"
type input "**********"
click at [407, 163] on div "**********" at bounding box center [420, 195] width 229 height 177
click at [511, 171] on button "Later" at bounding box center [518, 171] width 22 height 12
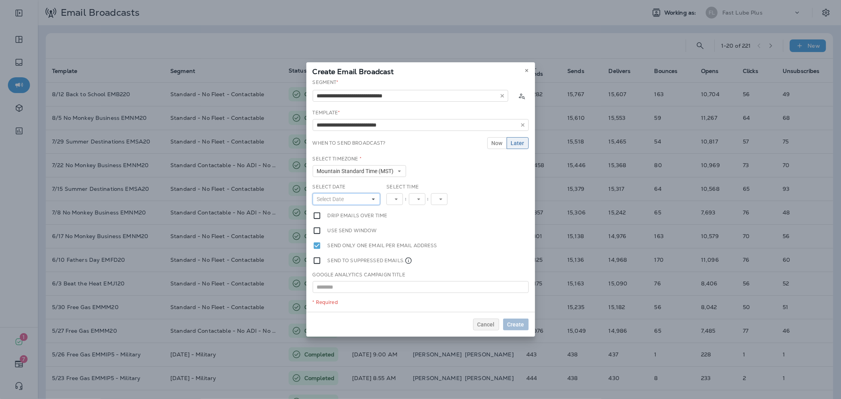
click at [365, 195] on button "Select Date" at bounding box center [347, 199] width 68 height 12
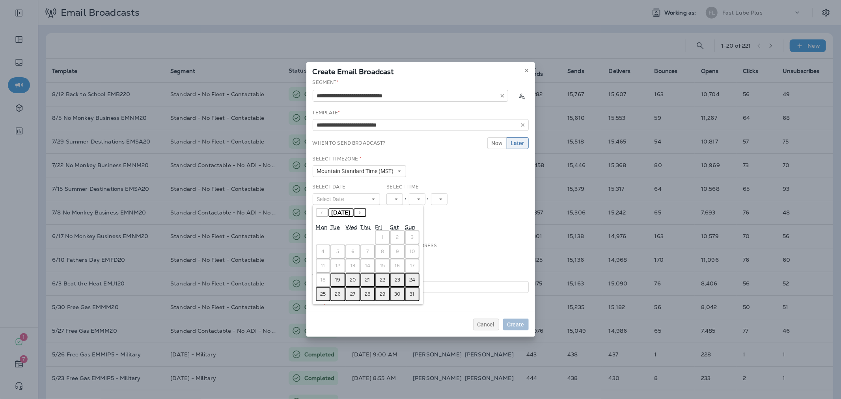
click at [336, 277] on abbr "19" at bounding box center [338, 280] width 5 height 6
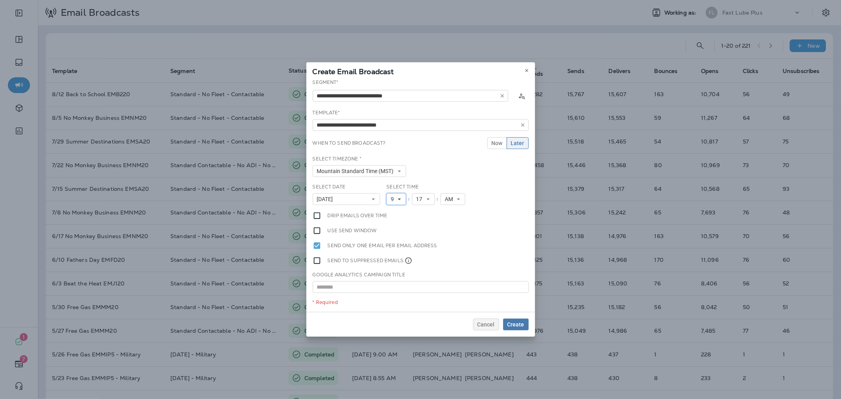
click at [398, 200] on icon at bounding box center [399, 199] width 5 height 5
click at [391, 305] on link "11" at bounding box center [397, 306] width 20 height 9
click at [427, 200] on span "17" at bounding box center [424, 199] width 9 height 7
click at [419, 217] on link "50" at bounding box center [426, 220] width 23 height 9
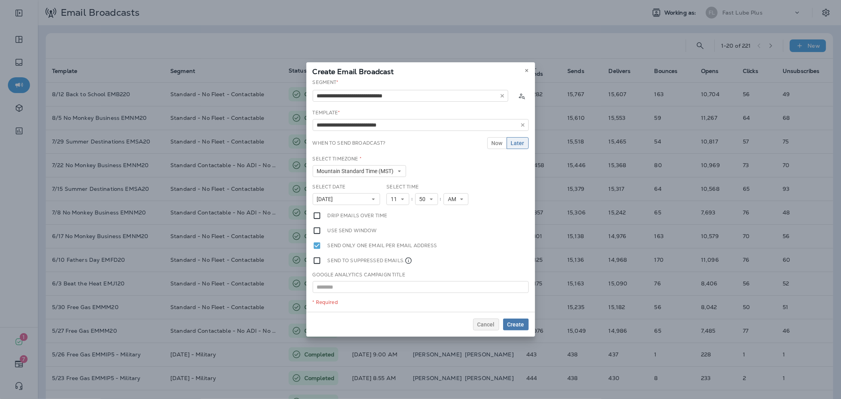
scroll to position [0, 0]
click at [518, 323] on span "Create" at bounding box center [516, 325] width 17 height 6
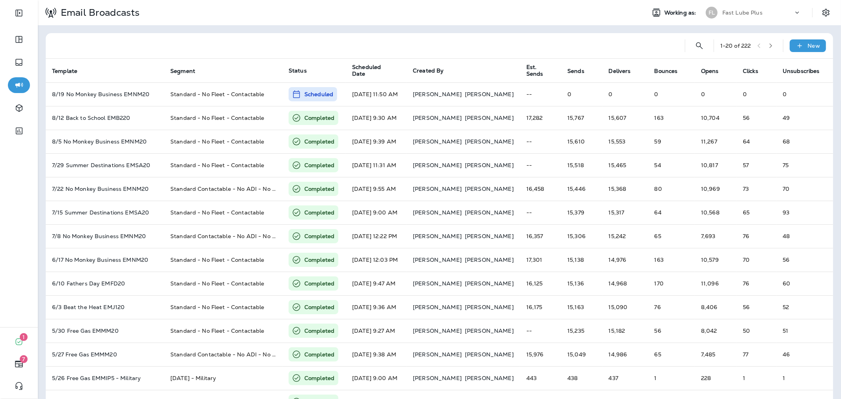
click at [744, 14] on p "Fast Lube Plus" at bounding box center [743, 12] width 40 height 6
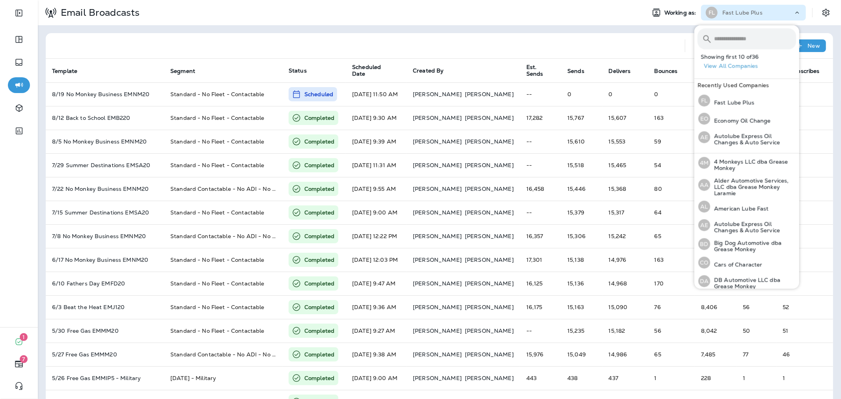
click at [738, 41] on input "text" at bounding box center [755, 38] width 82 height 21
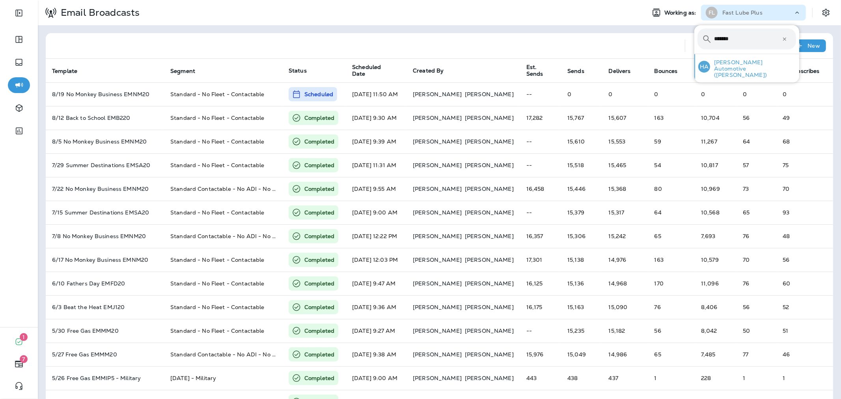
type input "*******"
click at [740, 62] on p "[PERSON_NAME] Automotive ([PERSON_NAME])" at bounding box center [753, 68] width 86 height 19
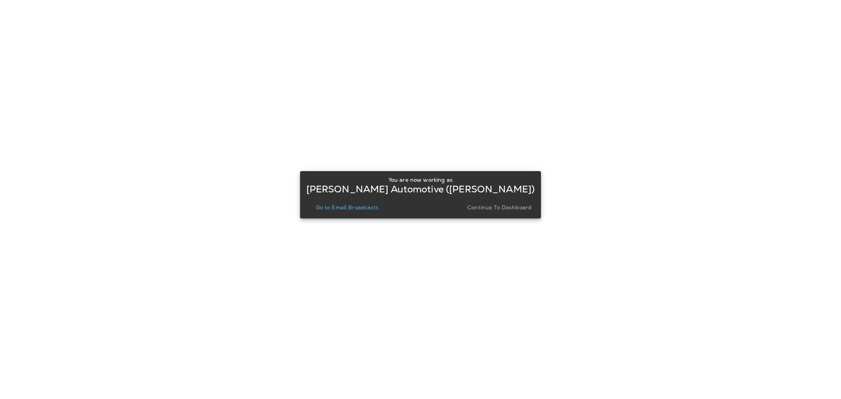
click at [354, 213] on div "You are now working as Herbert Automotive (Herbert Emissions) Go to Email Broad…" at bounding box center [420, 195] width 229 height 43
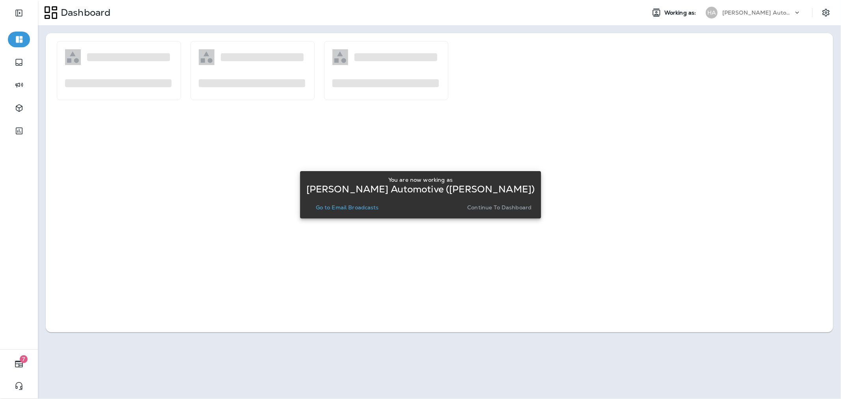
click at [354, 210] on p "Go to Email Broadcasts" at bounding box center [347, 207] width 63 height 6
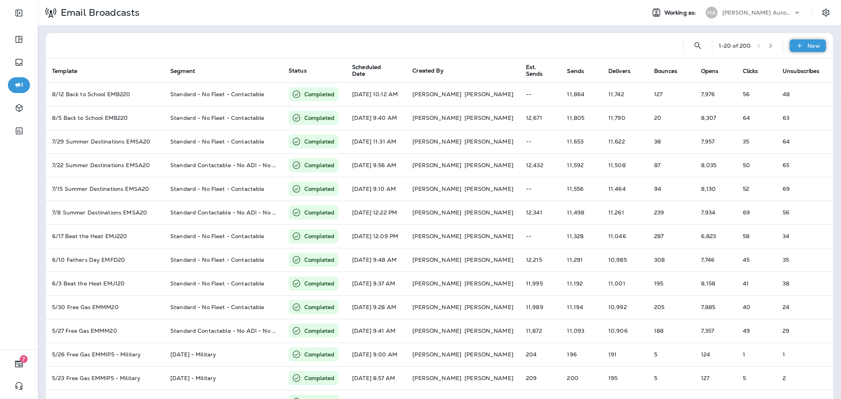
click at [796, 48] on icon at bounding box center [800, 46] width 8 height 8
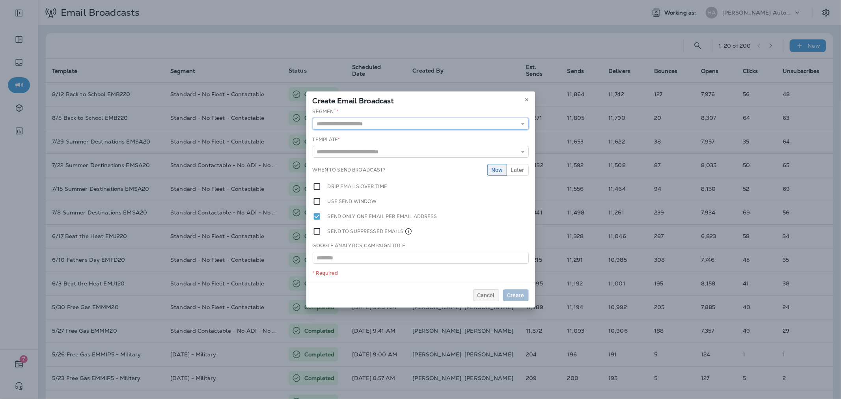
click at [389, 128] on input "text" at bounding box center [421, 124] width 216 height 12
type input "**********"
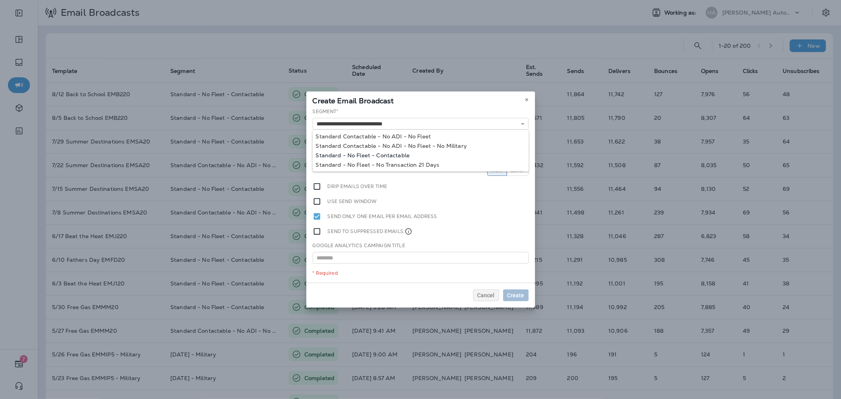
click at [408, 158] on div "**********" at bounding box center [420, 195] width 229 height 175
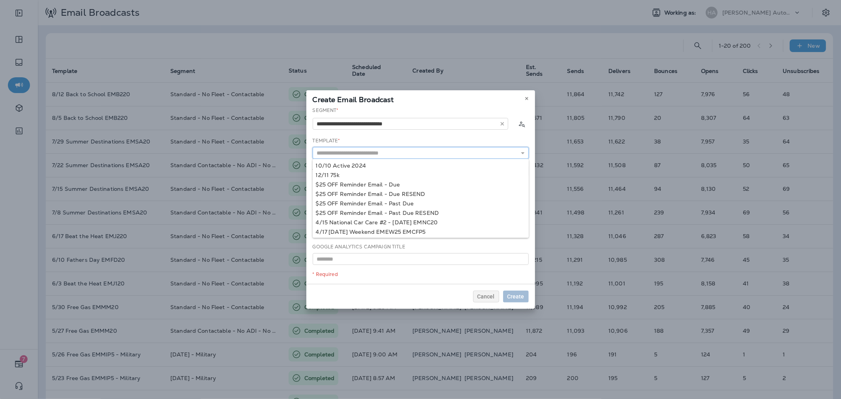
click at [405, 152] on input "text" at bounding box center [421, 153] width 216 height 12
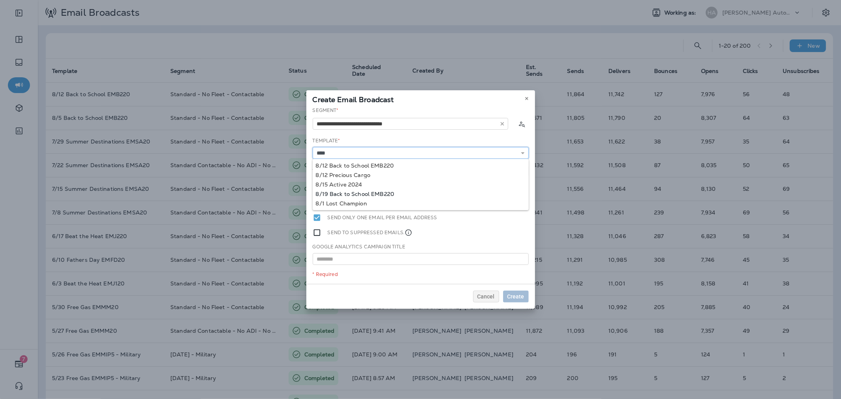
type input "**********"
click at [369, 193] on div "**********" at bounding box center [420, 195] width 229 height 177
click at [517, 172] on span "Later" at bounding box center [517, 171] width 13 height 6
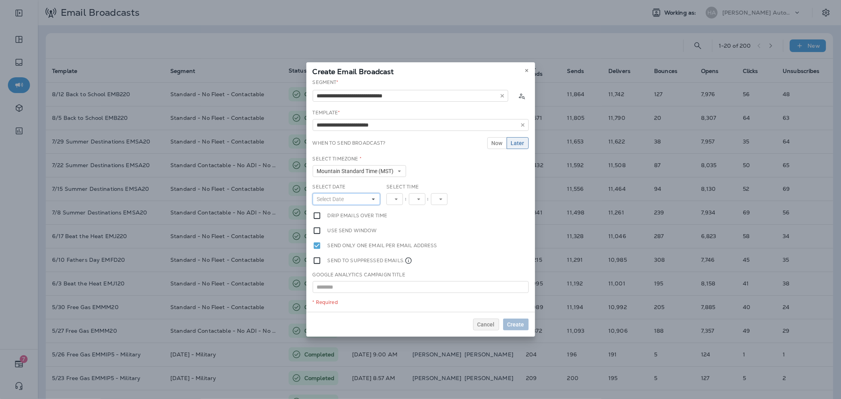
click at [355, 198] on button "Select Date" at bounding box center [347, 199] width 68 height 12
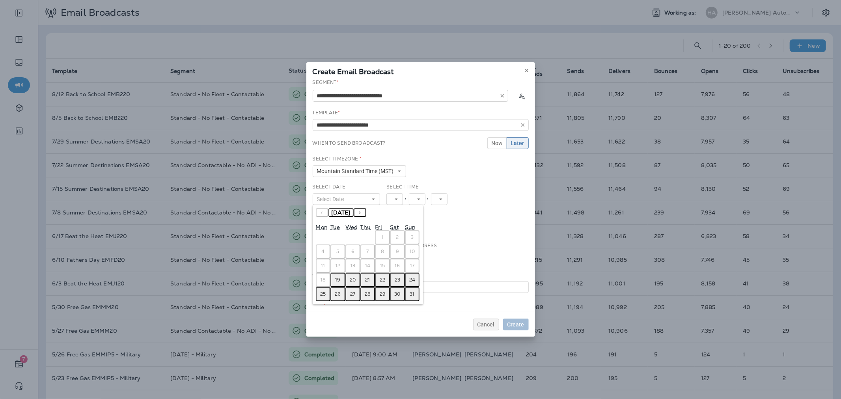
click at [340, 277] on abbr "19" at bounding box center [338, 280] width 5 height 6
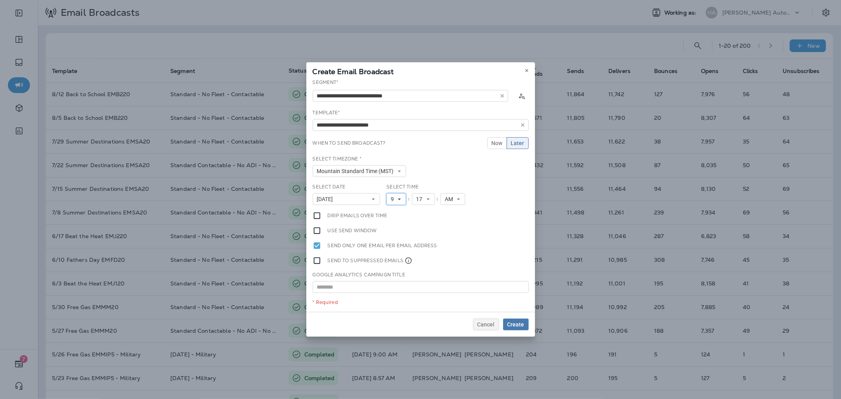
click at [401, 199] on use at bounding box center [399, 200] width 3 height 2
click at [391, 304] on link "11" at bounding box center [397, 306] width 20 height 9
click at [423, 196] on span "17" at bounding box center [424, 199] width 9 height 7
click at [421, 225] on link "50" at bounding box center [426, 224] width 23 height 9
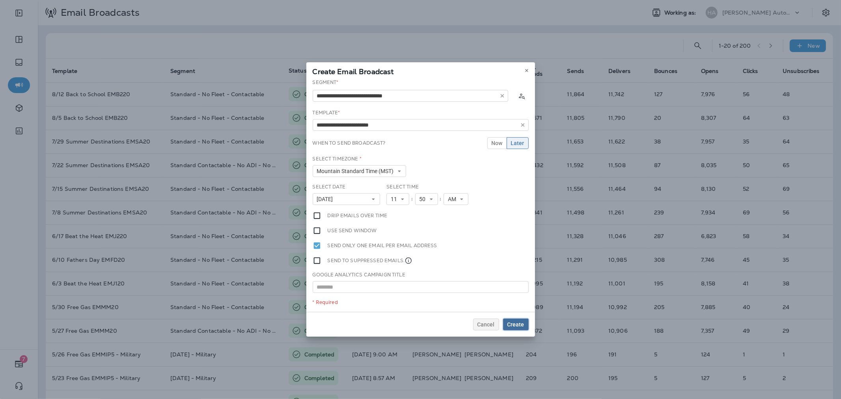
click at [504, 323] on button "Create" at bounding box center [516, 325] width 26 height 12
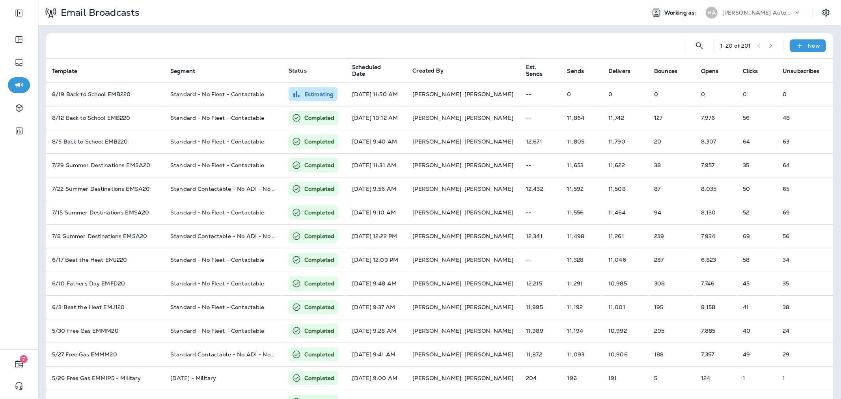
click at [758, 19] on div "[PERSON_NAME] Automotive ([PERSON_NAME])" at bounding box center [753, 13] width 105 height 16
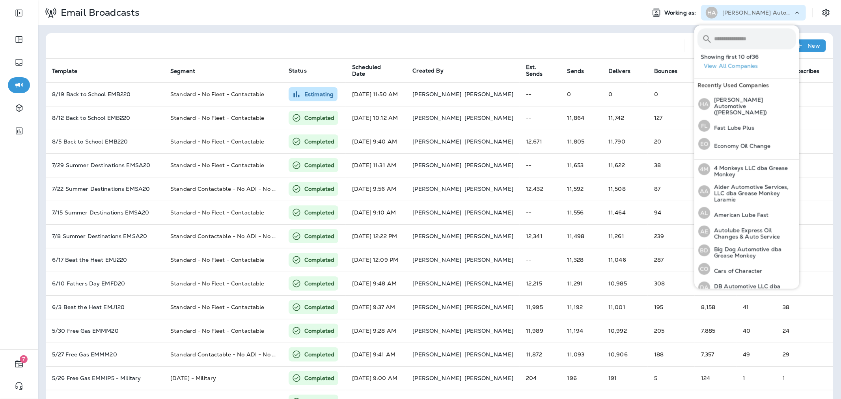
click at [748, 39] on input "text" at bounding box center [755, 38] width 82 height 21
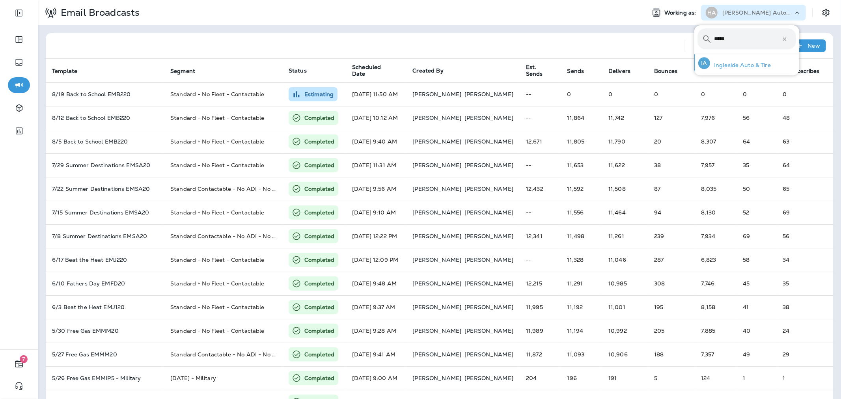
type input "*****"
click at [748, 60] on div "IA Ingleside Auto & Tire" at bounding box center [734, 63] width 79 height 18
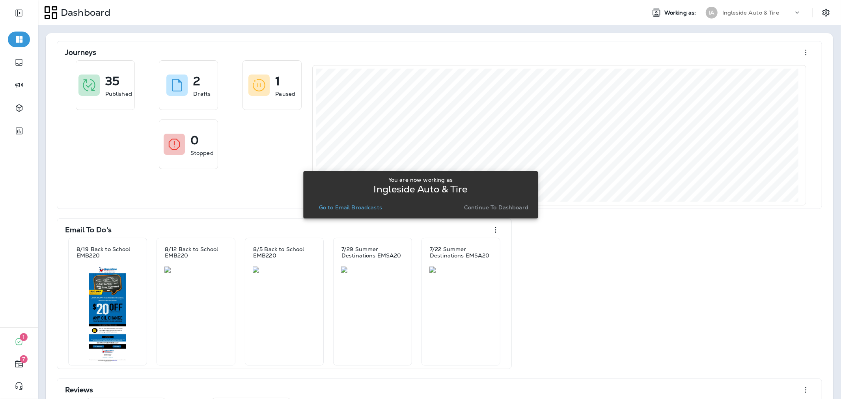
click at [366, 211] on button "Go to Email Broadcasts" at bounding box center [350, 207] width 69 height 11
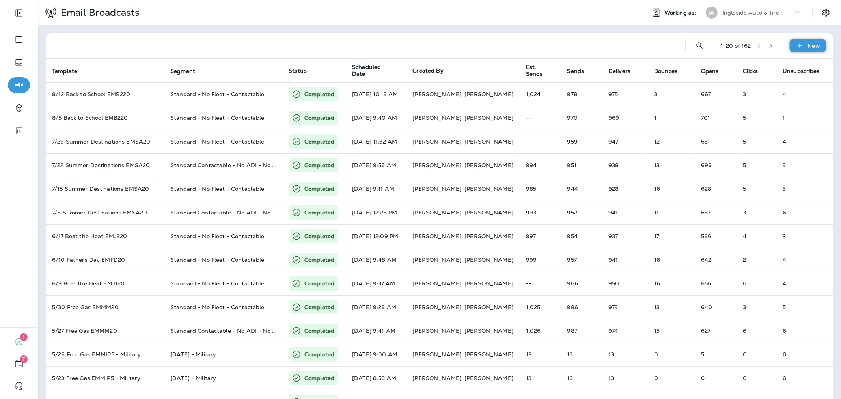
click at [808, 43] on p "New" at bounding box center [814, 46] width 12 height 6
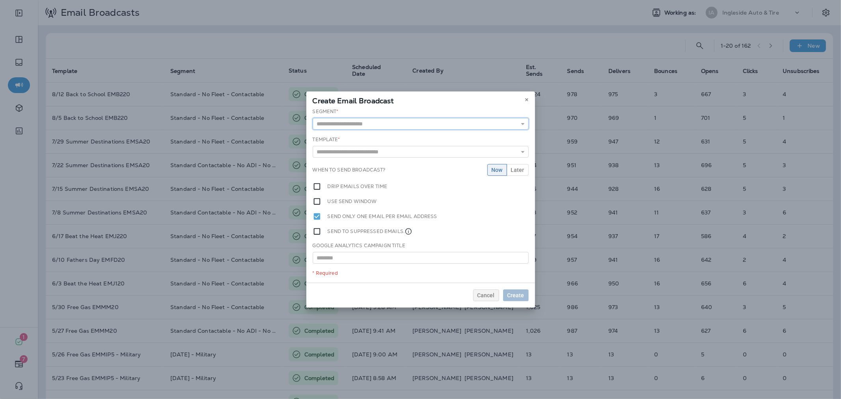
click at [433, 124] on input "text" at bounding box center [421, 124] width 216 height 12
type input "**********"
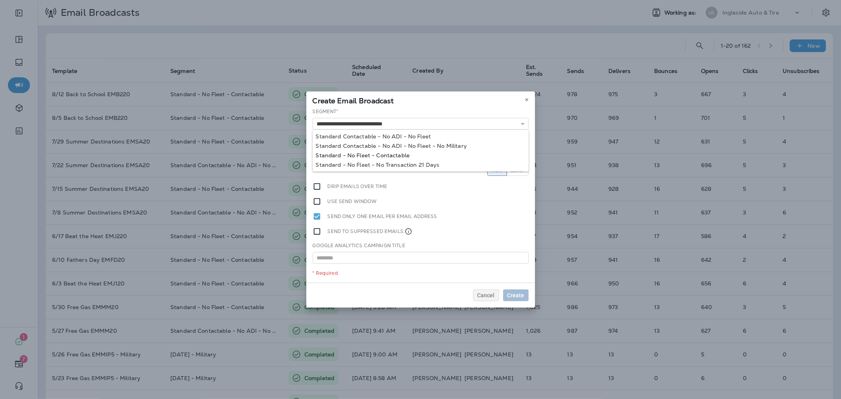
click at [391, 153] on div "**********" at bounding box center [420, 195] width 229 height 175
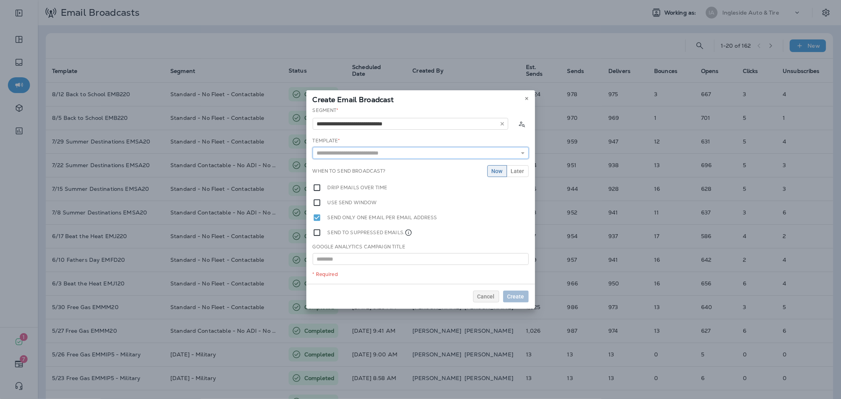
click at [391, 157] on input "text" at bounding box center [421, 153] width 216 height 12
type input "**********"
click at [390, 163] on div "**********" at bounding box center [420, 195] width 229 height 177
click at [514, 174] on span "Later" at bounding box center [517, 171] width 13 height 6
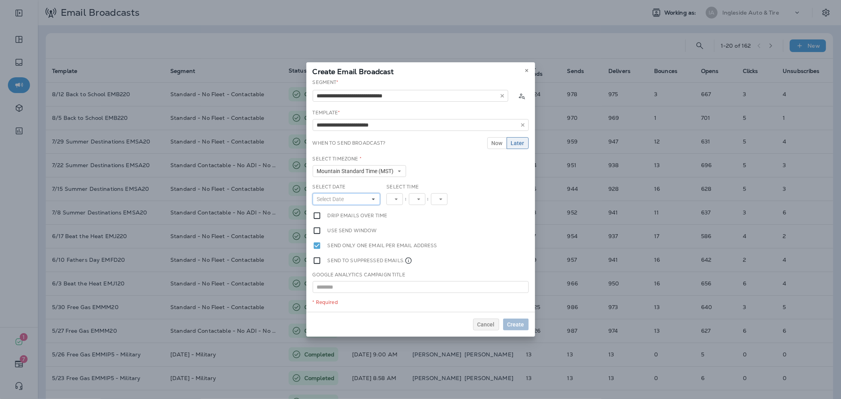
click at [365, 202] on button "Select Date" at bounding box center [347, 199] width 68 height 12
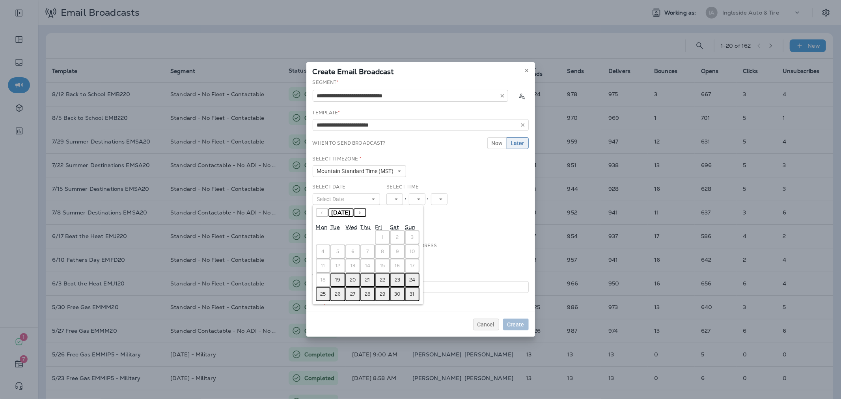
click at [342, 275] on button "19" at bounding box center [338, 280] width 15 height 14
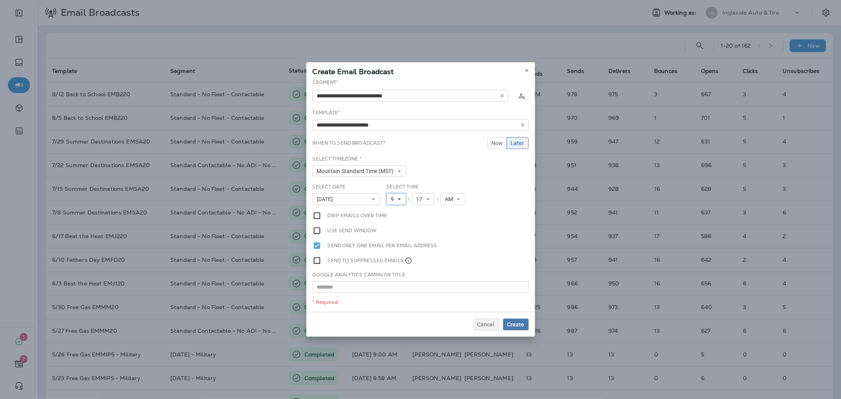
click at [398, 199] on icon at bounding box center [399, 199] width 5 height 5
click at [393, 303] on link "11" at bounding box center [397, 306] width 20 height 9
click at [424, 200] on span "17" at bounding box center [424, 199] width 9 height 7
click at [422, 220] on link "50" at bounding box center [426, 220] width 23 height 9
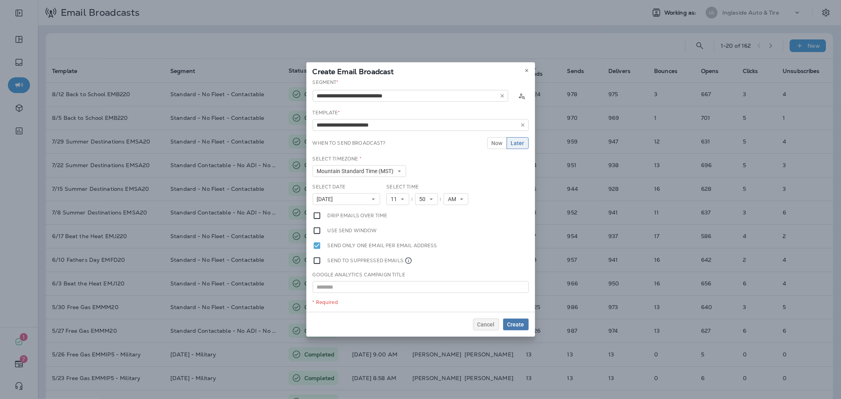
scroll to position [0, 0]
click at [514, 322] on span "Create" at bounding box center [516, 325] width 17 height 6
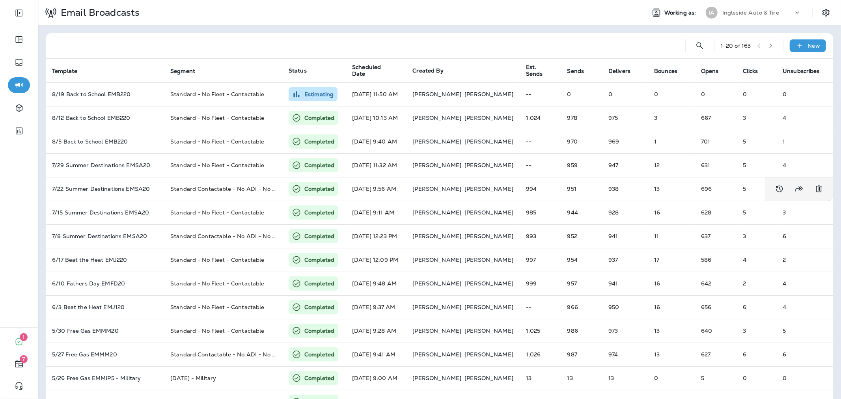
drag, startPoint x: 713, startPoint y: 15, endPoint x: 715, endPoint y: 18, distance: 4.3
click at [713, 15] on div "IA" at bounding box center [711, 13] width 21 height 12
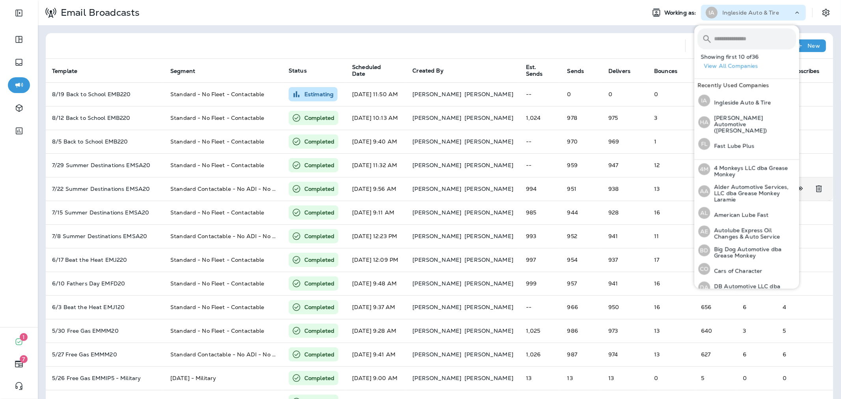
click at [726, 45] on input "text" at bounding box center [755, 38] width 82 height 21
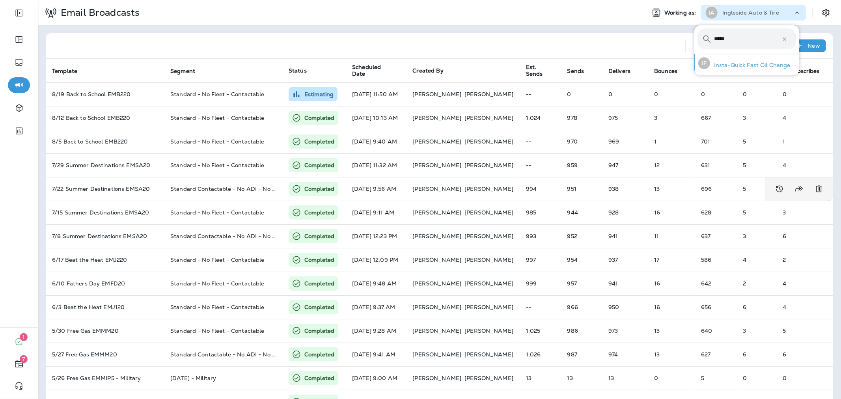
type input "*****"
click at [730, 59] on div "IF Insta-Quick Fast Oil Change" at bounding box center [744, 63] width 99 height 18
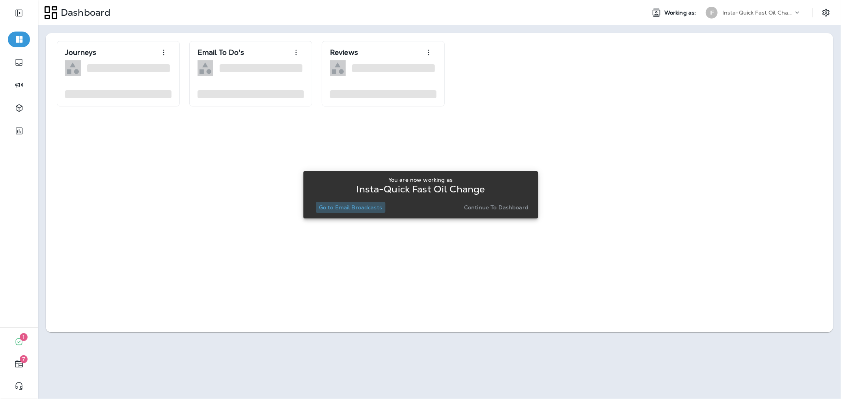
click at [375, 210] on p "Go to Email Broadcasts" at bounding box center [350, 207] width 63 height 6
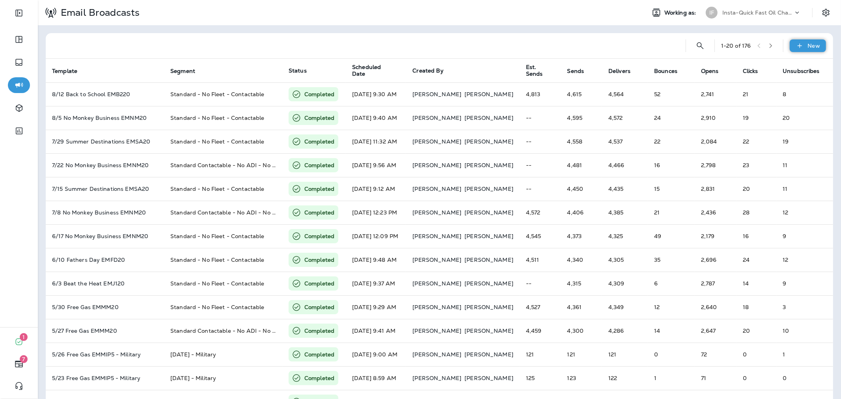
click at [809, 44] on p "New" at bounding box center [814, 46] width 12 height 6
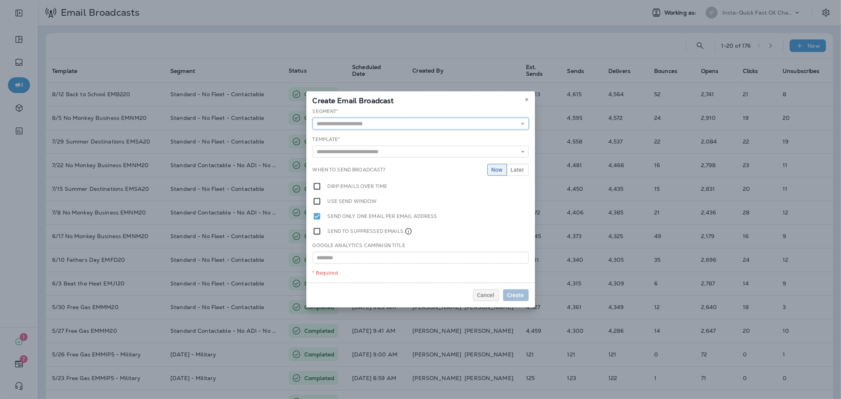
click at [351, 125] on input "text" at bounding box center [421, 124] width 216 height 12
type input "**********"
click at [357, 155] on div "**********" at bounding box center [420, 195] width 229 height 177
click at [360, 154] on input "text" at bounding box center [421, 153] width 216 height 12
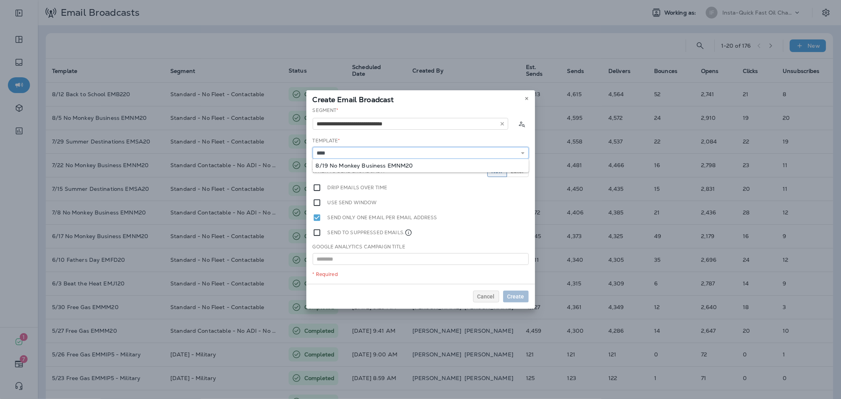
type input "**********"
click at [364, 163] on div "**********" at bounding box center [420, 195] width 229 height 177
click at [518, 170] on span "Later" at bounding box center [517, 171] width 13 height 6
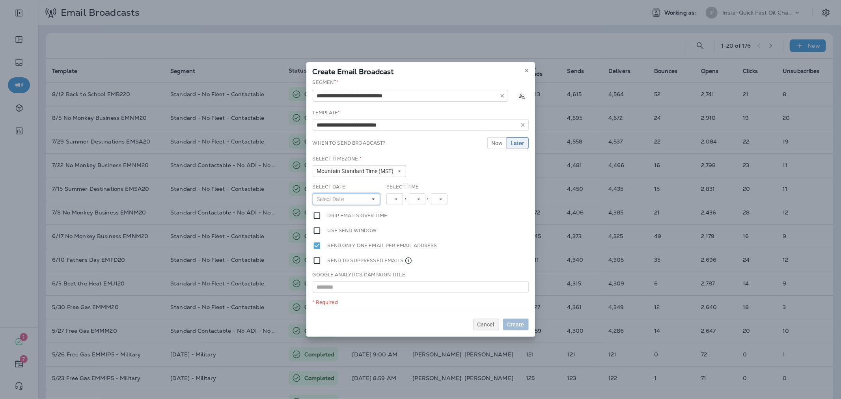
click at [356, 195] on button "Select Date" at bounding box center [347, 199] width 68 height 12
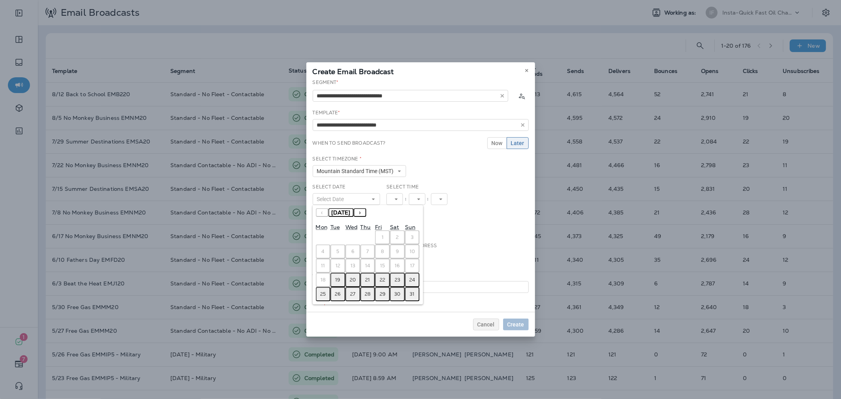
click at [342, 275] on button "19" at bounding box center [338, 280] width 15 height 14
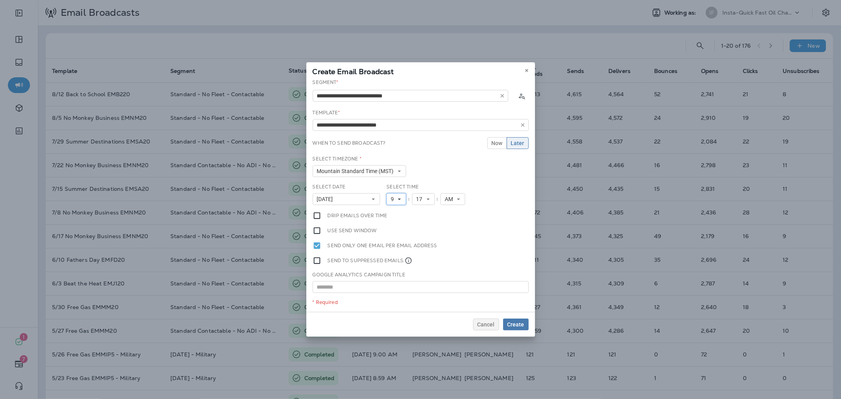
click at [401, 197] on icon at bounding box center [399, 199] width 5 height 5
drag, startPoint x: 391, startPoint y: 302, endPoint x: 403, endPoint y: 263, distance: 41.0
click at [391, 302] on link "11" at bounding box center [397, 306] width 20 height 9
click at [424, 196] on span "17" at bounding box center [424, 199] width 9 height 7
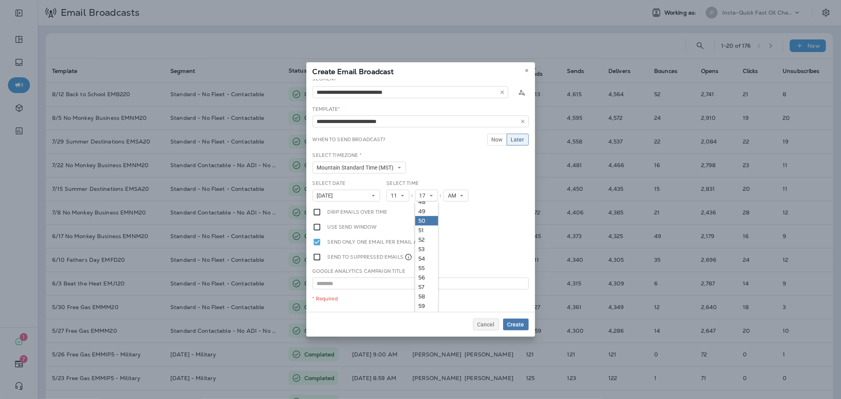
click at [420, 218] on link "50" at bounding box center [426, 220] width 23 height 9
click at [512, 322] on span "Create" at bounding box center [516, 325] width 17 height 6
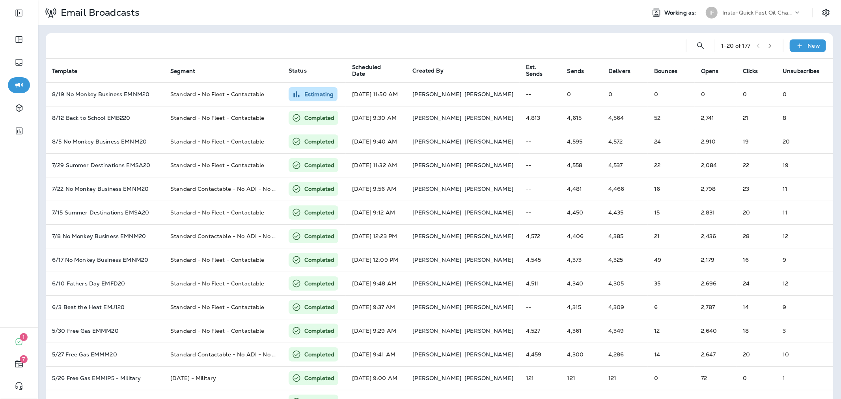
drag, startPoint x: 716, startPoint y: 14, endPoint x: 719, endPoint y: 19, distance: 6.2
click at [723, 14] on p "Insta-Quick Fast Oil Change" at bounding box center [758, 12] width 71 height 6
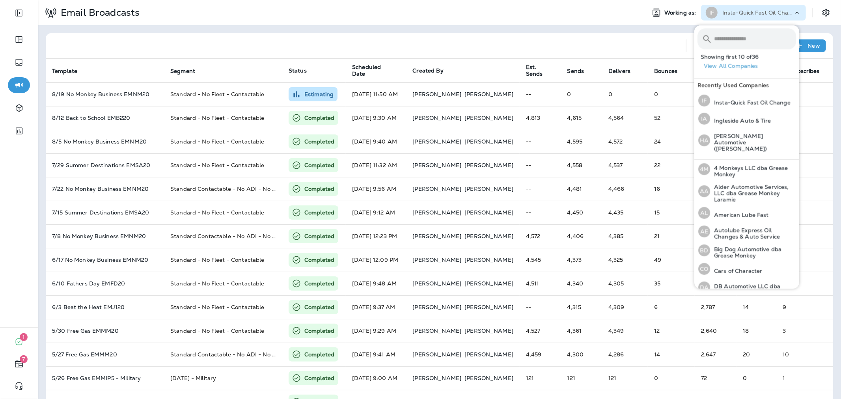
click at [727, 33] on input "text" at bounding box center [755, 38] width 82 height 21
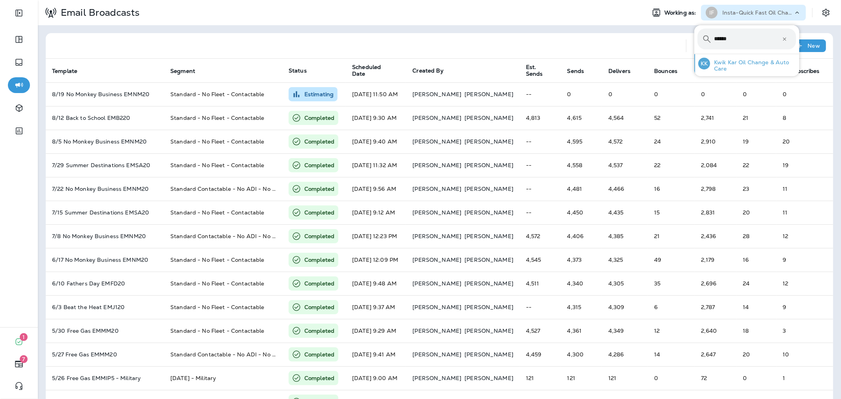
type input "******"
click at [736, 63] on p "Kwik Kar Oil Change & Auto Care" at bounding box center [753, 65] width 86 height 13
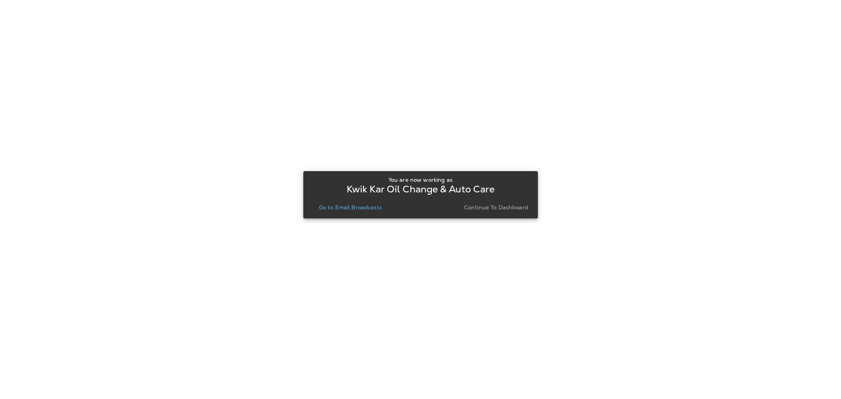
click at [363, 213] on div "You are now working as Kwik Kar Oil Change & Auto Care Go to Email Broadcasts C…" at bounding box center [421, 195] width 222 height 43
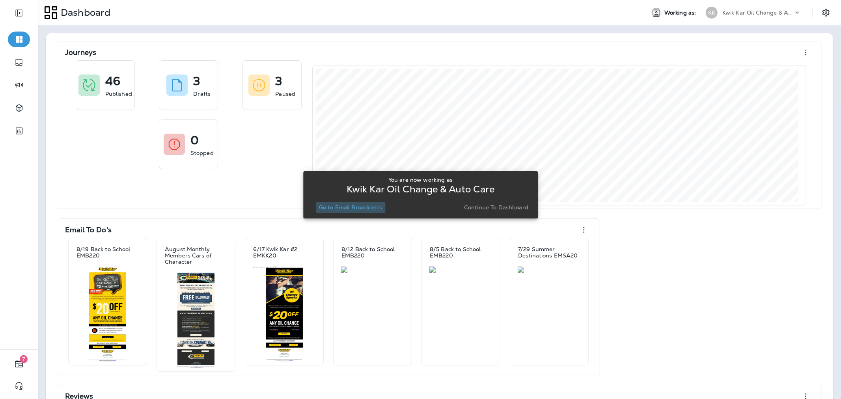
click at [363, 211] on button "Go to Email Broadcasts" at bounding box center [350, 207] width 69 height 11
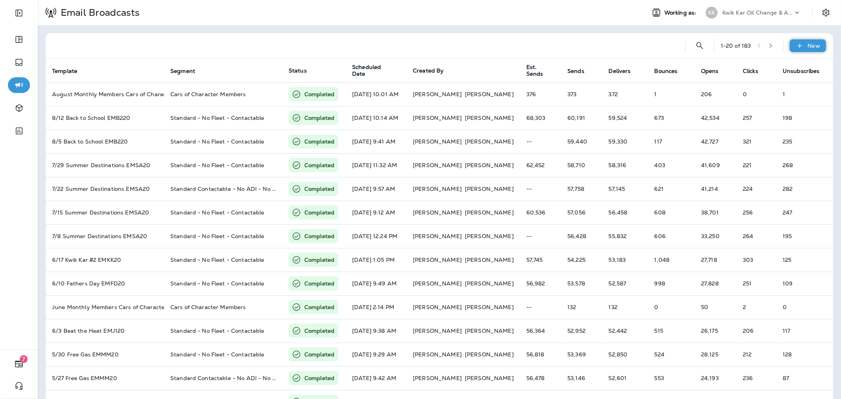
click at [808, 48] on p "New" at bounding box center [814, 46] width 12 height 6
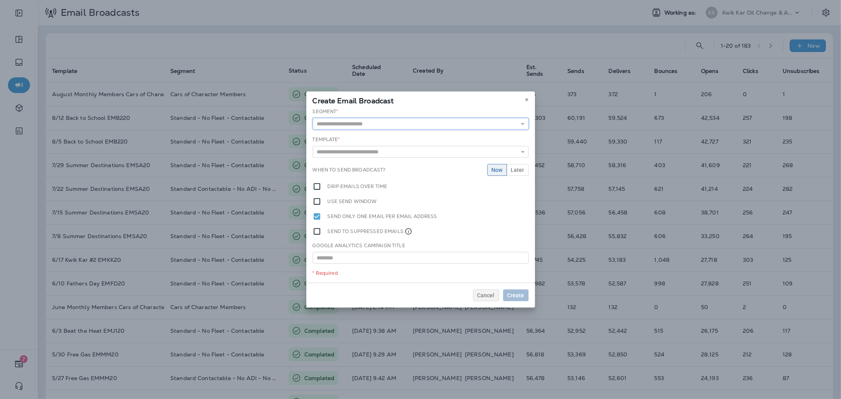
click at [376, 120] on input "text" at bounding box center [421, 124] width 216 height 12
type input "**********"
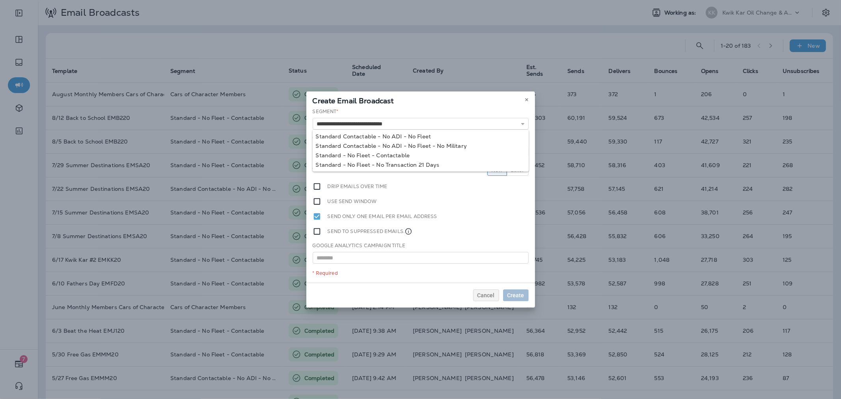
click at [395, 153] on div "**********" at bounding box center [420, 195] width 229 height 175
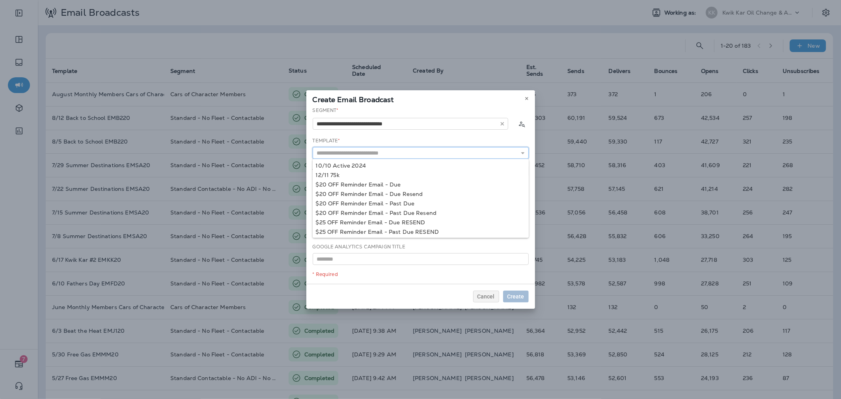
click at [407, 153] on input "text" at bounding box center [421, 153] width 216 height 12
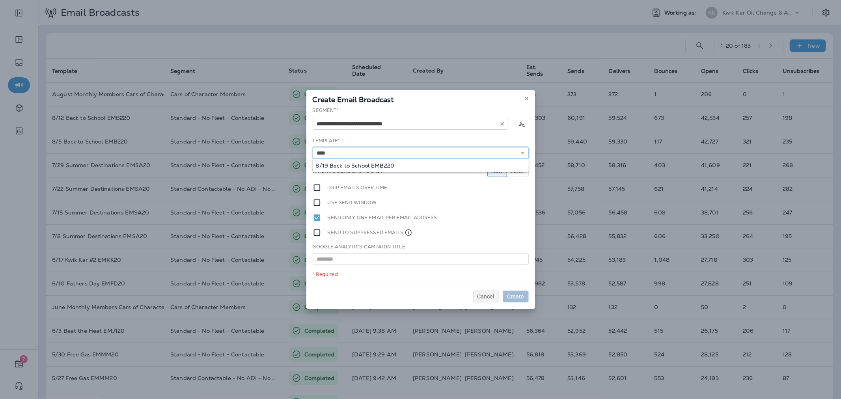
type input "**********"
click at [403, 163] on div "**********" at bounding box center [420, 195] width 229 height 177
click at [518, 172] on span "Later" at bounding box center [517, 171] width 13 height 6
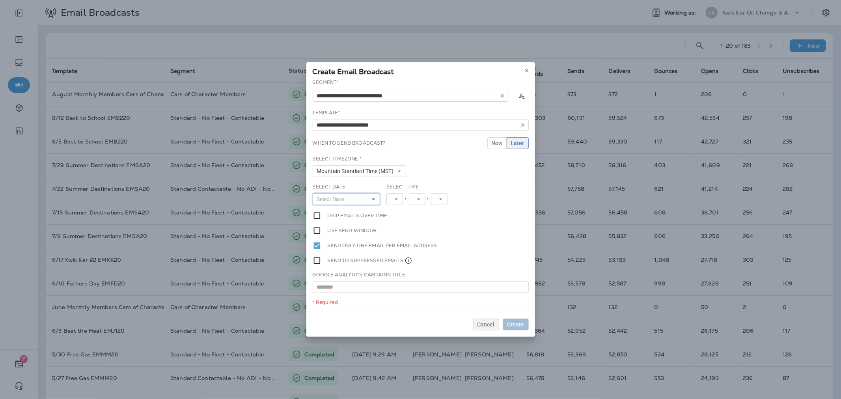
click at [355, 203] on button "Select Date" at bounding box center [347, 199] width 68 height 12
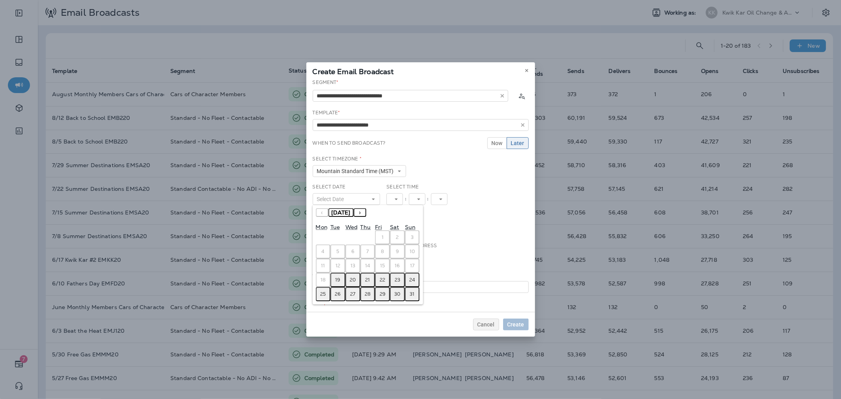
click at [339, 277] on abbr "19" at bounding box center [338, 280] width 5 height 6
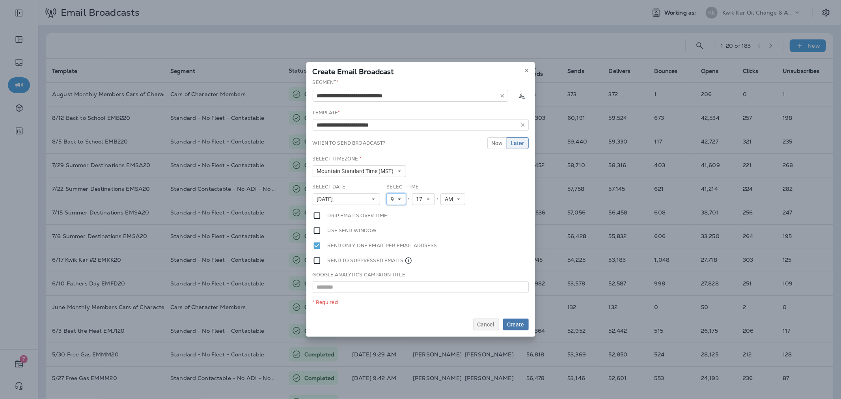
click at [399, 201] on button "9" at bounding box center [397, 199] width 20 height 12
click at [389, 305] on link "11" at bounding box center [397, 306] width 20 height 9
click at [426, 197] on span "17" at bounding box center [424, 199] width 9 height 7
click at [421, 219] on link "50" at bounding box center [426, 220] width 23 height 9
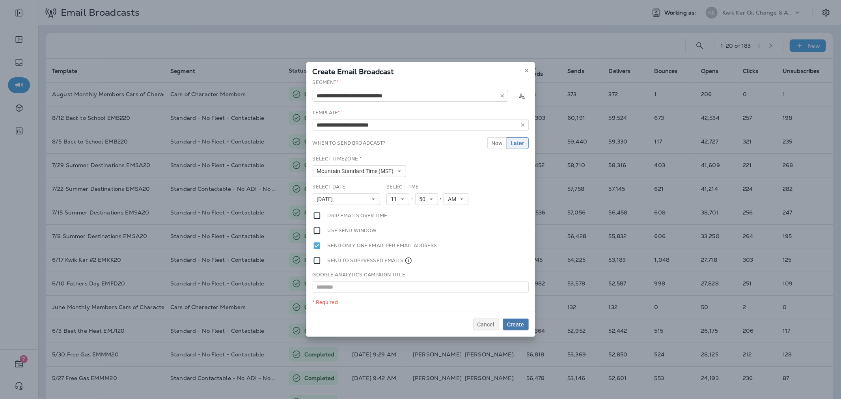
scroll to position [0, 0]
click at [512, 322] on span "Create" at bounding box center [516, 325] width 17 height 6
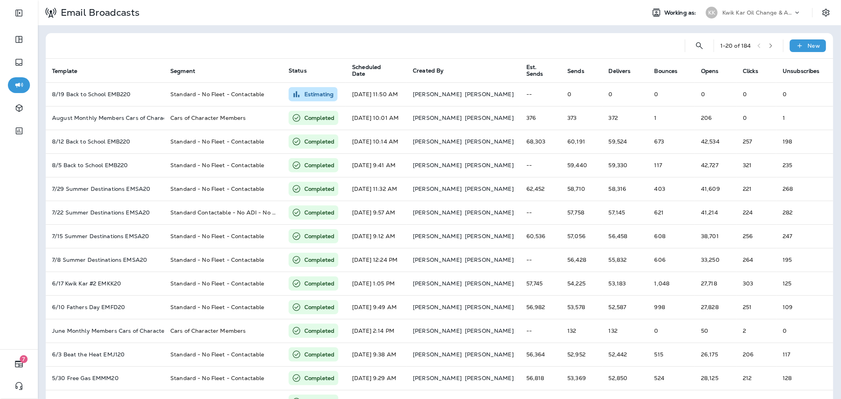
click at [760, 13] on p "Kwik Kar Oil Change & Auto Care" at bounding box center [758, 12] width 71 height 6
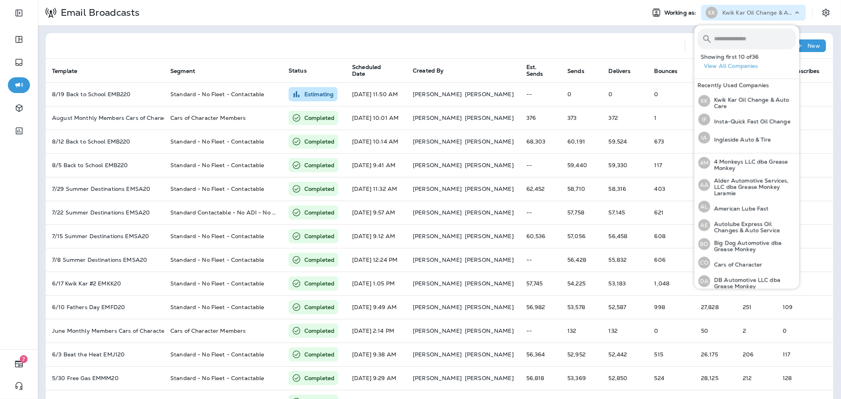
click at [748, 38] on input "text" at bounding box center [755, 38] width 82 height 21
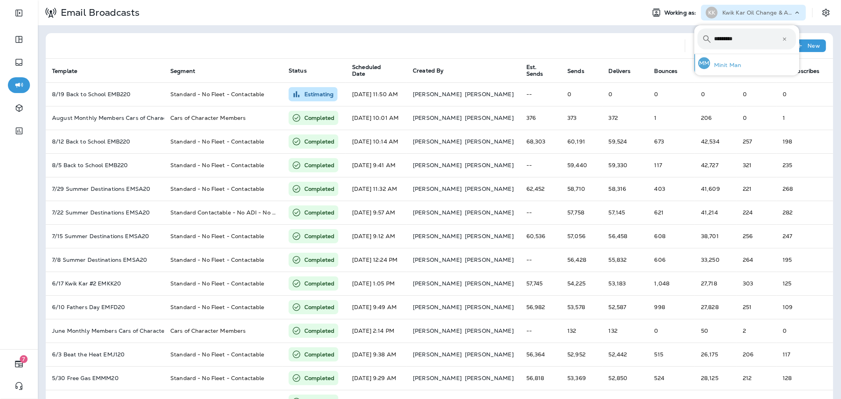
type input "*********"
click at [761, 65] on button "MM Minit Man" at bounding box center [747, 63] width 105 height 18
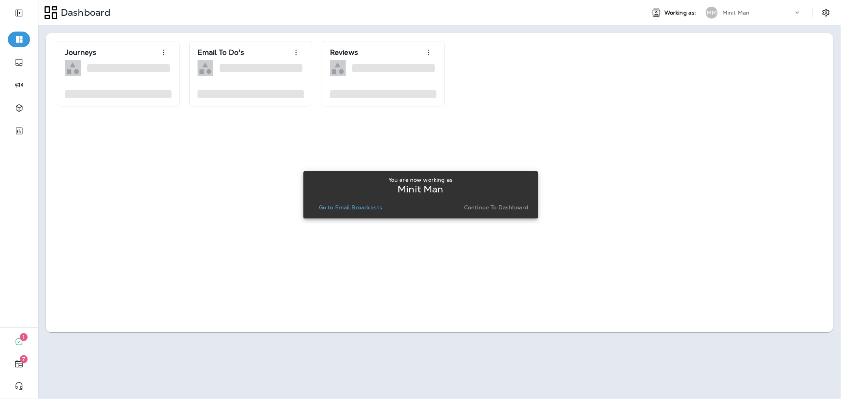
click at [369, 204] on p "Go to Email Broadcasts" at bounding box center [350, 207] width 63 height 6
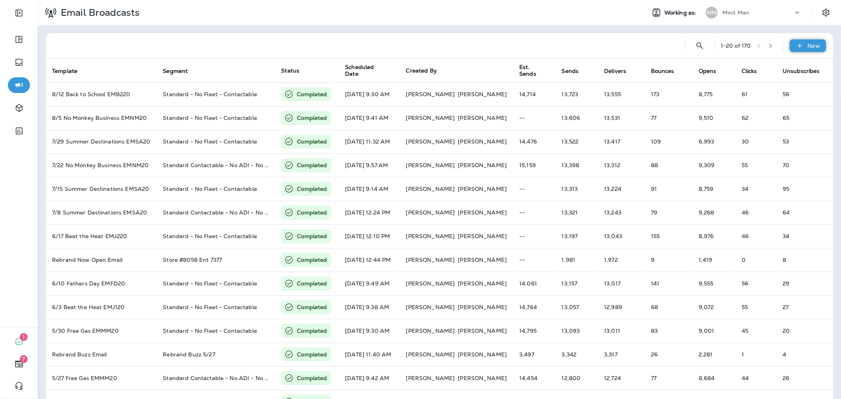
click at [805, 49] on div "New" at bounding box center [808, 45] width 36 height 13
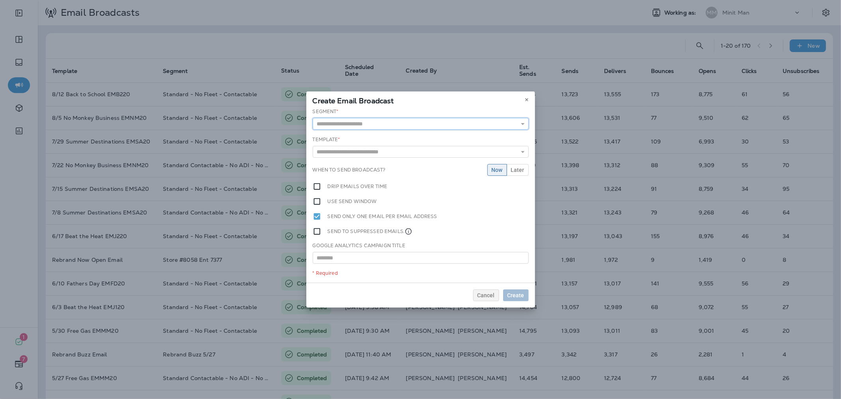
click at [385, 121] on input "text" at bounding box center [421, 124] width 216 height 12
type input "**********"
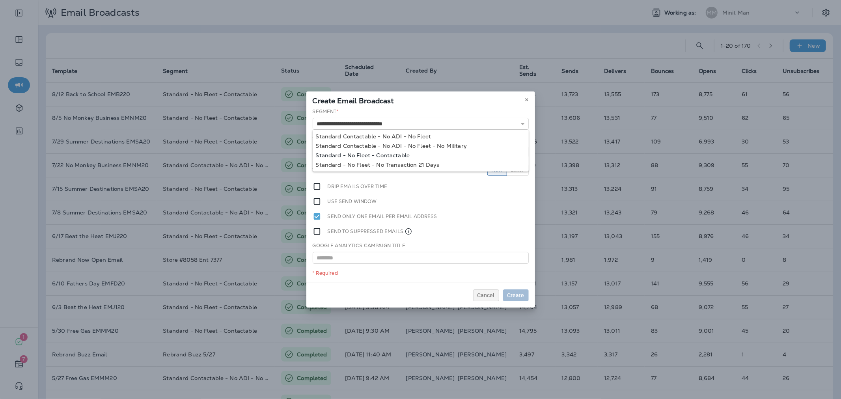
click at [389, 157] on div "**********" at bounding box center [420, 195] width 229 height 175
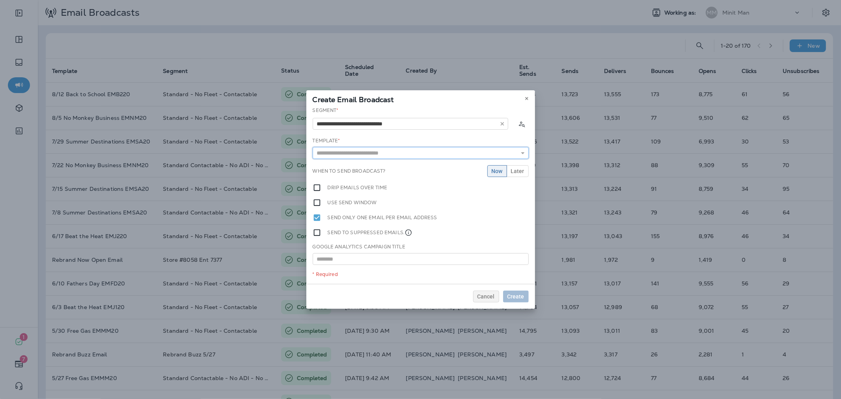
click at [392, 150] on input "text" at bounding box center [421, 153] width 216 height 12
type input "**********"
click at [399, 167] on div "**********" at bounding box center [420, 195] width 229 height 177
click at [512, 174] on button "Later" at bounding box center [518, 171] width 22 height 12
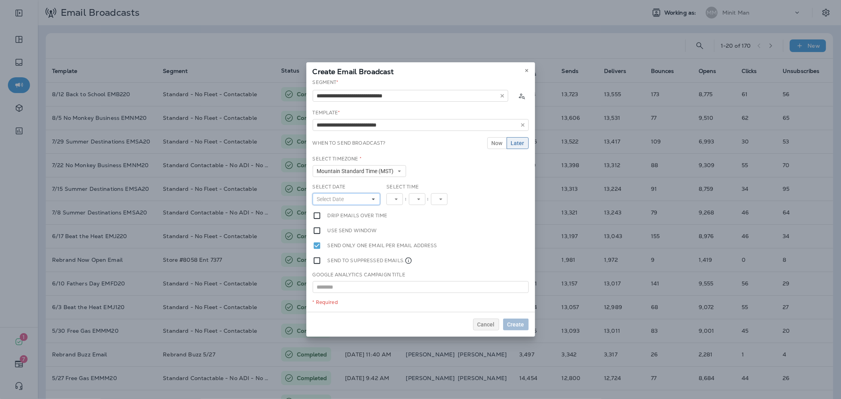
click at [354, 198] on button "Select Date" at bounding box center [347, 199] width 68 height 12
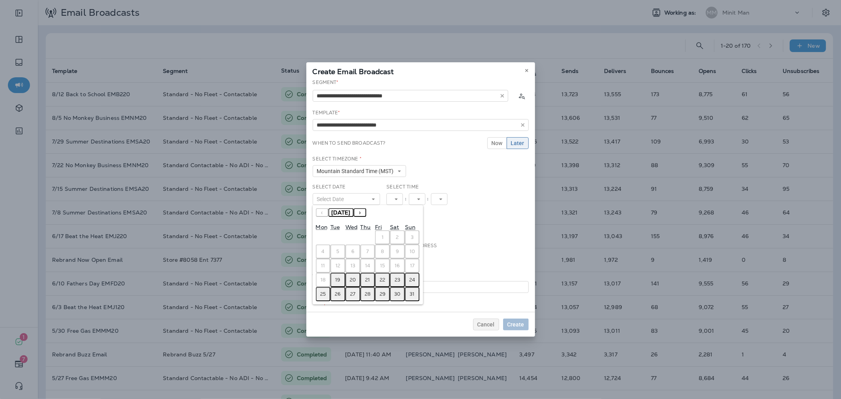
click at [342, 277] on button "19" at bounding box center [338, 280] width 15 height 14
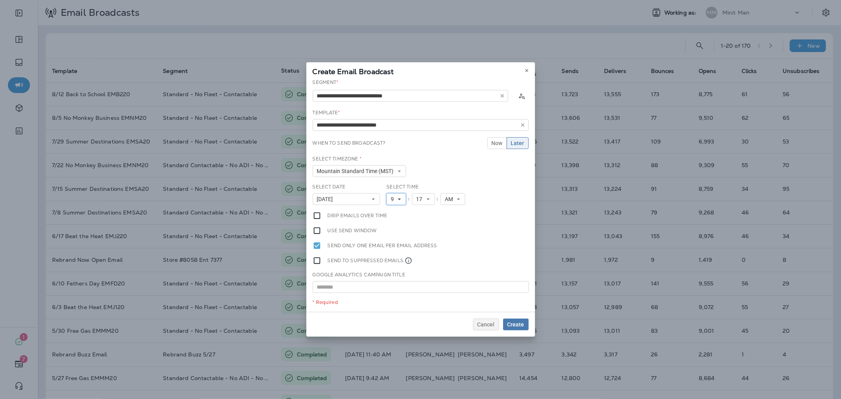
drag, startPoint x: 400, startPoint y: 202, endPoint x: 400, endPoint y: 217, distance: 15.4
click at [400, 201] on button "9" at bounding box center [397, 199] width 20 height 12
click at [392, 297] on link "11" at bounding box center [397, 299] width 20 height 9
click at [426, 202] on button "17" at bounding box center [426, 199] width 23 height 12
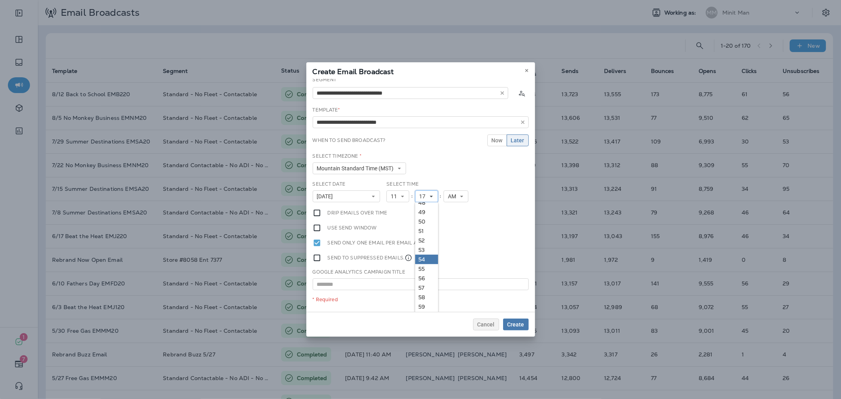
scroll to position [4, 0]
click at [422, 221] on link "50" at bounding box center [426, 220] width 23 height 9
click at [523, 325] on span "Create" at bounding box center [516, 325] width 17 height 6
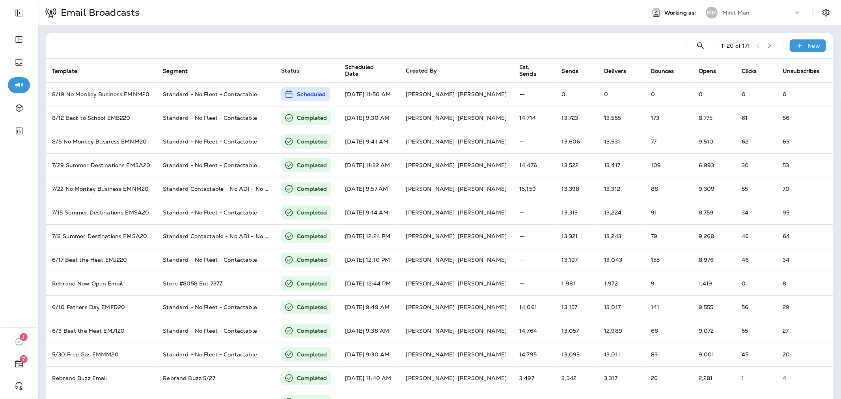
click at [736, 5] on div "MM Minit Man" at bounding box center [753, 13] width 105 height 16
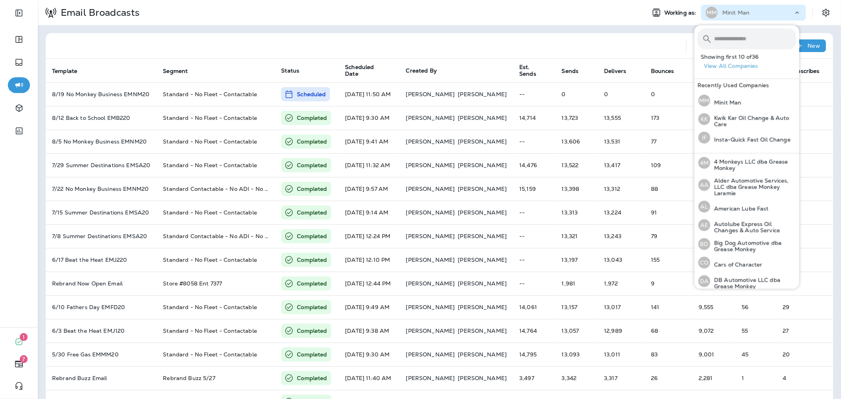
click at [738, 39] on input "text" at bounding box center [755, 38] width 82 height 21
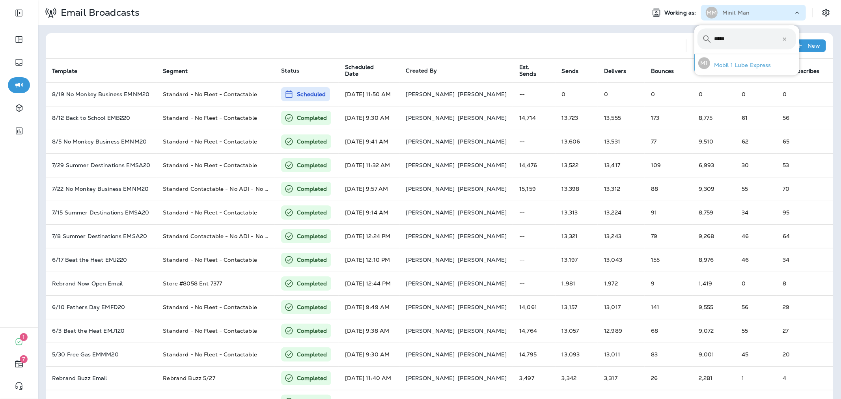
type input "*****"
click at [738, 60] on div "M1 Mobil 1 Lube Express" at bounding box center [734, 63] width 79 height 18
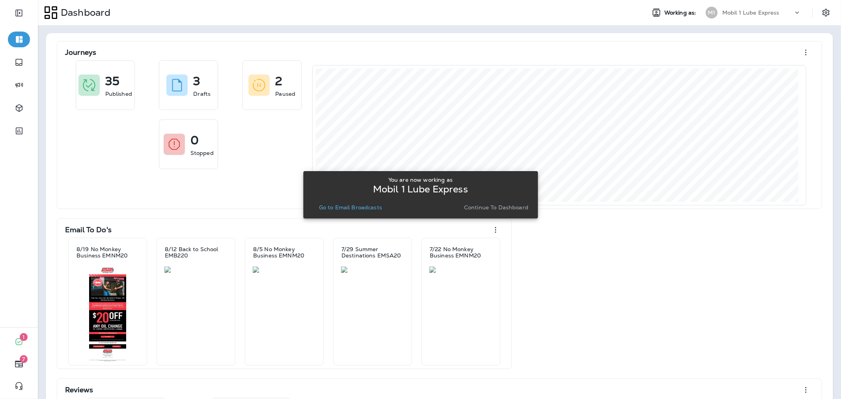
click at [369, 211] on button "Go to Email Broadcasts" at bounding box center [350, 207] width 69 height 11
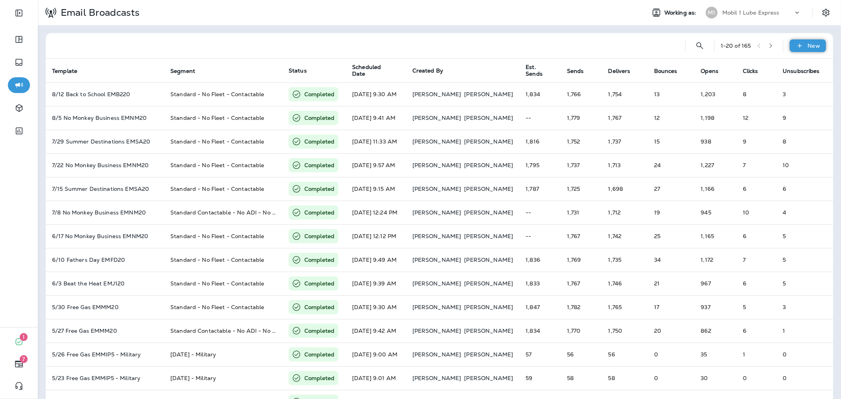
click at [801, 41] on div "New" at bounding box center [808, 45] width 36 height 13
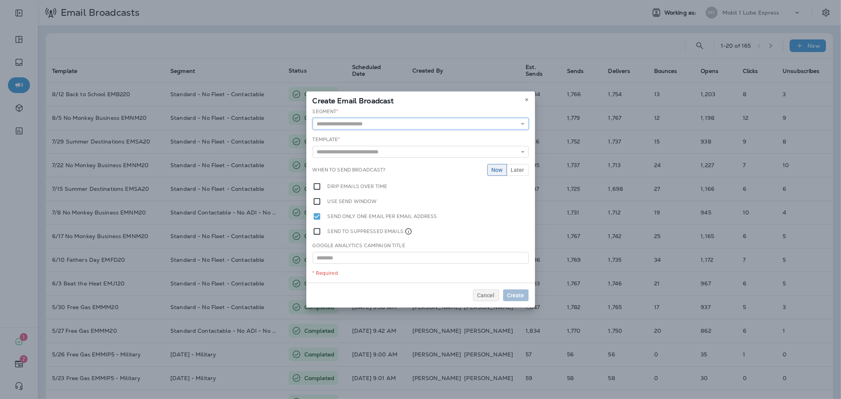
click at [415, 122] on input "text" at bounding box center [421, 124] width 216 height 12
type input "**********"
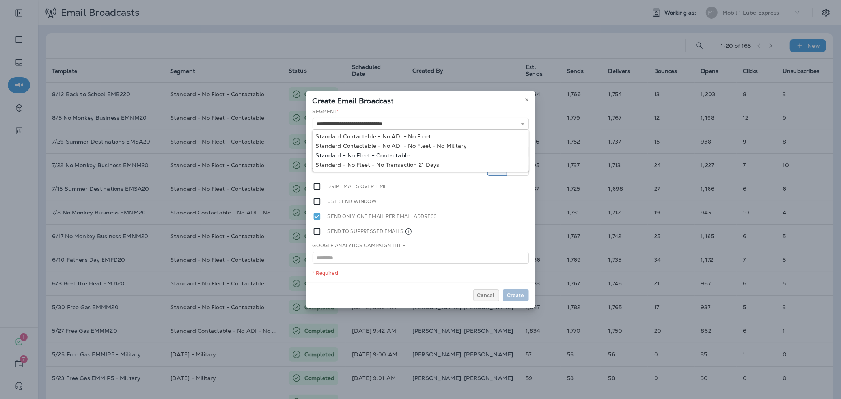
click at [407, 154] on div "**********" at bounding box center [420, 195] width 229 height 175
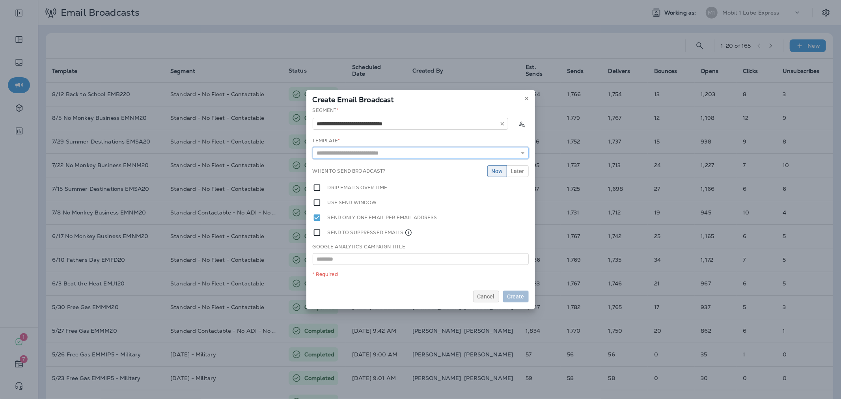
click at [409, 155] on input "text" at bounding box center [421, 153] width 216 height 12
type input "**********"
click at [409, 163] on div "**********" at bounding box center [420, 195] width 229 height 177
click at [514, 174] on button "Later" at bounding box center [518, 171] width 22 height 12
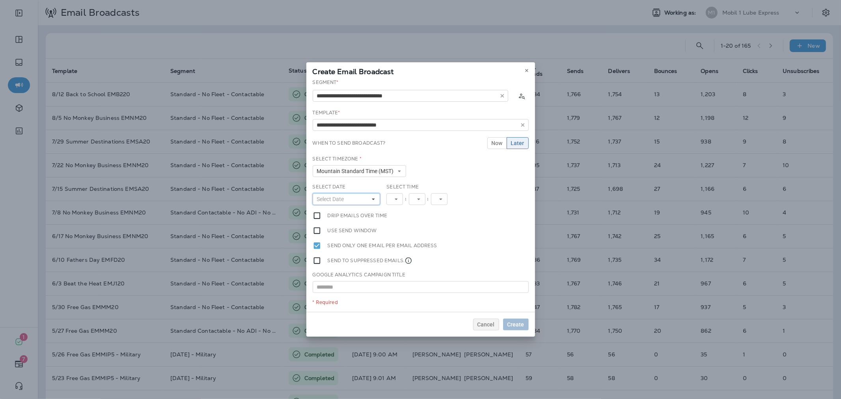
click at [360, 200] on button "Select Date" at bounding box center [347, 199] width 68 height 12
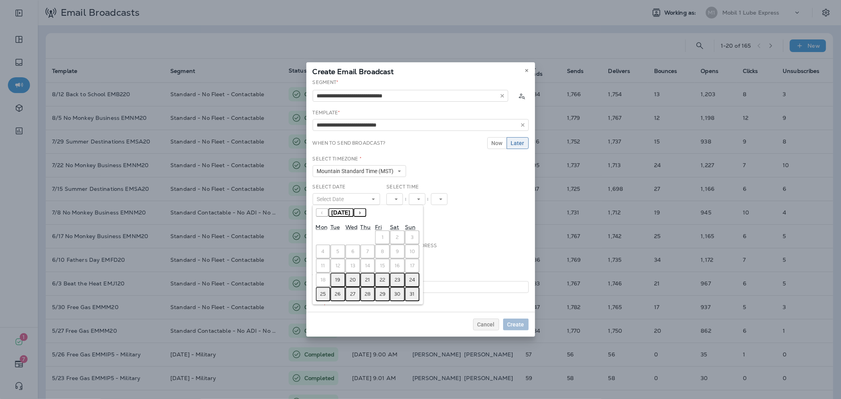
click at [336, 277] on abbr "19" at bounding box center [338, 280] width 5 height 6
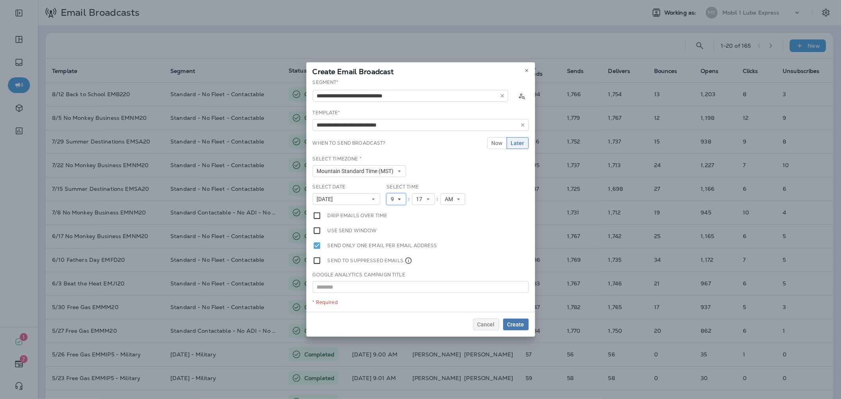
click at [396, 199] on span "9" at bounding box center [394, 199] width 6 height 7
click at [396, 303] on link "11" at bounding box center [397, 306] width 20 height 9
click at [424, 196] on span "17" at bounding box center [424, 199] width 9 height 7
click at [422, 224] on link "50" at bounding box center [426, 224] width 23 height 9
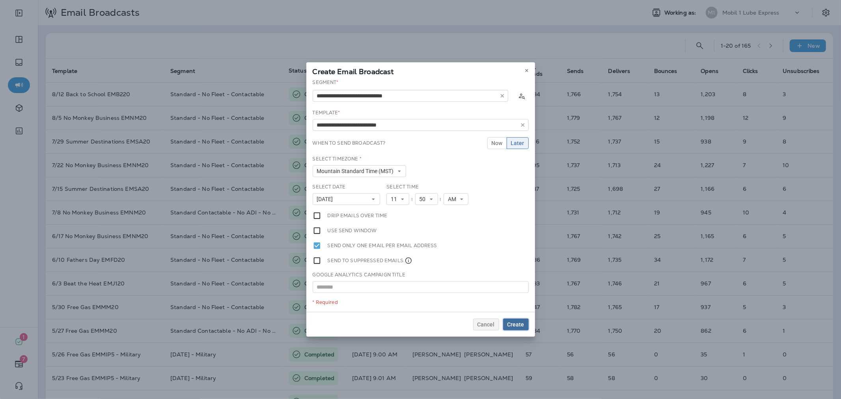
click at [512, 322] on span "Create" at bounding box center [516, 325] width 17 height 6
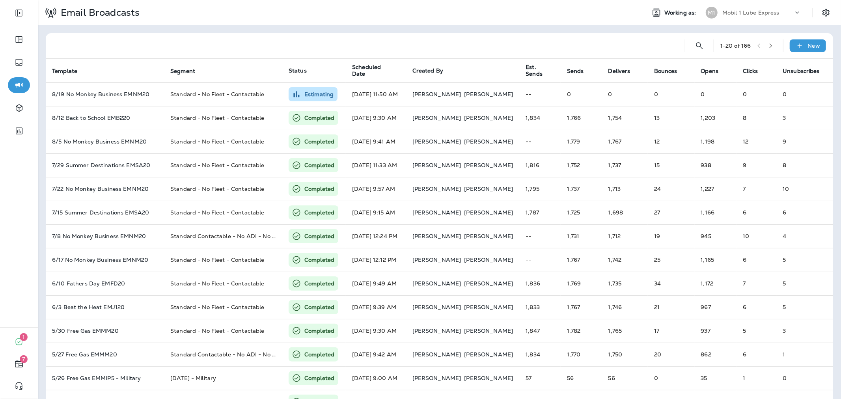
click at [726, 18] on div "Mobil 1 Lube Express" at bounding box center [758, 13] width 71 height 12
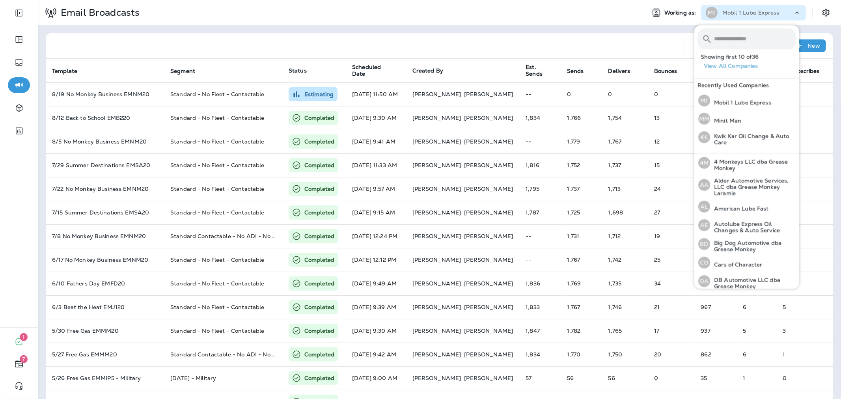
click at [728, 32] on input "text" at bounding box center [755, 38] width 82 height 21
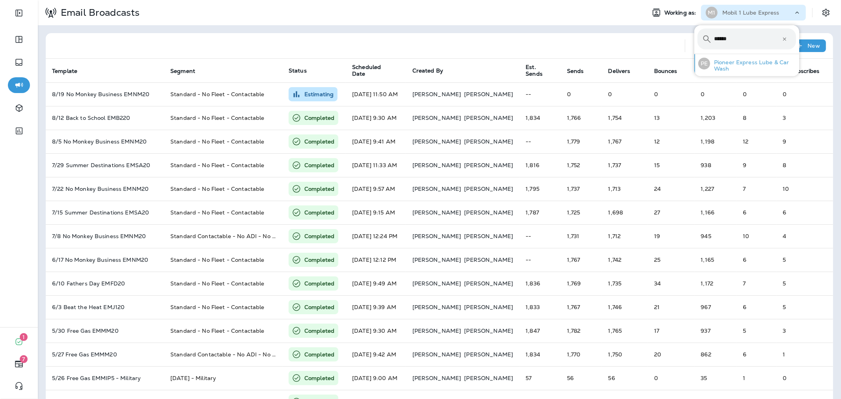
type input "******"
click at [742, 64] on p "Pioneer Express Lube & Car Wash" at bounding box center [753, 65] width 86 height 13
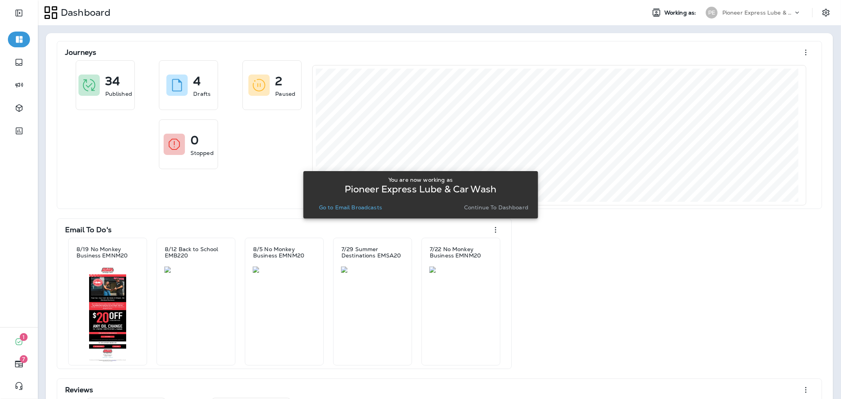
click at [354, 207] on p "Go to Email Broadcasts" at bounding box center [350, 207] width 63 height 6
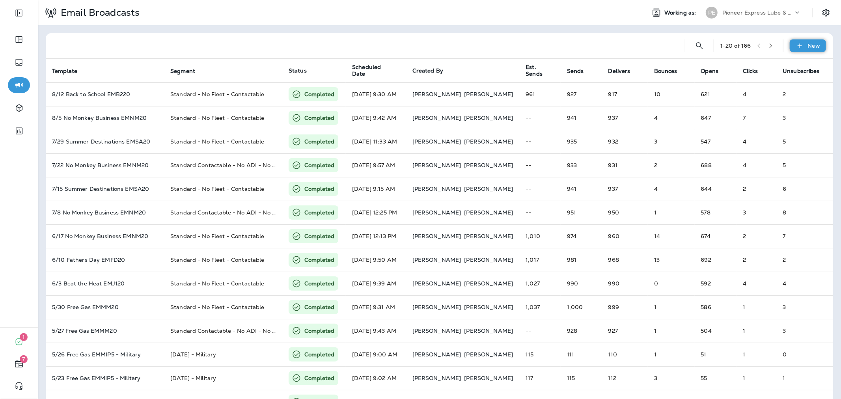
click at [802, 49] on div "New" at bounding box center [808, 45] width 36 height 13
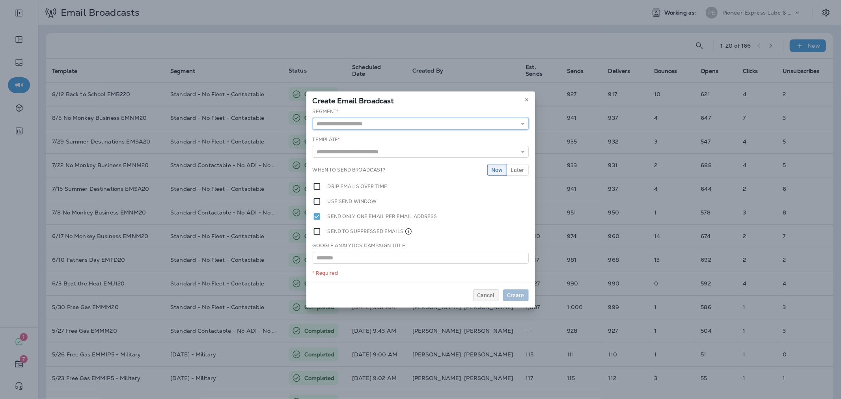
click at [419, 121] on input "text" at bounding box center [421, 124] width 216 height 12
type input "**********"
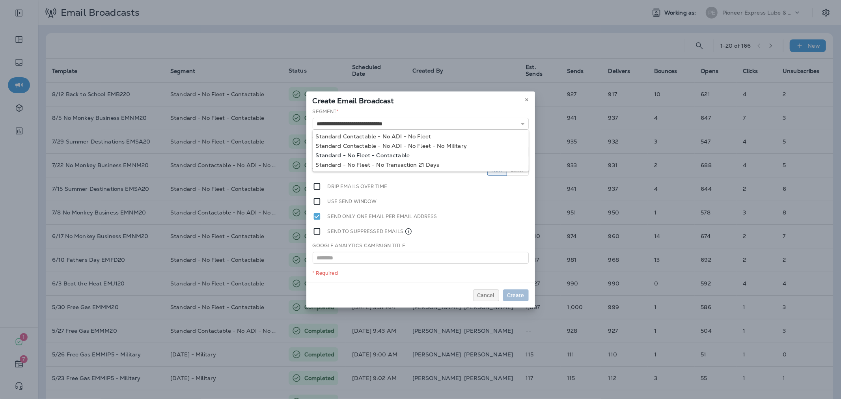
click at [392, 155] on div "**********" at bounding box center [420, 195] width 229 height 175
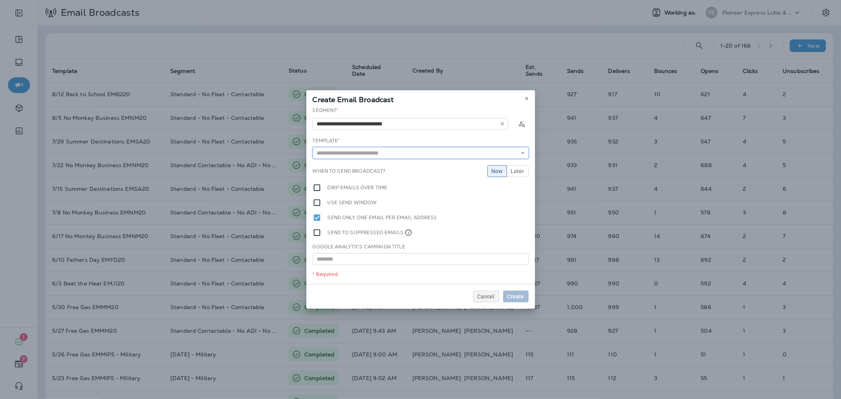
click at [392, 156] on input "text" at bounding box center [421, 153] width 216 height 12
type input "**********"
click at [393, 167] on div "**********" at bounding box center [420, 195] width 229 height 177
click at [511, 178] on div "**********" at bounding box center [420, 195] width 229 height 177
click at [513, 173] on span "Later" at bounding box center [517, 171] width 13 height 6
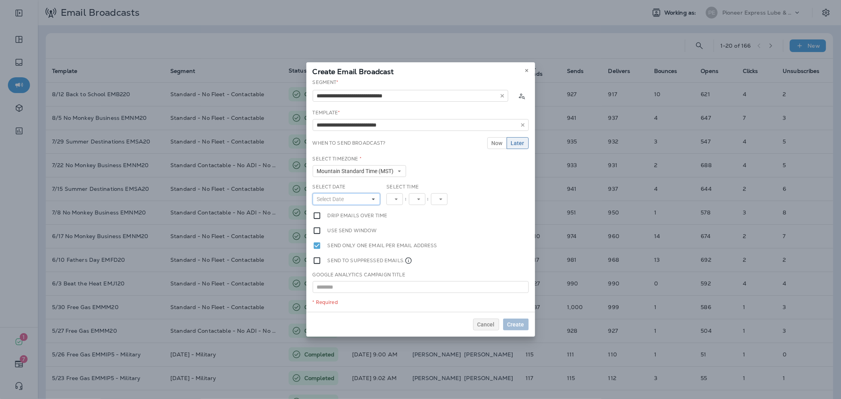
click at [367, 195] on button "Select Date" at bounding box center [347, 199] width 68 height 12
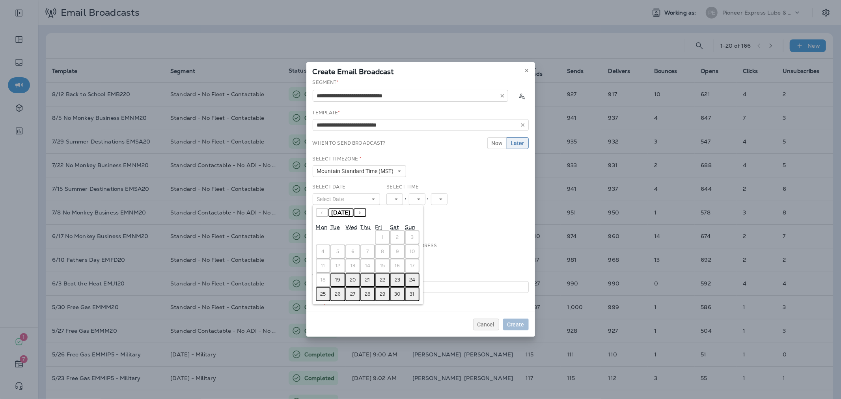
click at [340, 274] on button "19" at bounding box center [338, 280] width 15 height 14
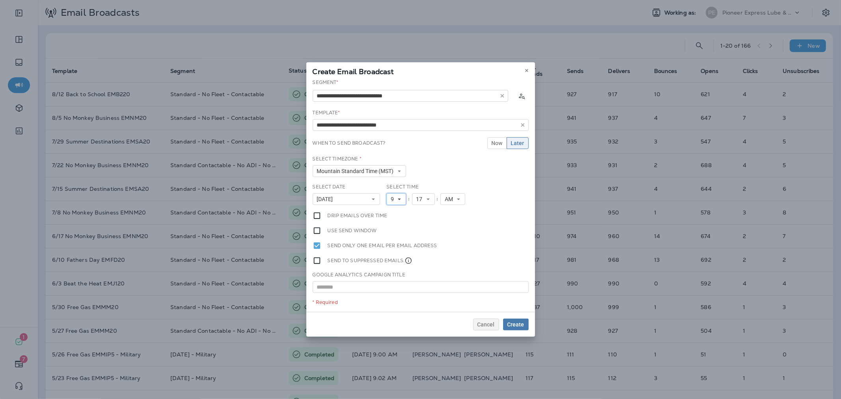
click at [402, 196] on button "9" at bounding box center [397, 199] width 20 height 12
click at [393, 305] on link "11" at bounding box center [397, 306] width 20 height 9
click at [428, 200] on span "17" at bounding box center [424, 199] width 9 height 7
click at [420, 222] on link "50" at bounding box center [426, 224] width 23 height 9
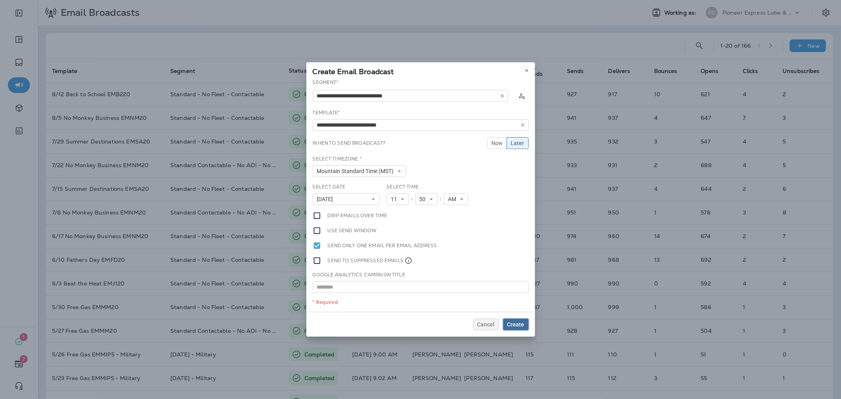
click at [513, 324] on span "Create" at bounding box center [516, 325] width 17 height 6
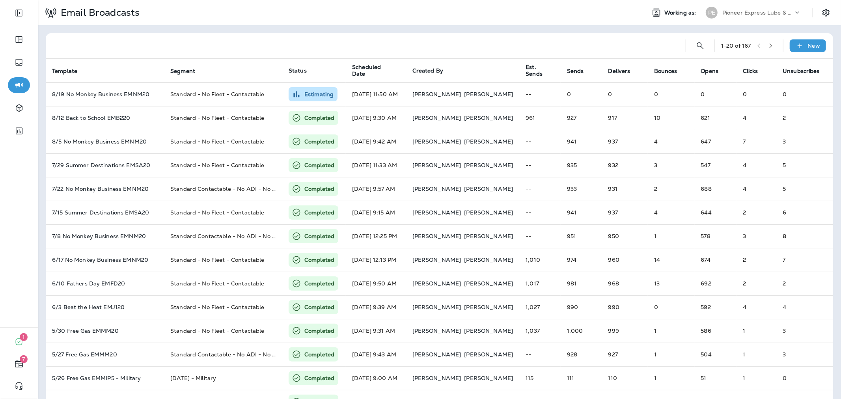
click at [734, 10] on p "Pioneer Express Lube & Car Wash" at bounding box center [758, 12] width 71 height 6
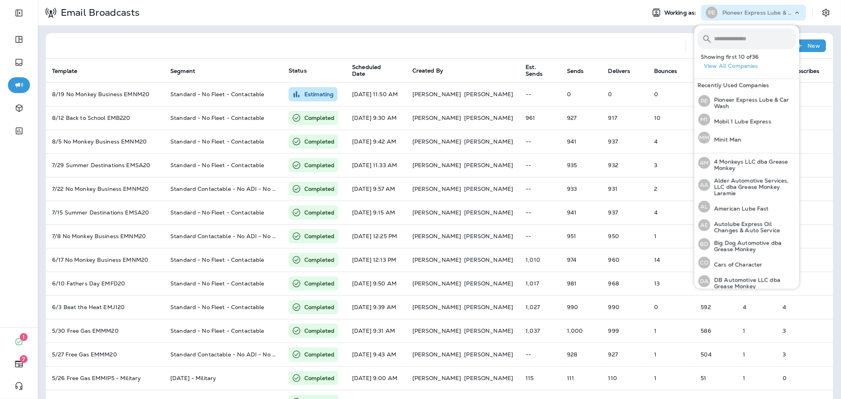
click at [731, 36] on input "text" at bounding box center [755, 38] width 82 height 21
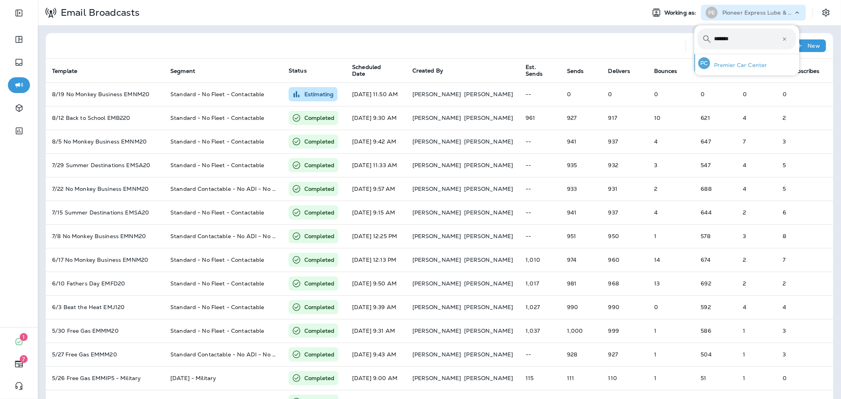
type input "*******"
click at [741, 66] on p "Premier Car Center" at bounding box center [738, 65] width 57 height 6
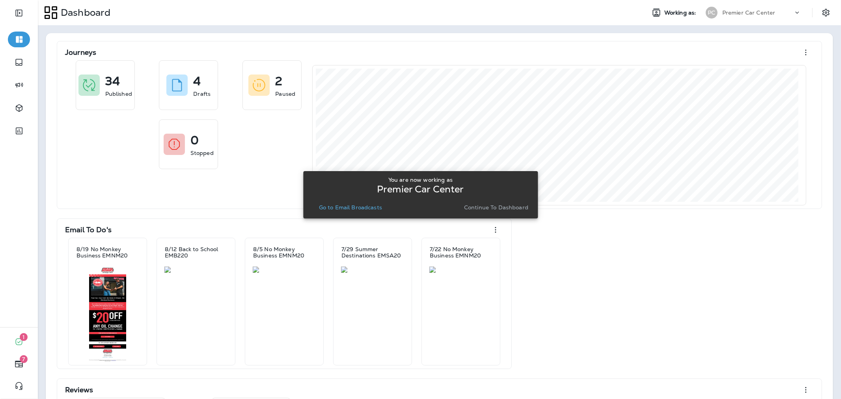
click at [370, 209] on p "Go to Email Broadcasts" at bounding box center [350, 207] width 63 height 6
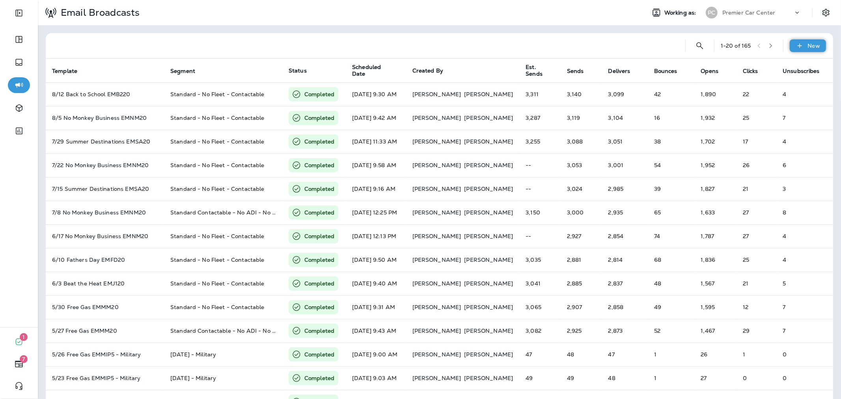
click at [808, 46] on p "New" at bounding box center [814, 46] width 12 height 6
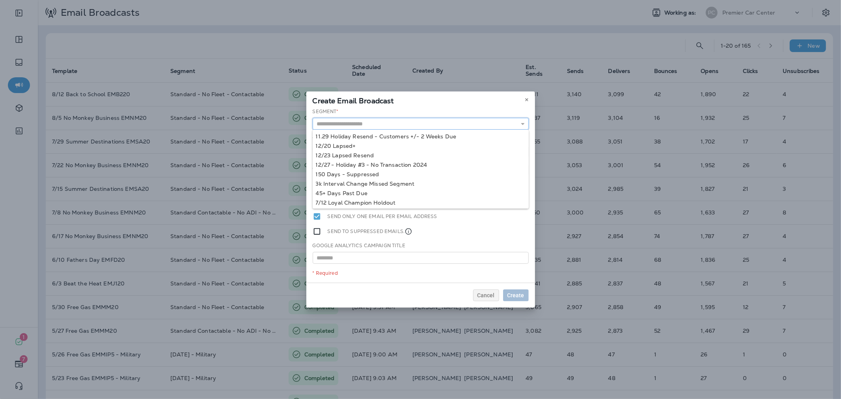
click at [393, 120] on input "text" at bounding box center [421, 124] width 216 height 12
type input "**********"
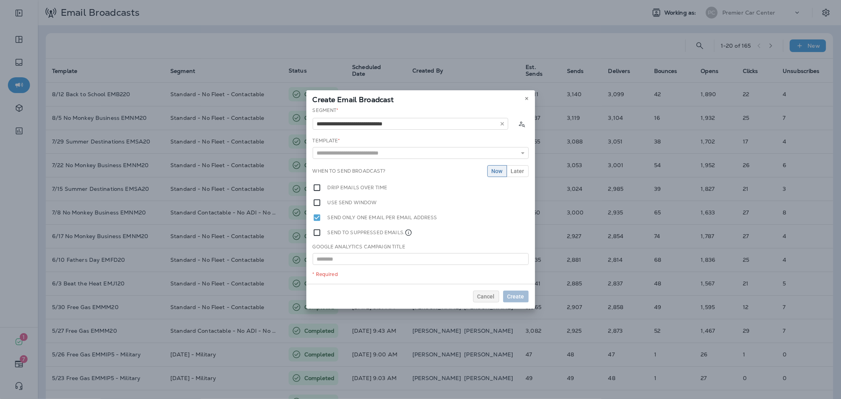
click at [392, 153] on div "**********" at bounding box center [420, 195] width 229 height 177
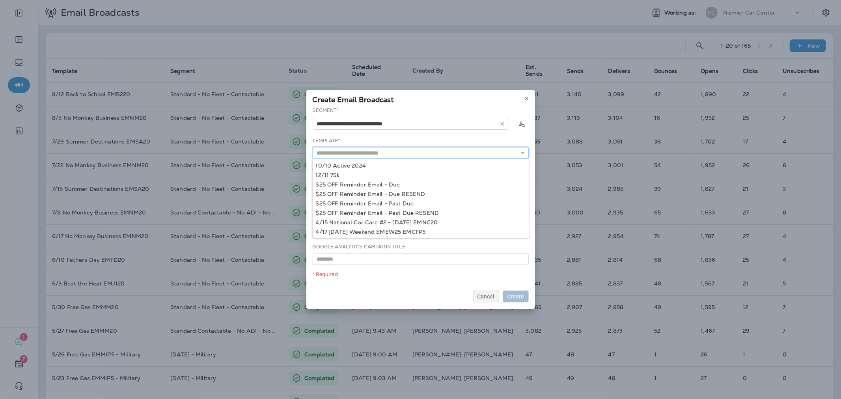
click at [393, 155] on input "text" at bounding box center [421, 153] width 216 height 12
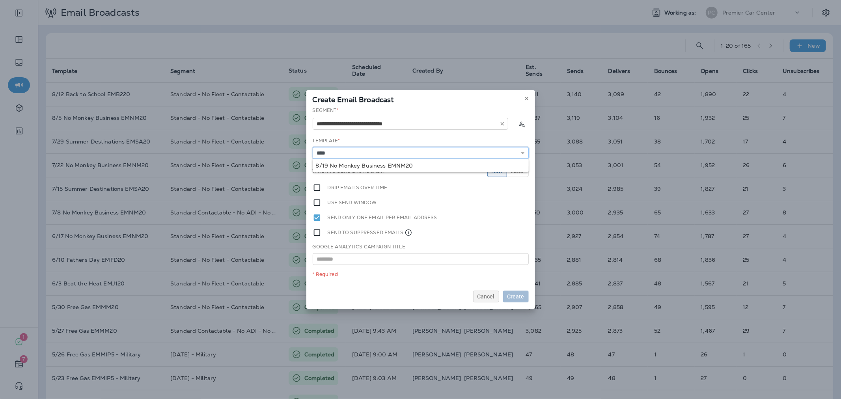
type input "**********"
click at [412, 167] on div "**********" at bounding box center [420, 195] width 229 height 177
click at [510, 171] on button "Later" at bounding box center [518, 171] width 22 height 12
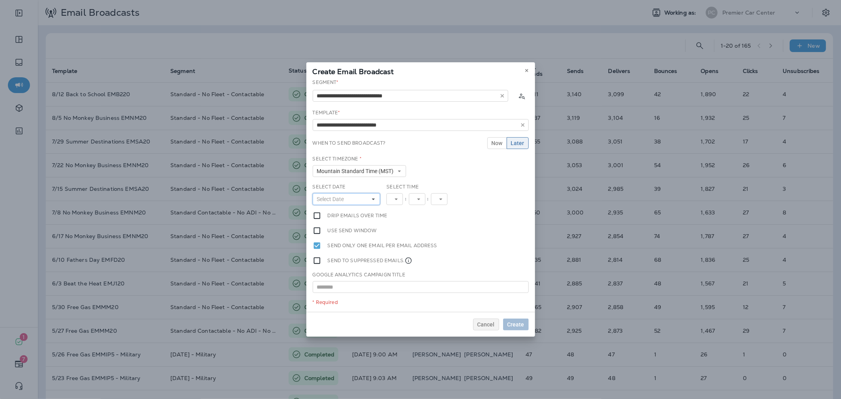
click at [356, 202] on button "Select Date" at bounding box center [347, 199] width 68 height 12
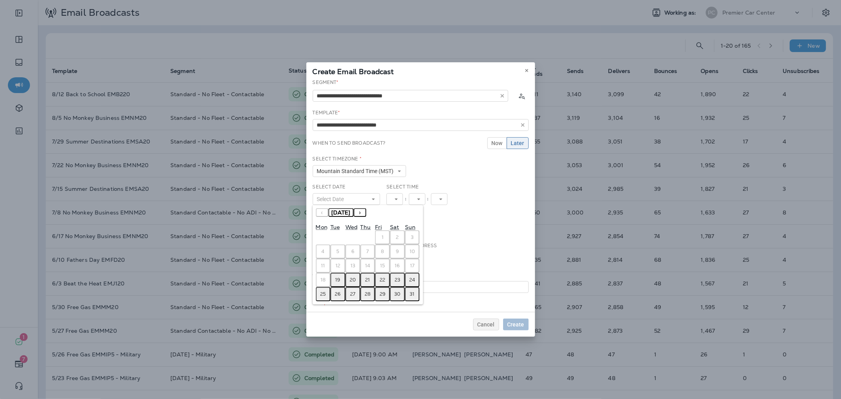
click at [340, 277] on abbr "19" at bounding box center [338, 280] width 5 height 6
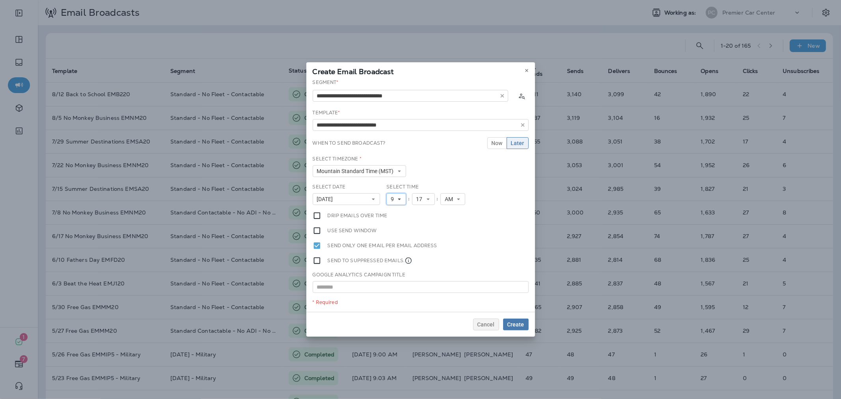
click at [400, 199] on use at bounding box center [399, 200] width 3 height 2
click at [392, 305] on link "11" at bounding box center [397, 306] width 20 height 9
click at [427, 194] on button "17" at bounding box center [426, 199] width 23 height 12
click at [416, 220] on link "50" at bounding box center [426, 224] width 23 height 9
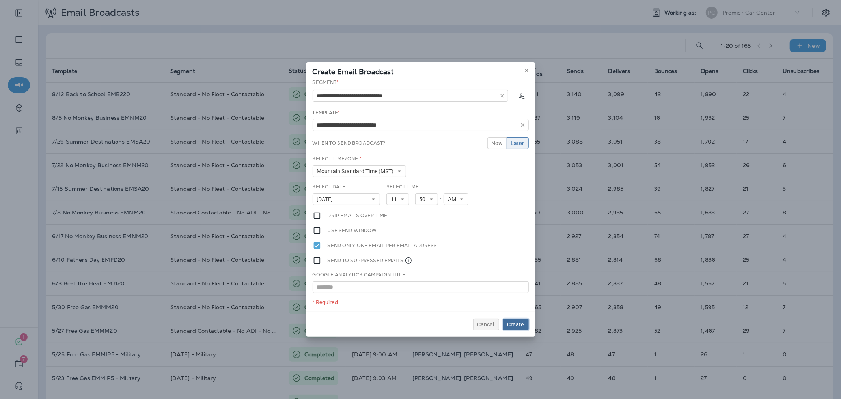
click at [519, 325] on span "Create" at bounding box center [516, 325] width 17 height 6
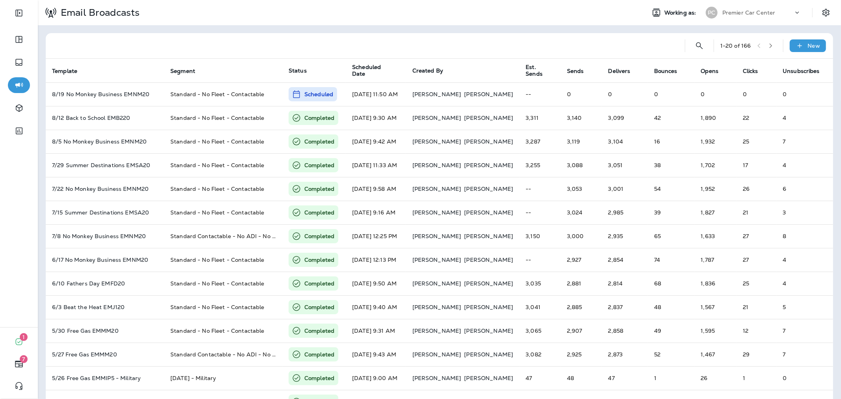
click at [723, 11] on p "Premier Car Center" at bounding box center [749, 12] width 53 height 6
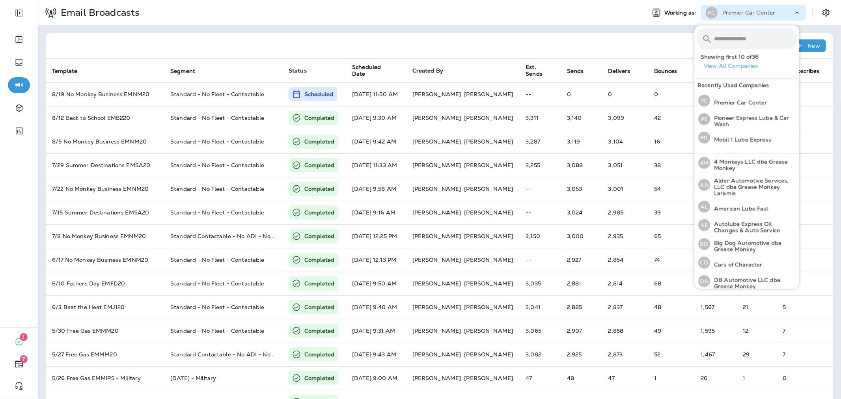
click at [730, 41] on input "text" at bounding box center [755, 38] width 82 height 21
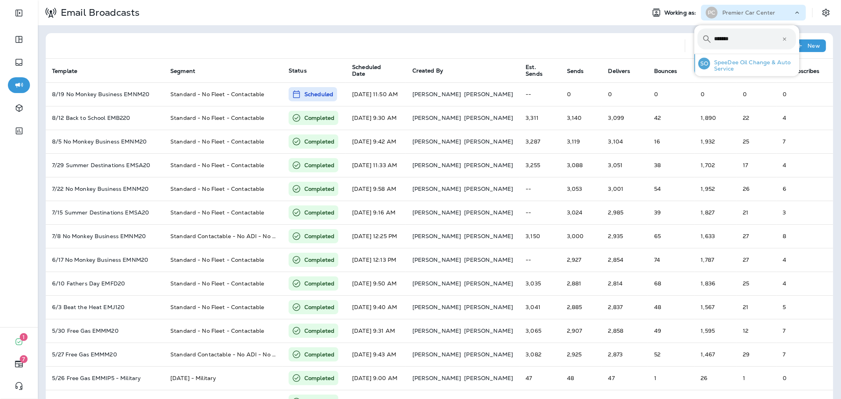
type input "*******"
click at [747, 65] on p "SpeeDee Oil Change & Auto Service" at bounding box center [753, 65] width 86 height 13
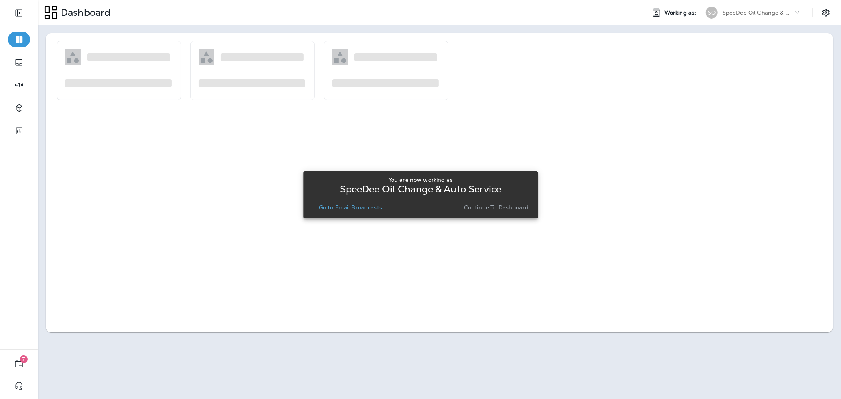
click at [364, 203] on button "Go to Email Broadcasts" at bounding box center [350, 207] width 69 height 11
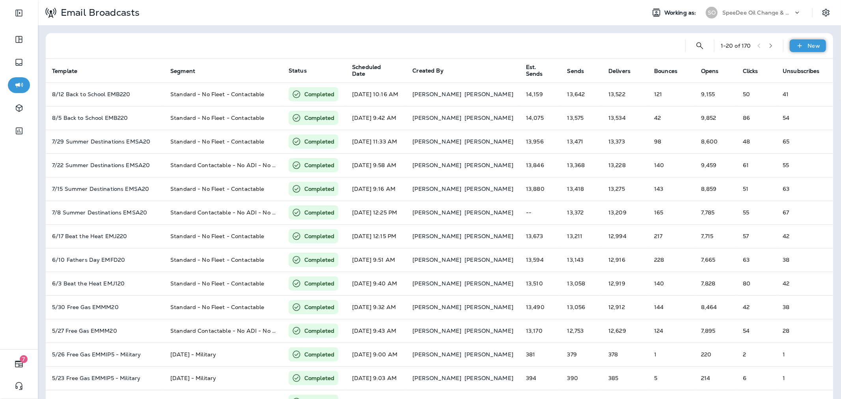
click at [808, 47] on p "New" at bounding box center [814, 46] width 12 height 6
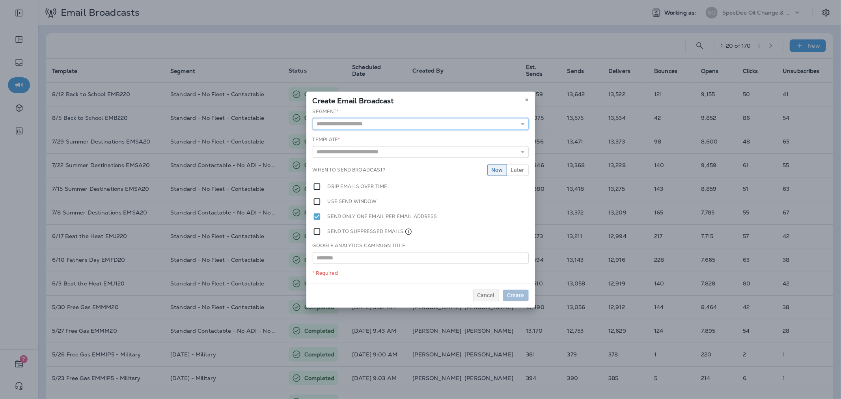
click at [344, 124] on input "text" at bounding box center [421, 124] width 216 height 12
type input "**********"
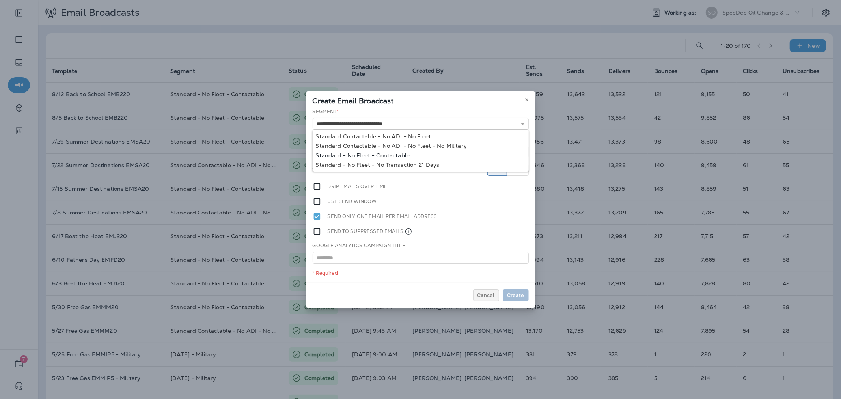
click at [363, 154] on div "**********" at bounding box center [420, 195] width 229 height 175
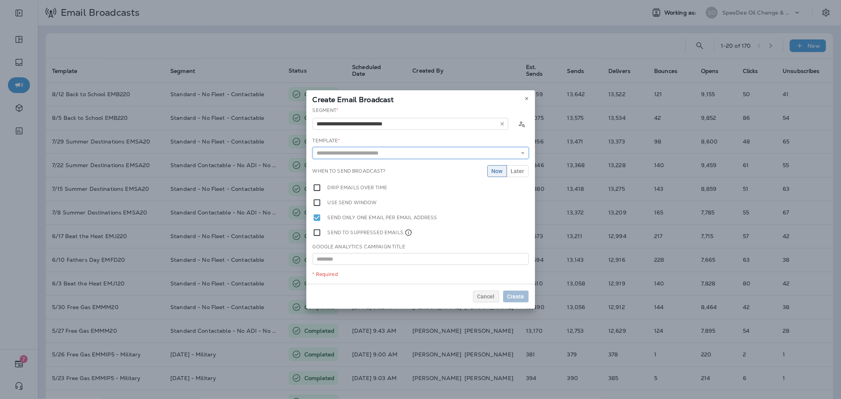
click at [368, 155] on input "text" at bounding box center [421, 153] width 216 height 12
type input "**********"
drag, startPoint x: 387, startPoint y: 167, endPoint x: 400, endPoint y: 175, distance: 15.0
click at [387, 167] on div "**********" at bounding box center [420, 195] width 229 height 177
click at [518, 174] on button "Later" at bounding box center [518, 171] width 22 height 12
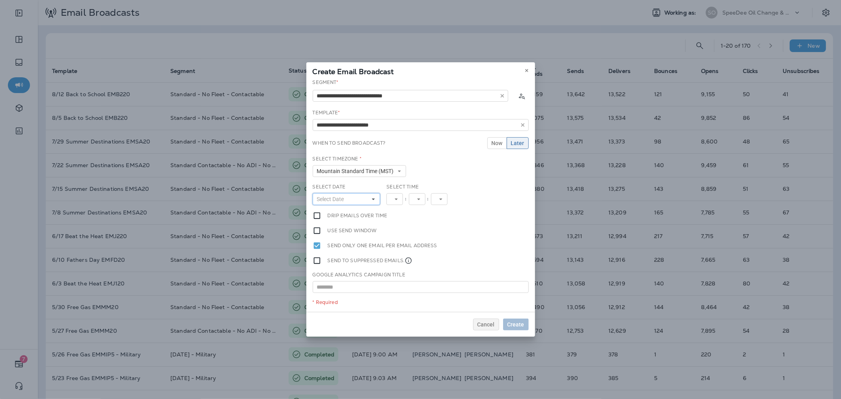
click at [355, 198] on button "Select Date" at bounding box center [347, 199] width 68 height 12
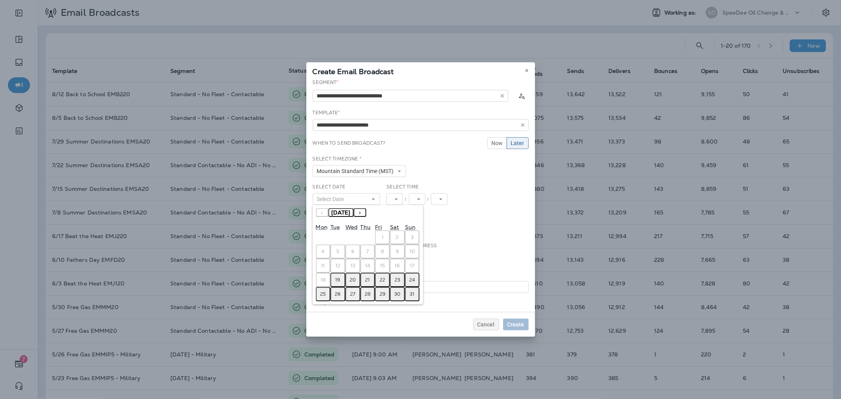
click at [337, 278] on abbr "19" at bounding box center [338, 280] width 5 height 6
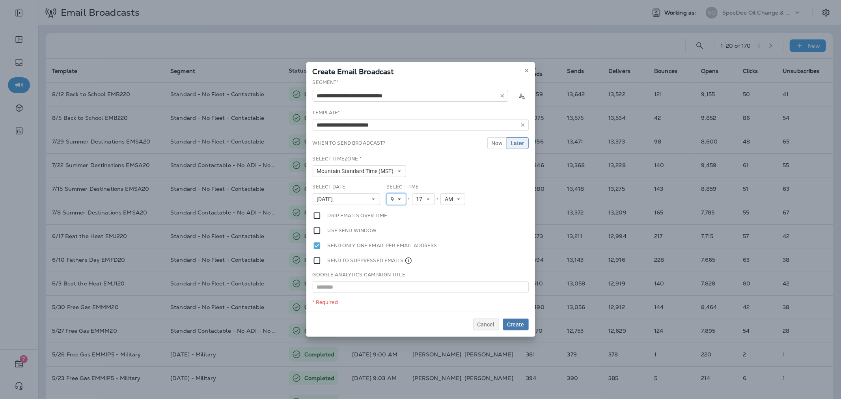
click at [401, 195] on button "9" at bounding box center [397, 199] width 20 height 12
click at [393, 303] on link "11" at bounding box center [397, 306] width 20 height 9
click at [423, 200] on span "17" at bounding box center [424, 199] width 9 height 7
click at [420, 224] on link "50" at bounding box center [426, 224] width 23 height 9
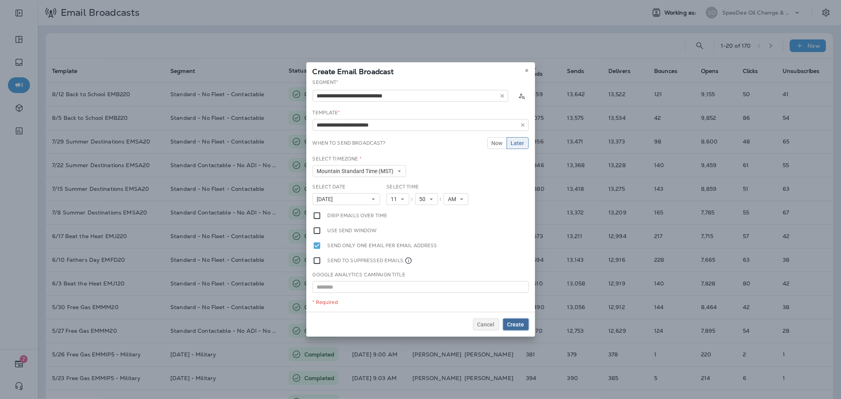
click at [517, 323] on span "Create" at bounding box center [516, 325] width 17 height 6
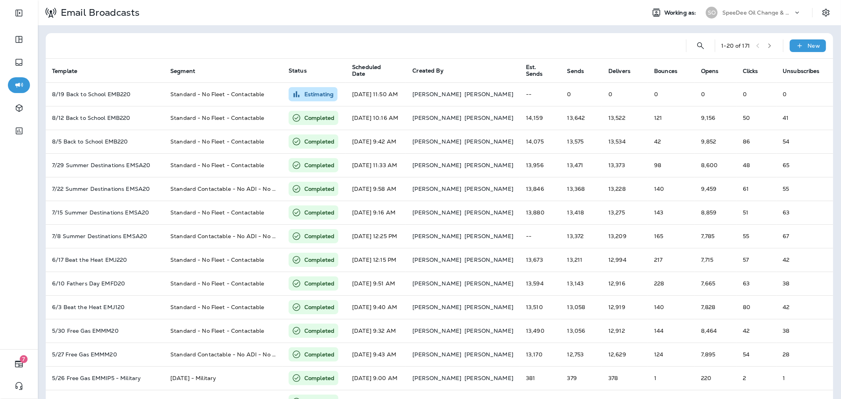
click at [748, 14] on p "SpeeDee Oil Change & Auto Service" at bounding box center [758, 12] width 71 height 6
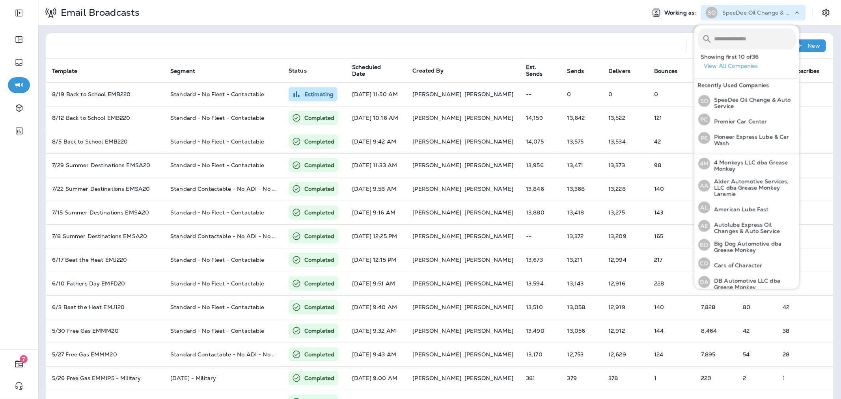
click at [742, 34] on input "text" at bounding box center [755, 38] width 82 height 21
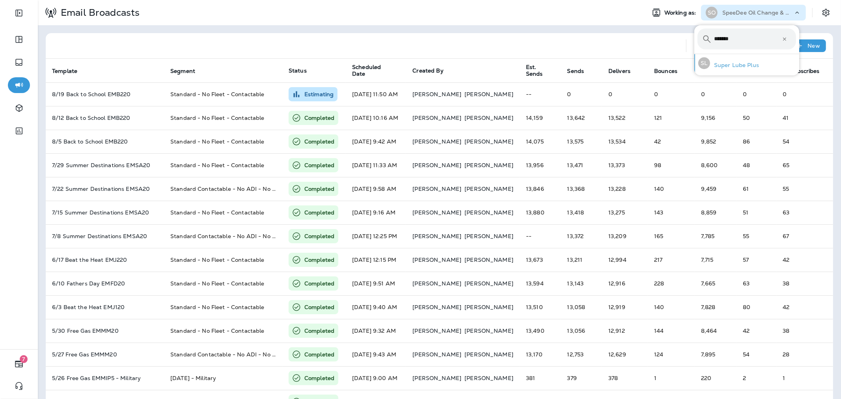
type input "*******"
click at [741, 65] on p "Super Lube Plus" at bounding box center [734, 65] width 49 height 6
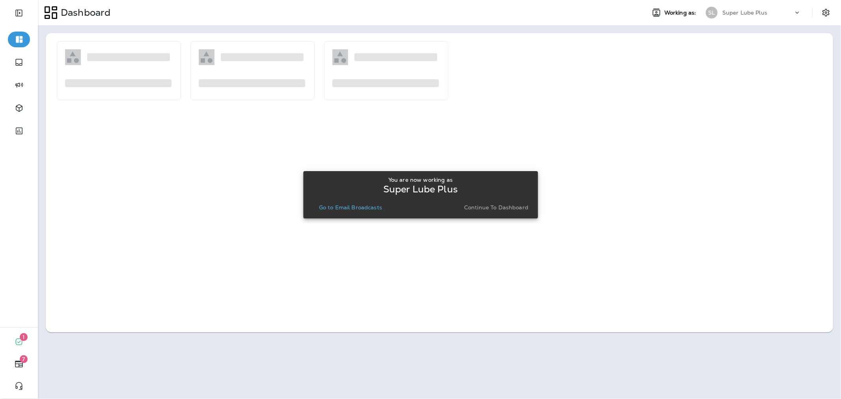
click at [365, 207] on p "Go to Email Broadcasts" at bounding box center [350, 207] width 63 height 6
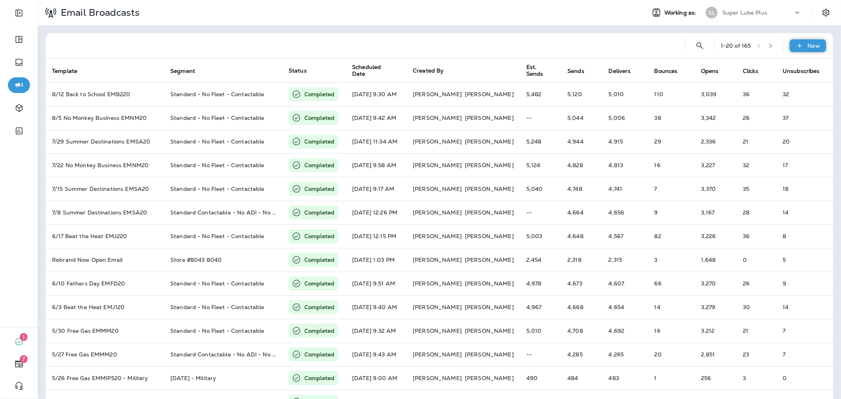
click at [799, 47] on div "New" at bounding box center [808, 45] width 36 height 13
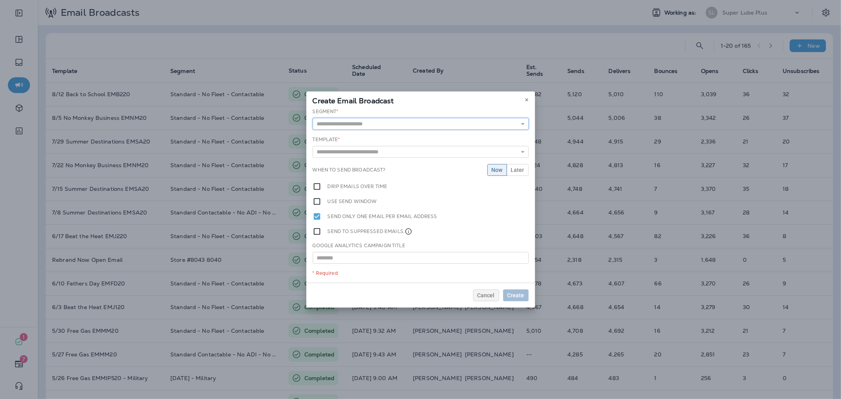
click at [379, 127] on input "text" at bounding box center [421, 124] width 216 height 12
type input "**********"
click at [389, 157] on div "**********" at bounding box center [420, 195] width 229 height 177
click at [391, 154] on input "text" at bounding box center [421, 153] width 216 height 12
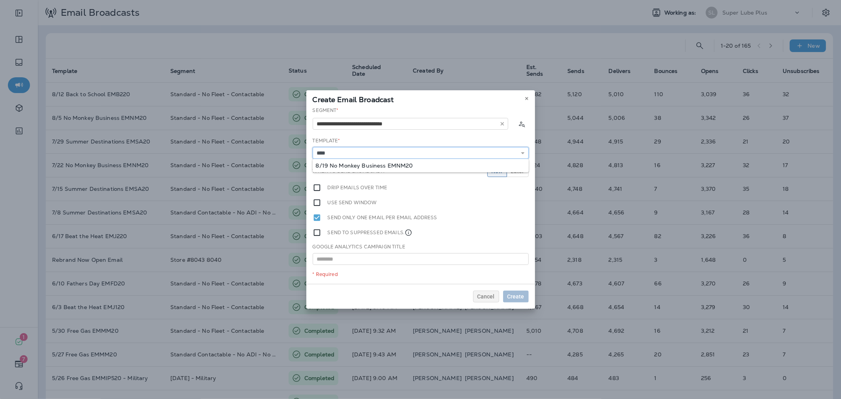
type input "**********"
click at [392, 163] on div "**********" at bounding box center [420, 195] width 229 height 177
click at [526, 174] on button "Later" at bounding box center [518, 171] width 22 height 12
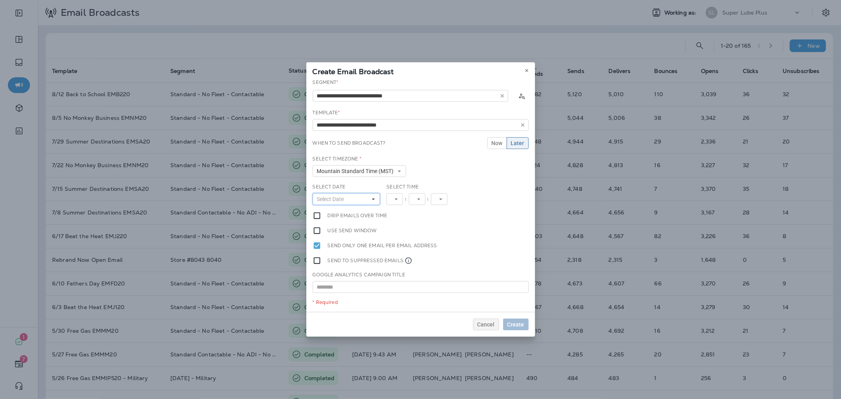
click at [342, 201] on span "Select Date" at bounding box center [332, 199] width 30 height 7
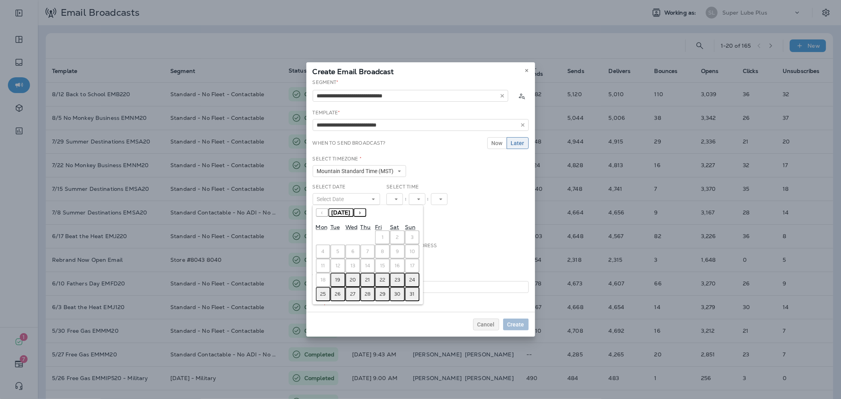
click at [340, 279] on abbr "19" at bounding box center [338, 280] width 5 height 6
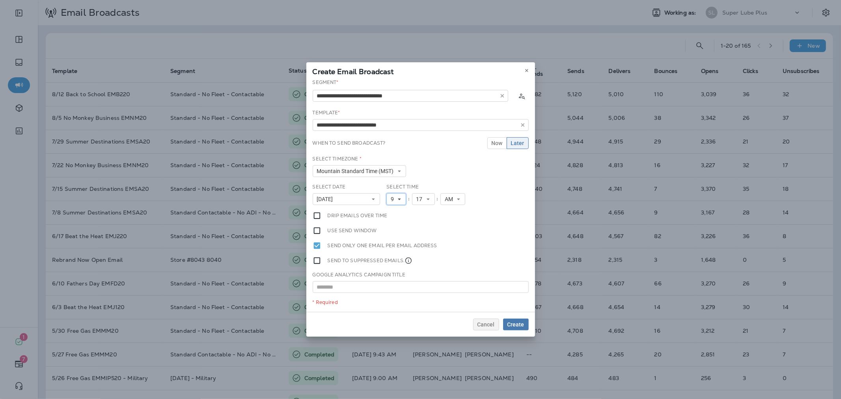
click at [394, 200] on span "9" at bounding box center [394, 199] width 6 height 7
click at [391, 305] on link "11" at bounding box center [397, 306] width 20 height 9
click at [420, 201] on span "17" at bounding box center [424, 199] width 9 height 7
click at [417, 218] on link "50" at bounding box center [426, 220] width 23 height 9
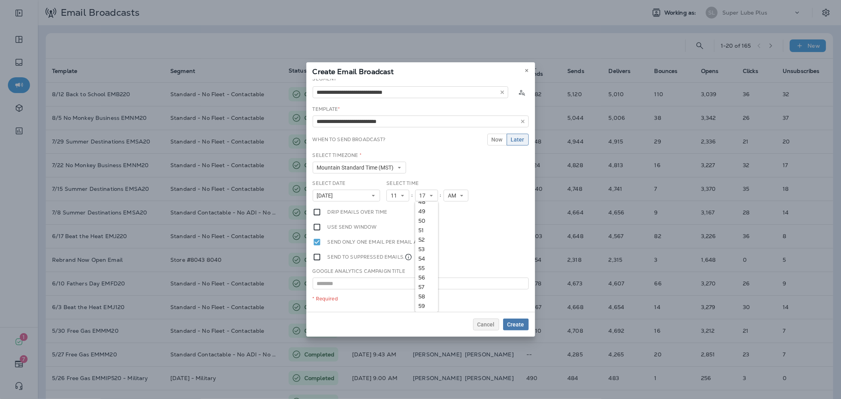
scroll to position [0, 0]
click at [525, 319] on button "Create" at bounding box center [516, 325] width 26 height 12
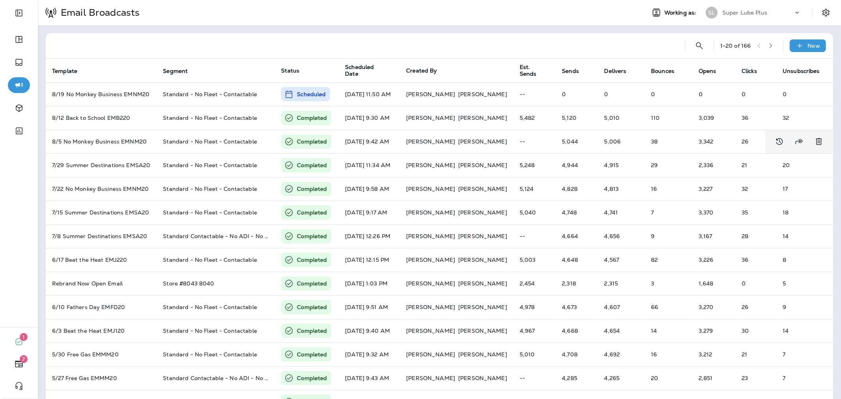
click at [740, 11] on p "Super Lube Plus" at bounding box center [745, 12] width 45 height 6
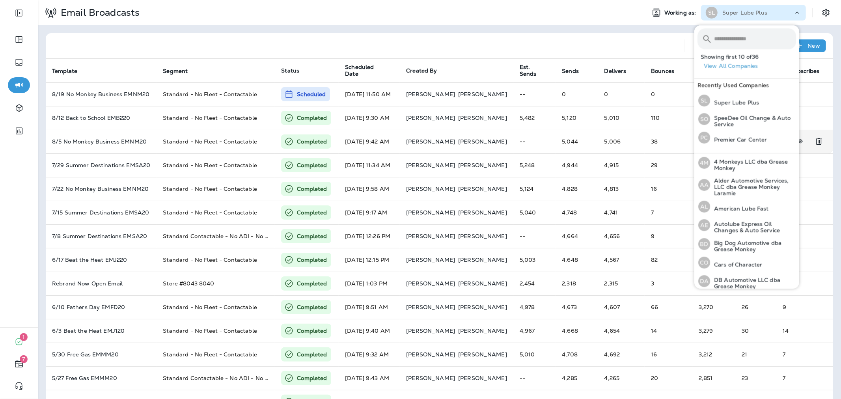
click at [740, 43] on input "text" at bounding box center [755, 38] width 82 height 21
type input "*"
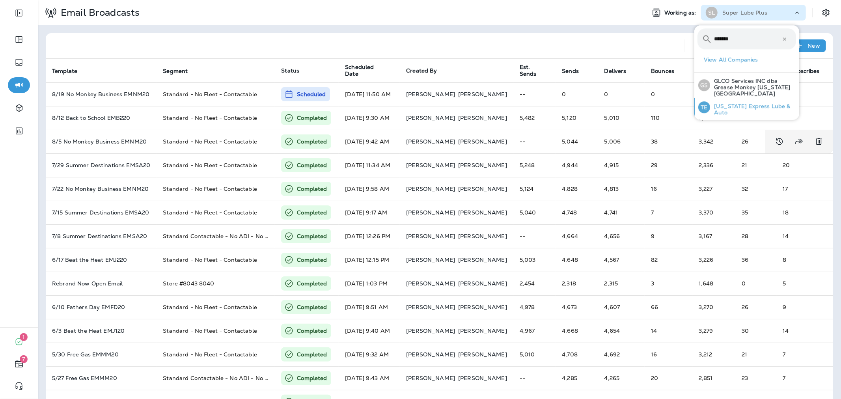
type input "*******"
click at [740, 98] on div "TE [US_STATE] Express Lube & Auto" at bounding box center [747, 107] width 104 height 19
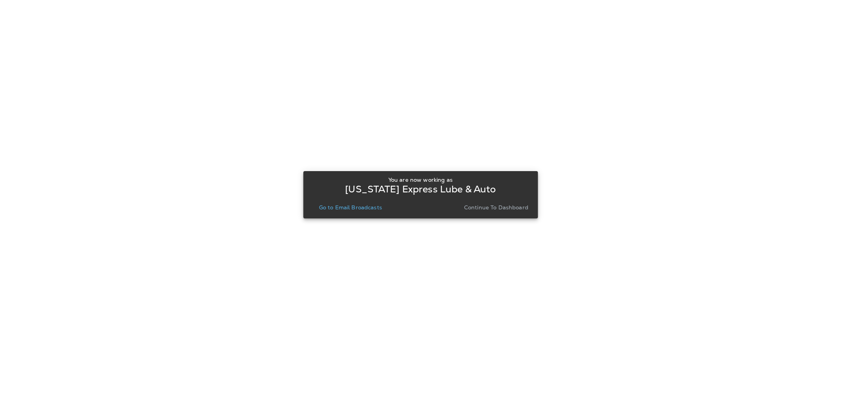
click at [367, 209] on p "Go to Email Broadcasts" at bounding box center [350, 207] width 63 height 6
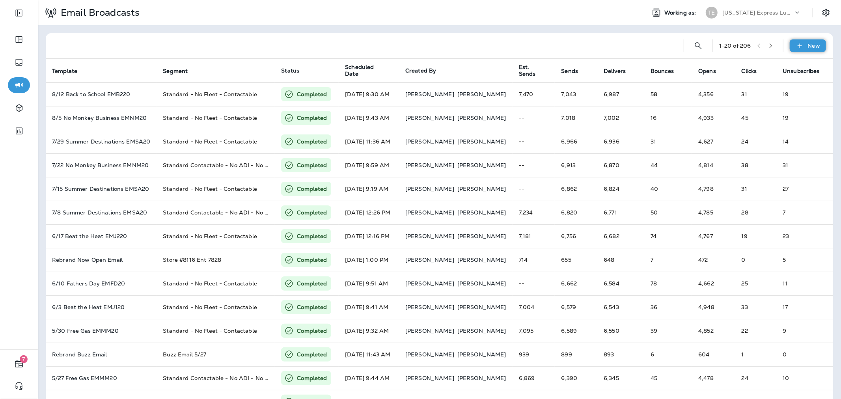
click at [819, 39] on div "New" at bounding box center [808, 45] width 36 height 13
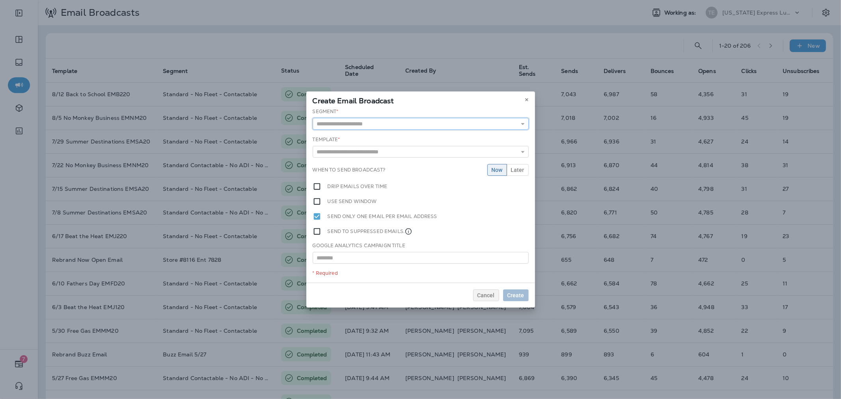
drag, startPoint x: 436, startPoint y: 122, endPoint x: 436, endPoint y: 113, distance: 9.1
click at [436, 122] on input "text" at bounding box center [421, 124] width 216 height 12
type input "**********"
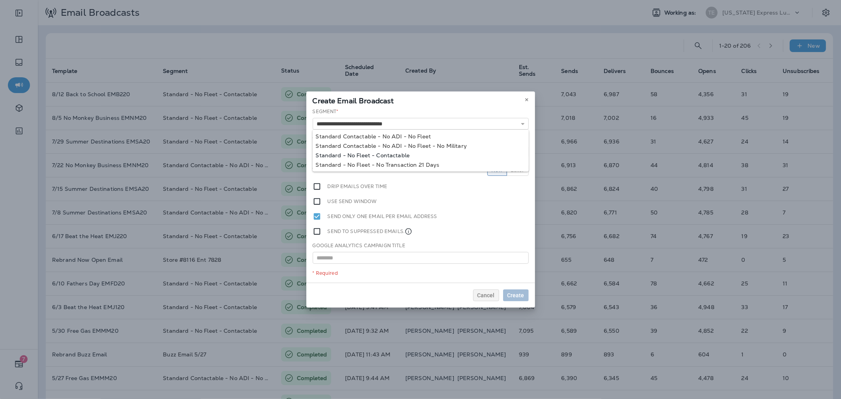
click at [368, 157] on div "**********" at bounding box center [420, 195] width 229 height 175
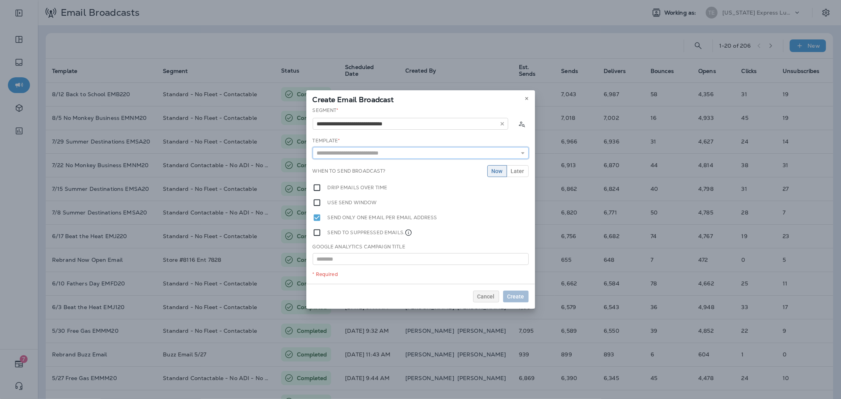
click at [369, 155] on input "text" at bounding box center [421, 153] width 216 height 12
type input "**********"
click at [369, 161] on div "**********" at bounding box center [420, 195] width 229 height 177
click at [516, 172] on span "Later" at bounding box center [517, 171] width 13 height 6
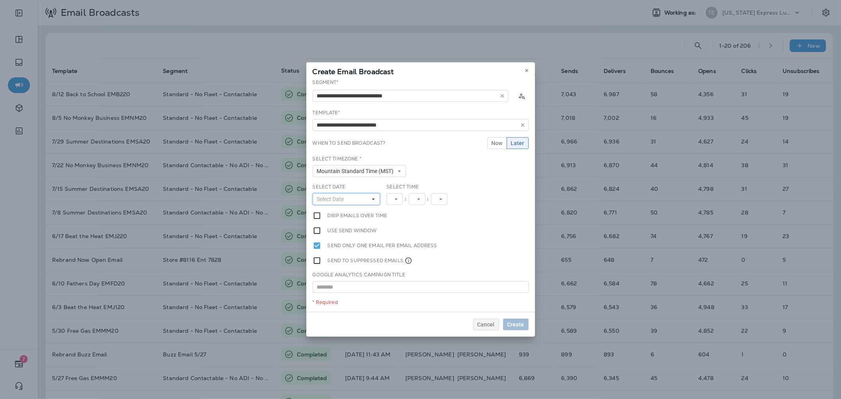
drag, startPoint x: 363, startPoint y: 201, endPoint x: 362, endPoint y: 211, distance: 9.5
click at [362, 201] on button "Select Date" at bounding box center [347, 199] width 68 height 12
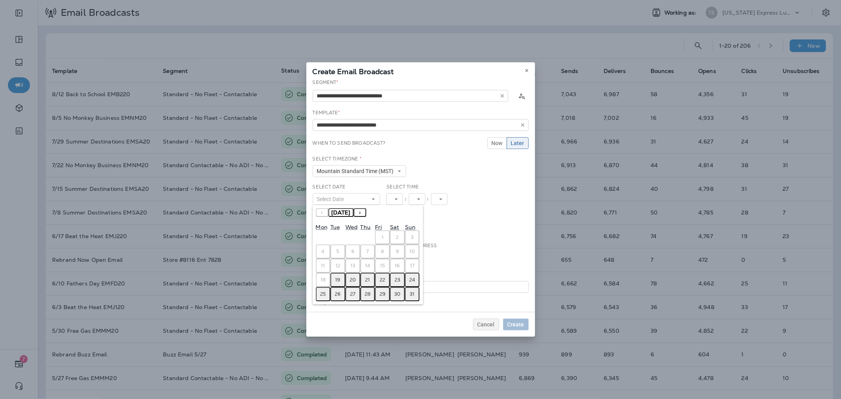
click at [339, 277] on abbr "19" at bounding box center [338, 280] width 5 height 6
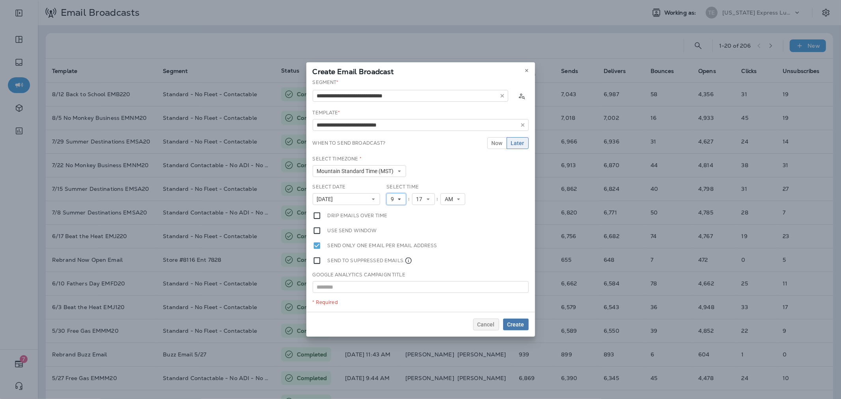
click at [402, 197] on icon at bounding box center [399, 199] width 5 height 5
click at [393, 302] on link "11" at bounding box center [397, 306] width 20 height 9
click at [420, 197] on span "17" at bounding box center [424, 199] width 9 height 7
click at [418, 223] on link "50" at bounding box center [426, 224] width 23 height 9
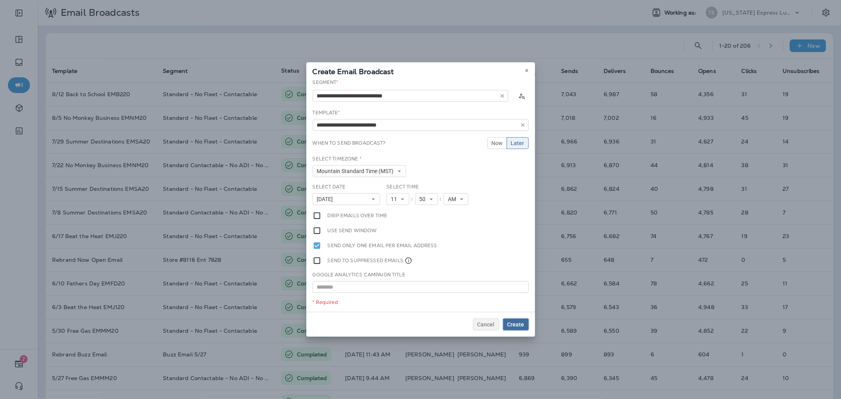
click at [514, 324] on span "Create" at bounding box center [516, 325] width 17 height 6
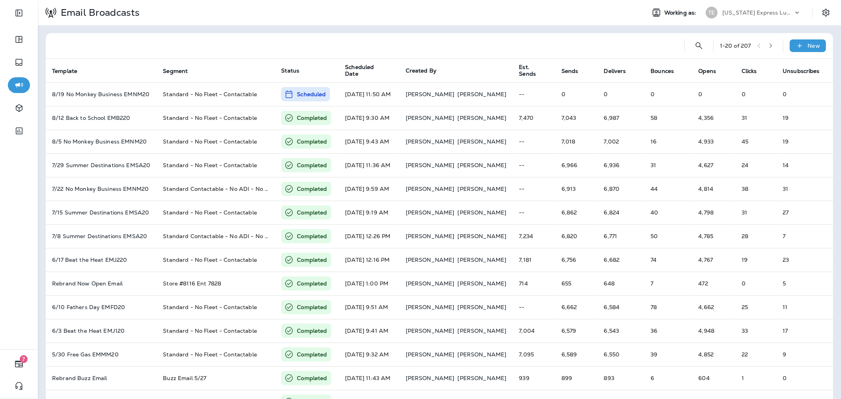
click at [760, 14] on p "[US_STATE] Express Lube & Auto" at bounding box center [758, 12] width 71 height 6
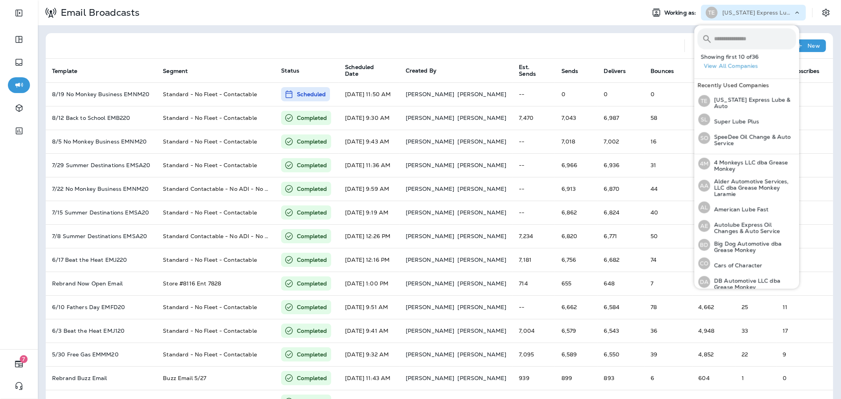
click at [742, 48] on input "text" at bounding box center [755, 38] width 82 height 21
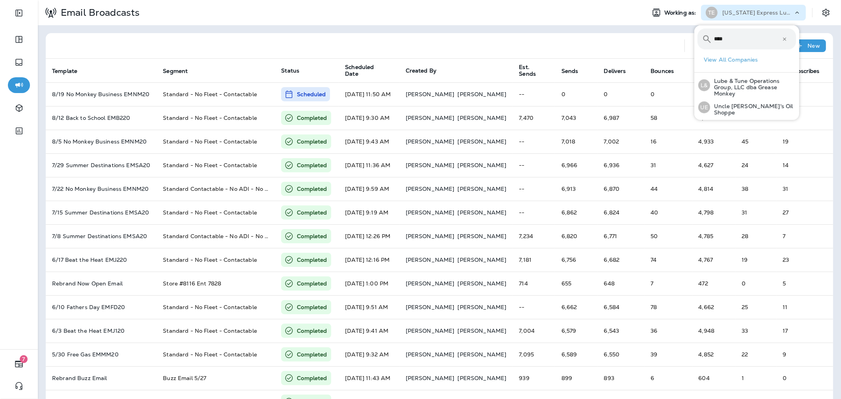
type input "*****"
click at [754, 65] on p "Uncle [PERSON_NAME]'s Oil Shoppe" at bounding box center [753, 65] width 86 height 13
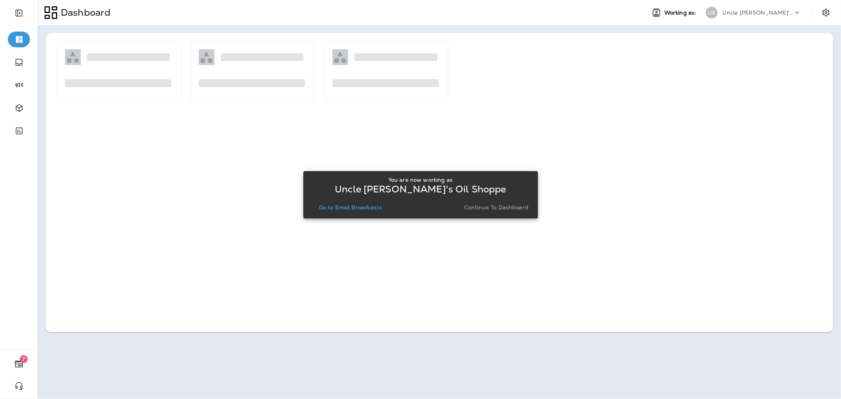
click at [375, 209] on p "Go to Email Broadcasts" at bounding box center [350, 207] width 63 height 6
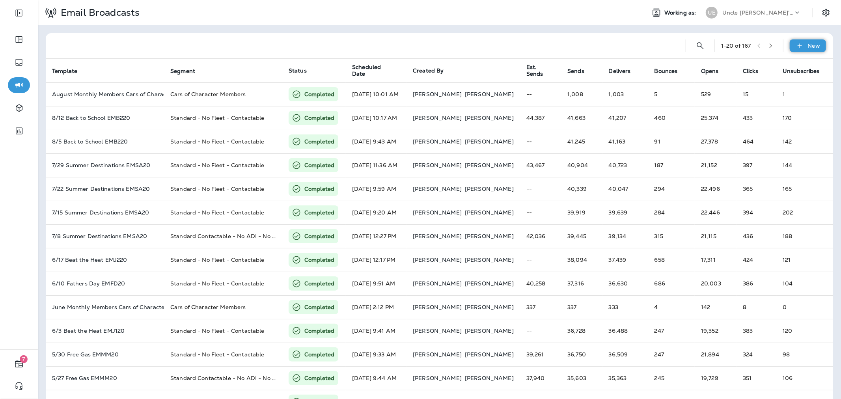
click at [796, 43] on icon at bounding box center [800, 46] width 8 height 8
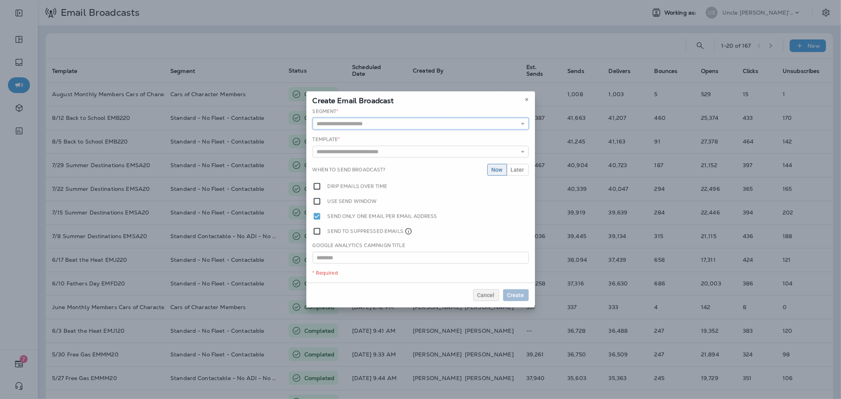
click at [394, 128] on input "text" at bounding box center [421, 124] width 216 height 12
type input "**********"
click at [392, 152] on div "**********" at bounding box center [420, 195] width 229 height 177
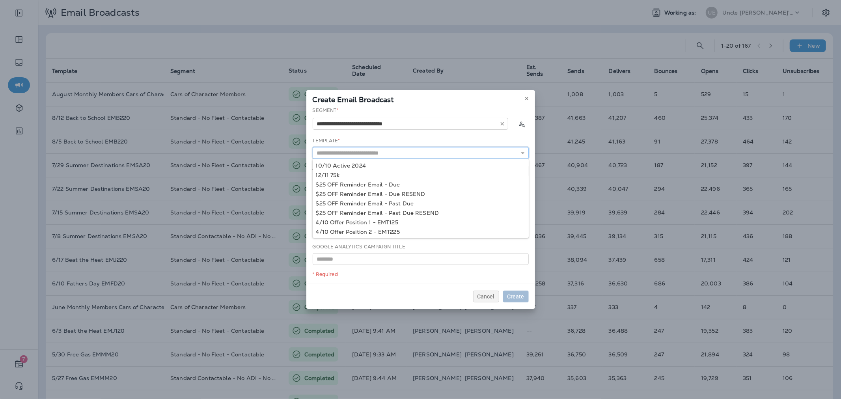
click at [393, 158] on input "text" at bounding box center [421, 153] width 216 height 12
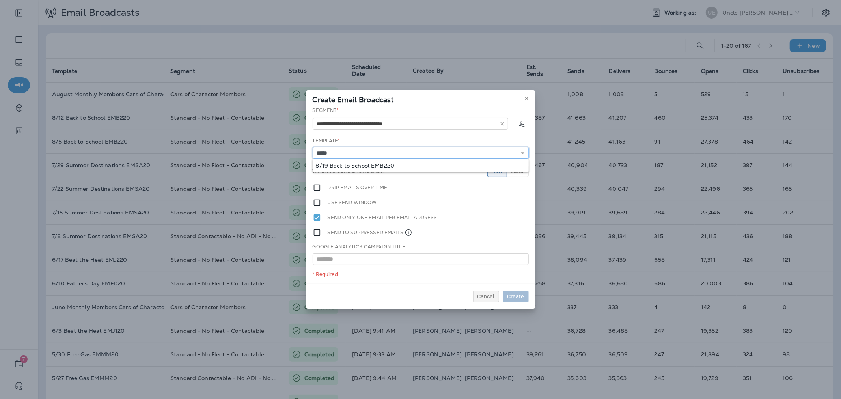
type input "**********"
click at [381, 164] on div "**********" at bounding box center [420, 195] width 229 height 177
click at [518, 168] on span "Later" at bounding box center [517, 171] width 13 height 6
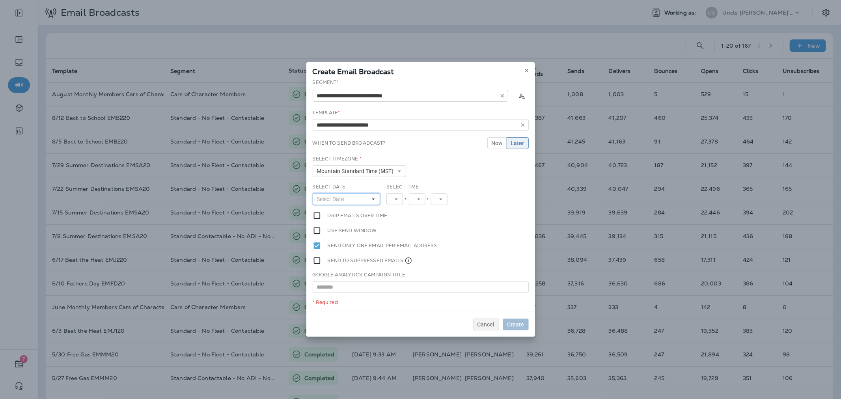
click at [364, 198] on button "Select Date" at bounding box center [347, 199] width 68 height 12
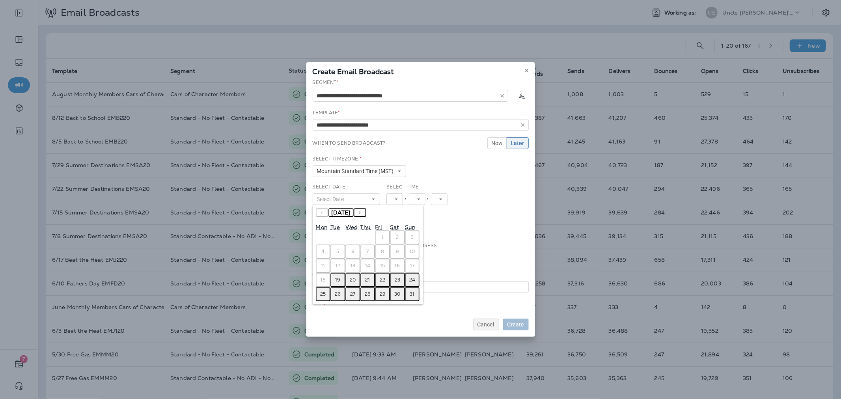
drag, startPoint x: 338, startPoint y: 277, endPoint x: 398, endPoint y: 223, distance: 81.3
click at [340, 277] on abbr "19" at bounding box center [338, 280] width 5 height 6
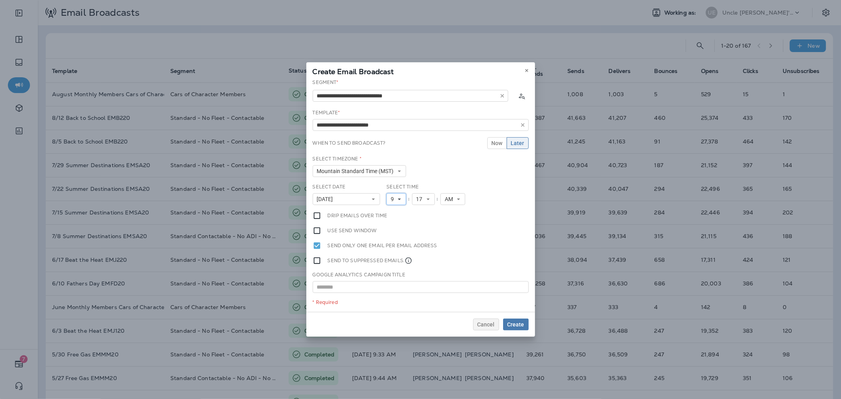
click at [398, 197] on icon at bounding box center [399, 199] width 5 height 5
click at [394, 306] on link "12" at bounding box center [397, 309] width 20 height 9
click at [420, 196] on span "17" at bounding box center [424, 199] width 9 height 7
click at [424, 211] on link "00" at bounding box center [426, 211] width 23 height 9
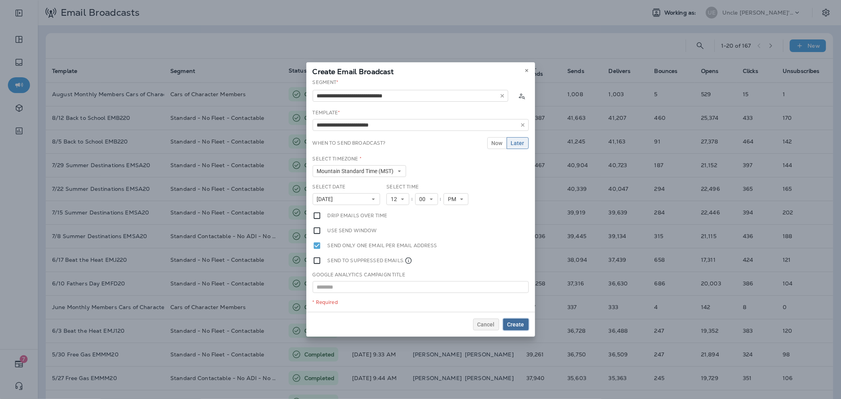
click at [512, 324] on span "Create" at bounding box center [516, 325] width 17 height 6
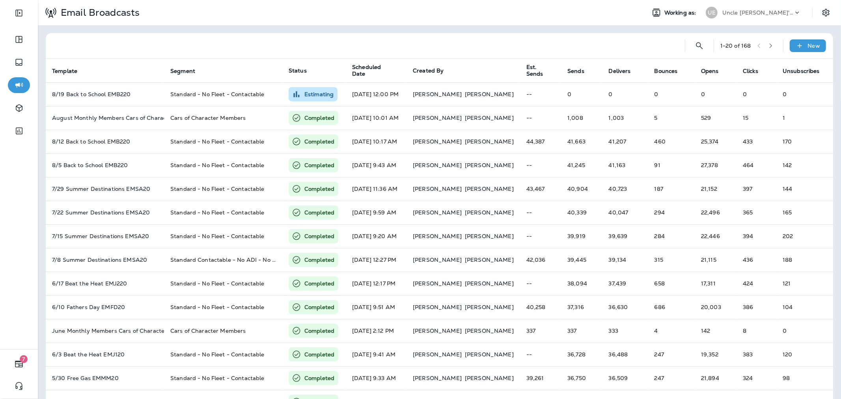
click at [744, 12] on p "Uncle [PERSON_NAME]'s Oil Shoppe" at bounding box center [758, 12] width 71 height 6
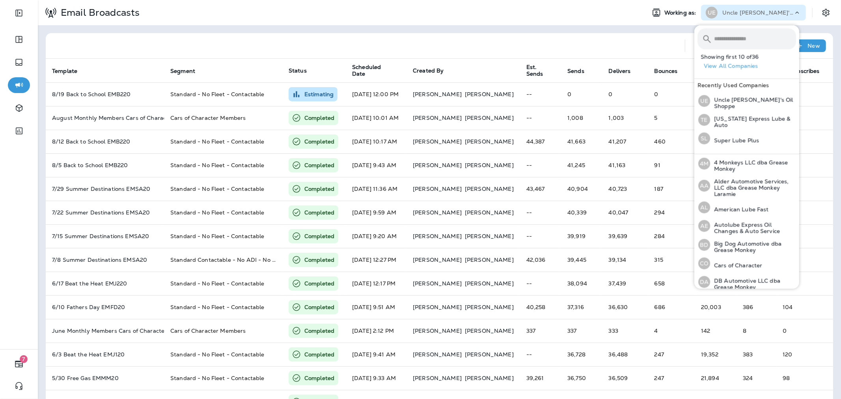
click at [742, 30] on input "text" at bounding box center [755, 38] width 82 height 21
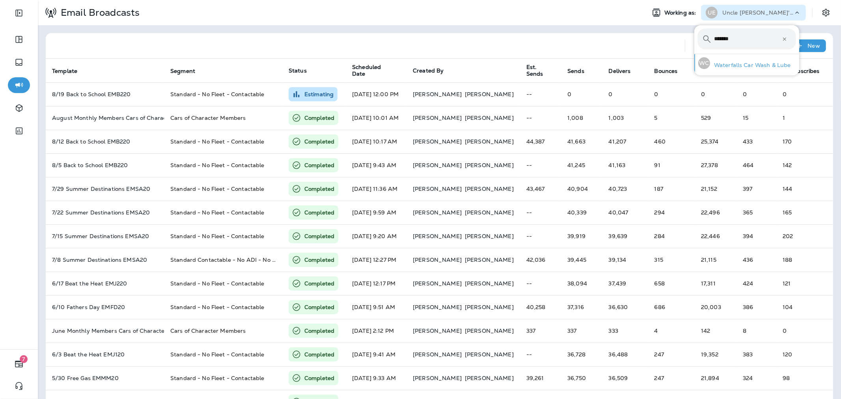
type input "*******"
click at [732, 70] on div "WC Waterfalls Car Wash & Lube" at bounding box center [744, 63] width 99 height 18
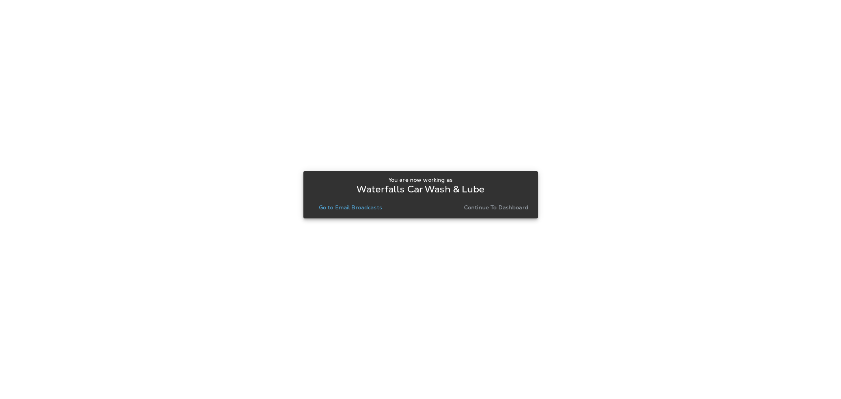
click at [338, 206] on p "Go to Email Broadcasts" at bounding box center [350, 207] width 63 height 6
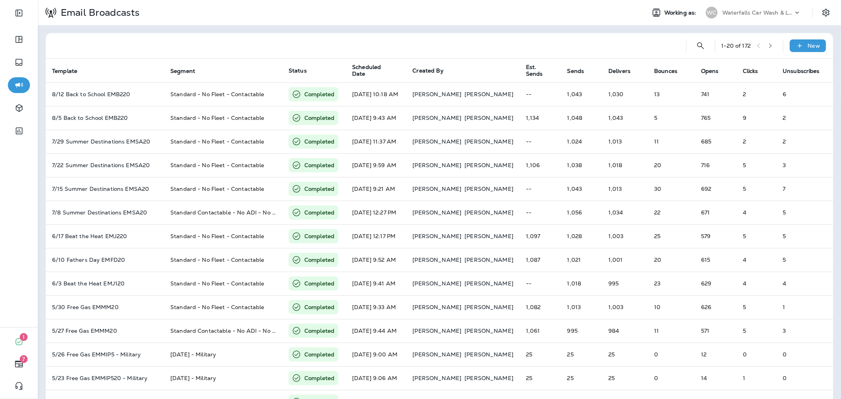
click at [805, 38] on div "1 - 20 of 172 New" at bounding box center [441, 45] width 778 height 25
click at [808, 43] on p "New" at bounding box center [814, 46] width 12 height 6
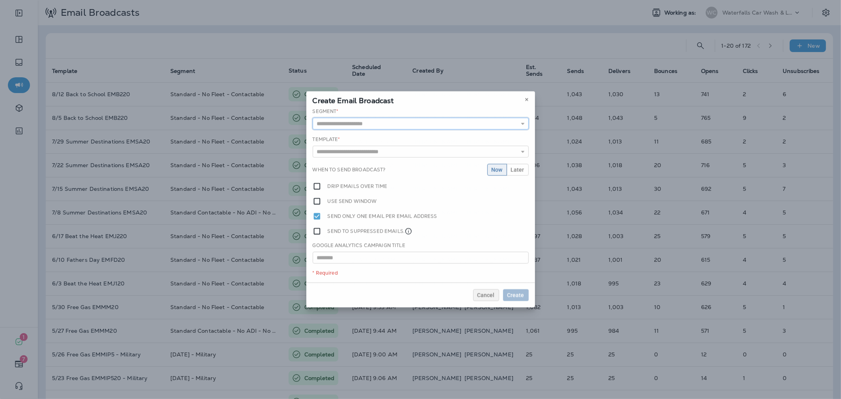
click at [408, 123] on input "text" at bounding box center [421, 124] width 216 height 12
type input "**********"
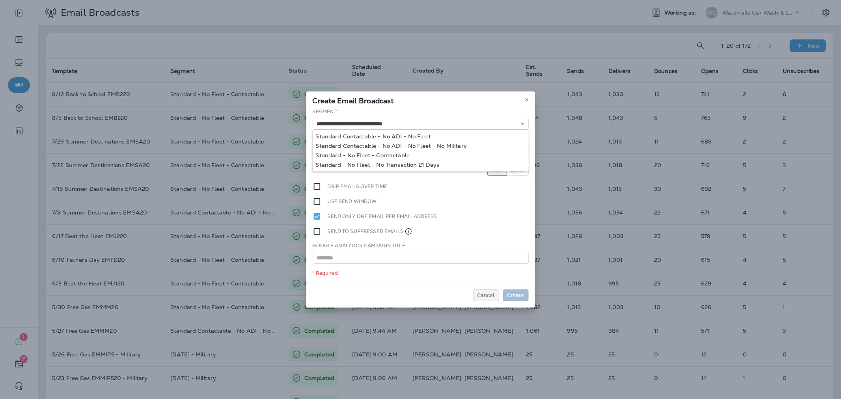
click at [367, 153] on div "**********" at bounding box center [420, 195] width 229 height 175
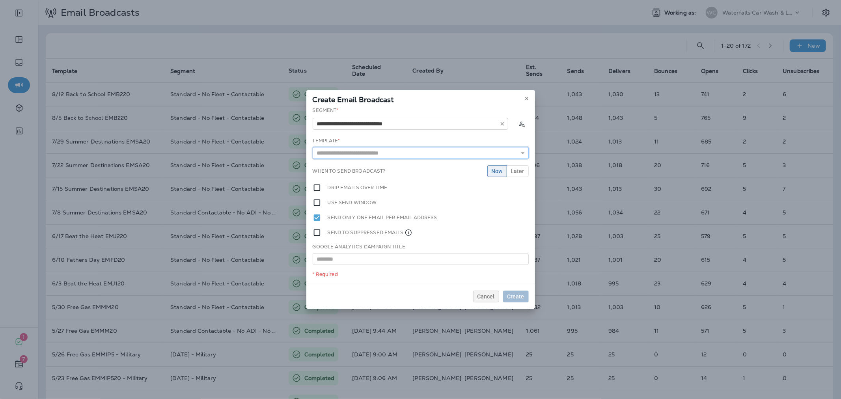
click at [375, 154] on input "text" at bounding box center [421, 153] width 216 height 12
type input "**********"
click at [375, 166] on div "**********" at bounding box center [420, 195] width 229 height 177
click at [518, 168] on span "Later" at bounding box center [517, 171] width 13 height 6
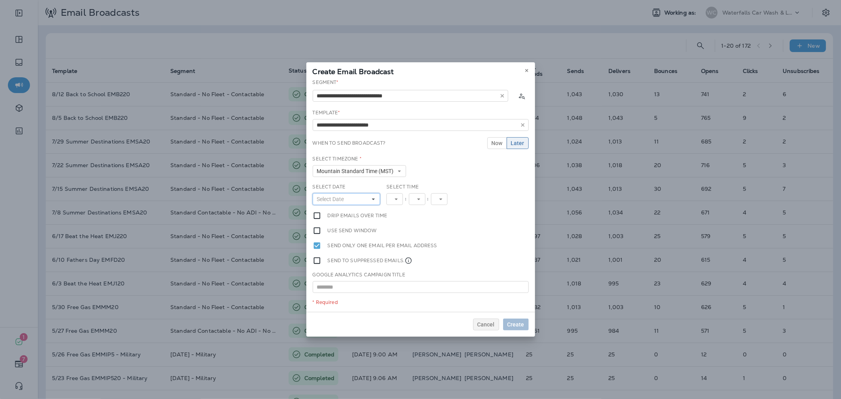
click at [356, 202] on button "Select Date" at bounding box center [347, 199] width 68 height 12
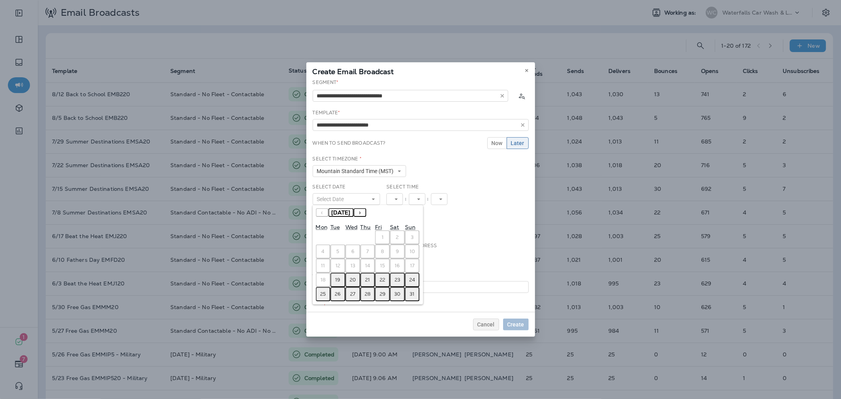
drag, startPoint x: 333, startPoint y: 279, endPoint x: 361, endPoint y: 255, distance: 36.6
click at [333, 279] on button "19" at bounding box center [338, 280] width 15 height 14
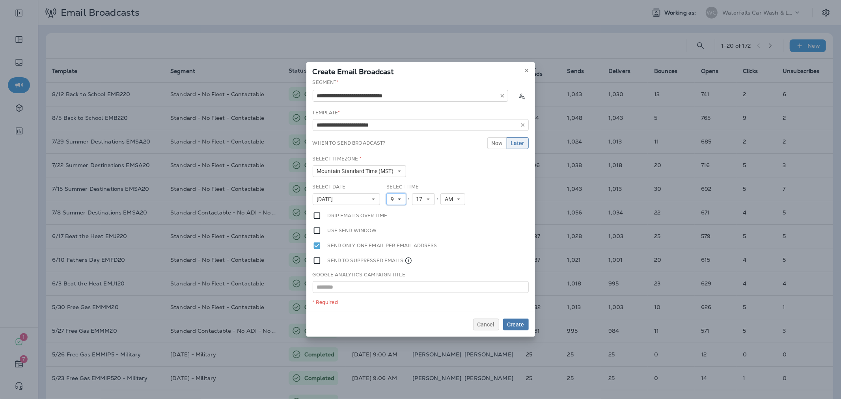
click at [394, 198] on span "9" at bounding box center [394, 199] width 6 height 7
click at [392, 309] on link "12" at bounding box center [397, 309] width 20 height 9
click at [423, 200] on span "17" at bounding box center [424, 199] width 9 height 7
click at [421, 215] on link "00" at bounding box center [426, 211] width 23 height 9
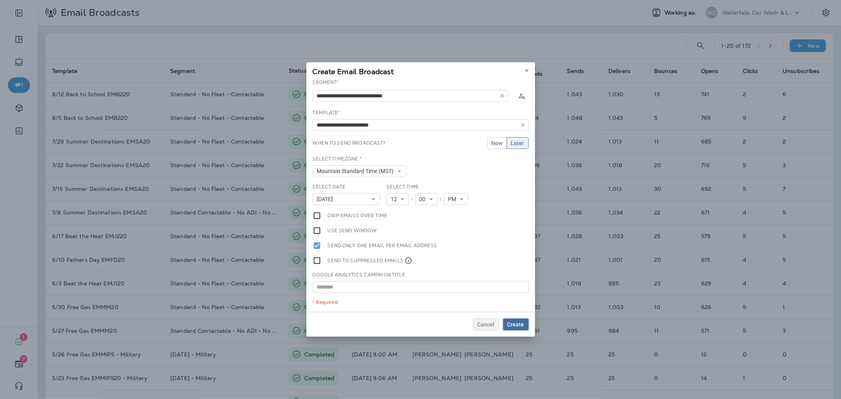
click at [521, 323] on span "Create" at bounding box center [516, 325] width 17 height 6
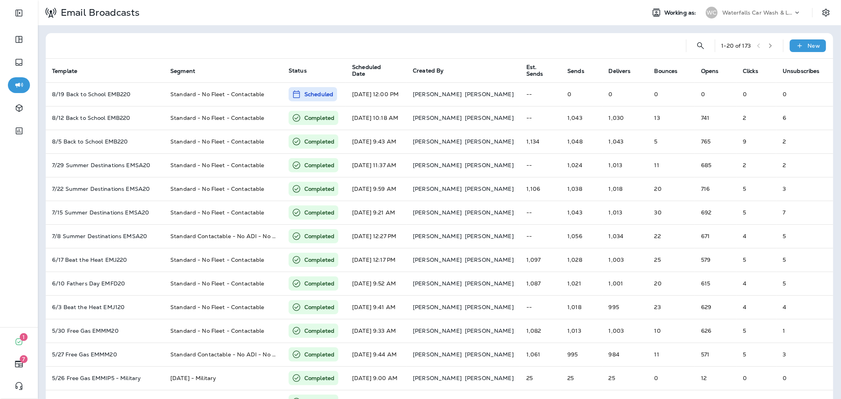
click at [776, 18] on div "Waterfalls Car Wash & Lube" at bounding box center [758, 13] width 71 height 12
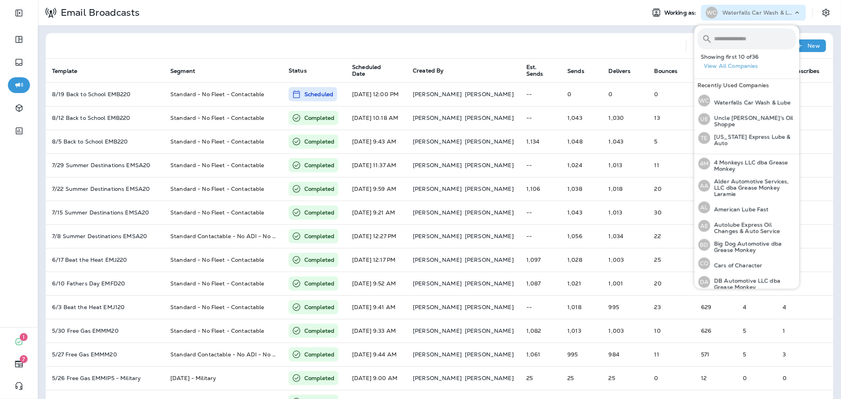
click at [766, 34] on input "text" at bounding box center [755, 38] width 82 height 21
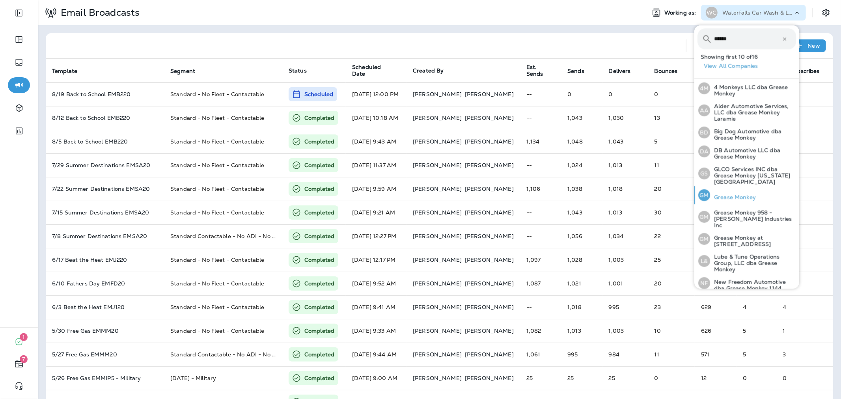
type input "******"
click at [738, 194] on p "Grease Monkey" at bounding box center [733, 197] width 46 height 6
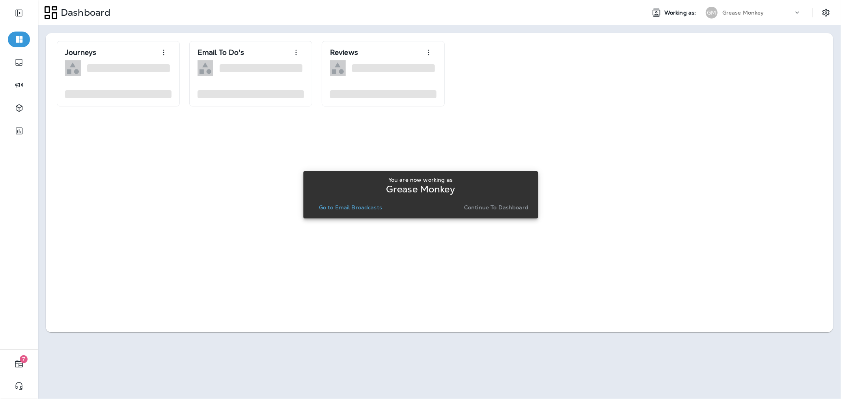
click at [352, 208] on p "Go to Email Broadcasts" at bounding box center [350, 207] width 63 height 6
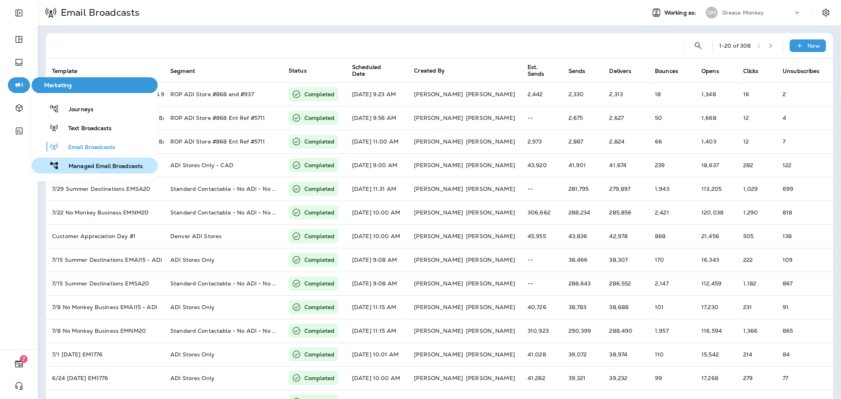
click at [92, 167] on span "Managed Email Broadcasts" at bounding box center [101, 166] width 84 height 7
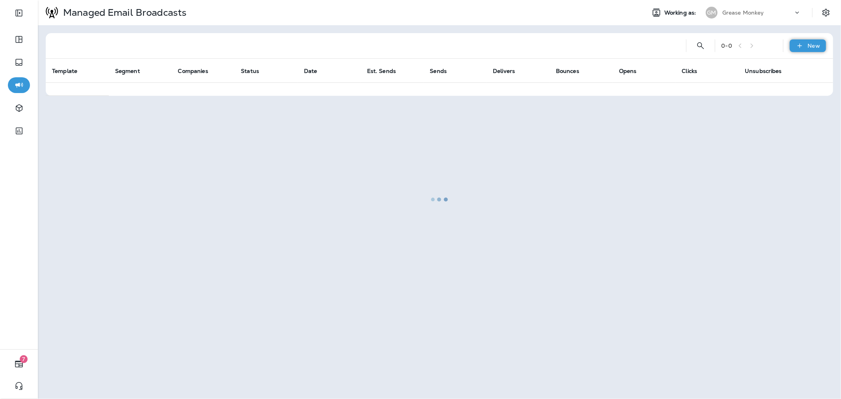
click at [811, 43] on p "New" at bounding box center [814, 46] width 12 height 6
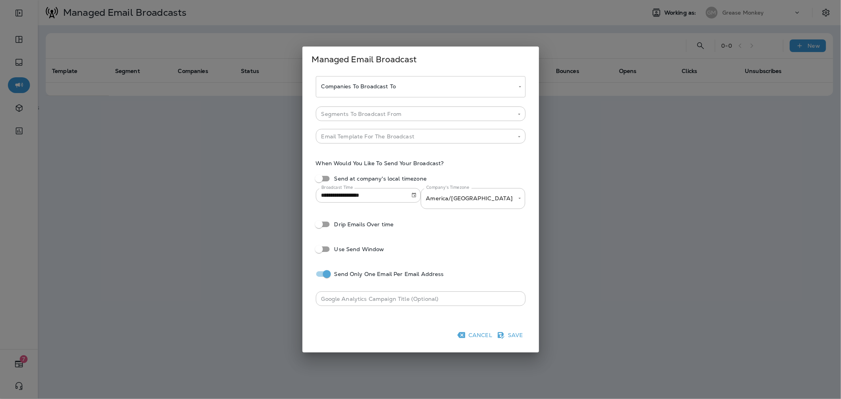
click at [423, 0] on body "**********" at bounding box center [420, 0] width 841 height 0
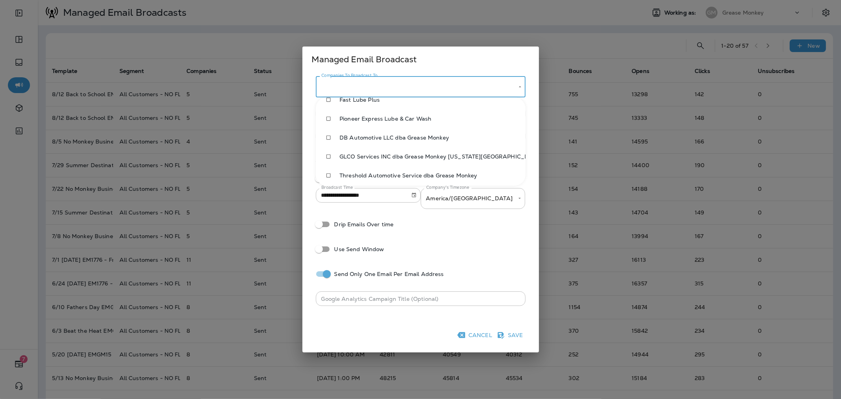
click at [368, 139] on span "DB Automotive LLC dba Grease Monkey" at bounding box center [430, 138] width 180 height 6
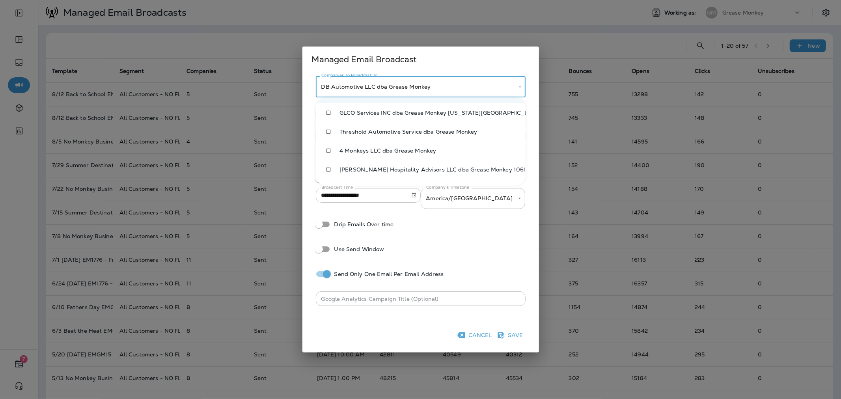
click at [366, 133] on span "Threshold Automotive Service dba Grease Monkey" at bounding box center [430, 132] width 180 height 6
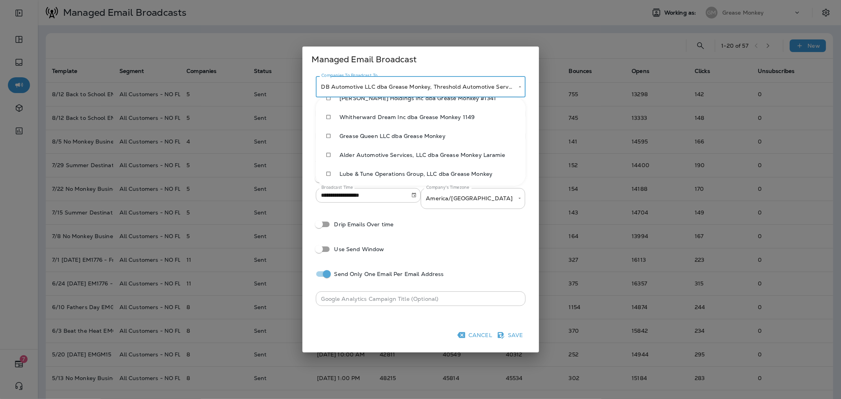
scroll to position [318, 0]
click at [371, 169] on span "Lube & Tune Operations Group, LLC dba Grease Monkey" at bounding box center [430, 172] width 180 height 6
click at [371, 154] on span "Alder Automotive Services, LLC dba Grease Monkey Laramie" at bounding box center [430, 153] width 180 height 6
type input "**********"
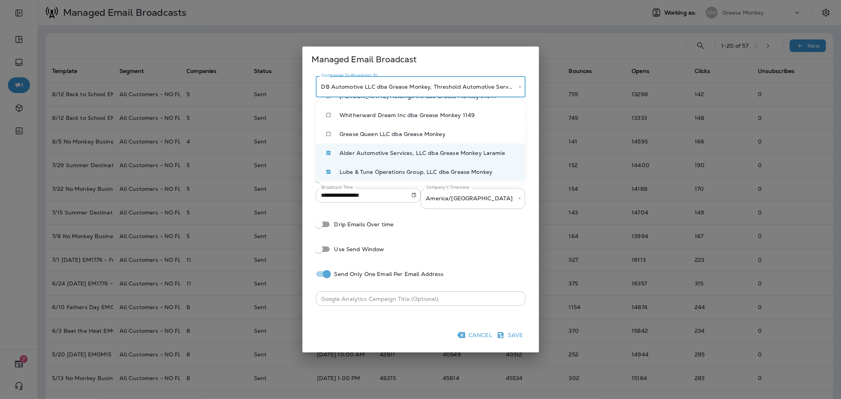
click at [517, 207] on div at bounding box center [420, 199] width 841 height 399
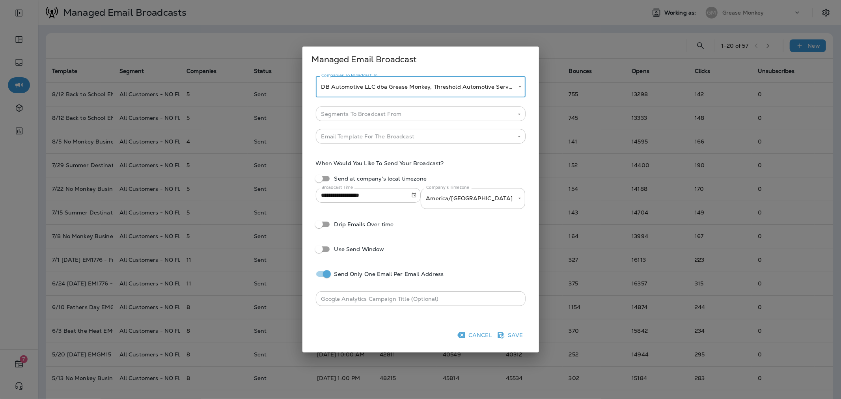
click at [400, 110] on input "Segments To Broadcast From" at bounding box center [414, 114] width 192 height 10
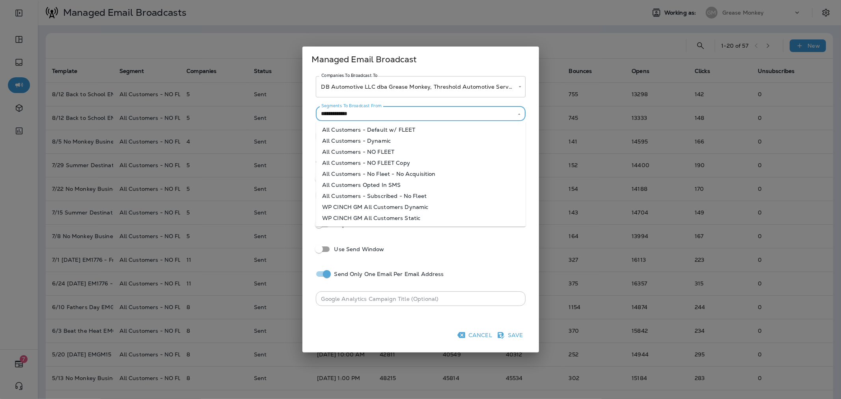
click at [398, 150] on li "All Customers - NO FLEET" at bounding box center [421, 151] width 210 height 11
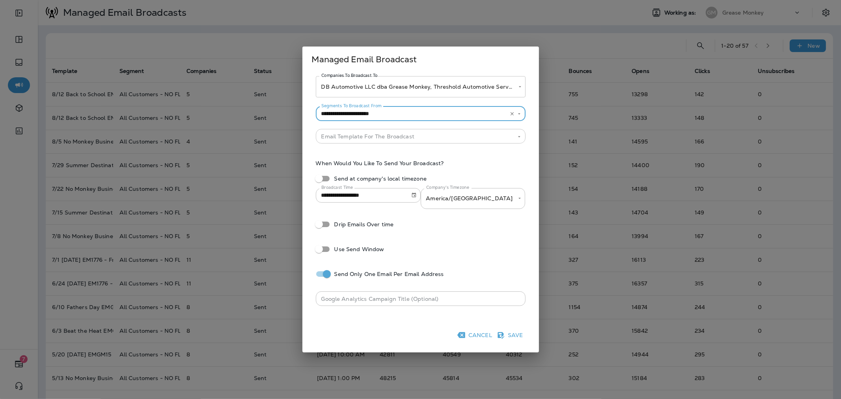
type input "**********"
click at [402, 119] on input "Segments To Broadcast From" at bounding box center [409, 114] width 182 height 10
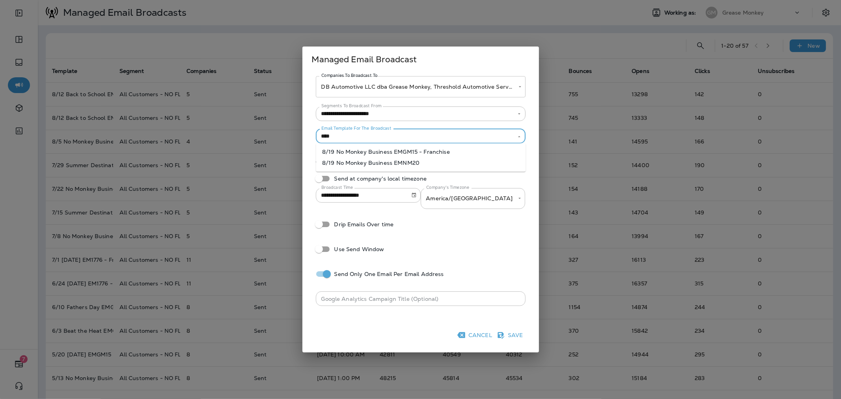
click at [416, 148] on li "8/19 No Monkey Business EMGM15 - Franchise" at bounding box center [421, 151] width 210 height 11
type input "**********"
click at [416, 194] on icon "Choose date, selected date is Aug 19, 2025" at bounding box center [414, 195] width 4 height 5
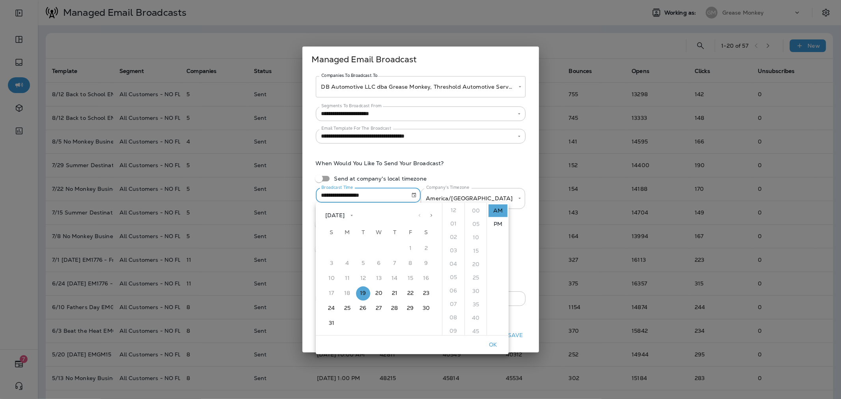
scroll to position [0, 0]
click at [452, 211] on ul "12 01 02 03 04 05 06 07 08 09 10 11" at bounding box center [454, 269] width 22 height 133
click at [494, 226] on li "PM" at bounding box center [498, 224] width 19 height 13
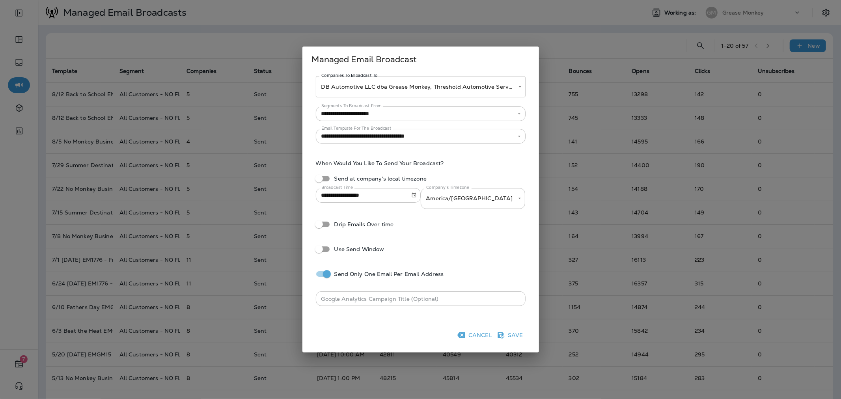
scroll to position [10, 0]
click at [413, 196] on icon "Choose date, selected date is Aug 19, 2025" at bounding box center [414, 195] width 6 height 6
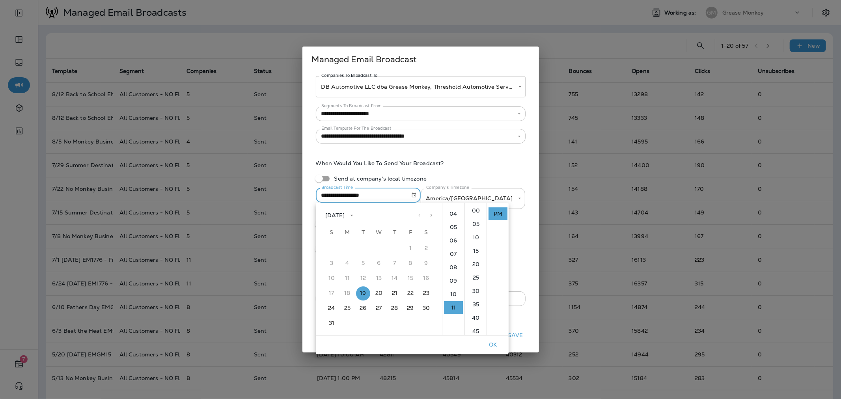
scroll to position [0, 0]
click at [452, 213] on li "12" at bounding box center [453, 210] width 19 height 13
drag, startPoint x: 470, startPoint y: 210, endPoint x: 474, endPoint y: 211, distance: 4.2
click at [470, 210] on li "00" at bounding box center [476, 210] width 19 height 13
type input "**********"
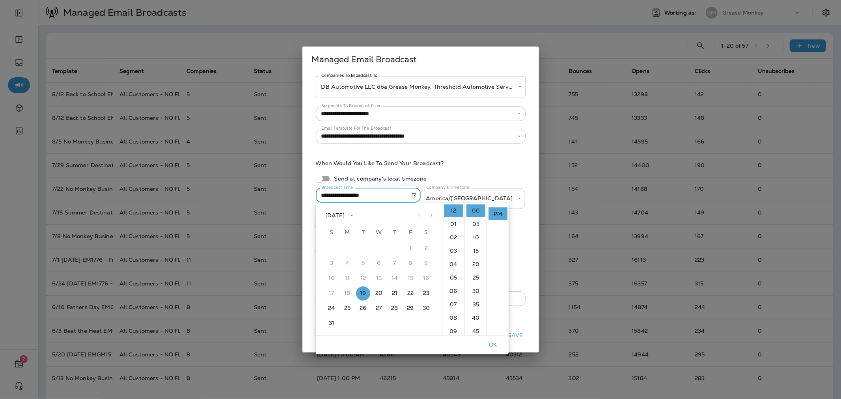
click at [510, 194] on div "**********" at bounding box center [473, 198] width 105 height 21
click at [494, 344] on button "OK" at bounding box center [492, 345] width 25 height 12
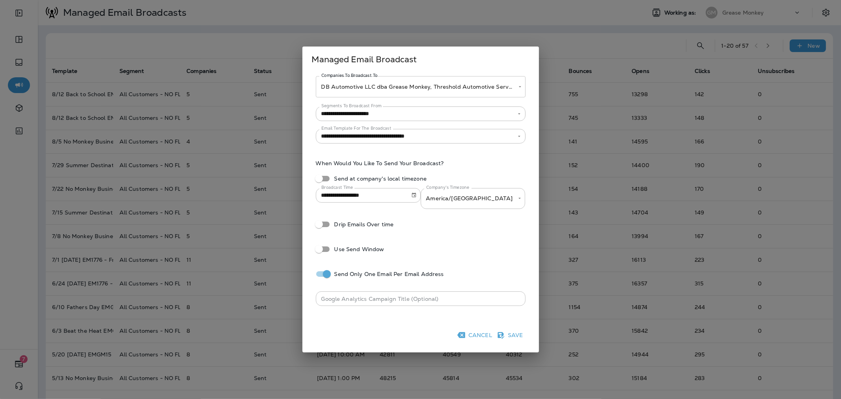
click at [513, 334] on button "Save" at bounding box center [510, 335] width 31 height 13
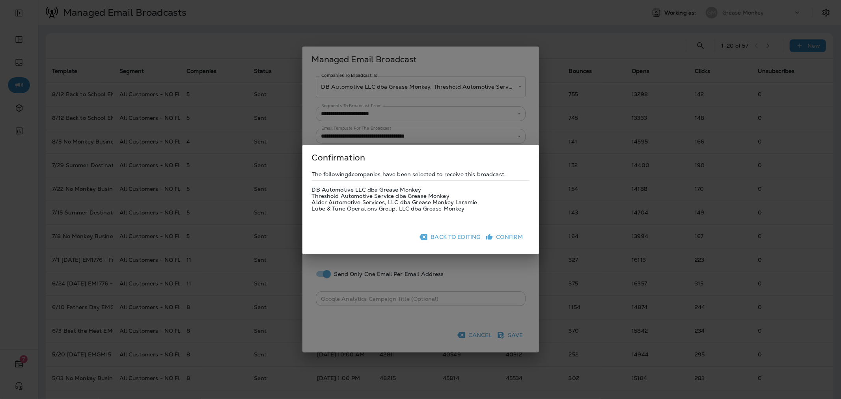
click at [504, 234] on button "Confirm" at bounding box center [505, 237] width 43 height 13
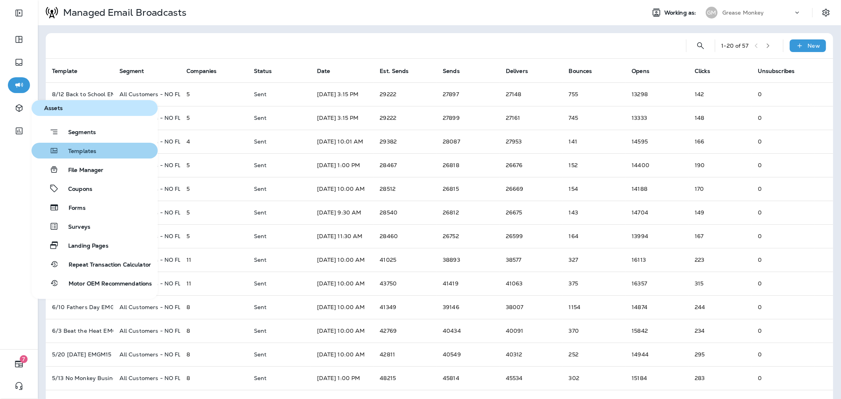
click at [73, 147] on div "Templates" at bounding box center [66, 150] width 62 height 9
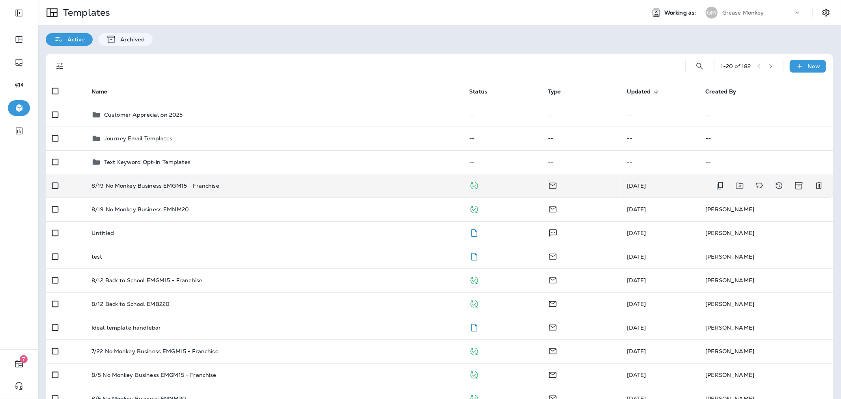
click at [231, 188] on div "8/19 No Monkey Business EMGM15 - Franchise" at bounding box center [275, 186] width 366 height 6
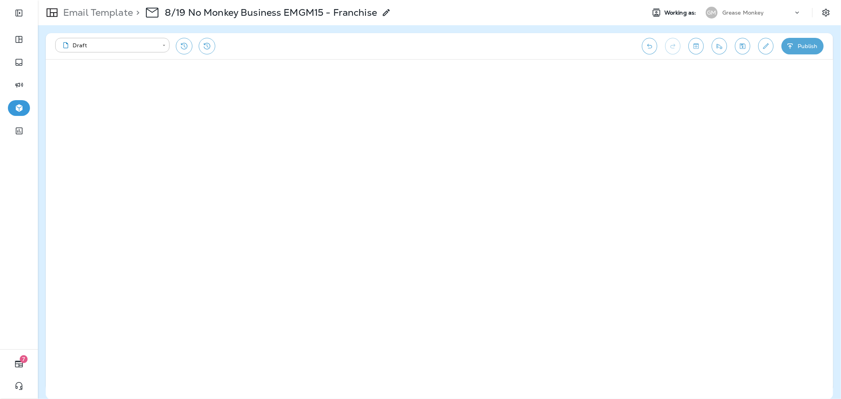
click at [699, 48] on icon "Toggle preview" at bounding box center [696, 46] width 8 height 8
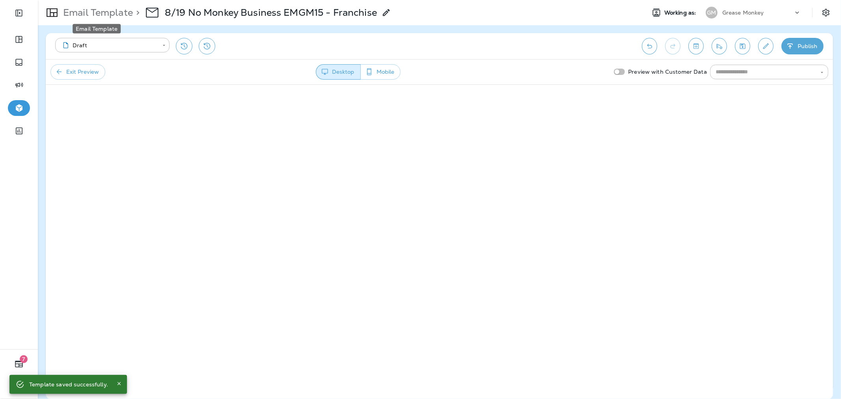
click at [108, 13] on p "Email Template" at bounding box center [96, 13] width 73 height 12
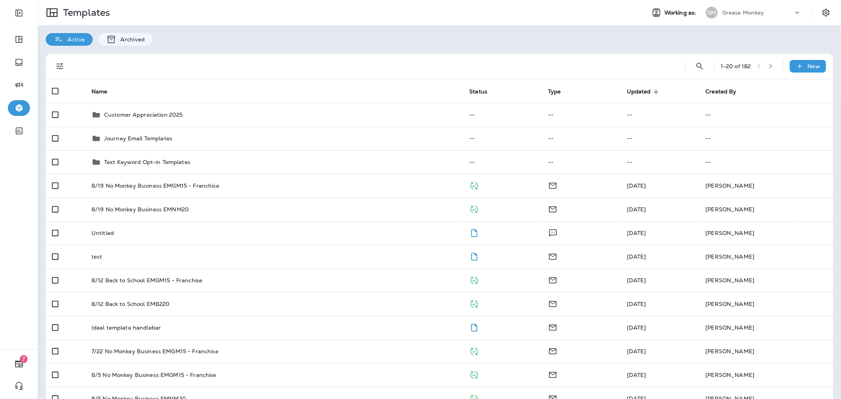
click at [735, 11] on p "Grease Monkey" at bounding box center [744, 12] width 42 height 6
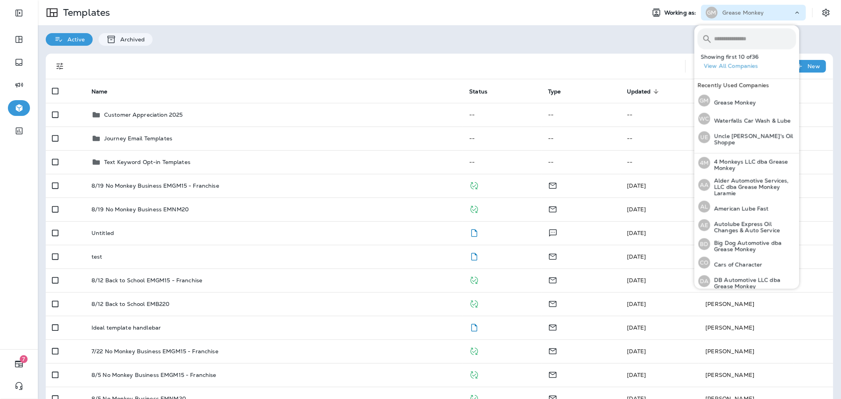
click at [740, 34] on input "text" at bounding box center [755, 38] width 82 height 21
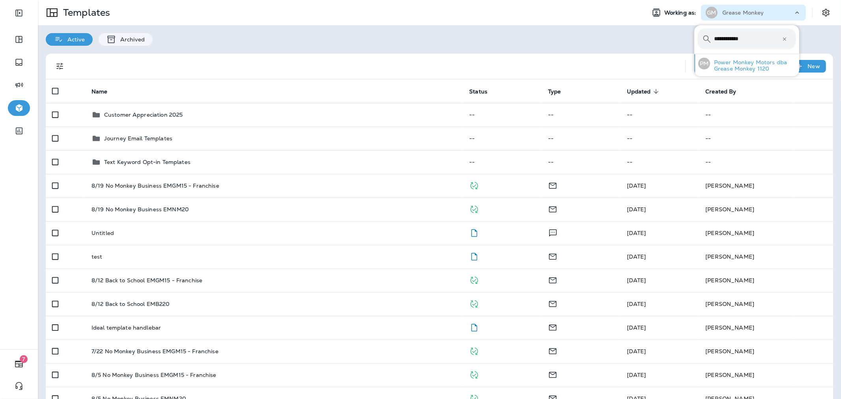
type input "**********"
click at [748, 69] on p "Power Monkey Motors dba Grease Monkey 1120" at bounding box center [753, 65] width 86 height 13
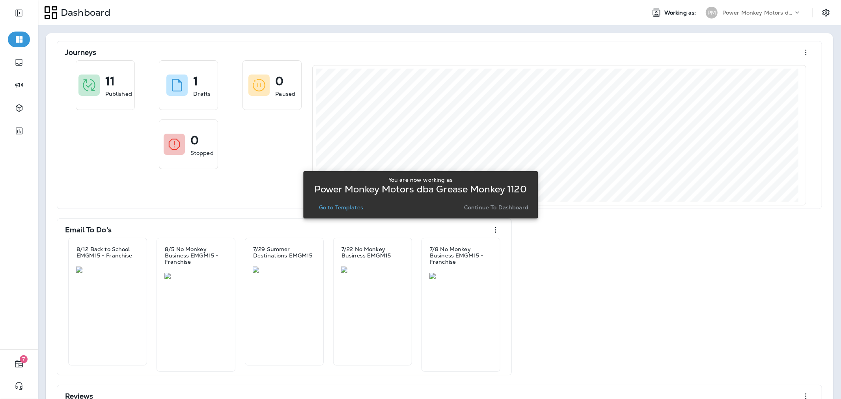
click at [338, 208] on p "Go to Templates" at bounding box center [341, 207] width 44 height 6
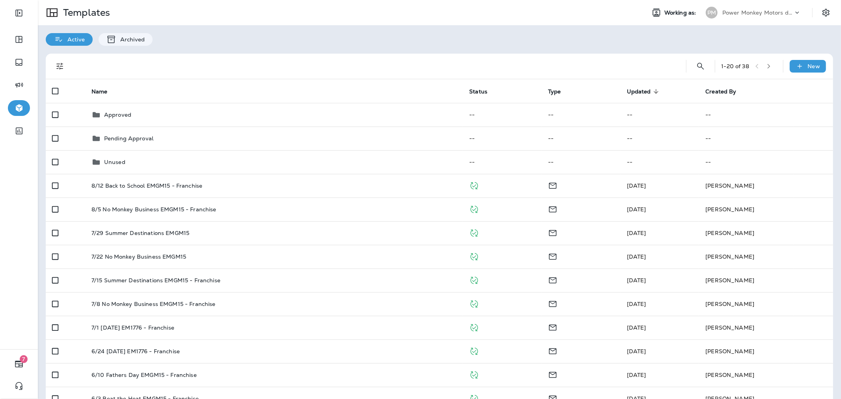
click at [746, 13] on p "Power Monkey Motors dba Grease Monkey 1120" at bounding box center [758, 12] width 71 height 6
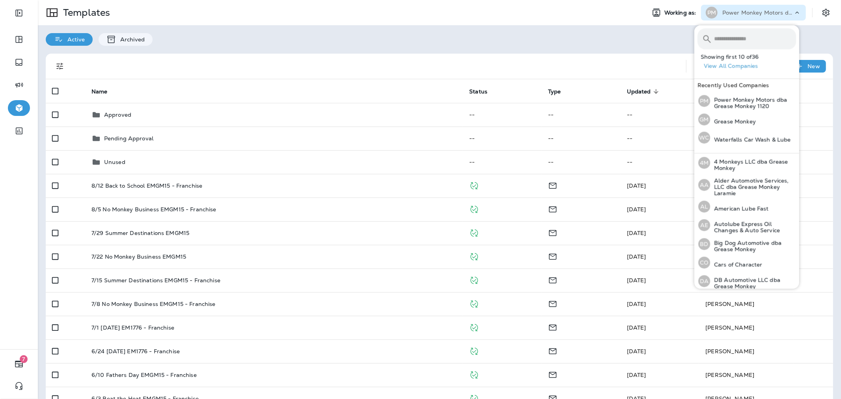
click at [751, 37] on input "text" at bounding box center [755, 38] width 82 height 21
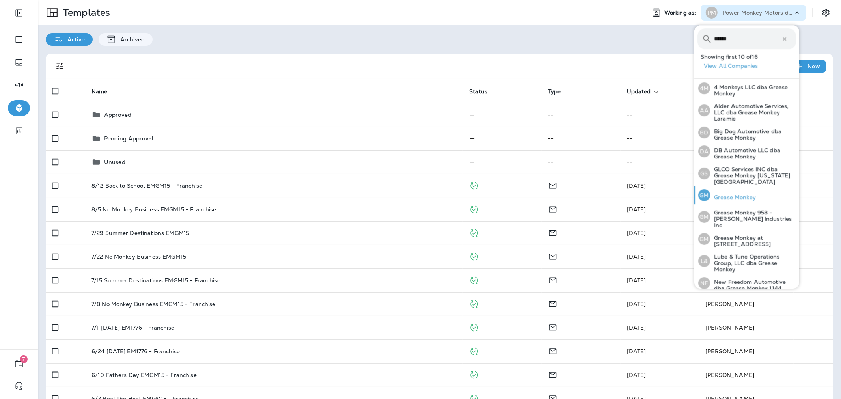
type input "******"
click at [742, 196] on div "GM Grease Monkey" at bounding box center [727, 195] width 64 height 18
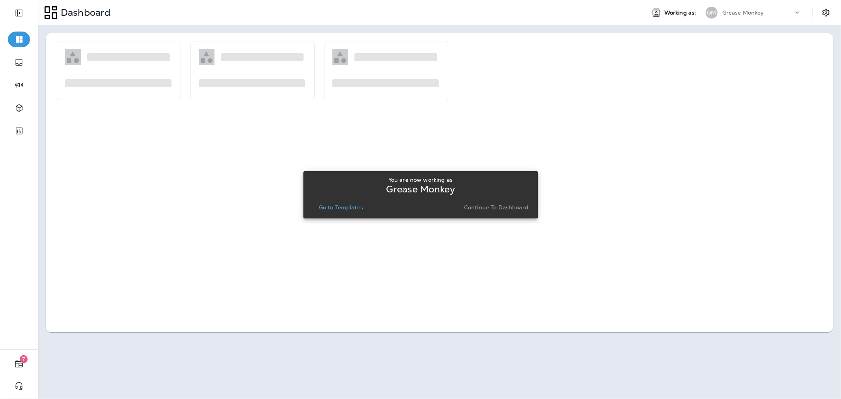
click at [349, 202] on button "Go to Templates" at bounding box center [341, 207] width 50 height 11
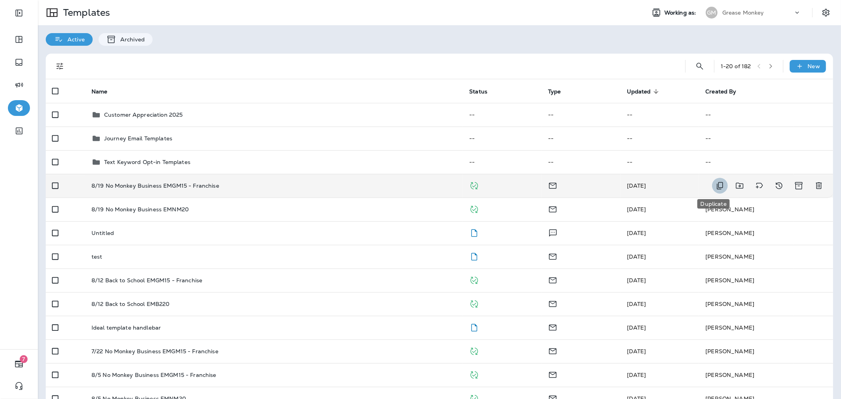
click at [716, 187] on icon "Duplicate" at bounding box center [720, 185] width 9 height 9
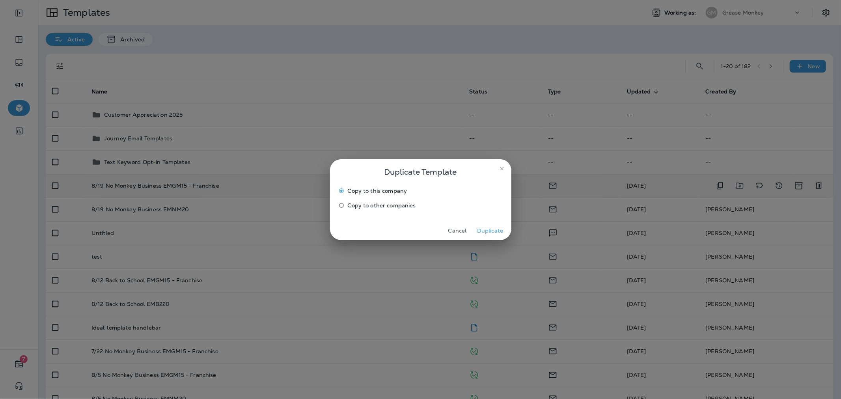
click at [414, 202] on span "Copy to other companies" at bounding box center [382, 205] width 68 height 6
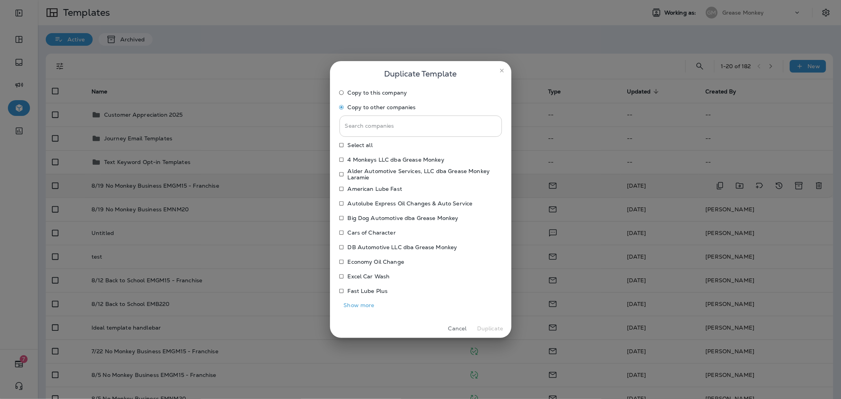
click at [409, 127] on input "Search companies" at bounding box center [421, 126] width 163 height 21
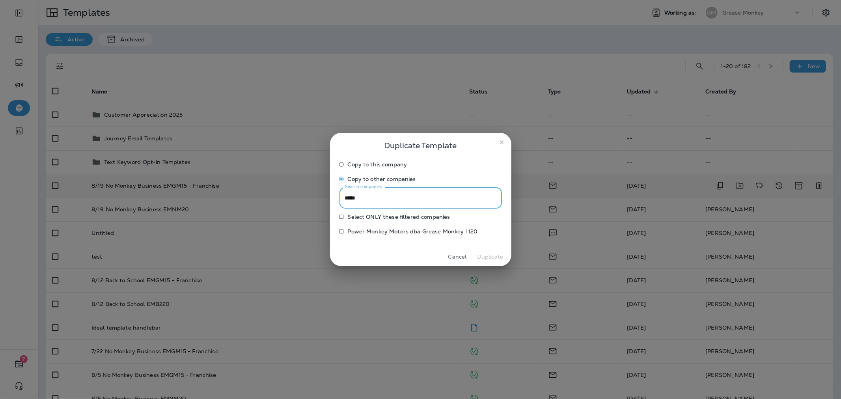
type input "*****"
drag, startPoint x: 432, startPoint y: 229, endPoint x: 439, endPoint y: 231, distance: 7.0
click at [432, 229] on p "Power Monkey Motors dba Grease Monkey 1120" at bounding box center [413, 231] width 130 height 6
click at [480, 255] on button "Duplicate" at bounding box center [491, 257] width 30 height 12
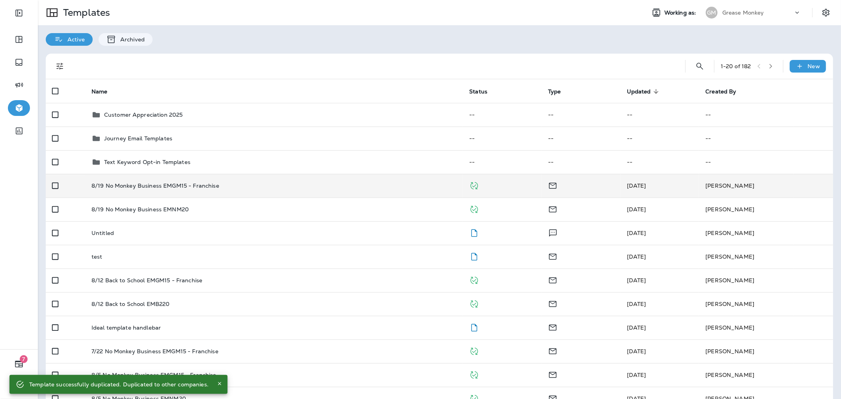
drag, startPoint x: 733, startPoint y: 13, endPoint x: 733, endPoint y: 19, distance: 5.5
click at [733, 13] on p "Grease Monkey" at bounding box center [744, 12] width 42 height 6
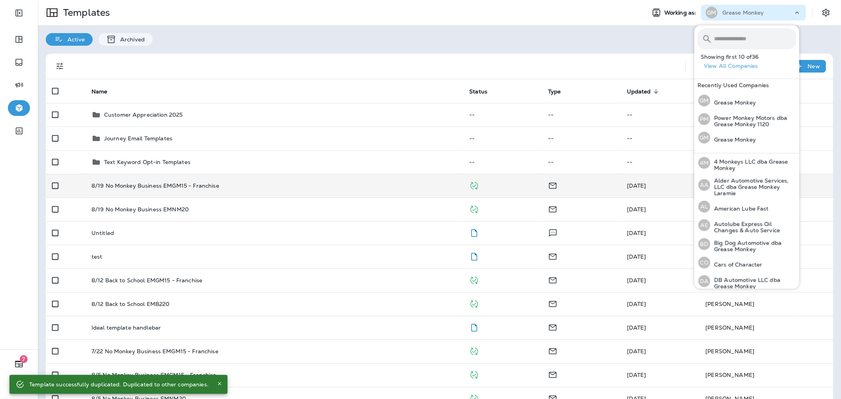
click at [734, 39] on input "text" at bounding box center [755, 38] width 82 height 21
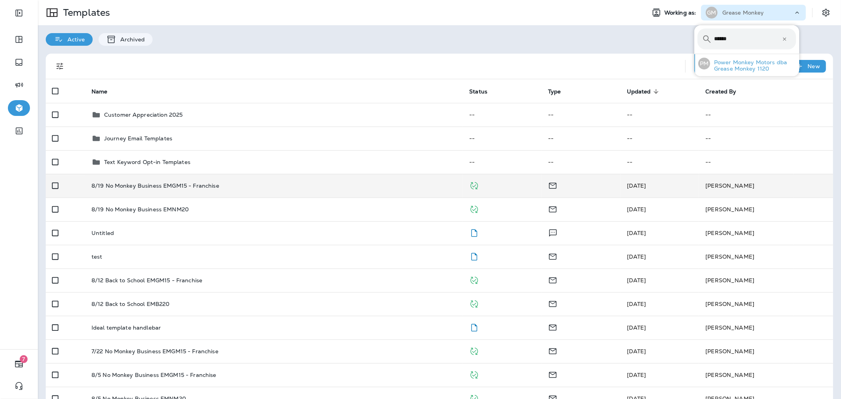
type input "*****"
click at [747, 64] on p "Power Monkey Motors dba Grease Monkey 1120" at bounding box center [753, 65] width 86 height 13
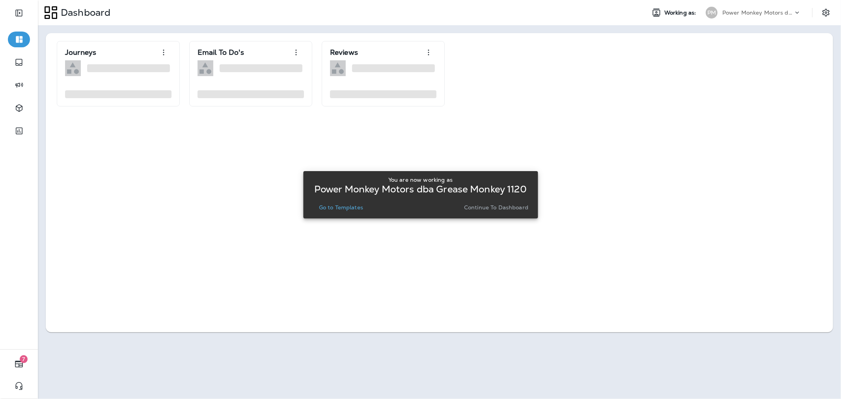
click at [352, 203] on button "Go to Templates" at bounding box center [341, 207] width 50 height 11
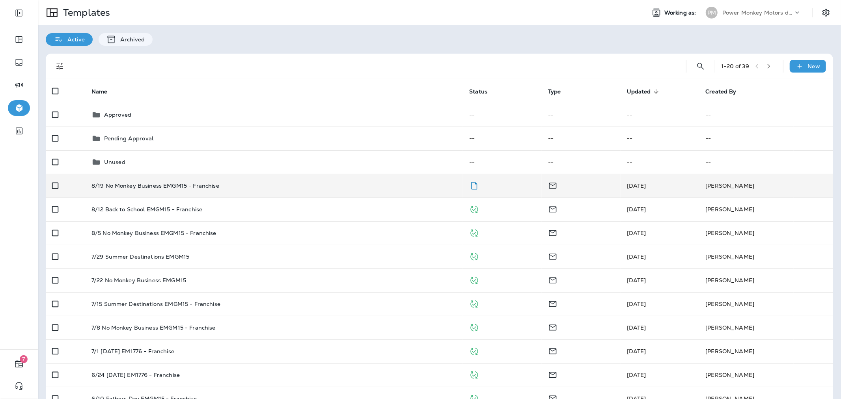
click at [402, 176] on td "8/19 No Monkey Business EMGM15 - Franchise" at bounding box center [274, 186] width 378 height 24
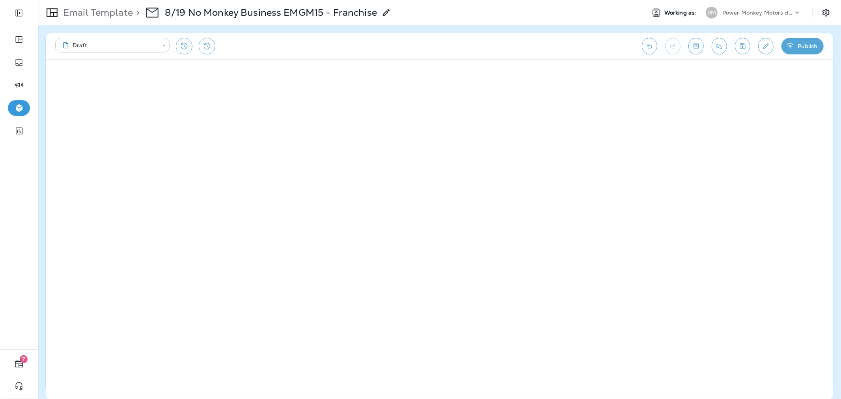
click at [801, 41] on button "Publish" at bounding box center [803, 46] width 42 height 17
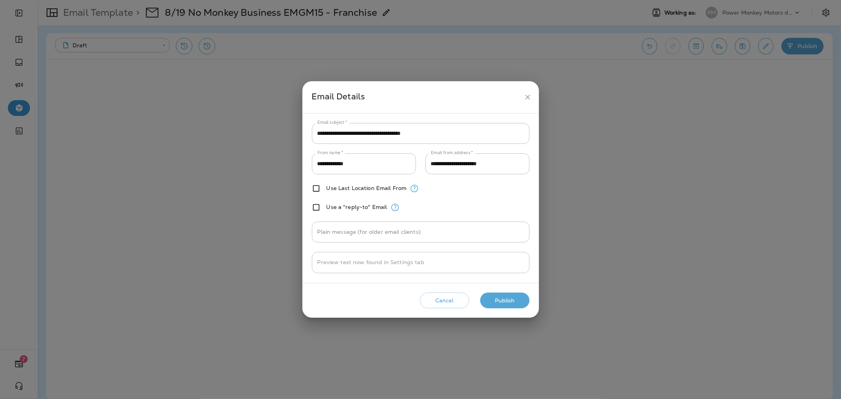
click at [515, 298] on button "Publish" at bounding box center [504, 301] width 49 height 16
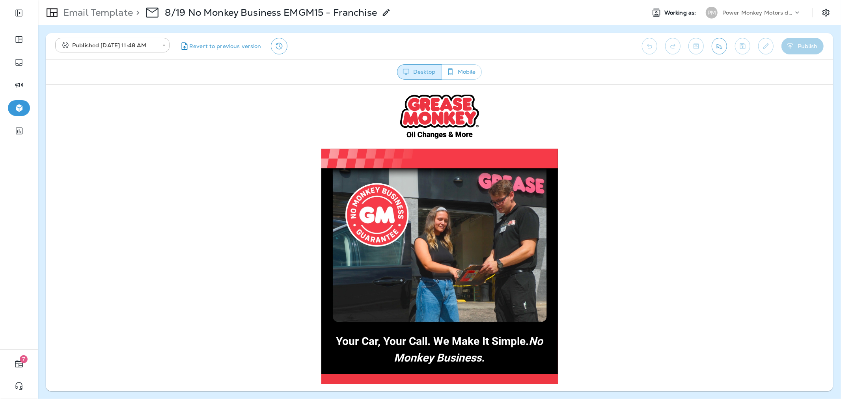
click at [101, 12] on p "Email Template" at bounding box center [96, 13] width 73 height 12
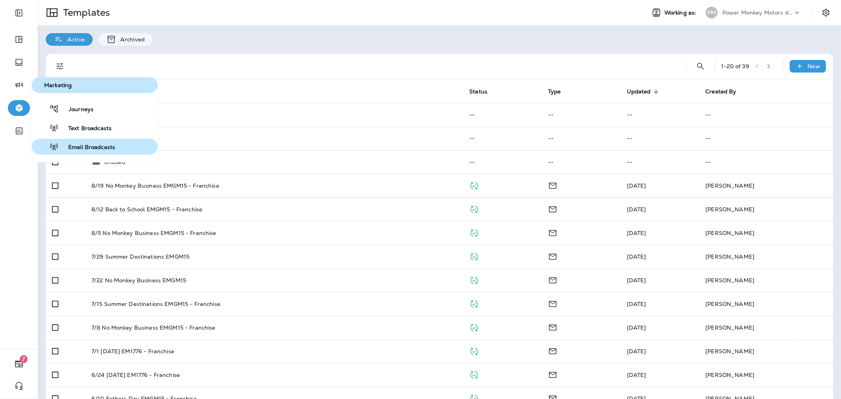
click at [73, 144] on span "Email Broadcasts" at bounding box center [87, 147] width 56 height 7
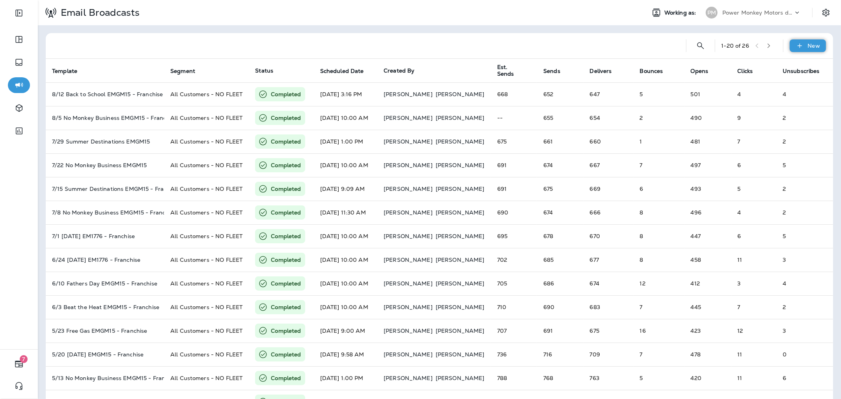
click at [798, 42] on div "New" at bounding box center [808, 45] width 36 height 13
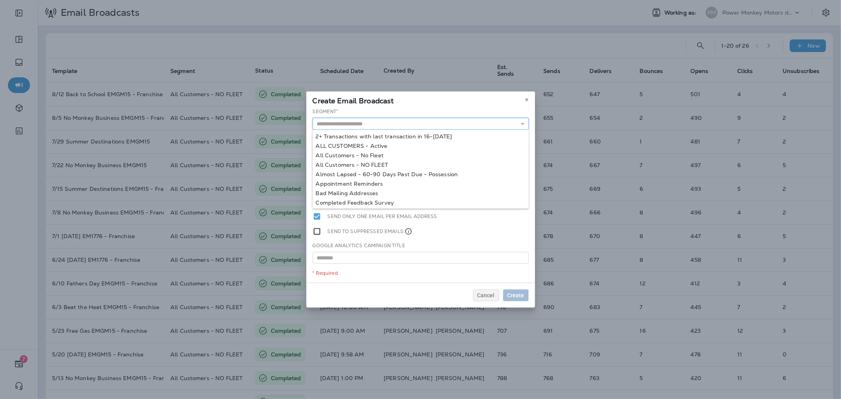
click at [451, 123] on input "text" at bounding box center [421, 124] width 216 height 12
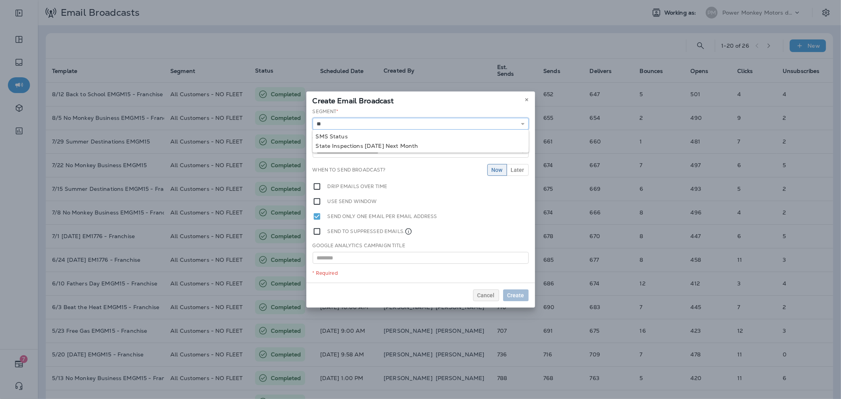
type input "*"
type input "**********"
click at [379, 154] on div "**********" at bounding box center [420, 195] width 229 height 175
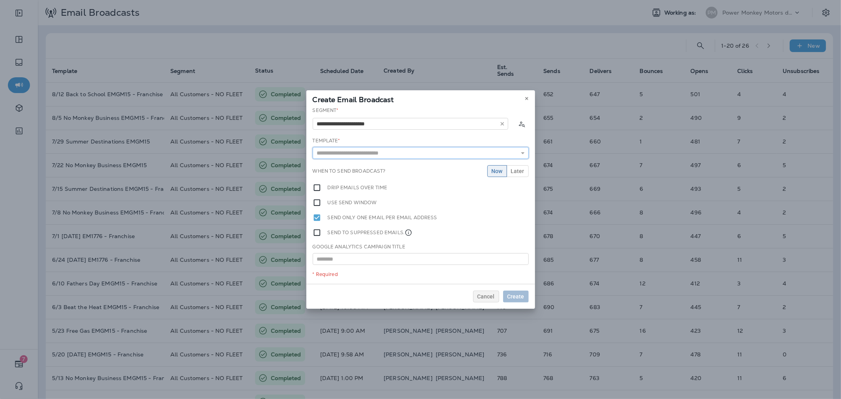
click at [428, 152] on input "text" at bounding box center [421, 153] width 216 height 12
type input "**********"
click at [429, 167] on div "**********" at bounding box center [420, 195] width 229 height 177
click at [515, 173] on span "Later" at bounding box center [517, 171] width 13 height 6
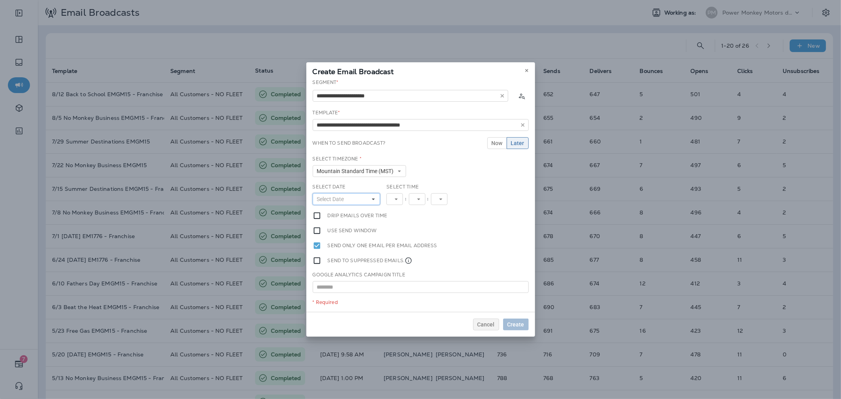
click at [365, 199] on button "Select Date" at bounding box center [347, 199] width 68 height 12
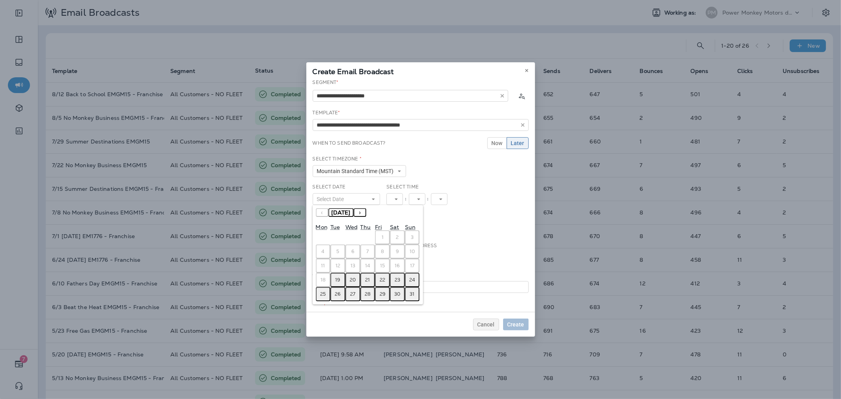
click at [338, 278] on abbr "19" at bounding box center [338, 280] width 5 height 6
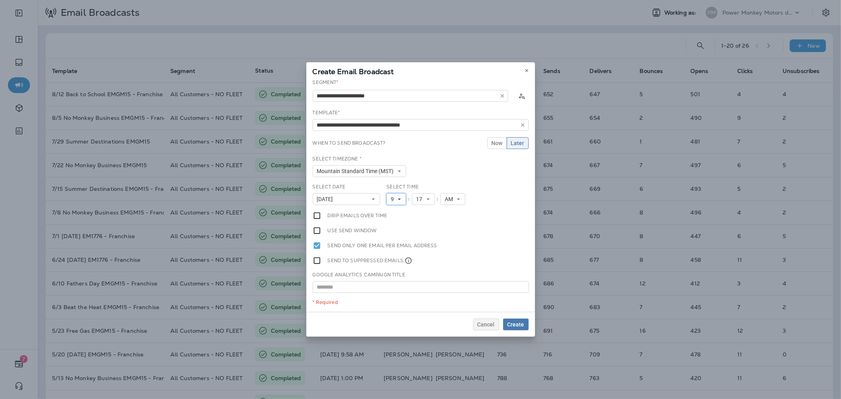
click at [397, 198] on icon at bounding box center [399, 199] width 5 height 5
click at [392, 306] on link "12" at bounding box center [397, 309] width 20 height 9
click at [430, 191] on div "Select Time 12 1 2 3 4 5 6 7 8 9 10 11 12 : 17 00 01 02 03 04 05 06 07 08 09 10…" at bounding box center [428, 194] width 83 height 22
click at [430, 197] on icon at bounding box center [431, 199] width 5 height 5
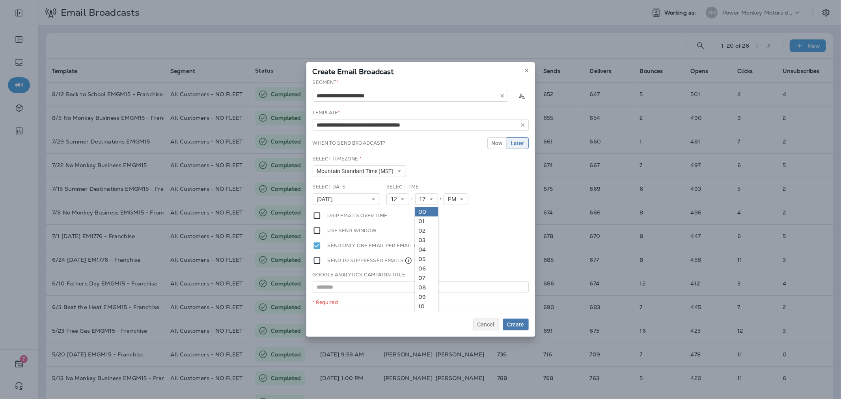
click at [426, 212] on link "00" at bounding box center [426, 211] width 23 height 9
click at [510, 322] on span "Create" at bounding box center [516, 325] width 17 height 6
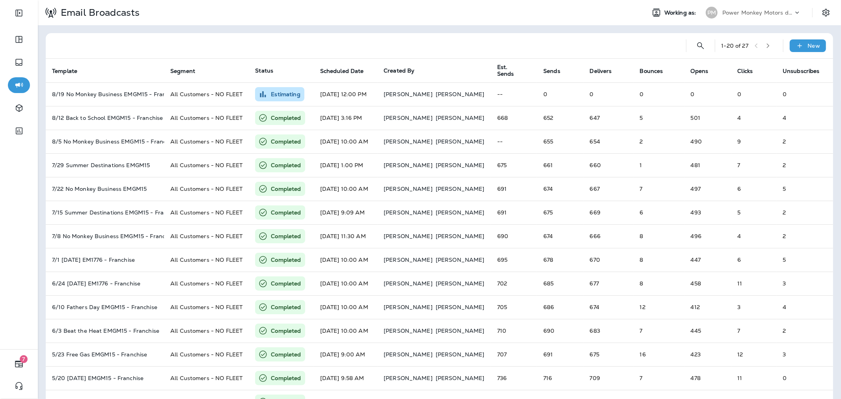
click at [752, 11] on p "Power Monkey Motors dba Grease Monkey 1120" at bounding box center [758, 12] width 71 height 6
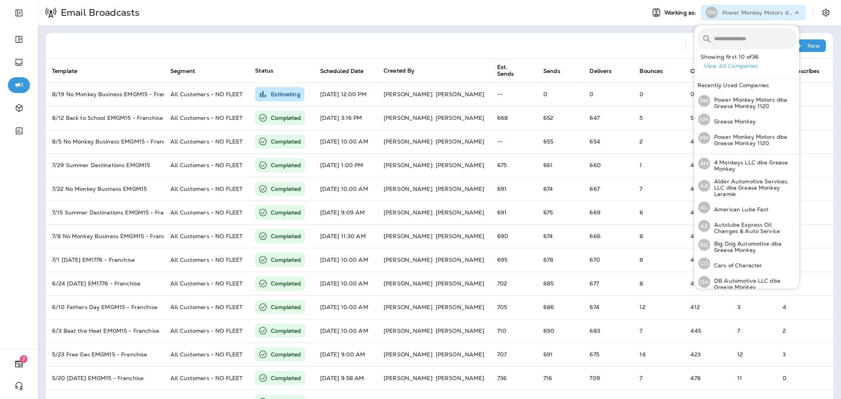
click at [756, 41] on input "text" at bounding box center [755, 38] width 82 height 21
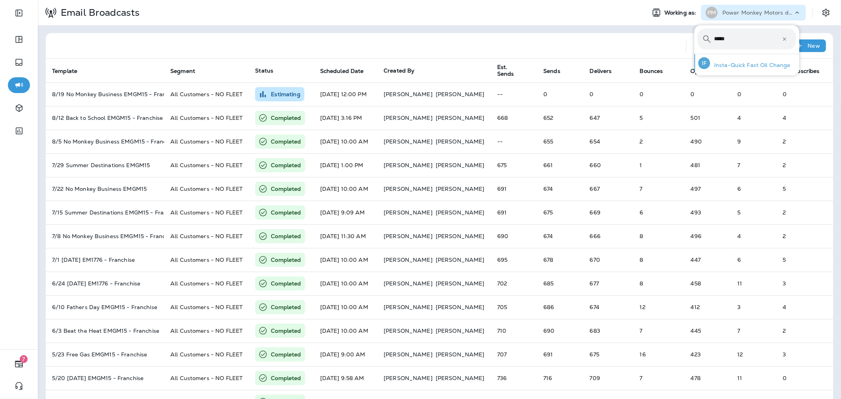
type input "*****"
click at [750, 56] on div "IF Insta-Quick Fast Oil Change" at bounding box center [744, 63] width 99 height 18
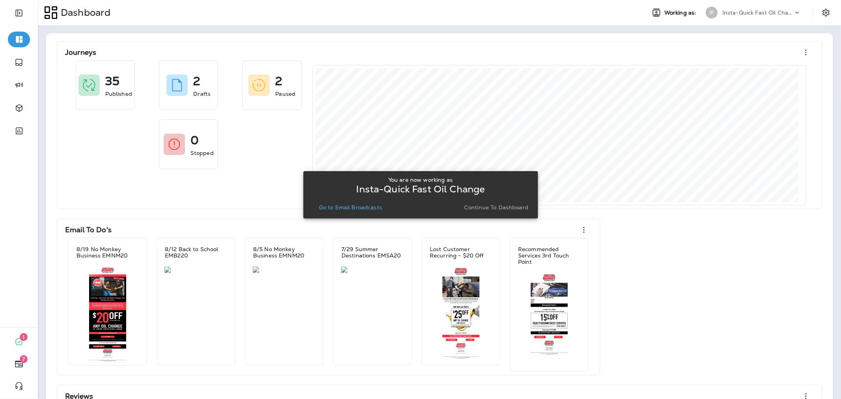
click at [349, 209] on p "Go to Email Broadcasts" at bounding box center [350, 207] width 63 height 6
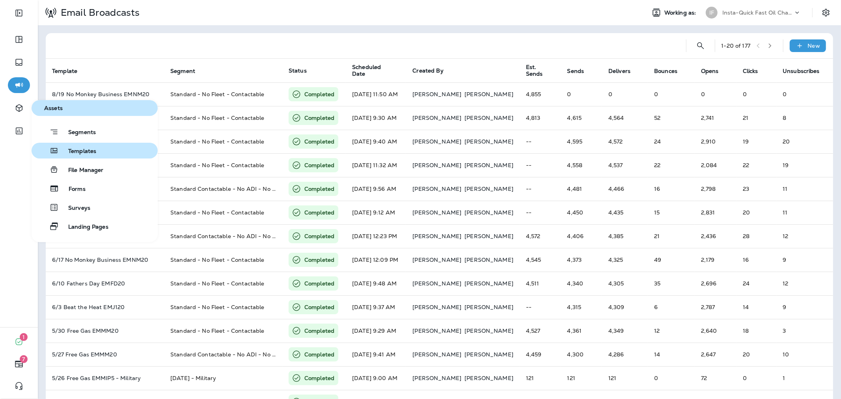
click at [115, 148] on button "Templates" at bounding box center [95, 151] width 126 height 16
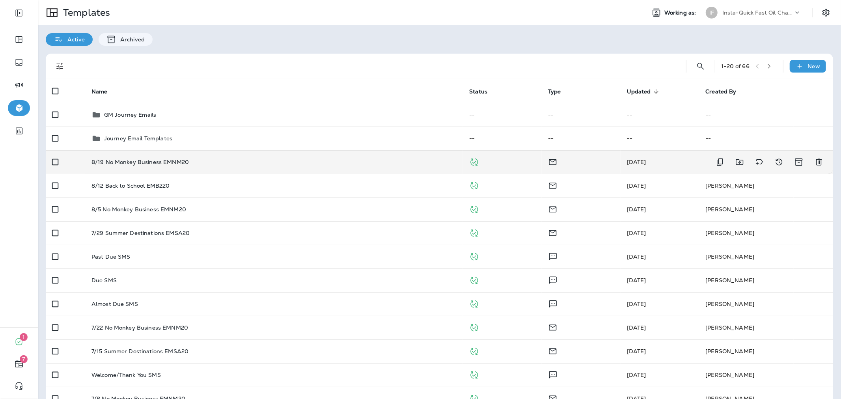
click at [254, 162] on div "8/19 No Monkey Business EMNM20" at bounding box center [275, 162] width 366 height 6
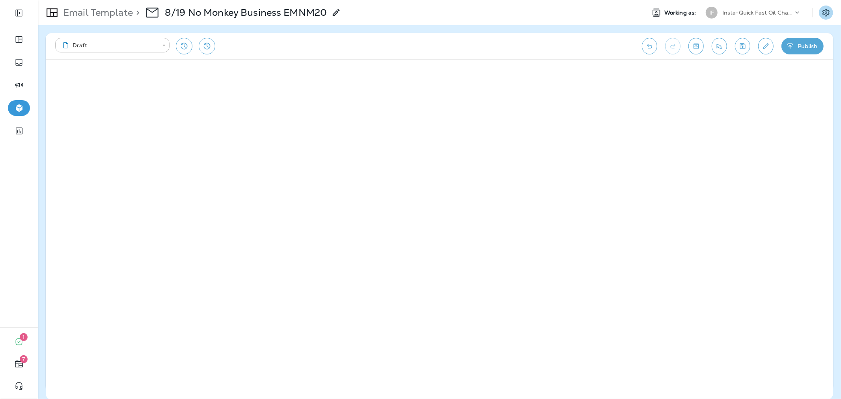
click at [824, 10] on icon "Settings" at bounding box center [826, 12] width 7 height 7
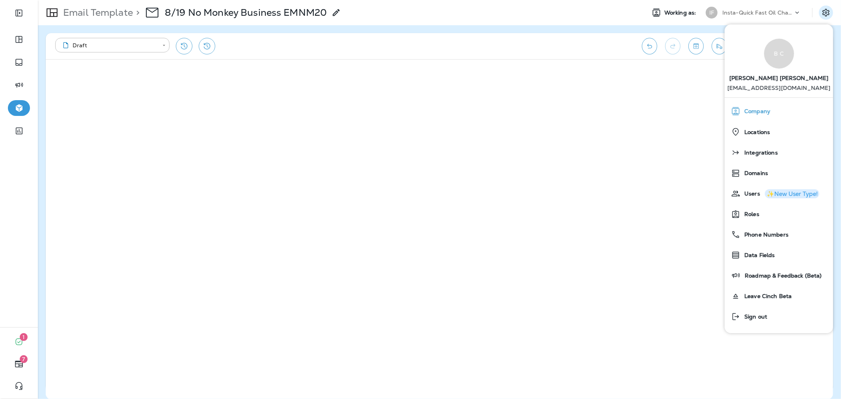
click at [772, 113] on div "Company" at bounding box center [779, 111] width 102 height 16
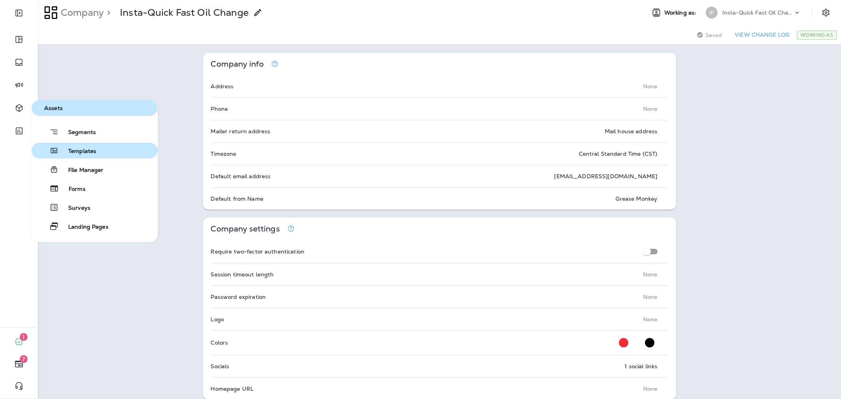
click at [70, 151] on span "Templates" at bounding box center [77, 151] width 37 height 7
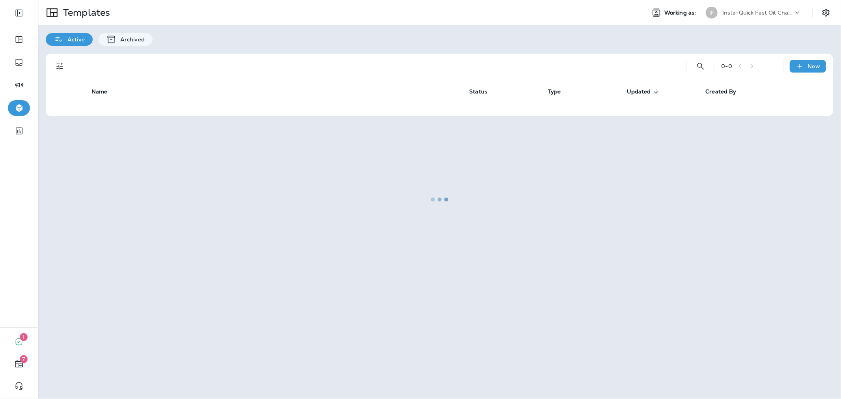
click at [735, 5] on div at bounding box center [440, 200] width 802 height 398
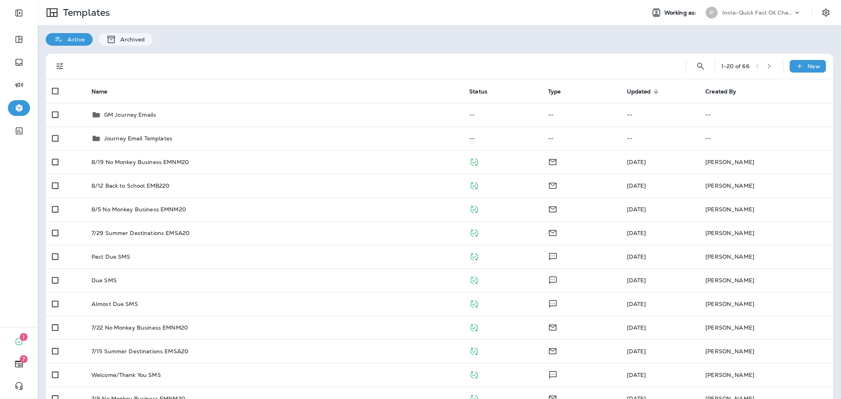
click at [739, 17] on div "Insta-Quick Fast Oil Change" at bounding box center [758, 13] width 71 height 12
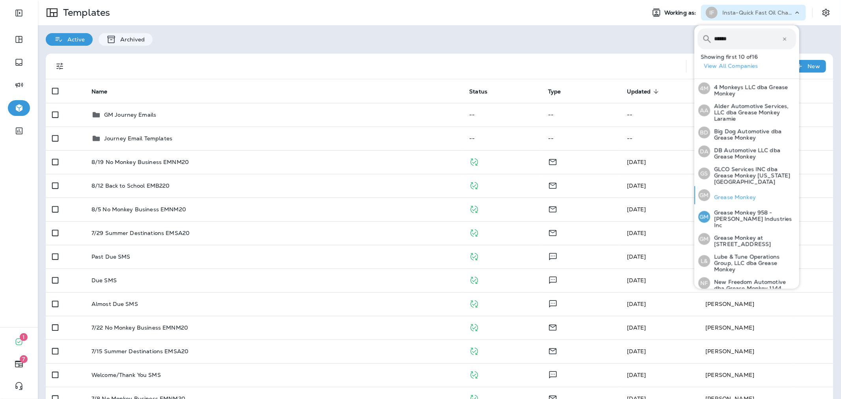
type input "******"
click at [751, 194] on div "GM Grease Monkey" at bounding box center [727, 195] width 64 height 18
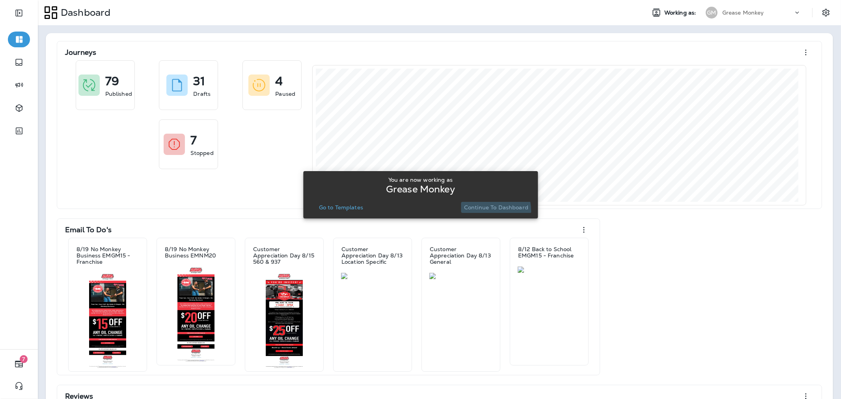
click at [483, 211] on button "Continue to Dashboard" at bounding box center [496, 207] width 71 height 11
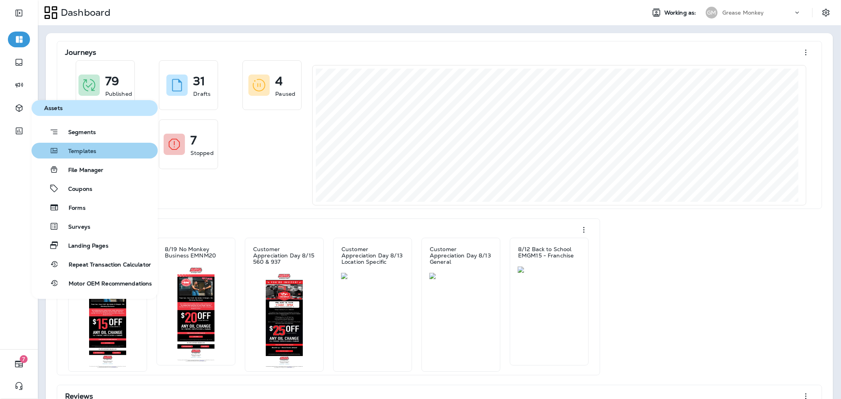
click at [97, 149] on button "Templates" at bounding box center [95, 151] width 126 height 16
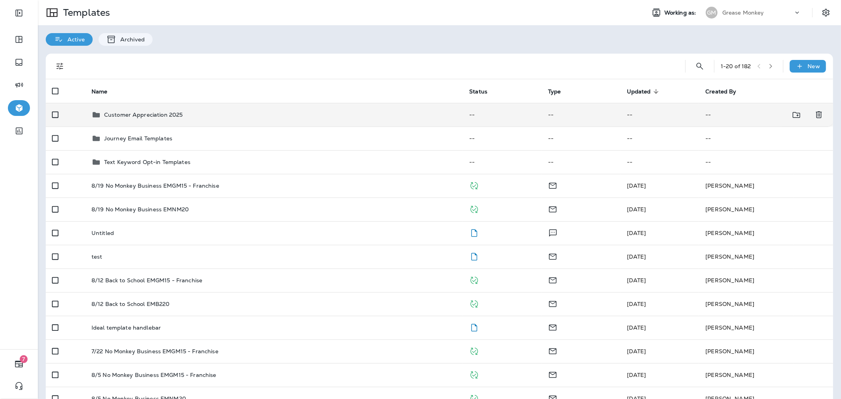
click at [181, 118] on div "Customer Appreciation 2025" at bounding box center [143, 114] width 79 height 9
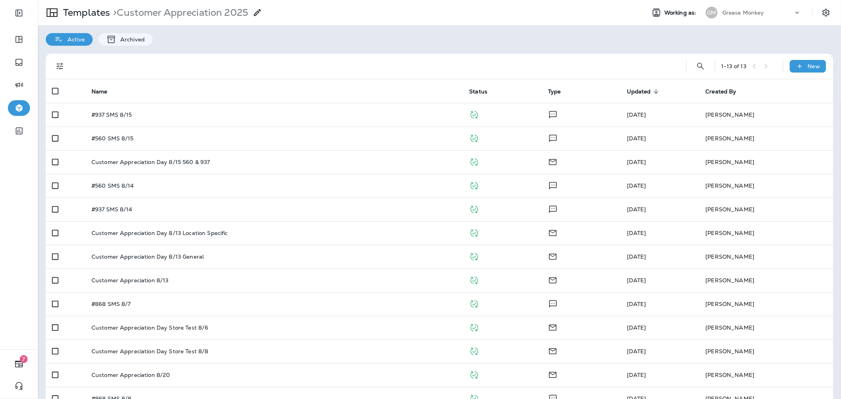
click at [209, 64] on div at bounding box center [374, 66] width 600 height 25
click at [80, 15] on p "Templates" at bounding box center [85, 13] width 50 height 12
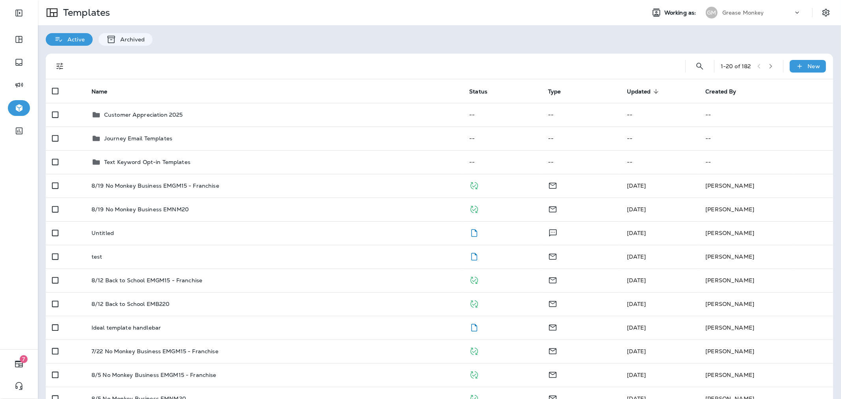
click at [192, 36] on div "Active Archived" at bounding box center [440, 35] width 804 height 21
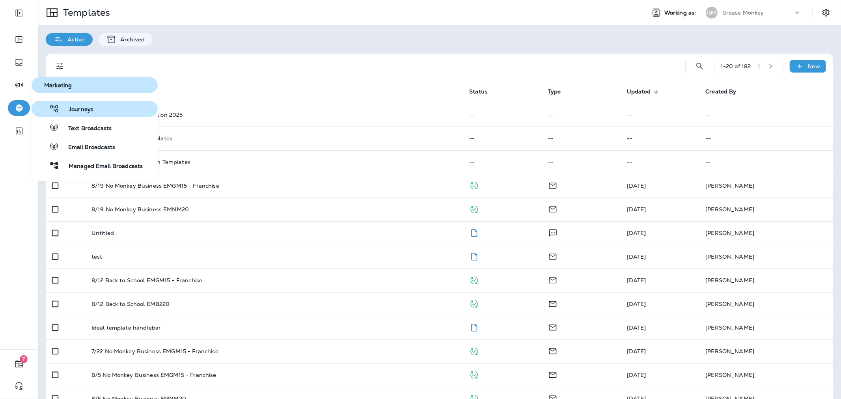
click at [87, 108] on span "Journeys" at bounding box center [76, 109] width 34 height 7
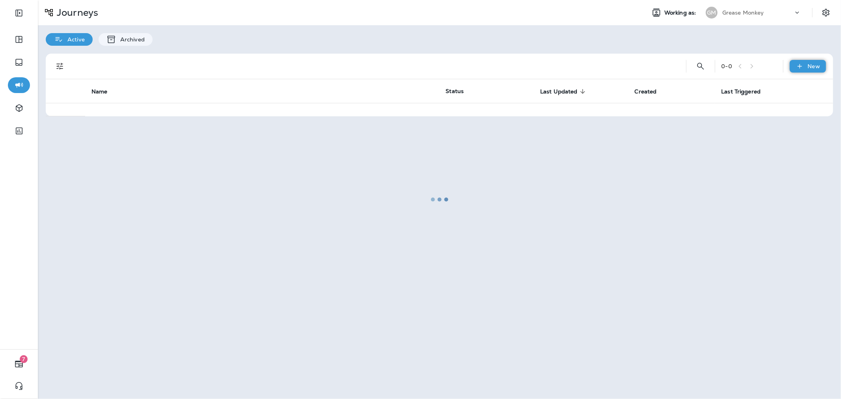
click at [813, 66] on p "New" at bounding box center [814, 66] width 12 height 6
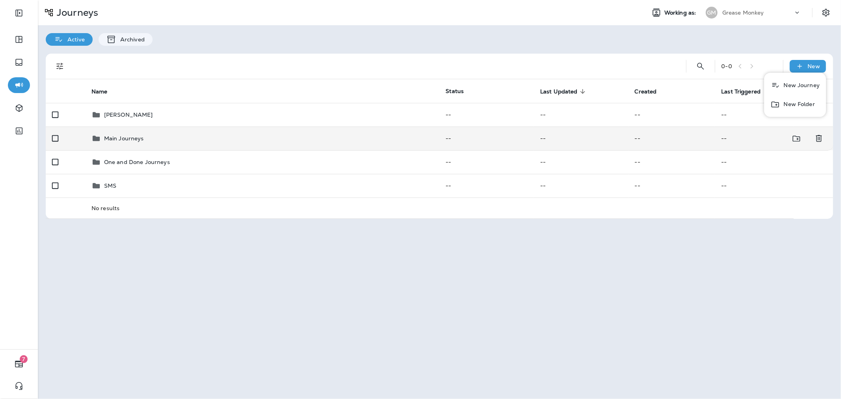
click at [160, 140] on div "Main Journeys" at bounding box center [263, 138] width 342 height 9
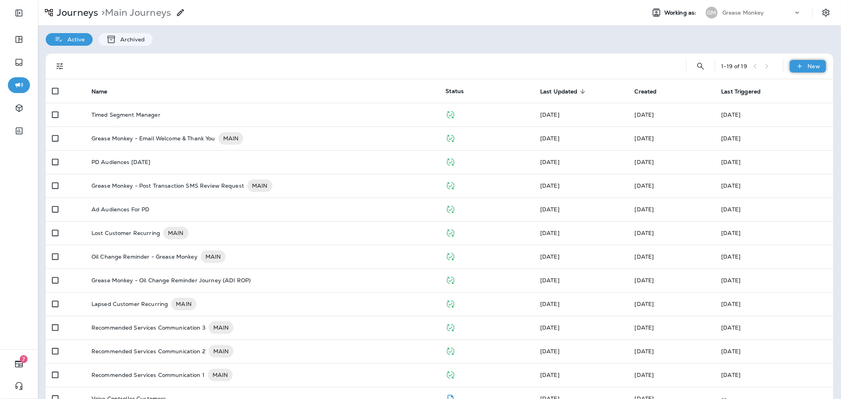
click at [808, 68] on p "New" at bounding box center [814, 66] width 12 height 6
click at [790, 89] on button "New Journey" at bounding box center [789, 85] width 62 height 19
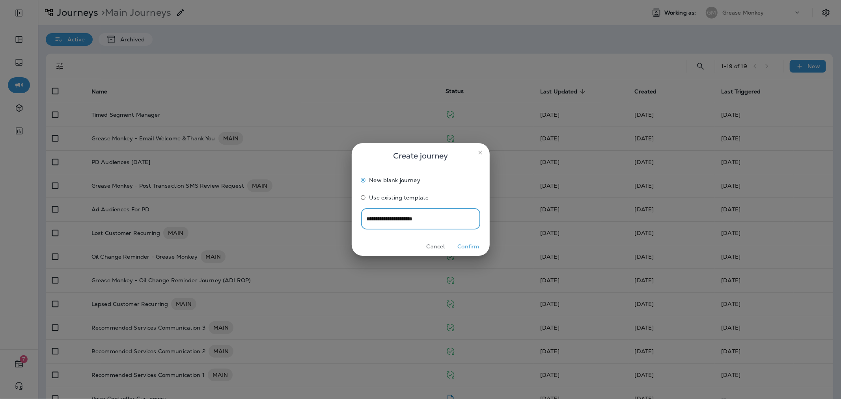
type input "**********"
click at [477, 246] on button "Confirm" at bounding box center [469, 247] width 30 height 12
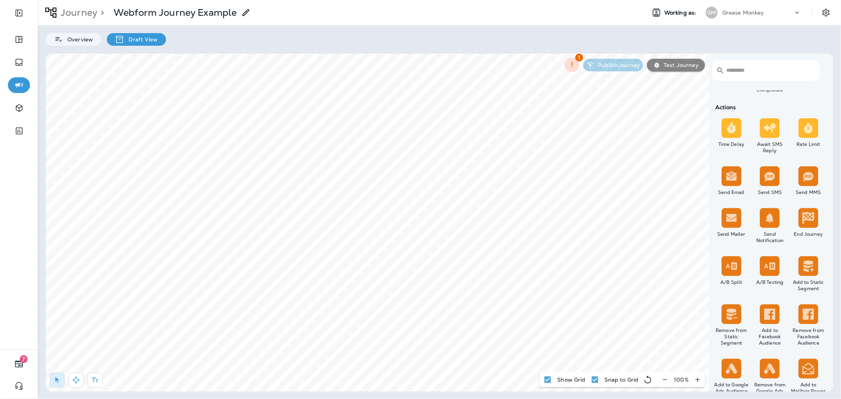
scroll to position [306, 0]
